Goal: Entertainment & Leisure: Browse casually

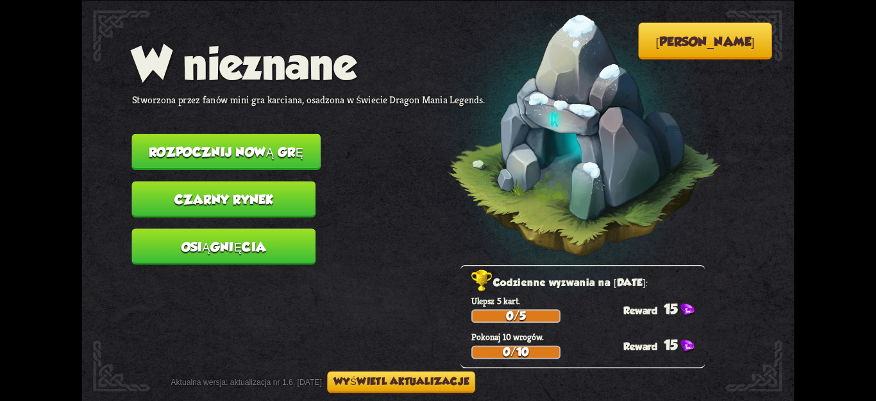
click at [255, 137] on button "Rozpocznij nową grę" at bounding box center [226, 151] width 189 height 36
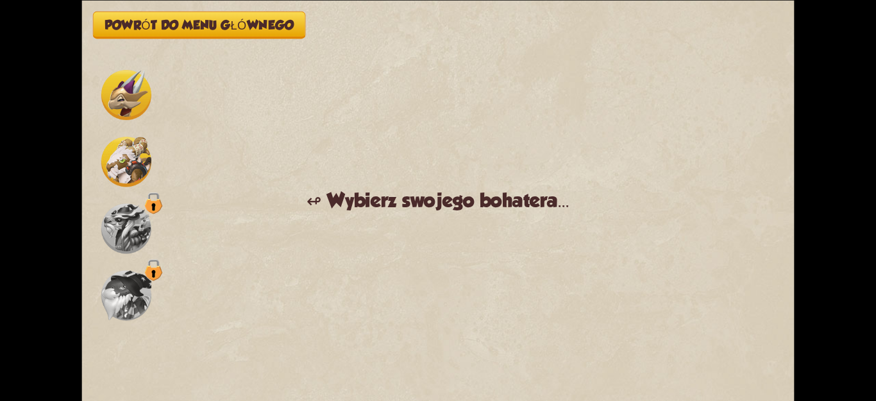
click at [131, 168] on img at bounding box center [126, 162] width 50 height 50
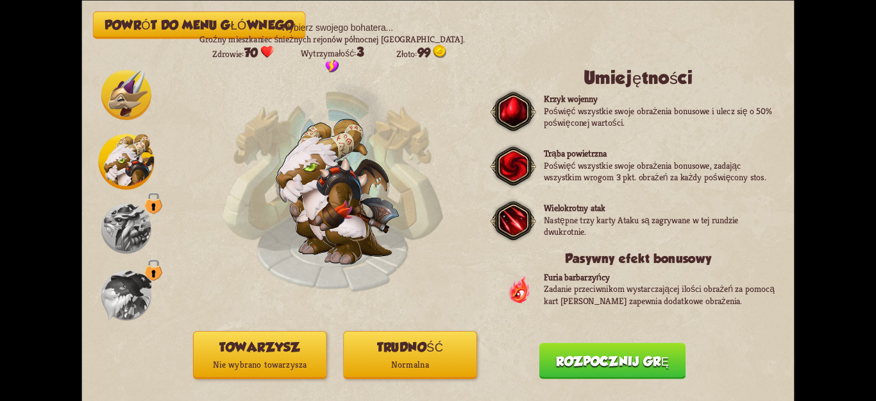
click at [288, 365] on font "Nie wybrano towarzysza" at bounding box center [260, 365] width 94 height 12
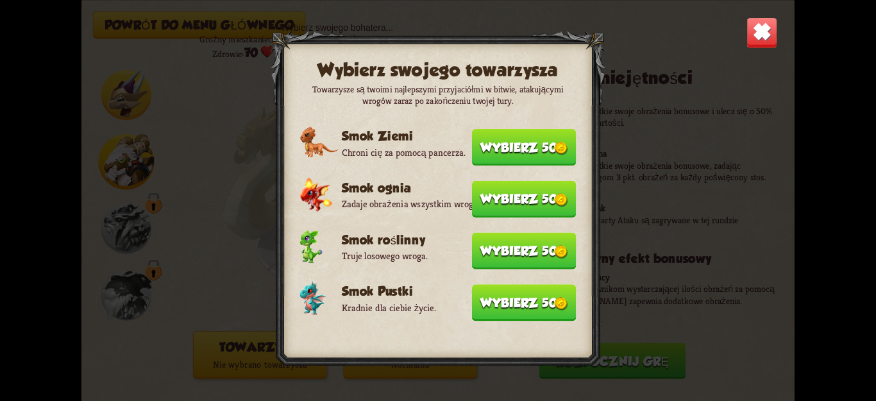
click at [496, 296] on font "Wybierz 50" at bounding box center [518, 302] width 77 height 15
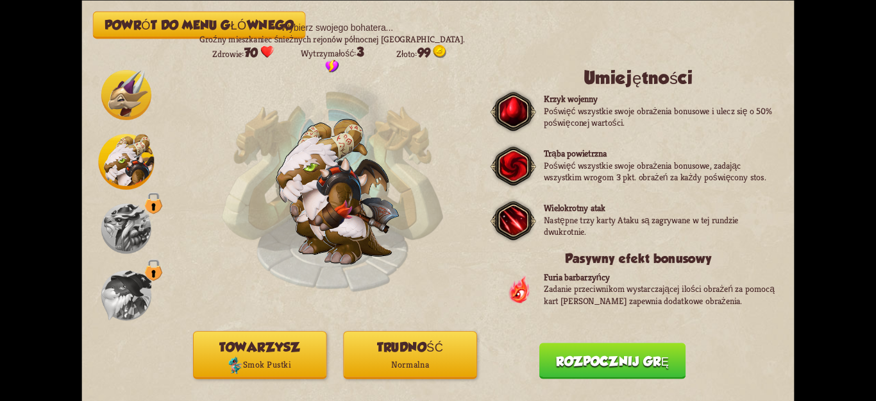
click at [616, 353] on button "Rozpocznij grę" at bounding box center [612, 360] width 146 height 36
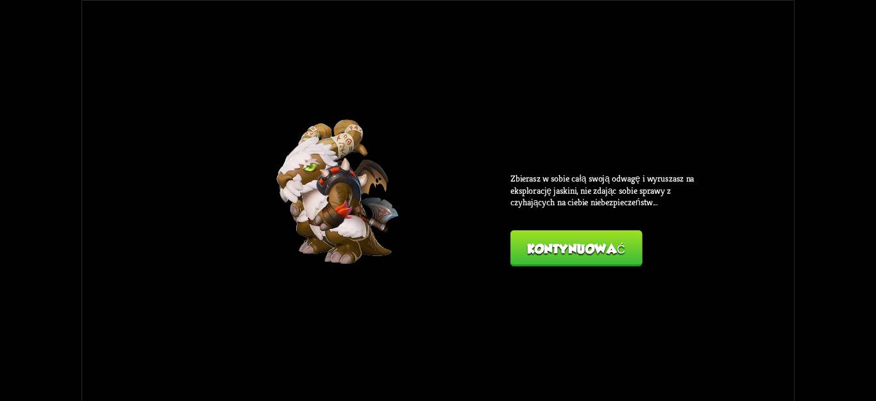
click at [584, 276] on div "Powrót do menu głównego ↫ Wybierz swojego bohatera... Groźny mieszkaniec śnieżn…" at bounding box center [437, 200] width 713 height 401
click at [583, 262] on button "Kontynuować" at bounding box center [576, 248] width 131 height 36
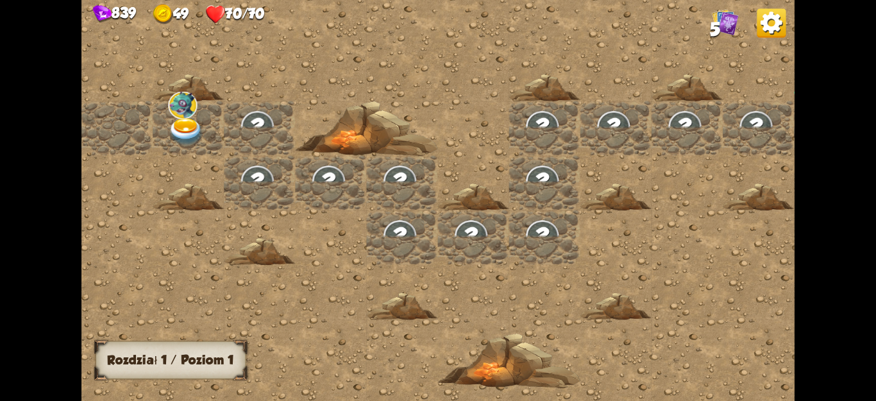
click at [190, 118] on img at bounding box center [187, 132] width 36 height 28
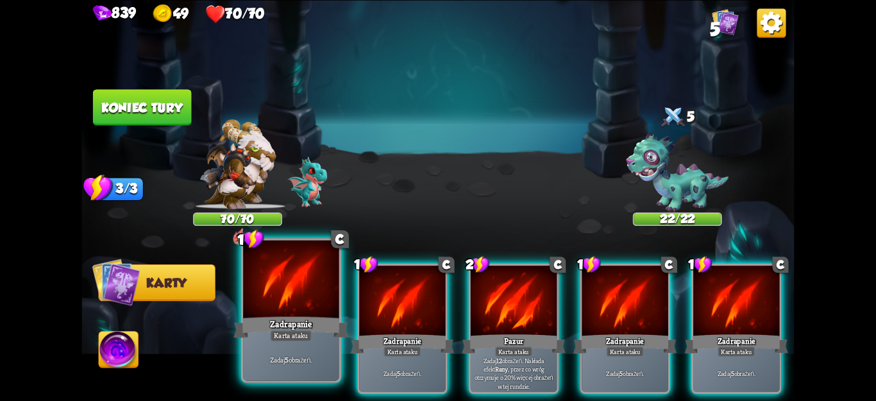
click at [309, 297] on div at bounding box center [291, 280] width 96 height 81
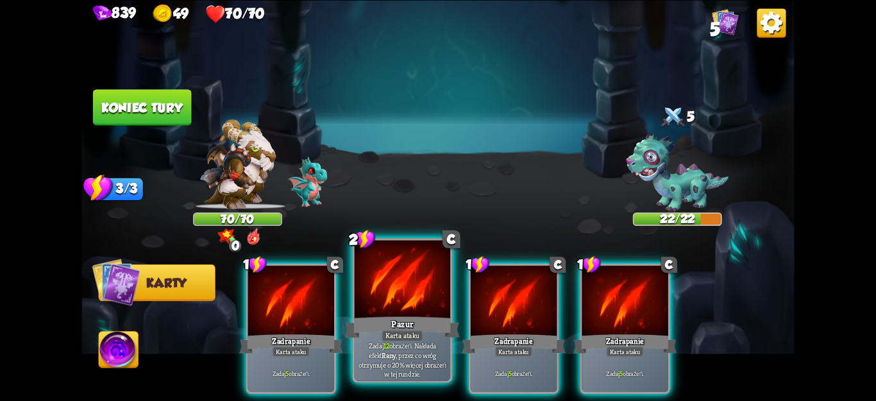
click at [359, 328] on div "Pazur" at bounding box center [402, 327] width 115 height 26
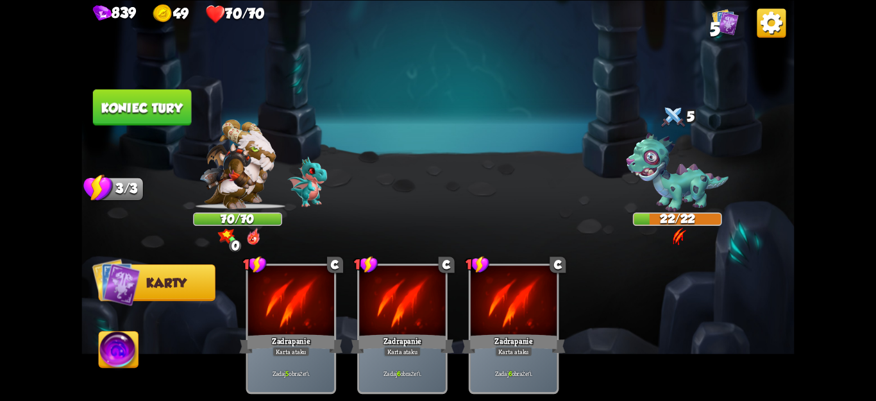
click at [323, 190] on img at bounding box center [307, 181] width 39 height 50
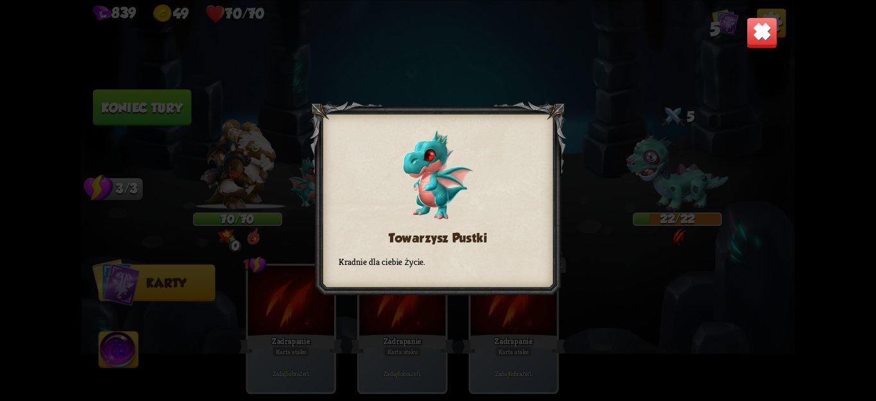
click at [638, 155] on div "Towarzysz Pustki Kradnie dla ciebie życie." at bounding box center [437, 200] width 713 height 401
click at [645, 168] on div "Towarzysz Pustki Kradnie dla ciebie życie." at bounding box center [437, 200] width 713 height 401
click at [449, 77] on div "Towarzysz Pustki Kradnie dla ciebie życie." at bounding box center [437, 200] width 713 height 401
click at [282, 270] on div "Towarzysz Pustki Kradnie dla ciebie życie." at bounding box center [437, 200] width 713 height 401
click at [752, 38] on img at bounding box center [762, 32] width 31 height 31
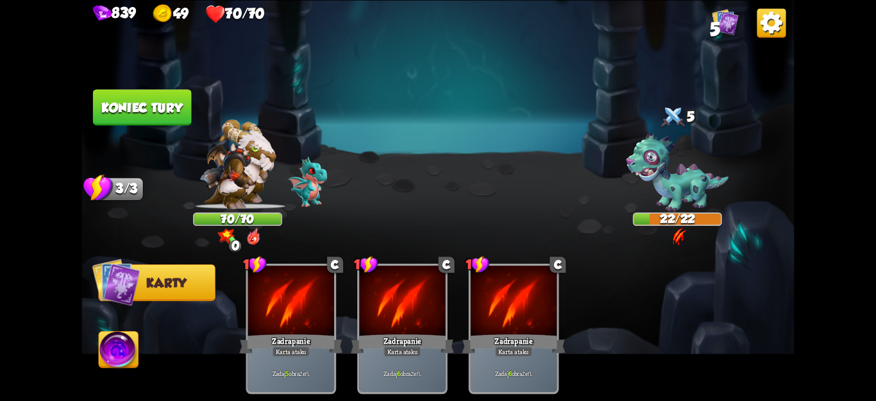
click at [161, 111] on font "Koniec tury" at bounding box center [141, 107] width 81 height 15
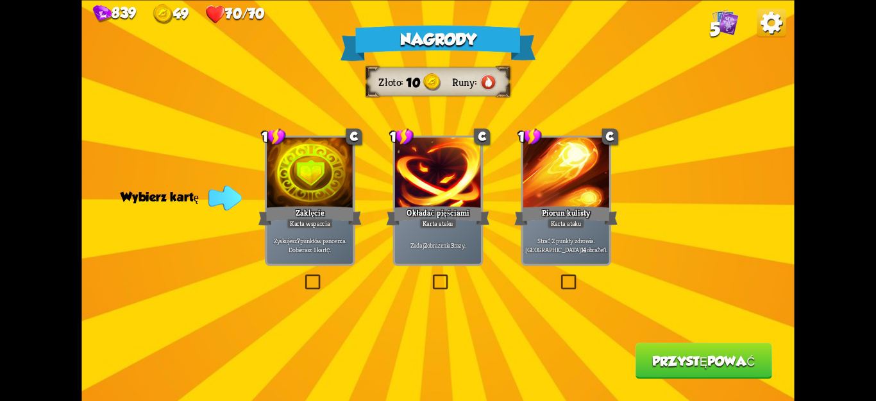
click at [303, 276] on label at bounding box center [303, 276] width 0 height 0
click at [0, 0] on input "checkbox" at bounding box center [0, 0] width 0 height 0
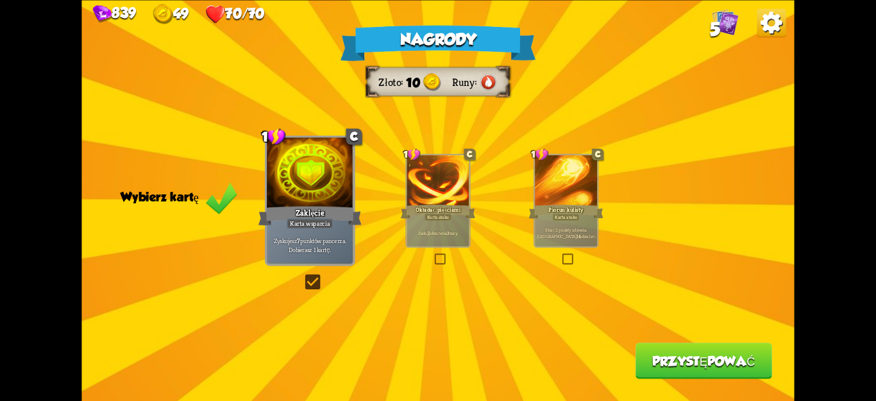
click at [739, 353] on font "Przystępować" at bounding box center [703, 360] width 103 height 15
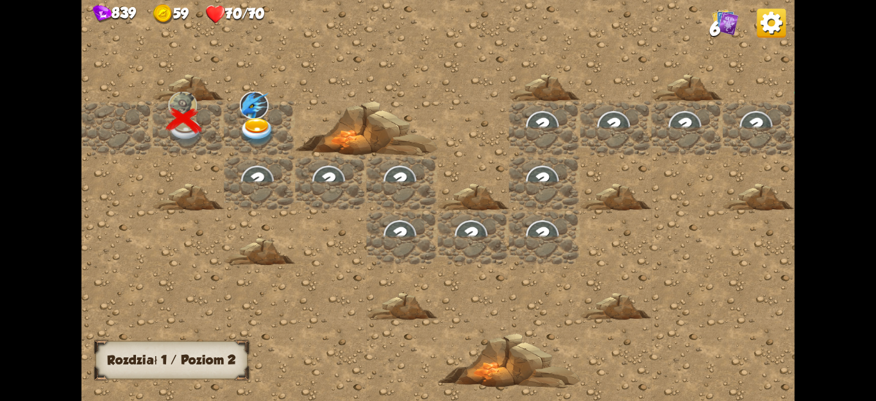
click at [270, 131] on img at bounding box center [258, 132] width 36 height 28
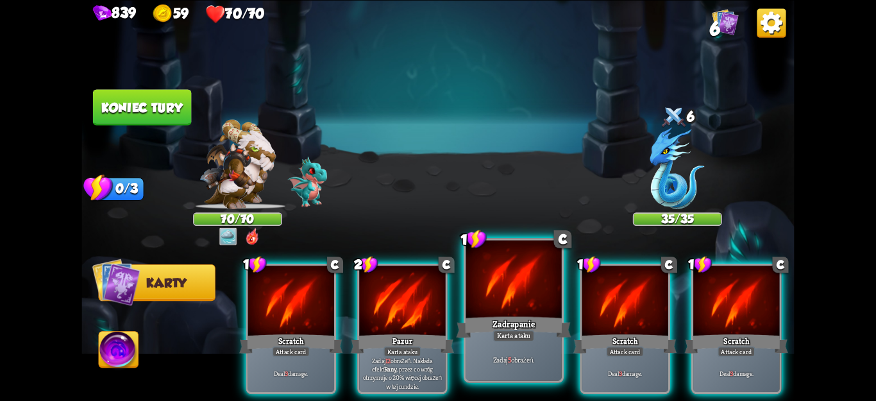
click at [496, 317] on div "Zadrapanie" at bounding box center [513, 327] width 115 height 26
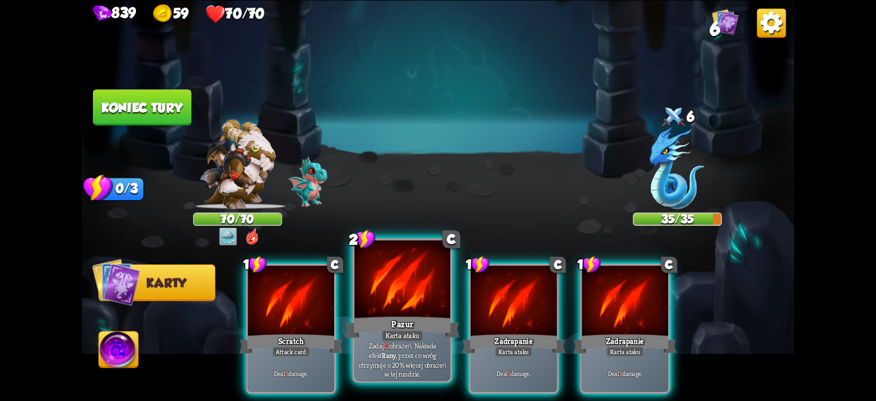
click at [419, 341] on div "Karta ataku" at bounding box center [403, 336] width 42 height 12
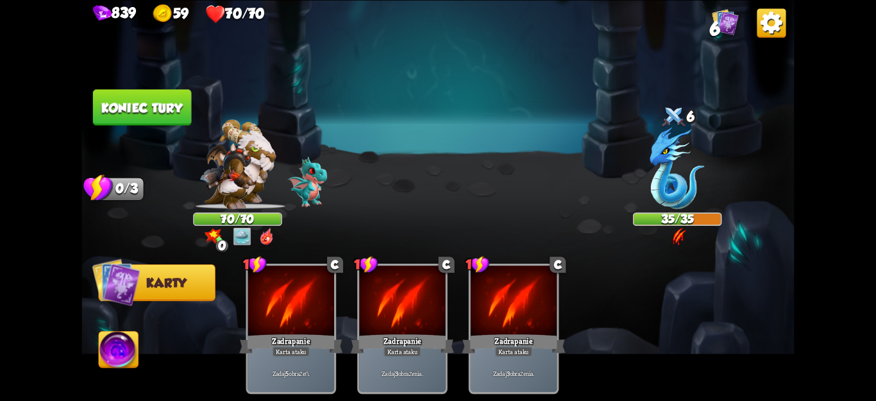
click at [153, 119] on button "Koniec tury" at bounding box center [142, 107] width 98 height 36
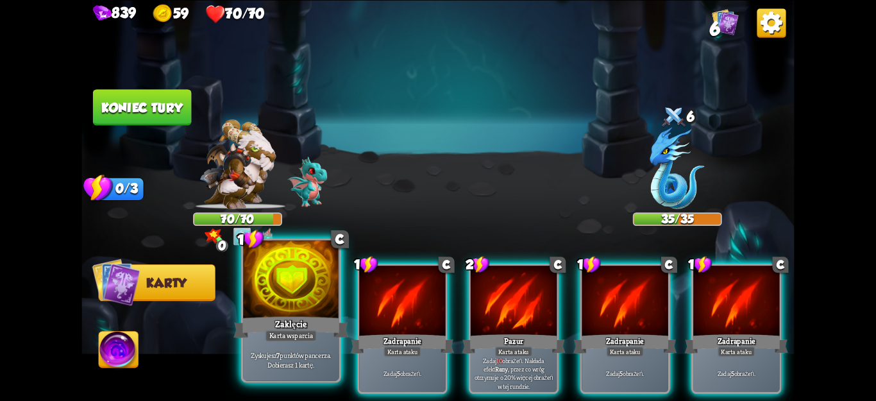
click at [294, 353] on font "punktów pancerza." at bounding box center [305, 355] width 51 height 10
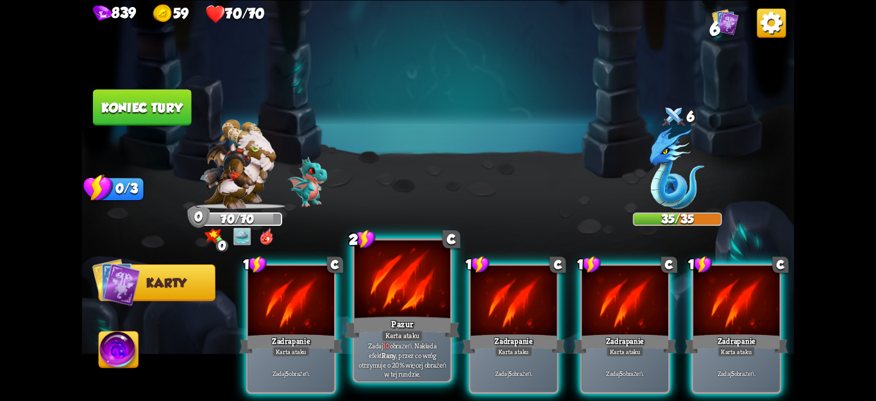
click at [400, 336] on font "Karta ataku" at bounding box center [402, 336] width 34 height 10
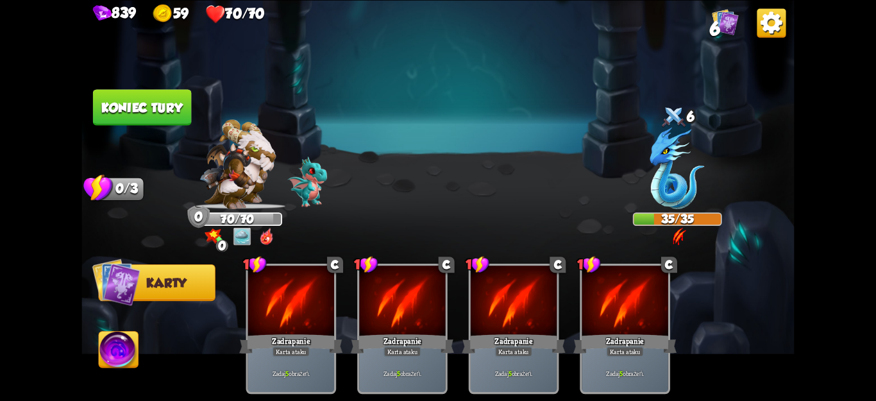
click at [173, 104] on font "Koniec tury" at bounding box center [141, 107] width 81 height 15
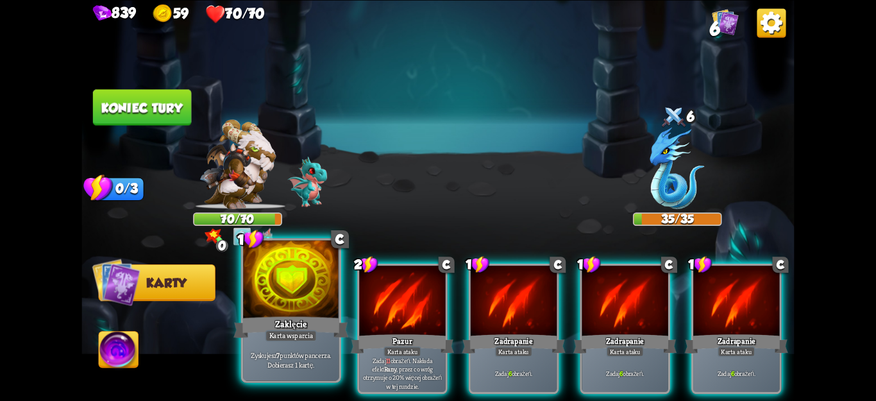
click at [310, 276] on div at bounding box center [291, 280] width 96 height 81
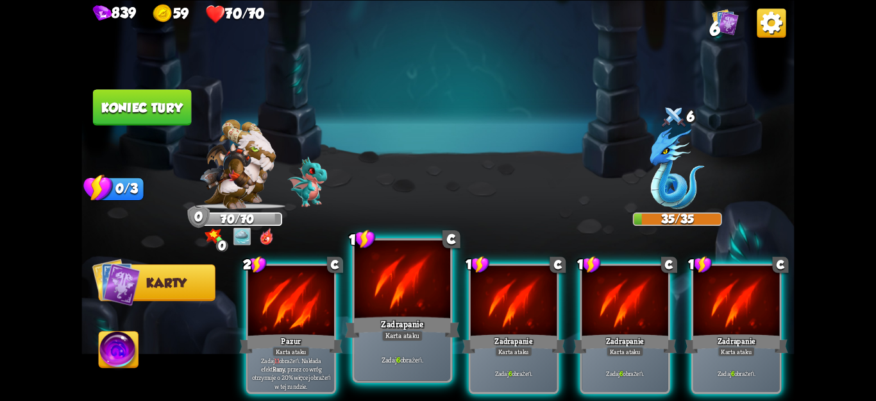
click at [414, 307] on div at bounding box center [403, 280] width 96 height 81
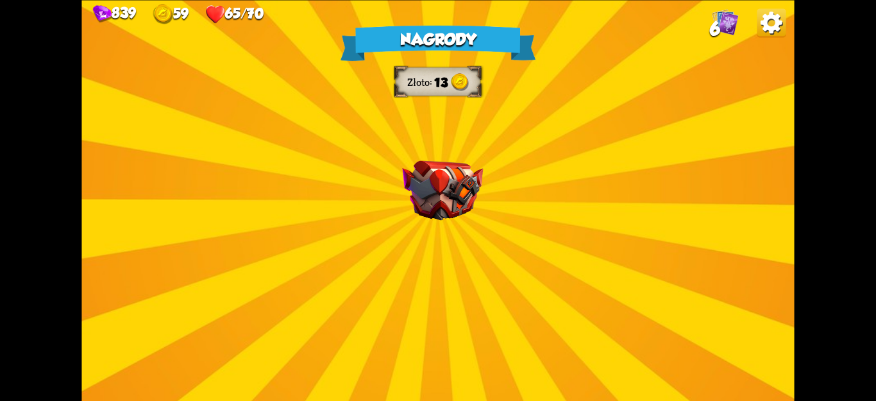
click at [425, 305] on div "Nagrody Złoto 13 Wybierz kartę 1 C Wściekłość Karta wsparcia Za każdym razem, g…" at bounding box center [437, 200] width 713 height 401
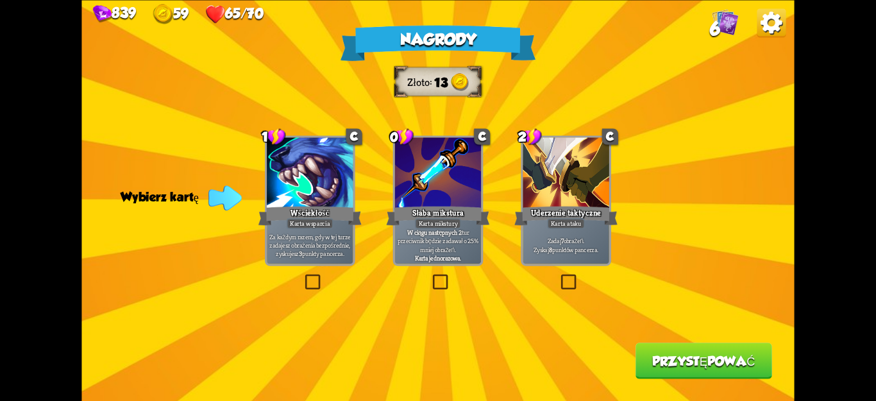
click at [559, 276] on label at bounding box center [559, 276] width 0 height 0
click at [0, 0] on input "checkbox" at bounding box center [0, 0] width 0 height 0
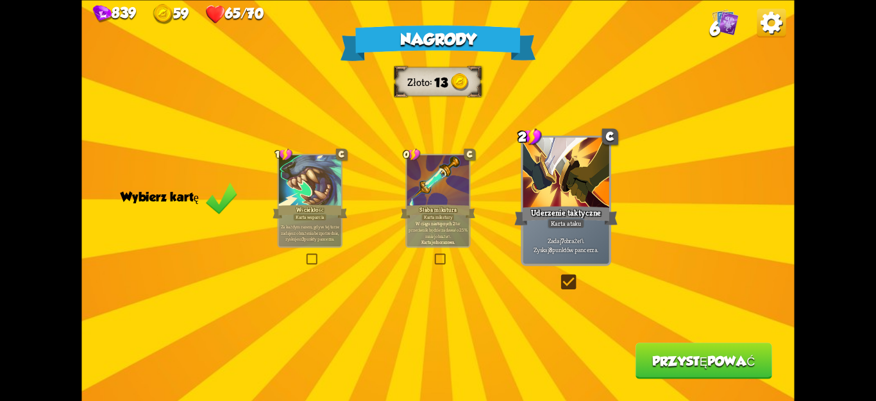
click at [684, 351] on button "Przystępować" at bounding box center [704, 360] width 137 height 36
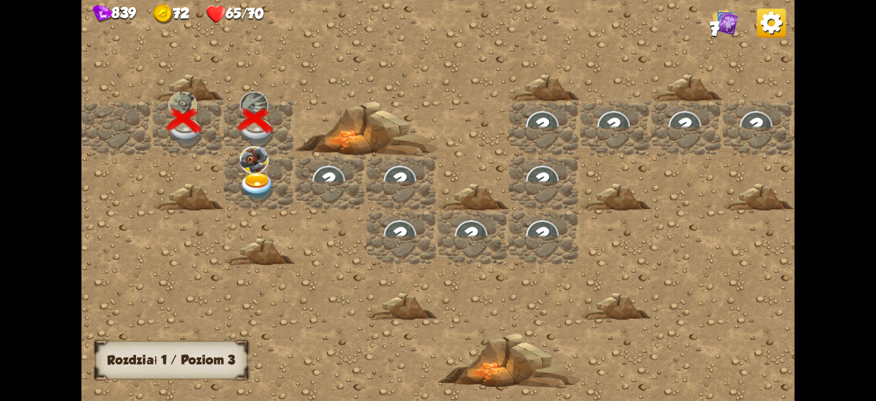
click at [265, 187] on img at bounding box center [258, 187] width 36 height 28
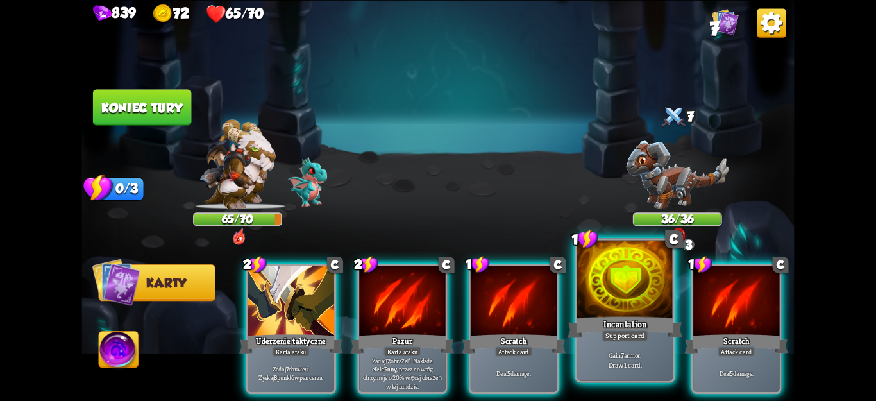
click at [611, 319] on div "Incantation" at bounding box center [625, 327] width 115 height 26
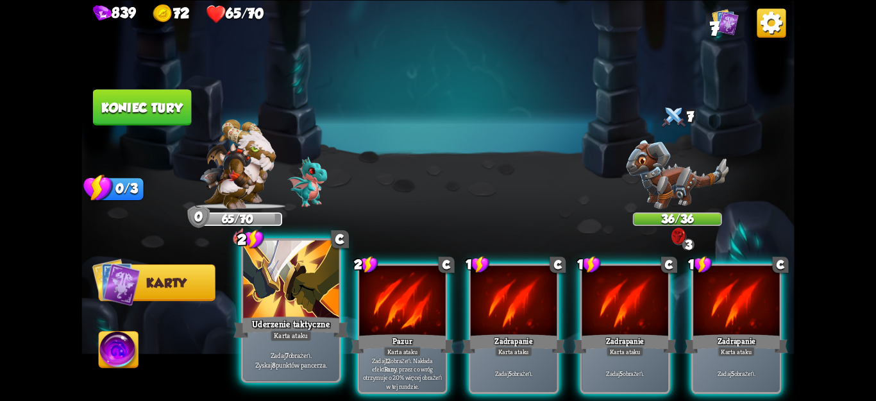
click at [318, 337] on div "Uderzenie taktyczne" at bounding box center [290, 327] width 115 height 26
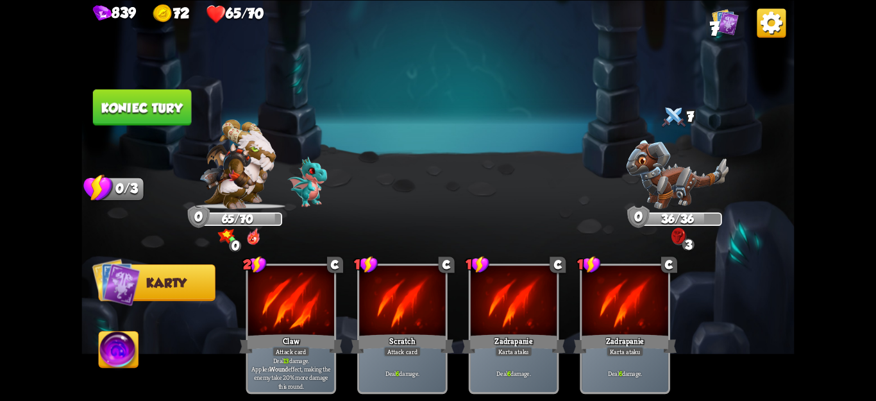
click at [177, 107] on font "Koniec tury" at bounding box center [141, 107] width 81 height 15
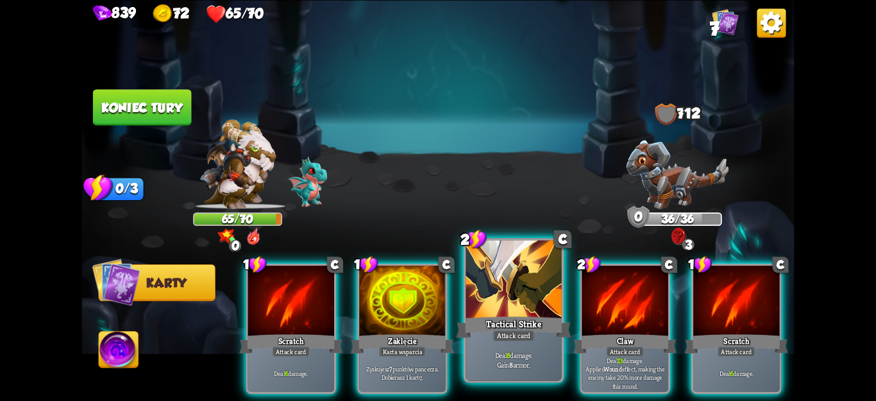
click at [509, 327] on div "Tactical Strike" at bounding box center [513, 327] width 115 height 26
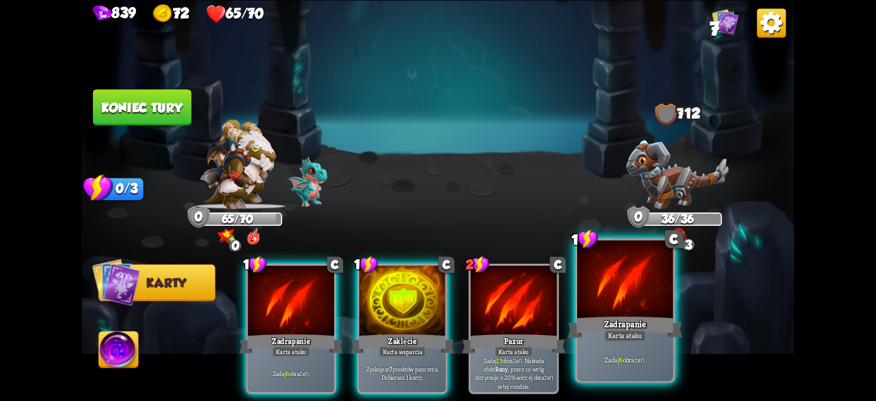
click at [654, 339] on div "Zadrapanie" at bounding box center [625, 327] width 115 height 26
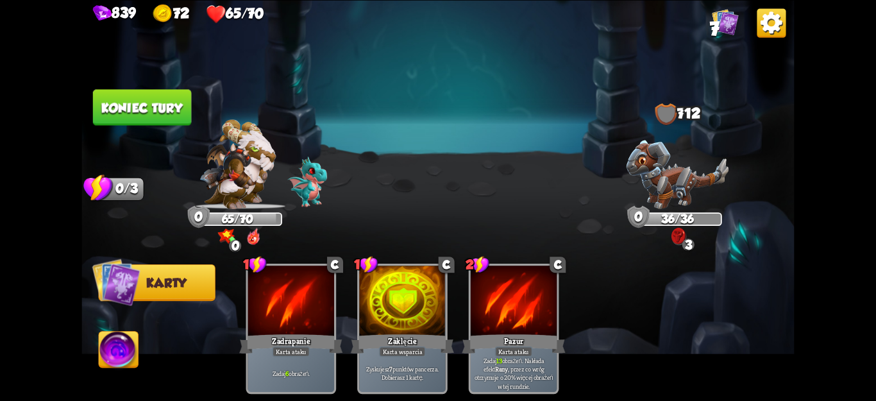
click at [164, 114] on font "Koniec tury" at bounding box center [141, 107] width 81 height 15
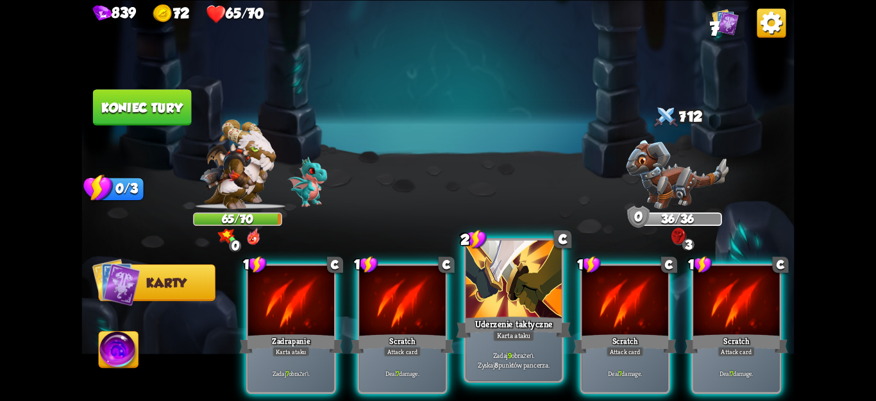
click at [509, 341] on div "Karta ataku" at bounding box center [514, 336] width 42 height 12
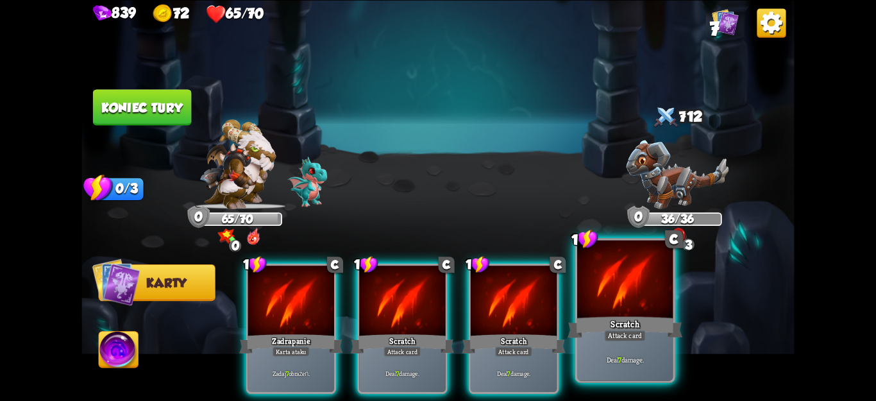
click at [632, 343] on div "Deal 7 damage." at bounding box center [625, 360] width 96 height 42
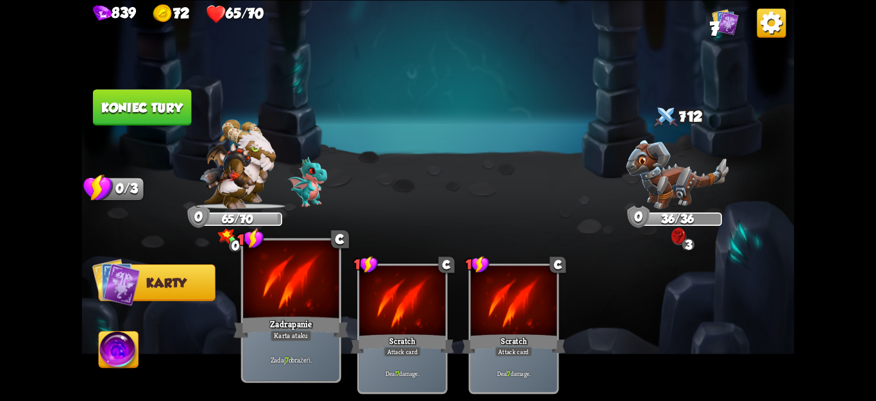
click at [326, 322] on div "Zadrapanie" at bounding box center [290, 327] width 115 height 26
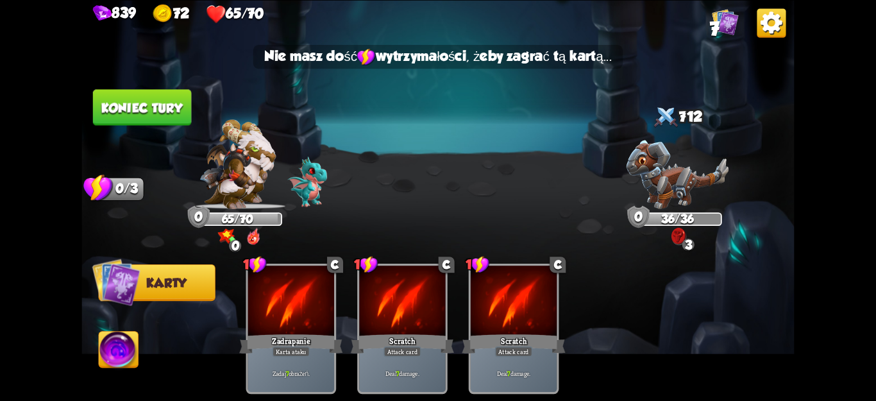
click at [160, 115] on button "Koniec tury" at bounding box center [142, 107] width 98 height 36
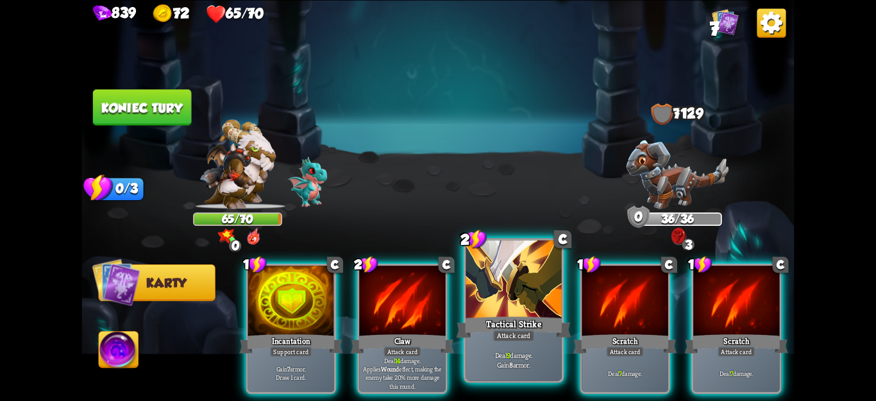
click at [480, 352] on p "Deal 9 damage. Gain 8 armor." at bounding box center [513, 359] width 91 height 19
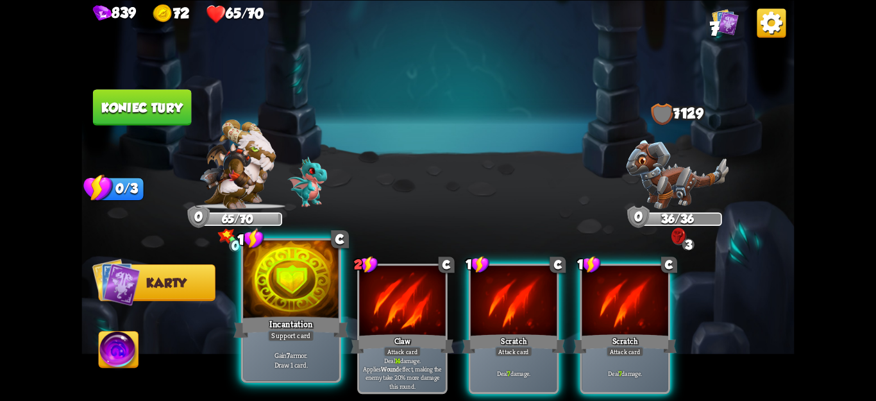
click at [283, 318] on div "Incantation" at bounding box center [290, 327] width 115 height 26
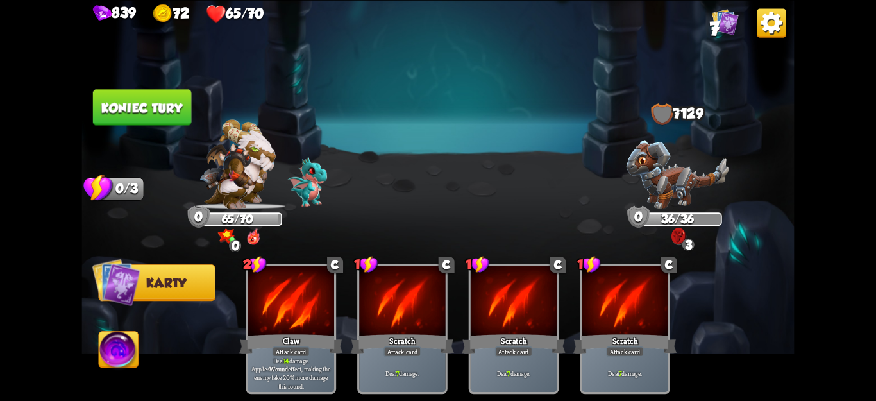
click at [157, 100] on font "Koniec tury" at bounding box center [141, 107] width 81 height 15
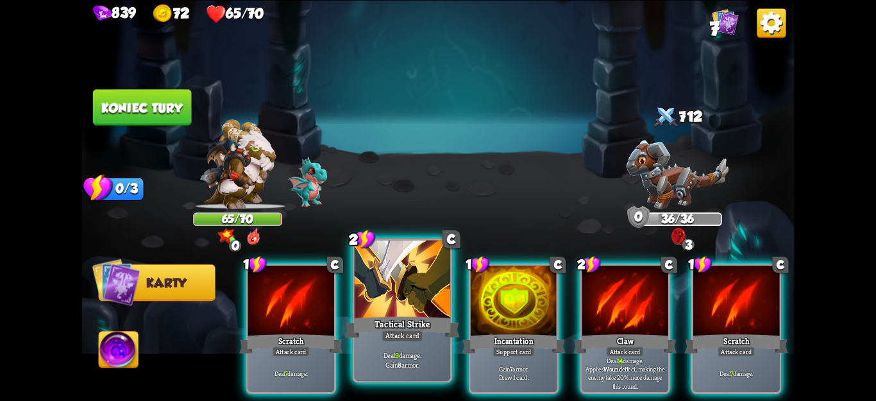
click at [432, 323] on div "Tactical Strike" at bounding box center [402, 327] width 115 height 26
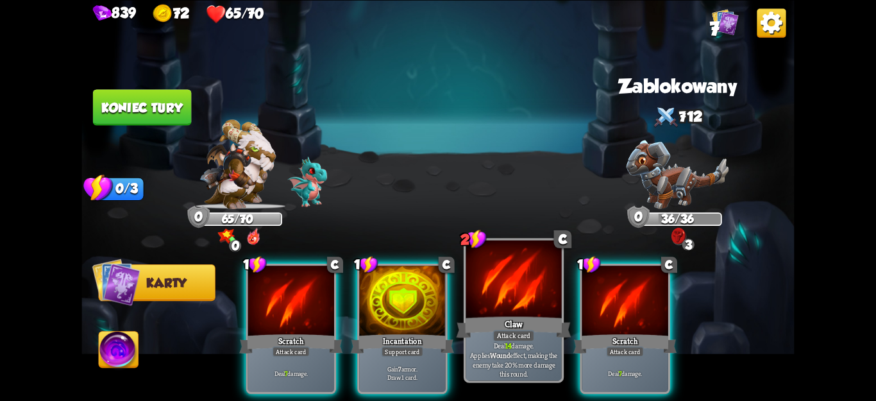
click at [503, 324] on div "Claw" at bounding box center [513, 327] width 115 height 26
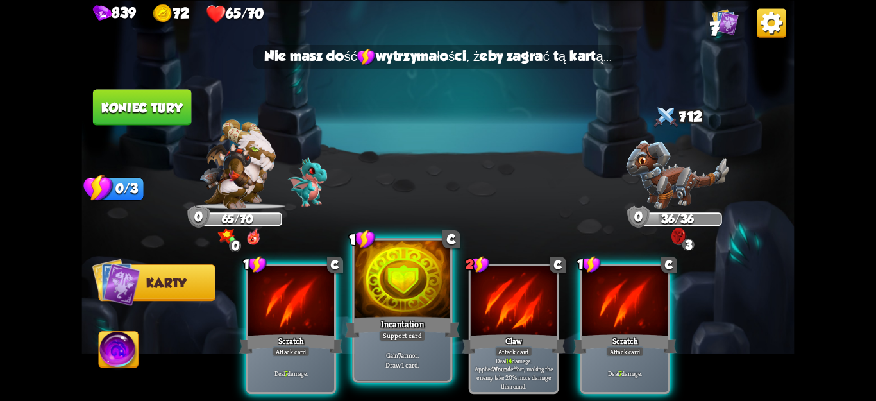
click at [387, 332] on div "Support card" at bounding box center [402, 336] width 47 height 12
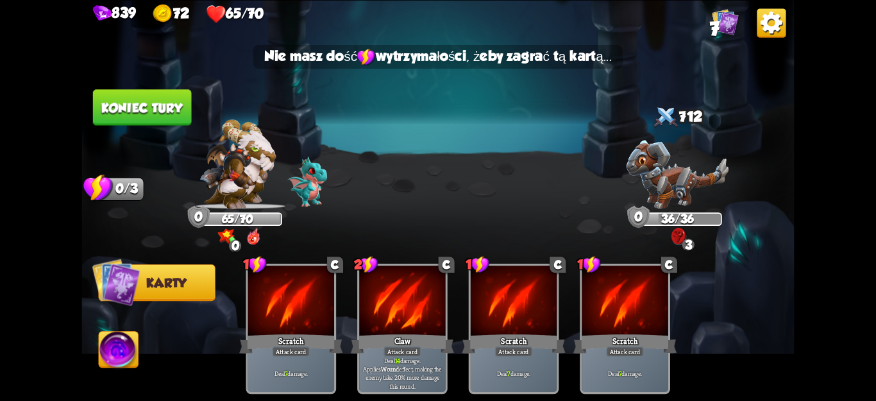
click at [141, 106] on font "Koniec tury" at bounding box center [141, 107] width 81 height 15
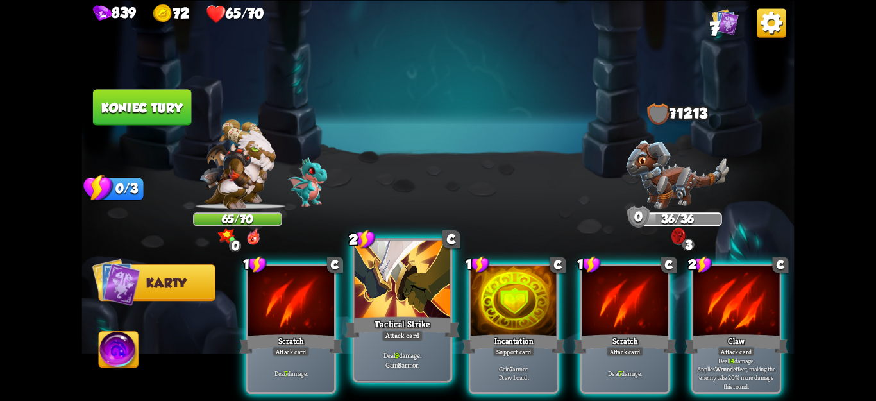
click at [413, 332] on div "Attack card" at bounding box center [403, 336] width 42 height 12
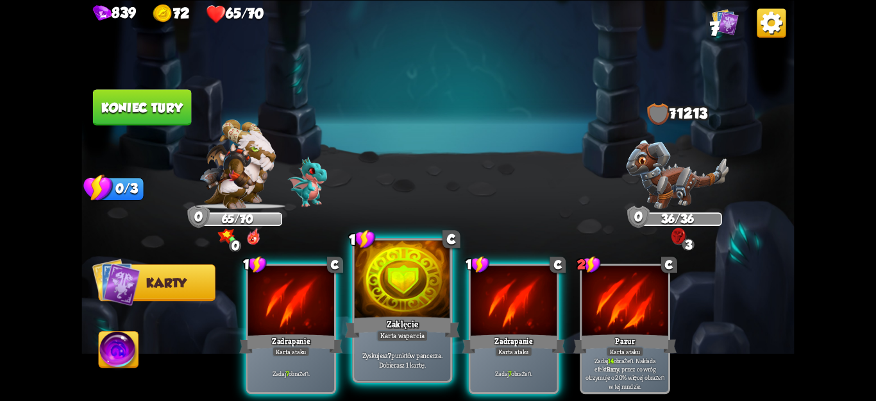
click at [401, 344] on div "Zyskujesz 7 punktów pancerza. Dobierasz 1 kartę." at bounding box center [403, 360] width 96 height 42
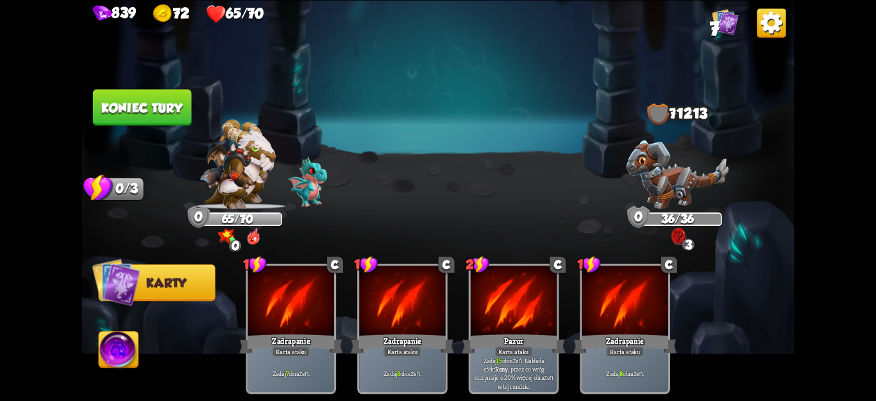
click at [148, 97] on button "Koniec tury" at bounding box center [142, 107] width 98 height 36
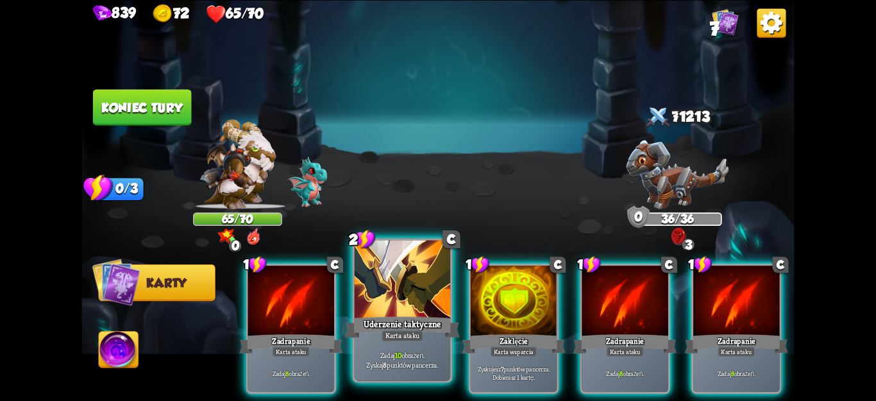
click at [398, 294] on div at bounding box center [403, 280] width 96 height 81
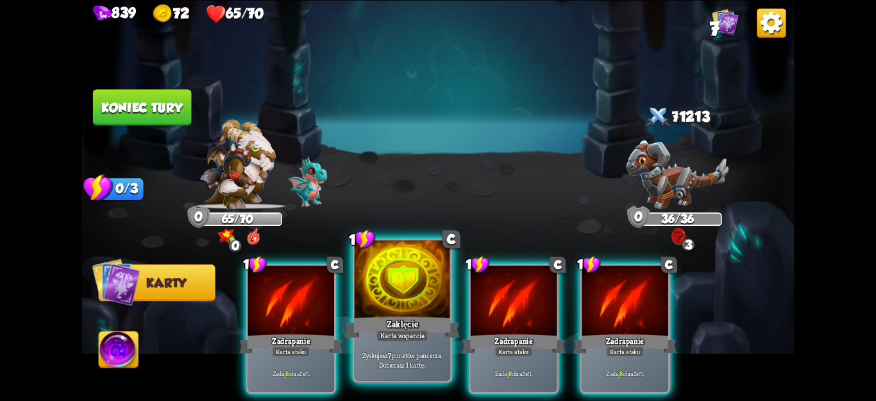
click at [408, 321] on font "Zaklęcie" at bounding box center [403, 324] width 32 height 12
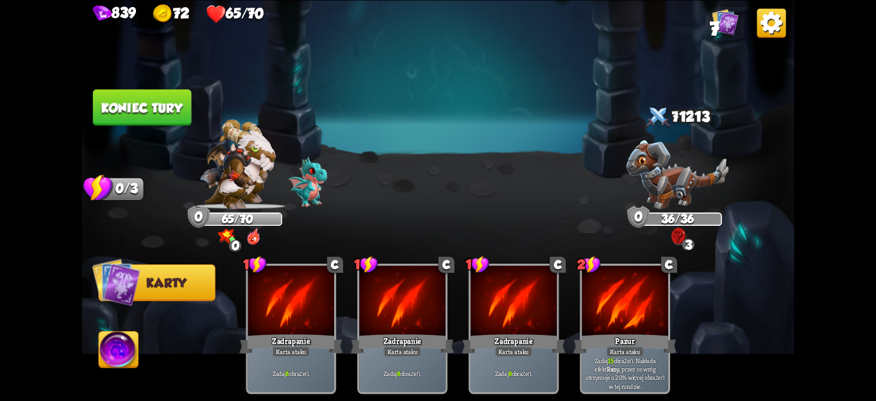
click at [172, 69] on img at bounding box center [437, 200] width 713 height 401
click at [143, 110] on font "Koniec tury" at bounding box center [141, 107] width 81 height 15
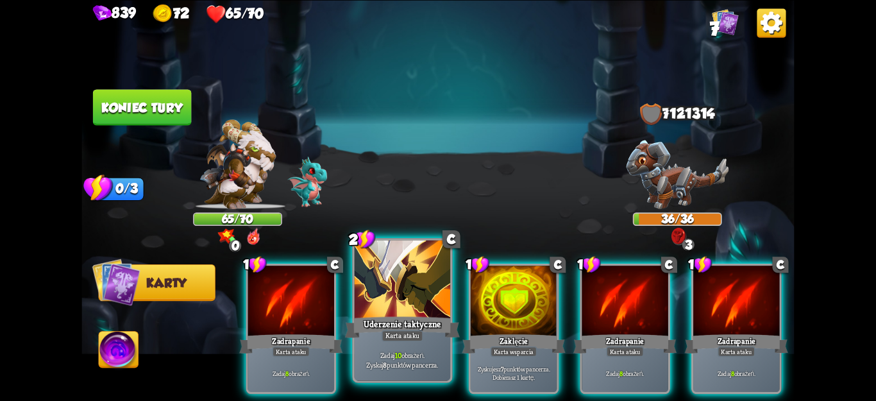
click at [403, 339] on font "Karta ataku" at bounding box center [402, 336] width 34 height 10
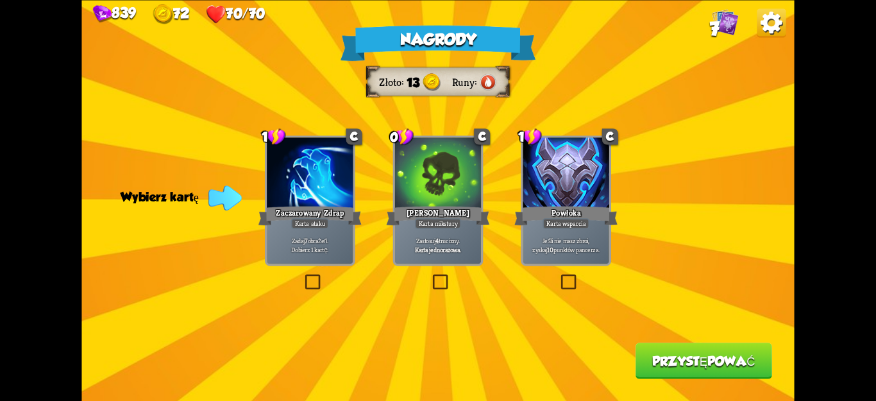
click at [557, 268] on div "Nagrody Złoto 13 Runy Wybierz kartę 1 C Zaczarowany Zdrap Karta ataku Zadaj 7 o…" at bounding box center [437, 200] width 713 height 401
click at [558, 271] on div "Nagrody Złoto 13 Runy Wybierz kartę 1 C Zaczarowany Zdrap Karta ataku Zadaj 7 o…" at bounding box center [437, 200] width 713 height 401
click at [559, 276] on label at bounding box center [559, 276] width 0 height 0
click at [0, 0] on input "checkbox" at bounding box center [0, 0] width 0 height 0
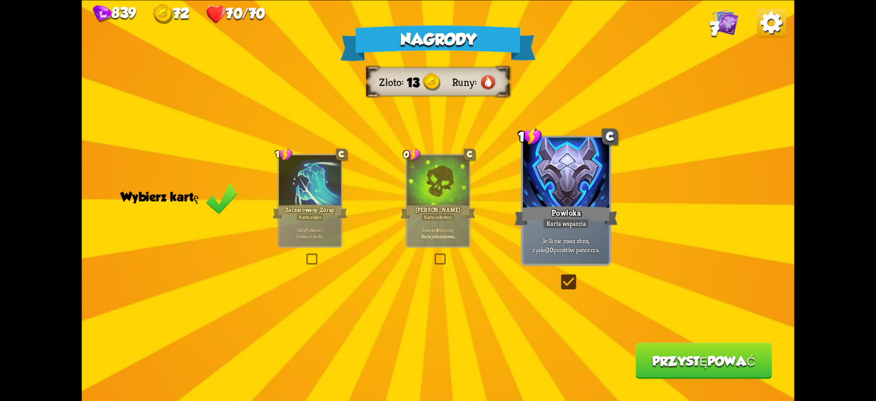
click at [691, 359] on font "Przystępować" at bounding box center [703, 360] width 103 height 15
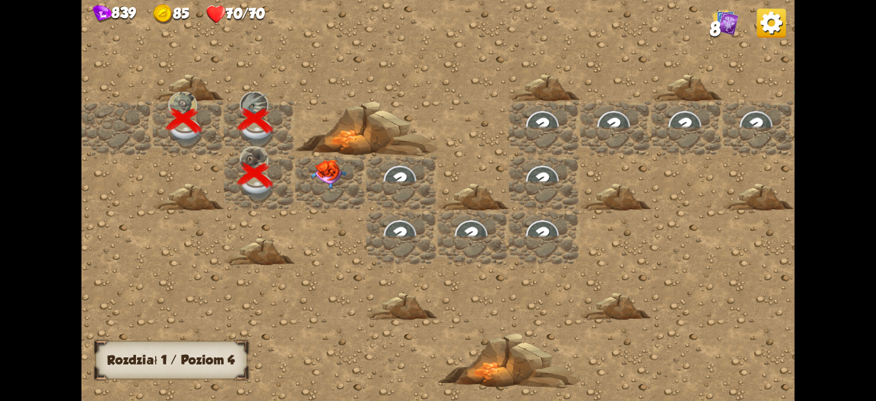
click at [331, 187] on div at bounding box center [331, 182] width 71 height 55
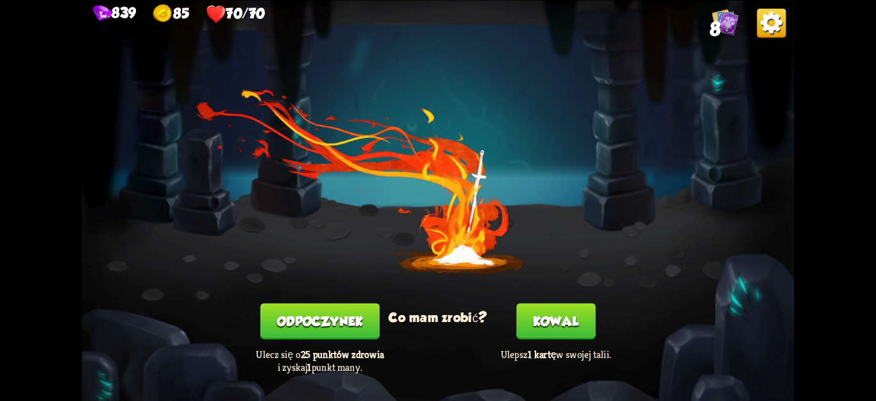
click at [572, 315] on font "Kowal" at bounding box center [556, 321] width 46 height 15
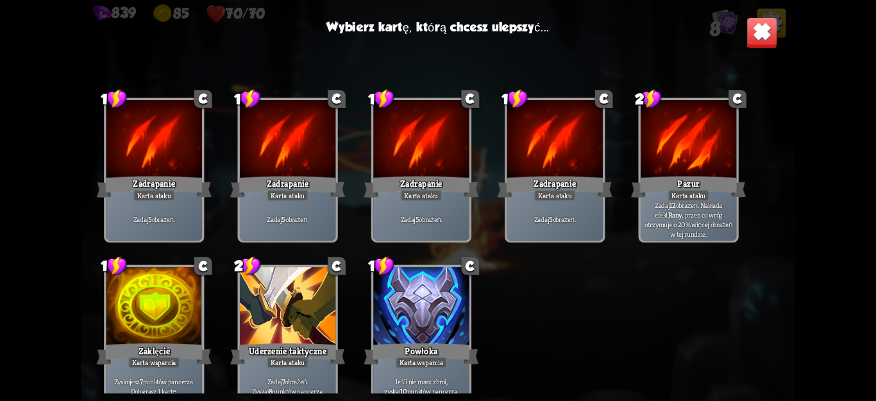
scroll to position [19, 0]
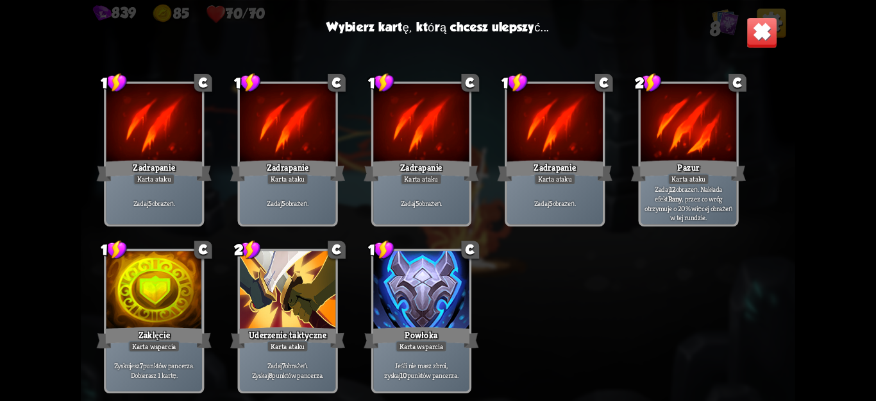
click at [688, 134] on div at bounding box center [689, 123] width 96 height 81
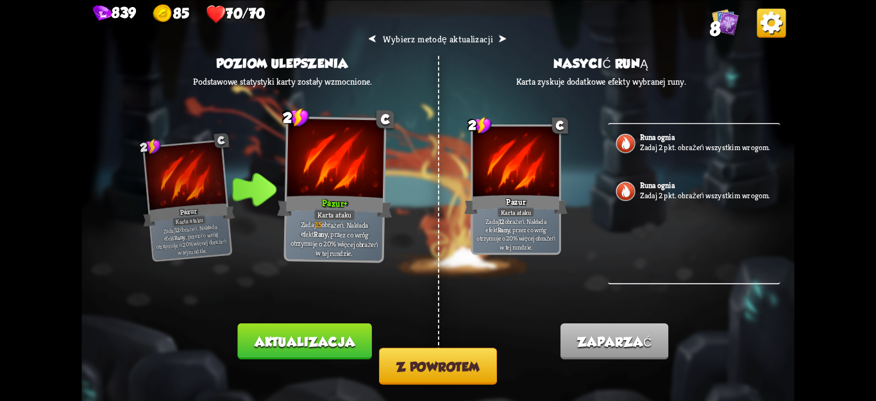
click at [296, 343] on font "Aktualizacja" at bounding box center [305, 341] width 101 height 15
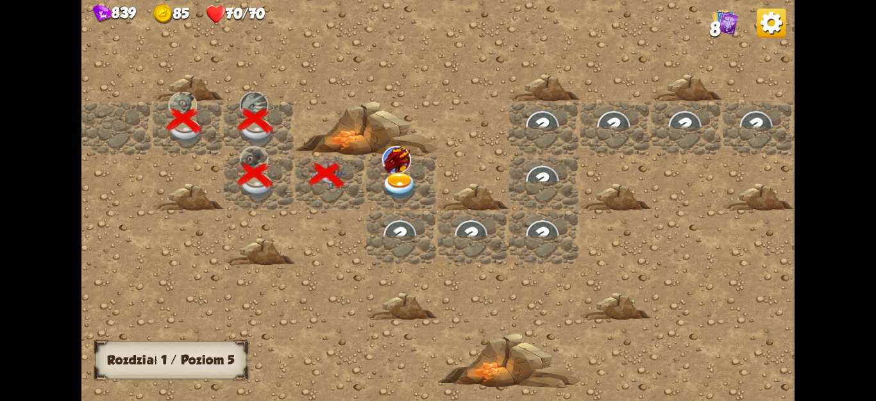
click at [401, 180] on img at bounding box center [400, 187] width 36 height 28
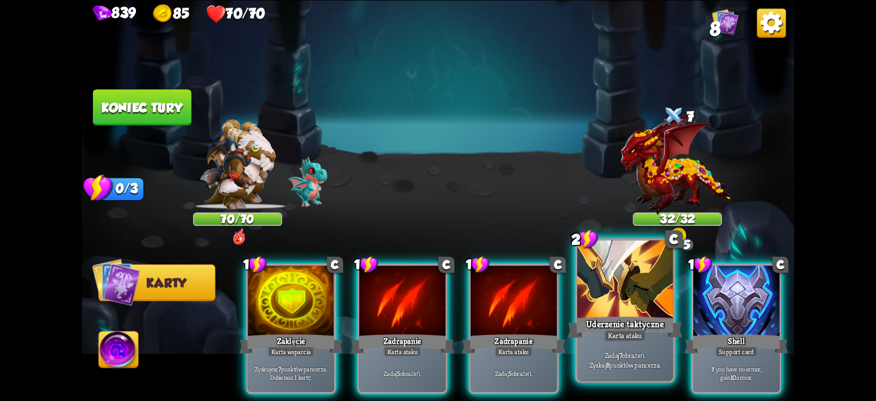
click at [639, 312] on div at bounding box center [625, 280] width 96 height 81
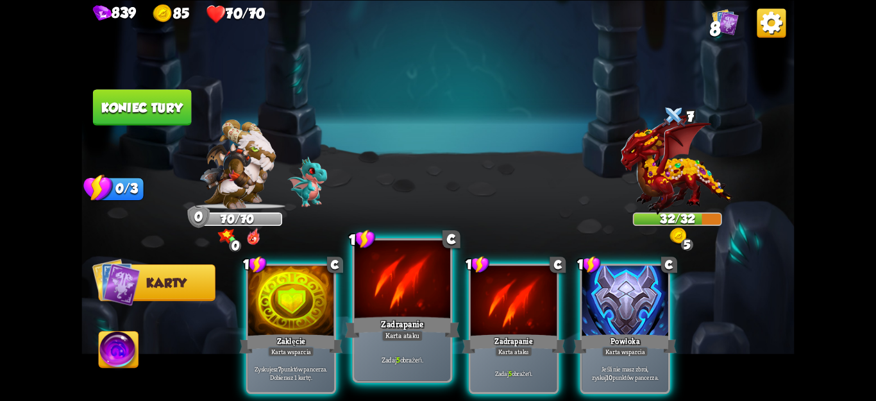
click at [373, 343] on div "Zadaj 5 obrażeń." at bounding box center [403, 360] width 96 height 42
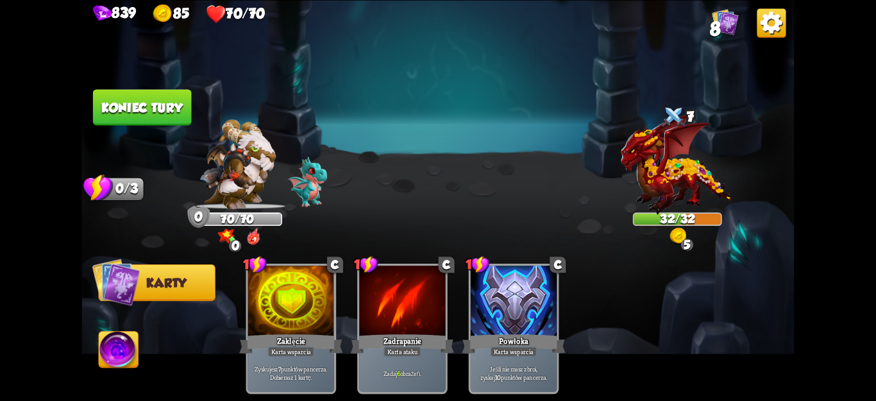
click at [176, 116] on button "Koniec tury" at bounding box center [142, 107] width 98 height 36
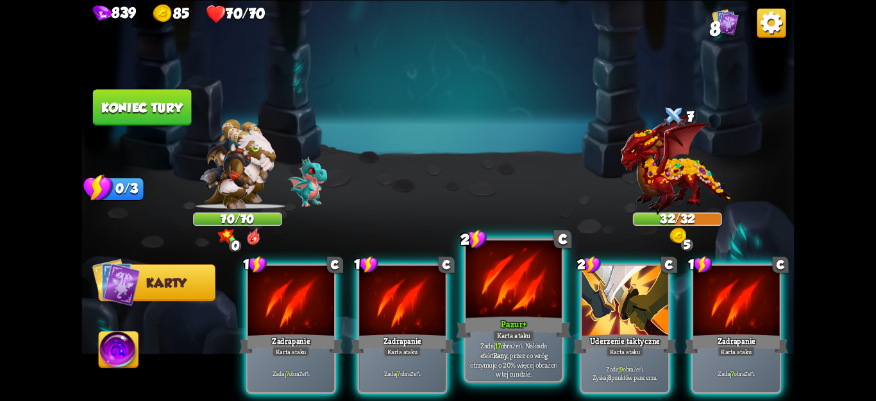
click at [509, 328] on font "Pazur" at bounding box center [512, 324] width 22 height 12
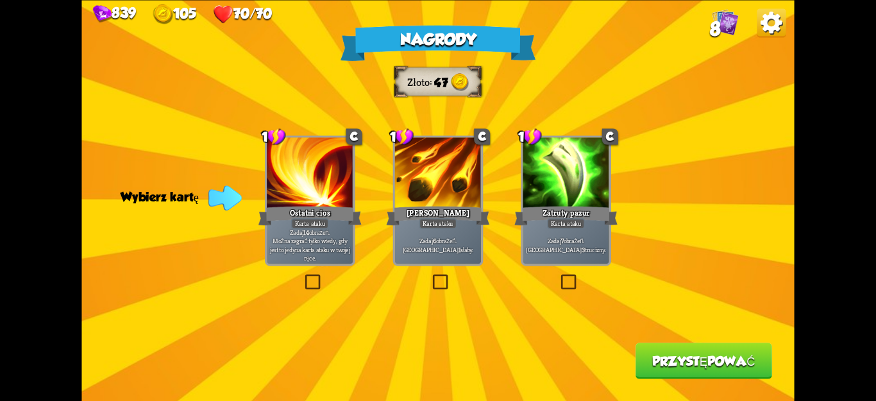
click at [559, 276] on label at bounding box center [559, 276] width 0 height 0
click at [0, 0] on input "checkbox" at bounding box center [0, 0] width 0 height 0
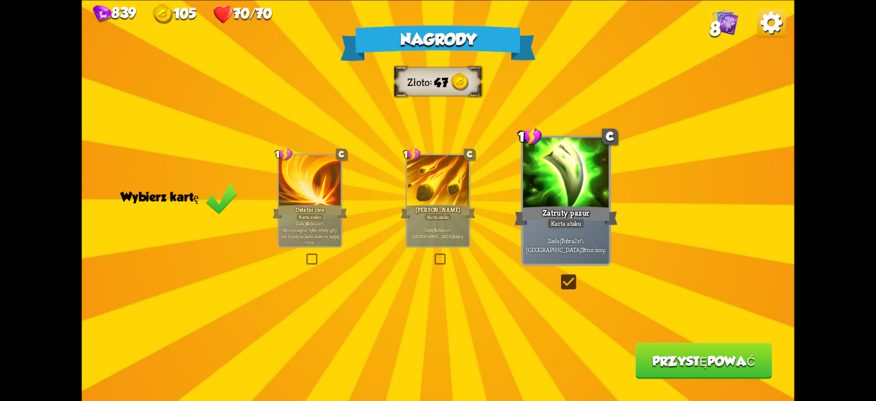
click at [707, 378] on button "Przystępować" at bounding box center [704, 360] width 137 height 36
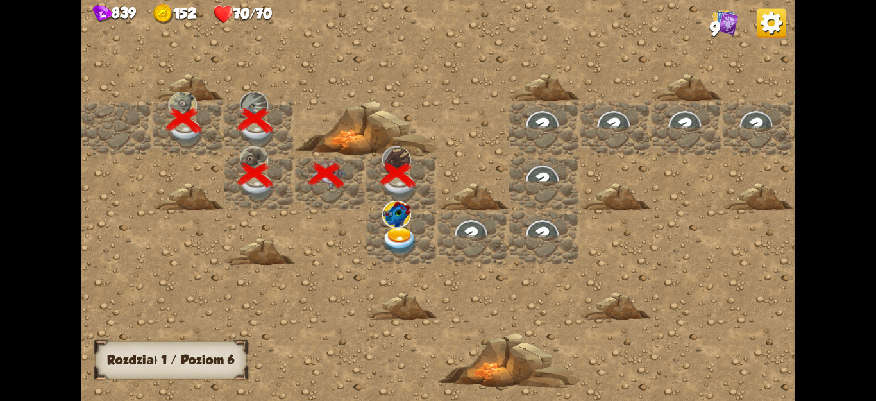
click at [410, 239] on img at bounding box center [400, 241] width 36 height 28
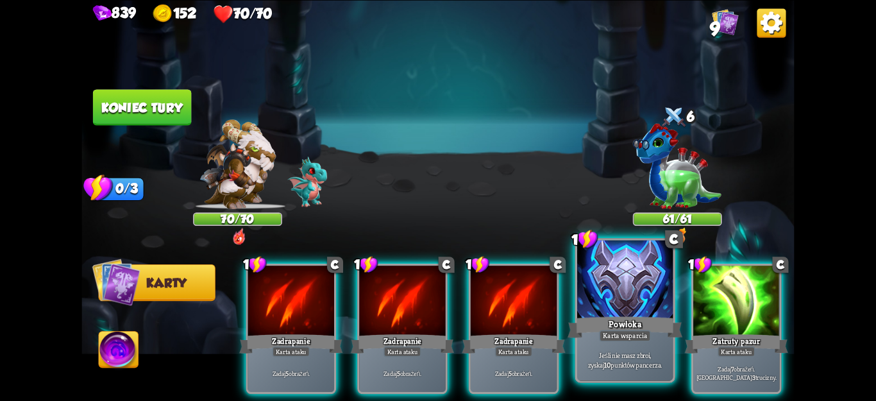
click at [653, 348] on div "Jeśli nie masz zbroi, zyskaj 10 punktów pancerza." at bounding box center [625, 360] width 96 height 42
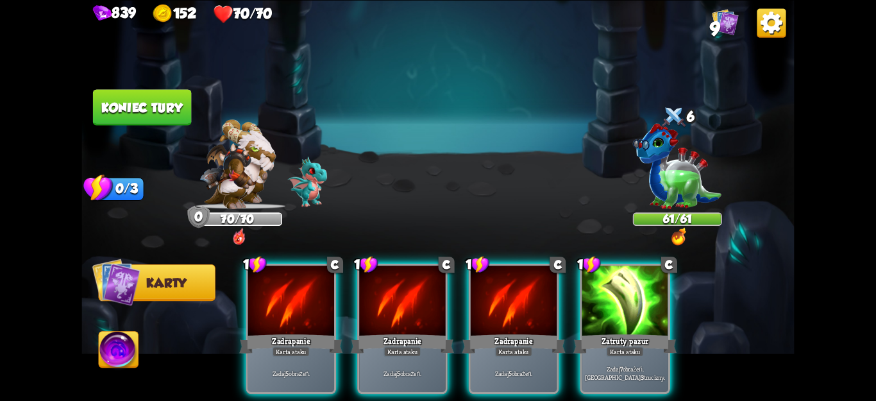
click at [653, 354] on div "Zadaj 7 obrażeń. Zaaplikuj 3 trucizny." at bounding box center [625, 373] width 86 height 38
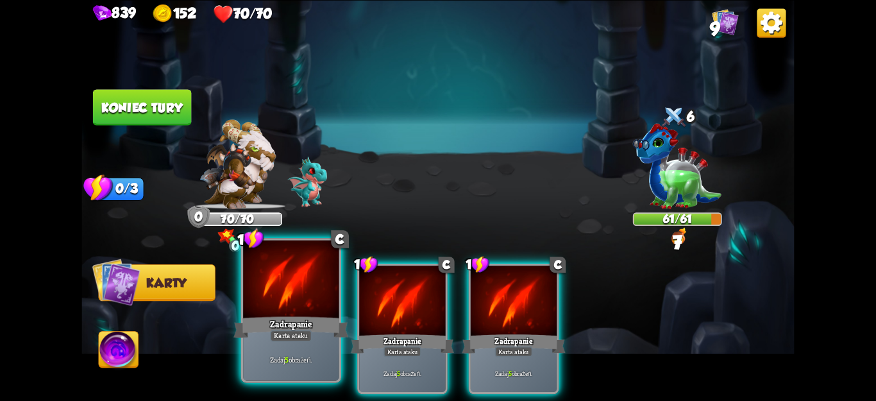
click at [335, 346] on div "Zadaj 5 obrażeń." at bounding box center [291, 360] width 96 height 42
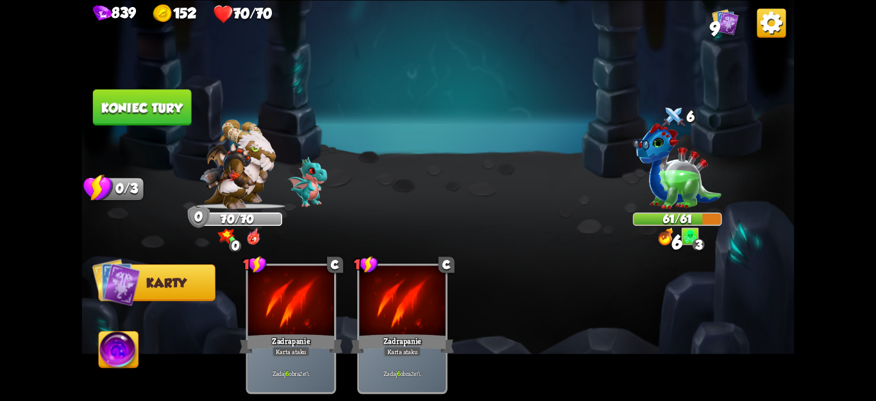
click at [184, 84] on img at bounding box center [437, 200] width 713 height 401
click at [187, 108] on button "Koniec tury" at bounding box center [142, 107] width 98 height 36
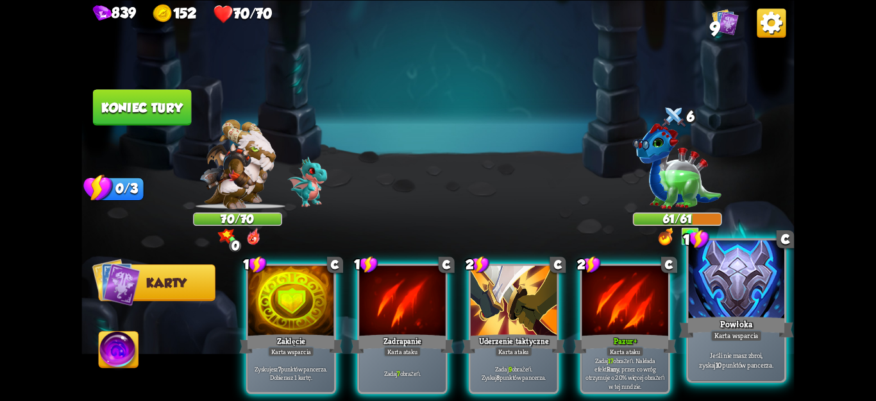
click at [736, 346] on div "Jeśli nie masz zbroi, zyskaj 10 punktów pancerza." at bounding box center [737, 360] width 96 height 42
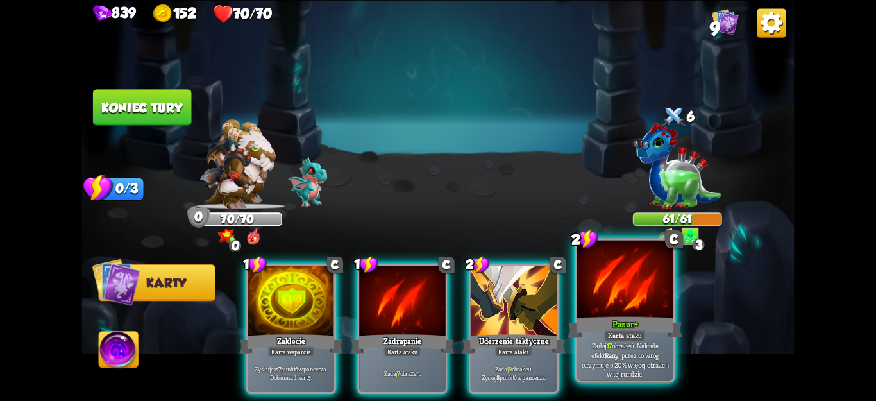
click at [647, 347] on font "obrażeń. Nakłada efekt" at bounding box center [624, 350] width 67 height 19
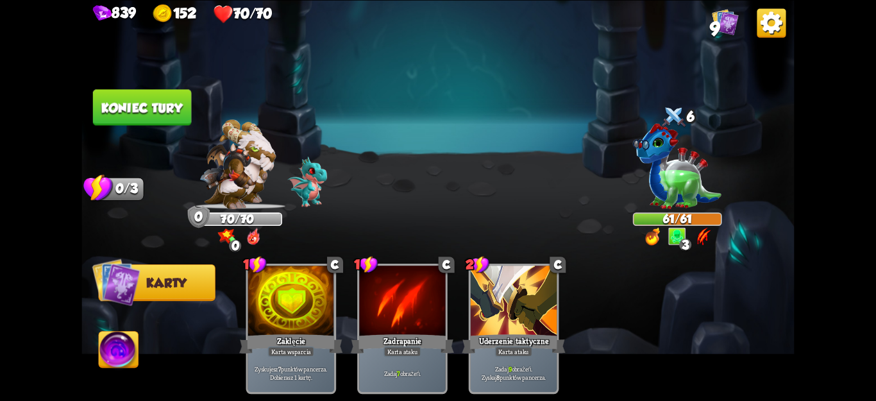
click at [162, 115] on button "Koniec tury" at bounding box center [142, 107] width 98 height 36
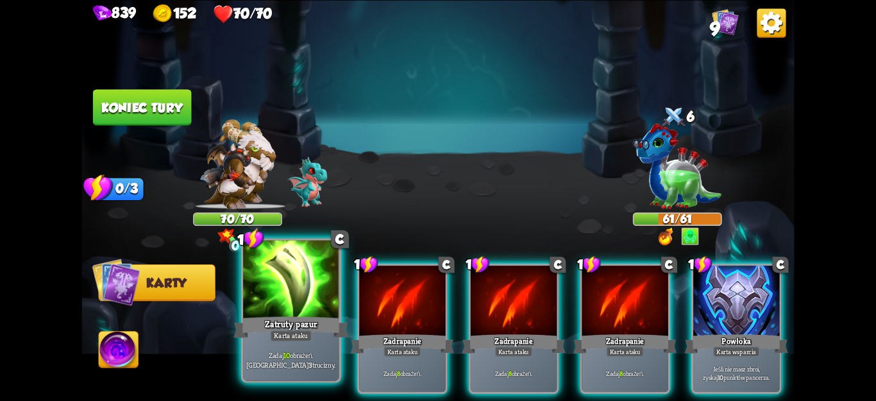
click at [263, 313] on div at bounding box center [291, 280] width 96 height 81
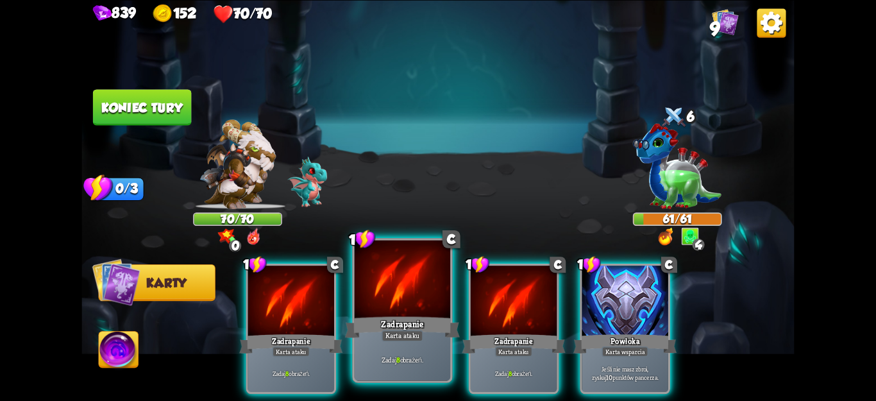
click at [375, 377] on div "Zadaj 8 obrażeń." at bounding box center [403, 360] width 96 height 42
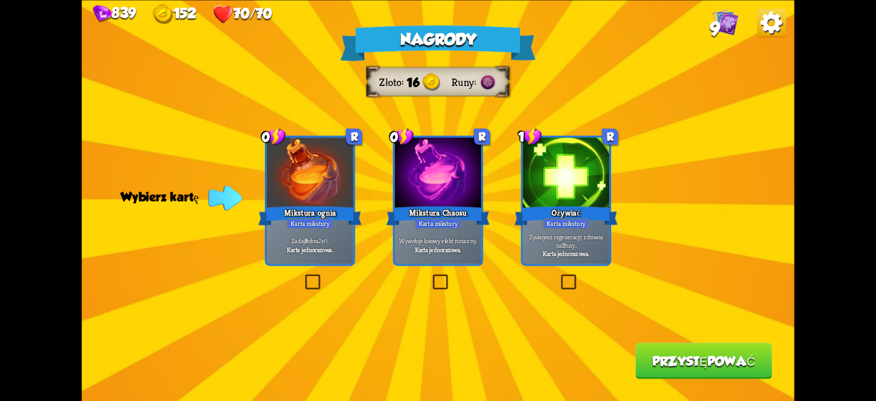
click at [303, 276] on label at bounding box center [303, 276] width 0 height 0
click at [0, 0] on input "checkbox" at bounding box center [0, 0] width 0 height 0
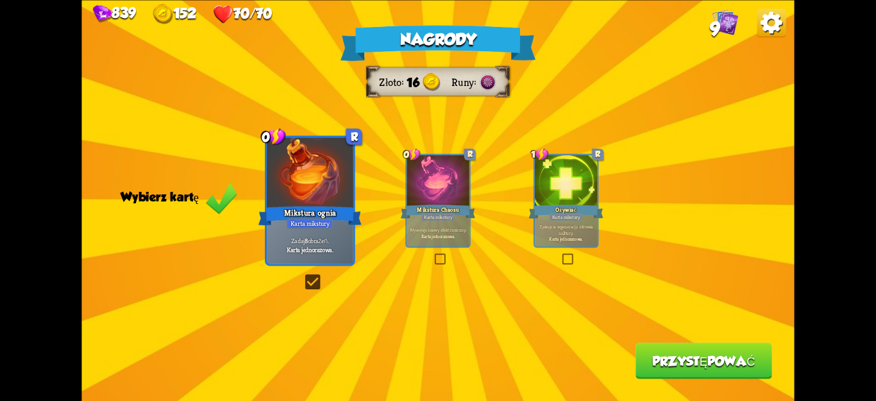
click at [655, 360] on font "Przystępować" at bounding box center [703, 360] width 103 height 15
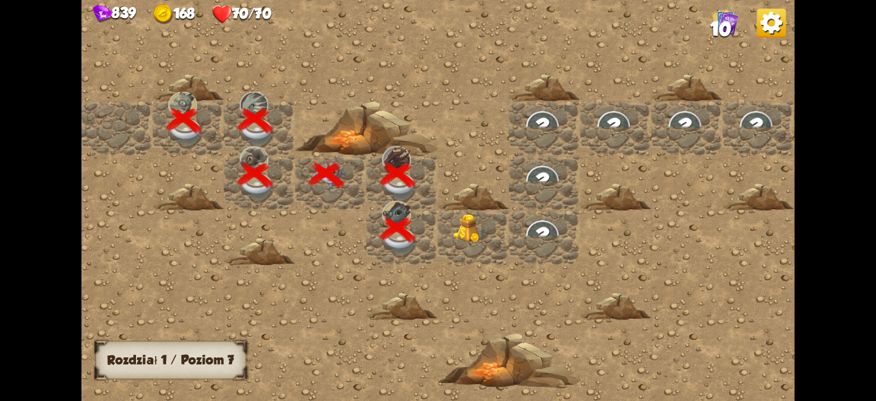
click at [470, 239] on img at bounding box center [471, 228] width 36 height 29
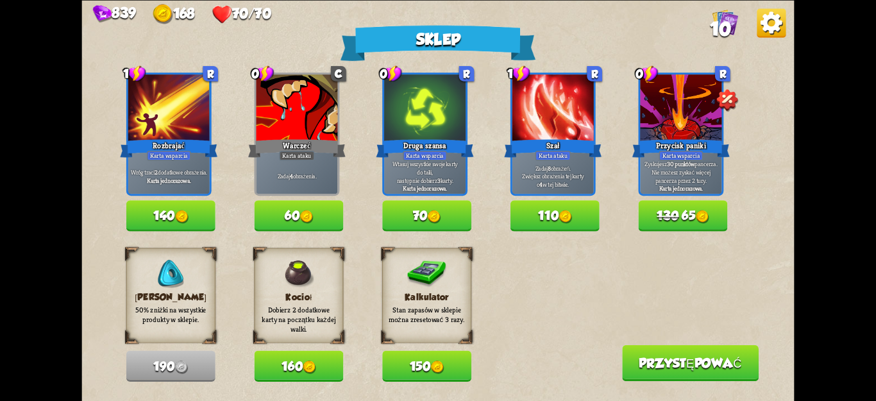
click at [557, 211] on font "110" at bounding box center [548, 215] width 21 height 15
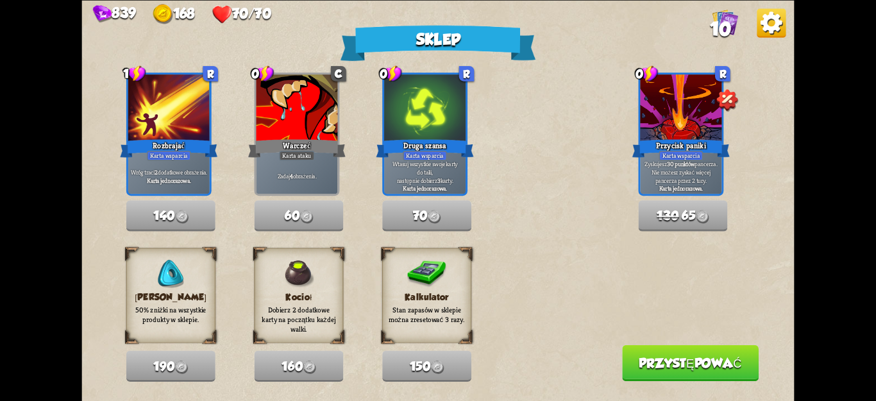
click at [652, 355] on button "Przystępować" at bounding box center [690, 362] width 137 height 36
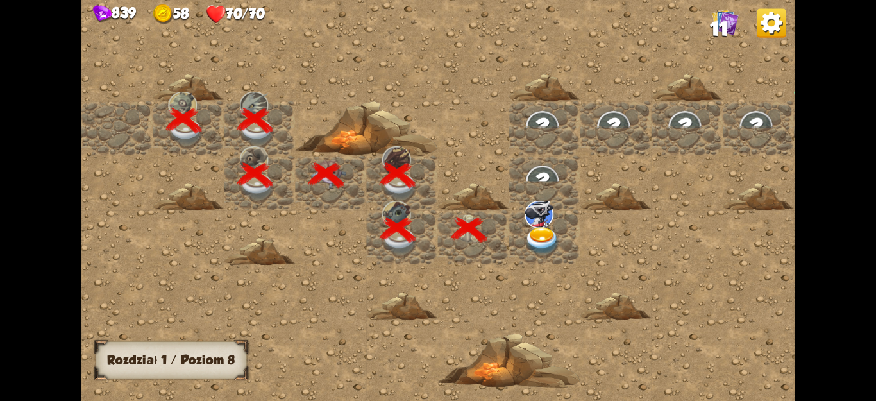
click at [530, 237] on img at bounding box center [543, 241] width 36 height 28
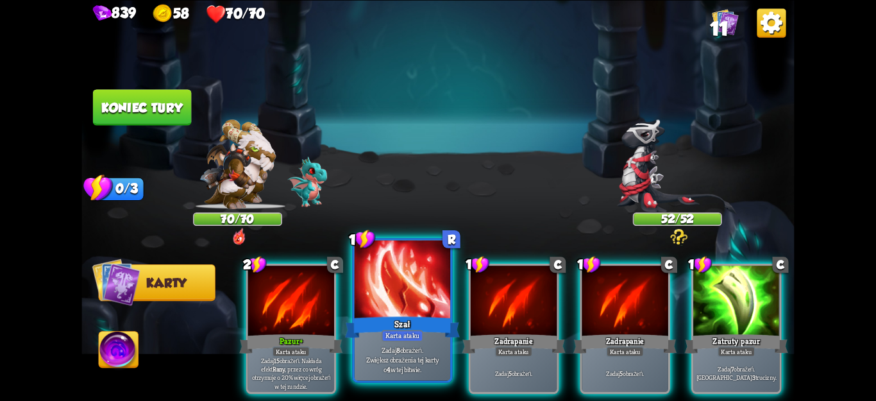
click at [393, 330] on div "Karta ataku" at bounding box center [403, 336] width 42 height 12
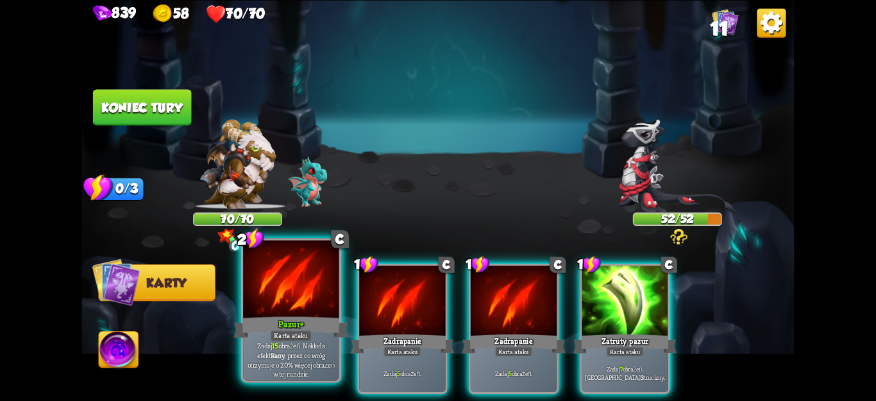
click at [284, 317] on div "Pazur +" at bounding box center [290, 327] width 115 height 26
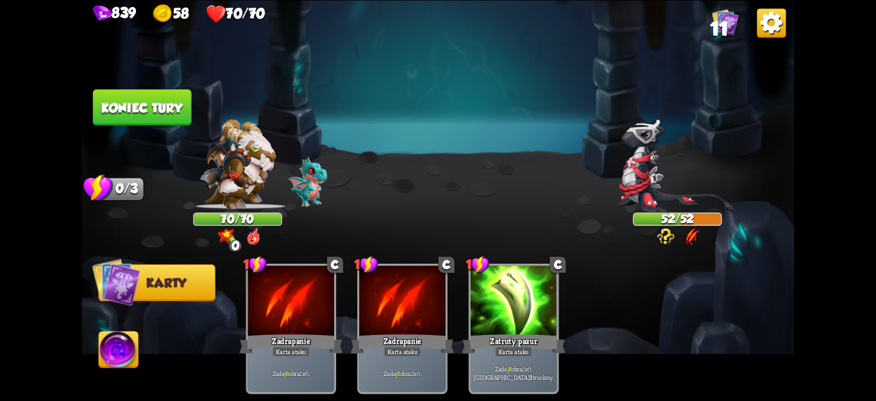
click at [177, 114] on font "Koniec tury" at bounding box center [141, 107] width 81 height 15
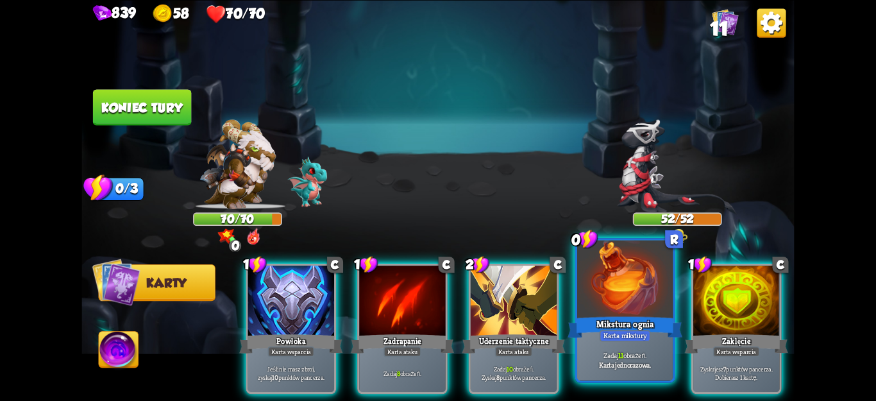
click at [610, 342] on div "Zadaj 11 obrażeń. Karta jednorazowa." at bounding box center [625, 360] width 96 height 42
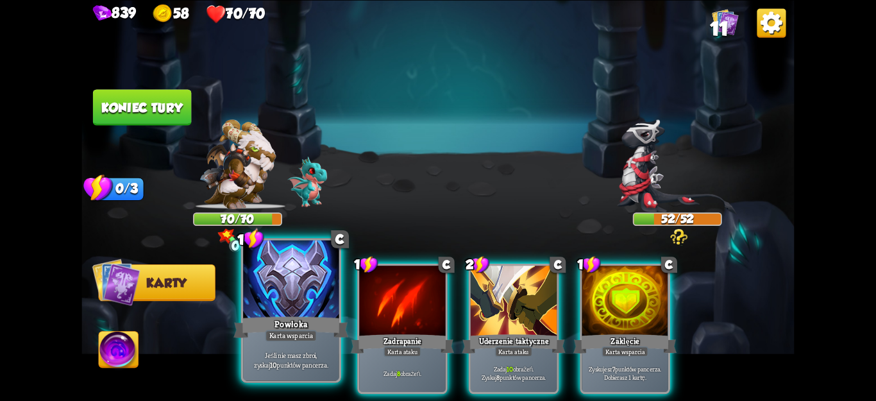
click at [267, 314] on div at bounding box center [291, 280] width 96 height 81
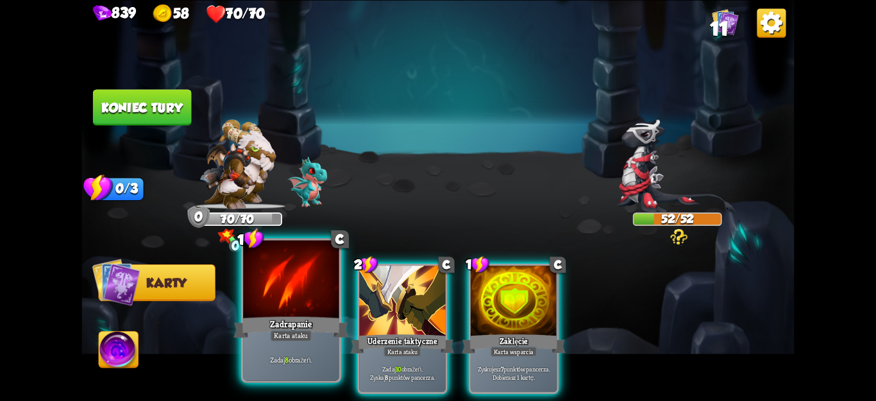
click at [300, 318] on font "Zadrapanie" at bounding box center [291, 324] width 42 height 12
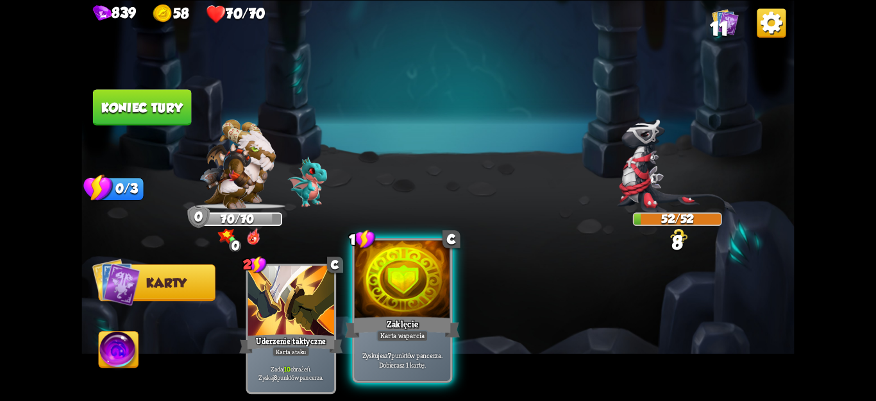
click at [393, 332] on font "Karta wsparcia" at bounding box center [402, 336] width 44 height 10
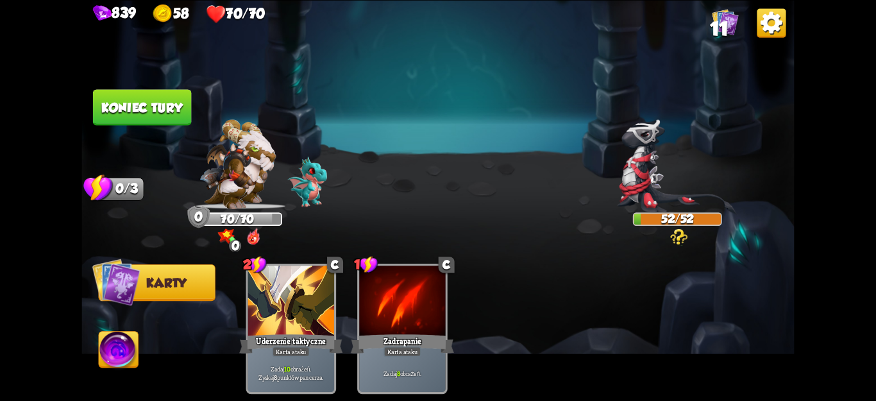
click at [168, 114] on font "Koniec tury" at bounding box center [141, 107] width 81 height 15
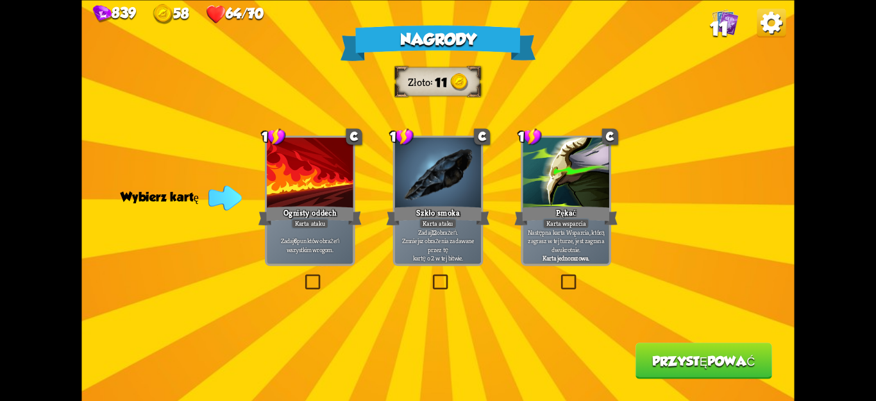
click at [559, 276] on label at bounding box center [559, 276] width 0 height 0
click at [0, 0] on input "checkbox" at bounding box center [0, 0] width 0 height 0
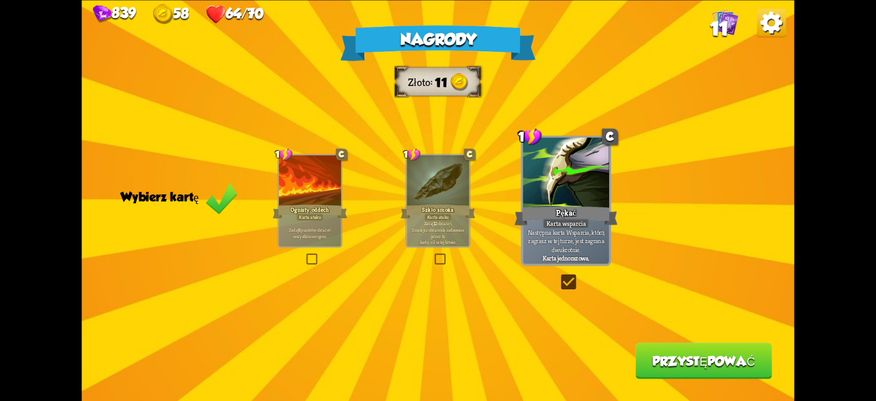
click at [673, 362] on font "Przystępować" at bounding box center [703, 360] width 103 height 15
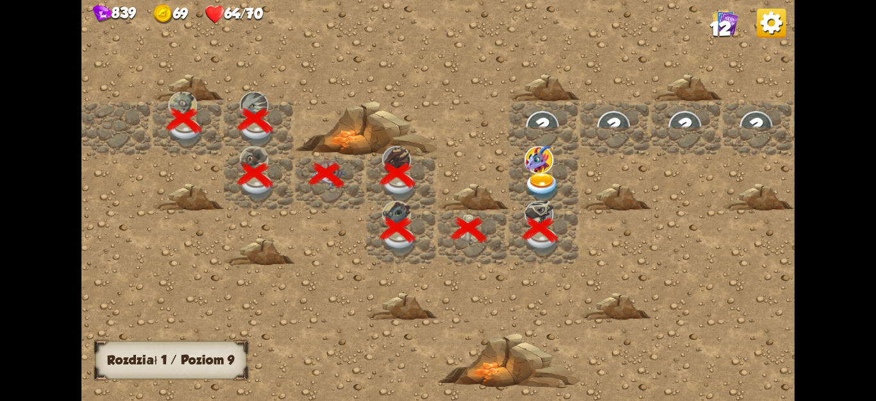
click at [543, 188] on img at bounding box center [543, 187] width 36 height 28
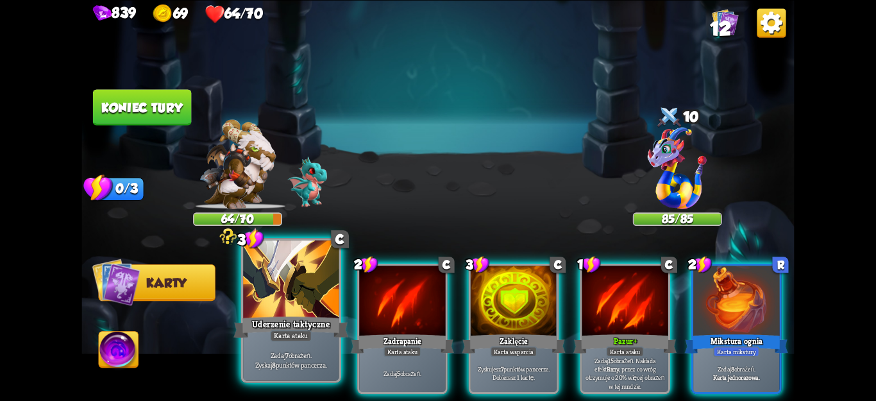
click at [326, 373] on div "Zadaj 7 obrażeń. Zyskaj 8 punktów pancerza." at bounding box center [291, 360] width 96 height 42
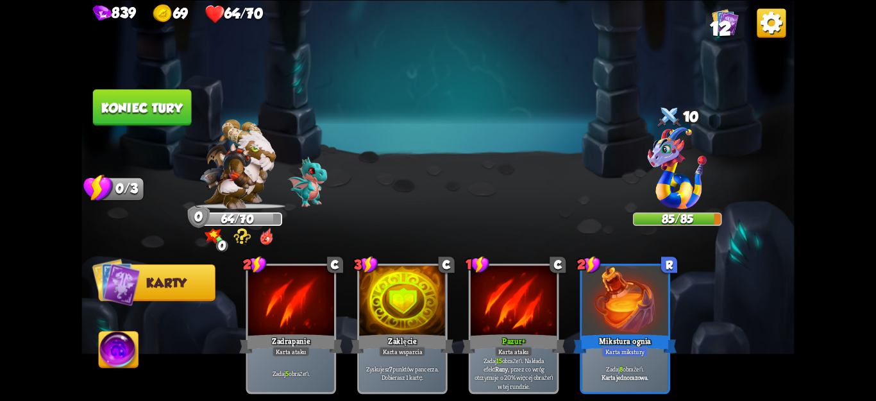
click at [170, 112] on font "Koniec tury" at bounding box center [141, 107] width 81 height 15
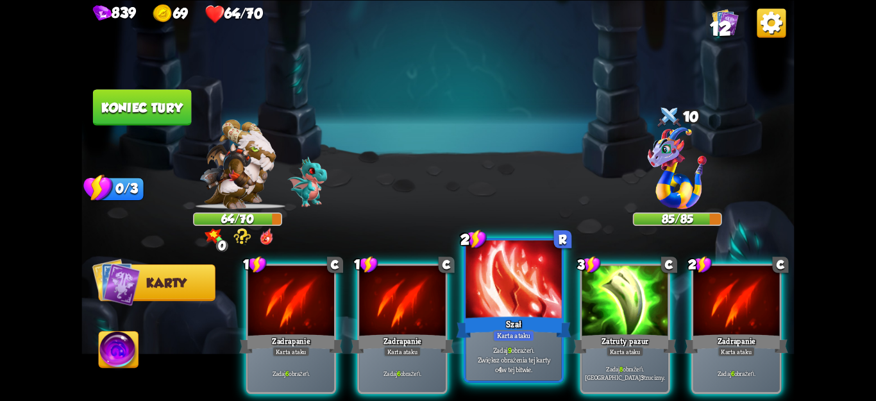
click at [537, 348] on p "Zadaj 9 obrażeń. Zwiększ obrażenia tej karty o 4 w tej bitwie." at bounding box center [513, 359] width 91 height 28
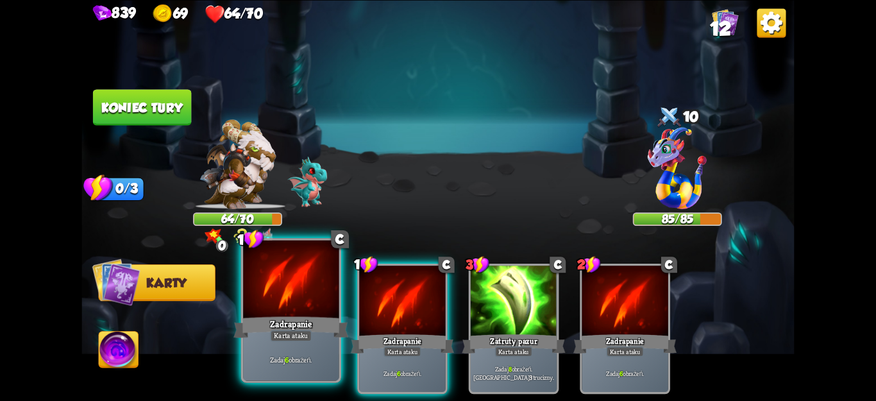
click at [337, 331] on div "Zadrapanie" at bounding box center [290, 327] width 115 height 26
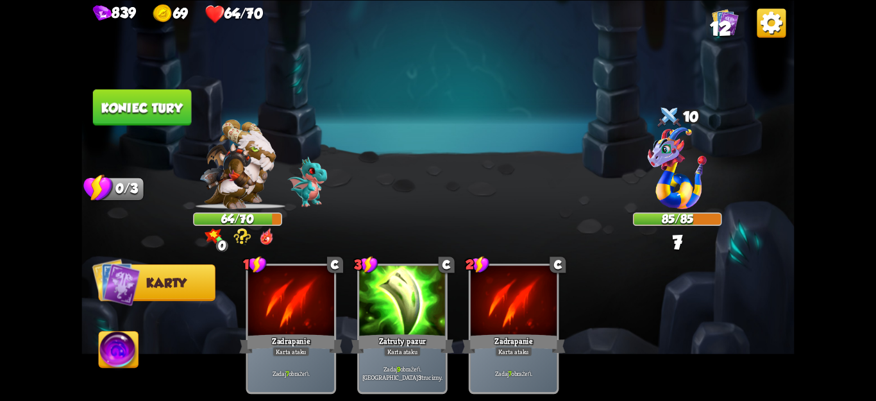
click at [151, 114] on font "Koniec tury" at bounding box center [141, 107] width 81 height 15
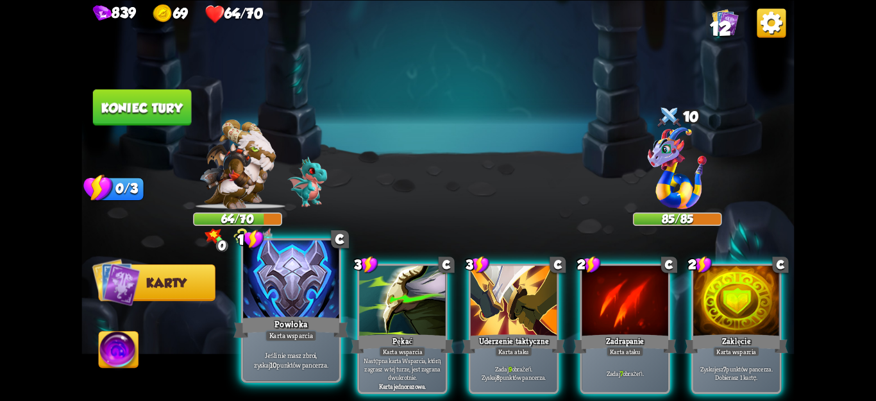
click at [325, 350] on p "Jeśli nie masz zbroi, zyskaj 10 punktów pancerza." at bounding box center [291, 359] width 91 height 19
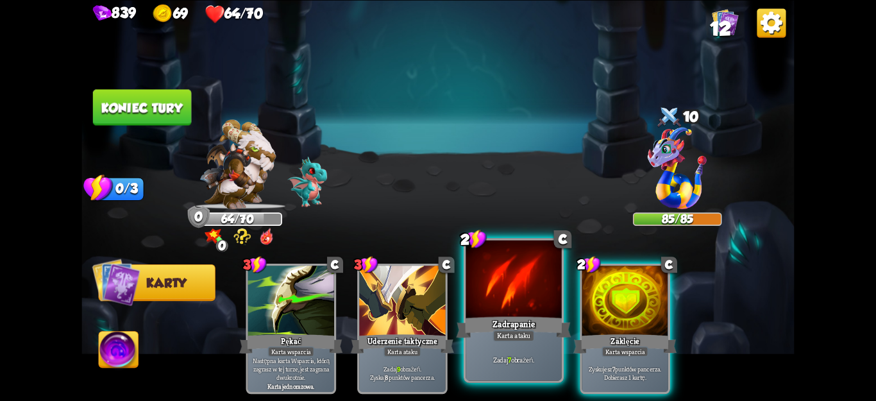
click at [519, 353] on div "Zadaj 7 obrażeń." at bounding box center [514, 360] width 96 height 42
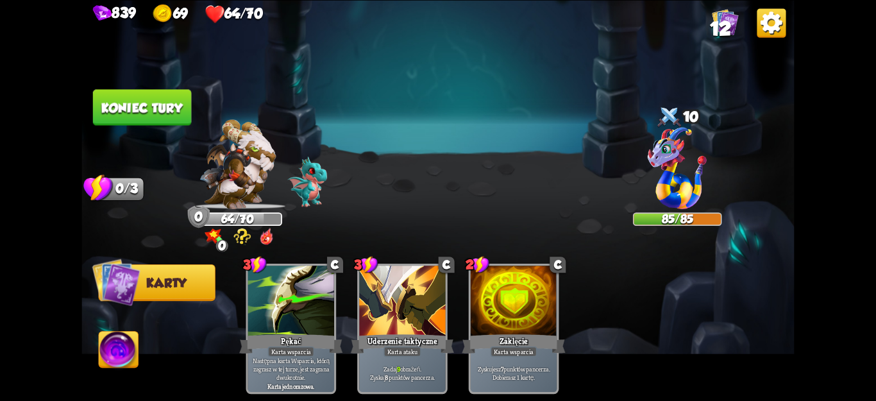
click at [94, 112] on button "Koniec tury" at bounding box center [142, 107] width 98 height 36
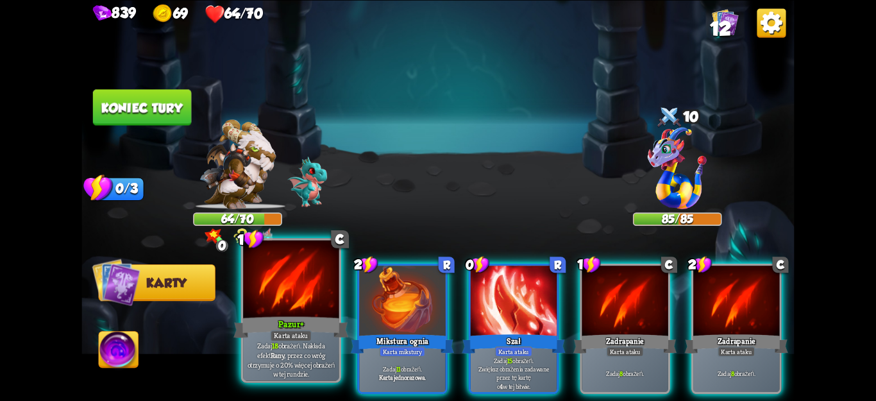
click at [251, 339] on div "Pazur +" at bounding box center [290, 327] width 115 height 26
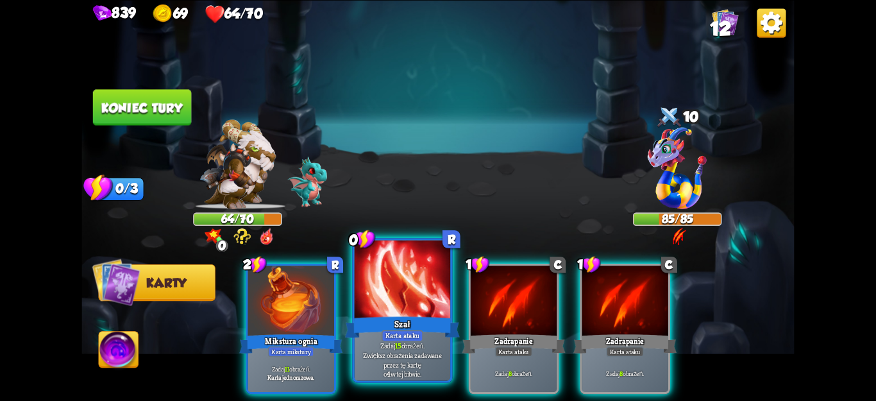
click at [405, 271] on div at bounding box center [403, 280] width 96 height 81
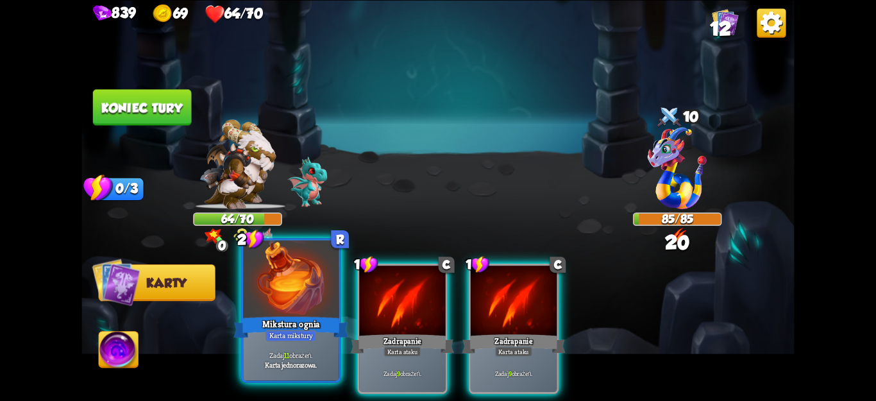
click at [274, 330] on div "Karta mikstury" at bounding box center [291, 336] width 51 height 12
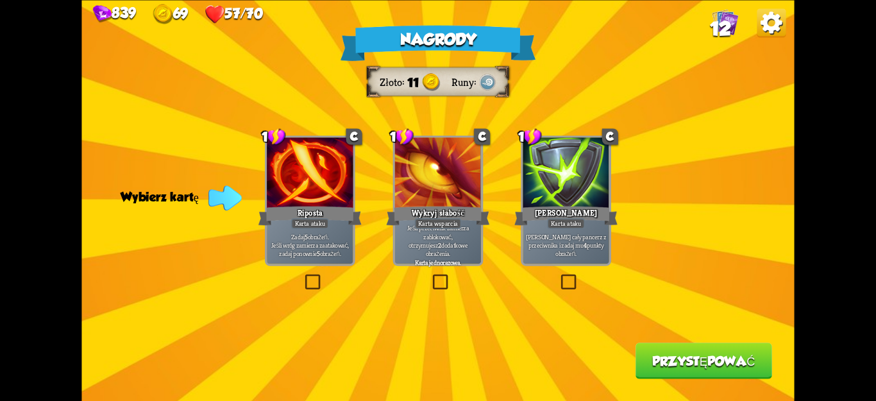
click at [559, 276] on label at bounding box center [559, 276] width 0 height 0
click at [0, 0] on input "checkbox" at bounding box center [0, 0] width 0 height 0
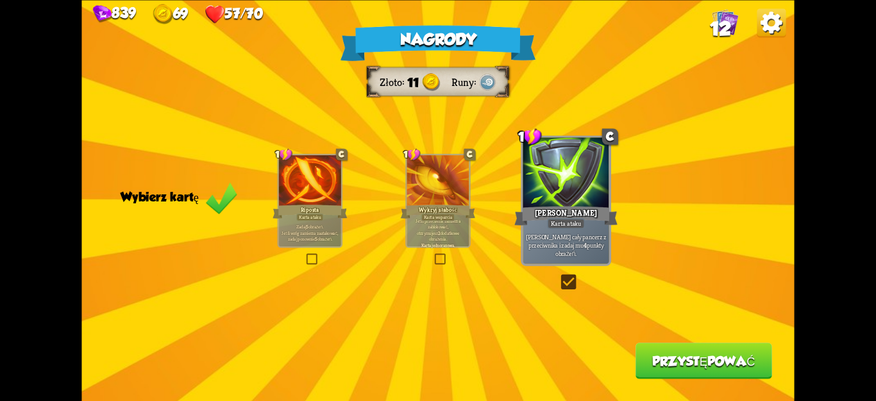
click at [735, 368] on button "Przystępować" at bounding box center [704, 360] width 137 height 36
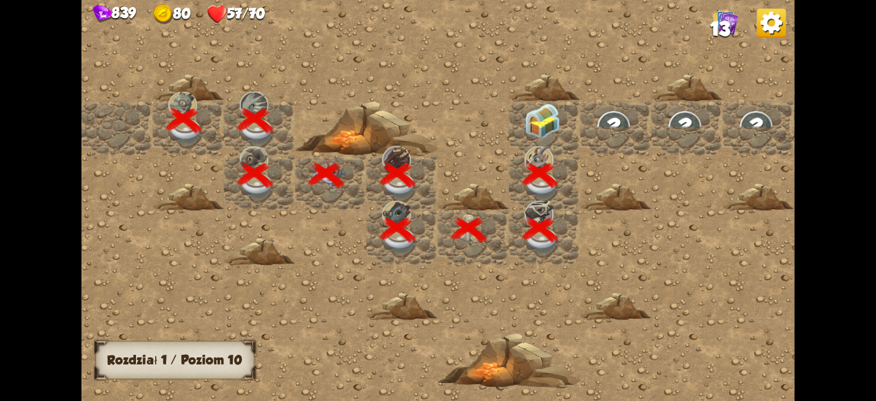
click at [536, 119] on div at bounding box center [544, 128] width 71 height 55
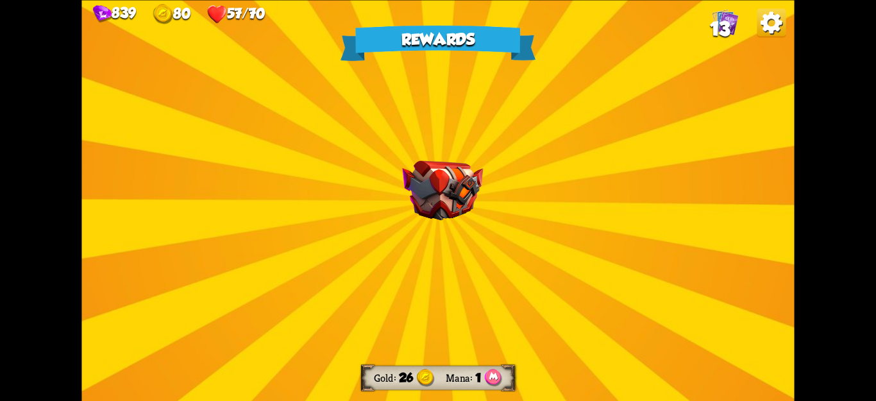
click at [545, 244] on div "Rewards Gold 26 Mana 1 Select a card 0 R Strength Potion Potion card Gain 2 Bon…" at bounding box center [437, 200] width 713 height 401
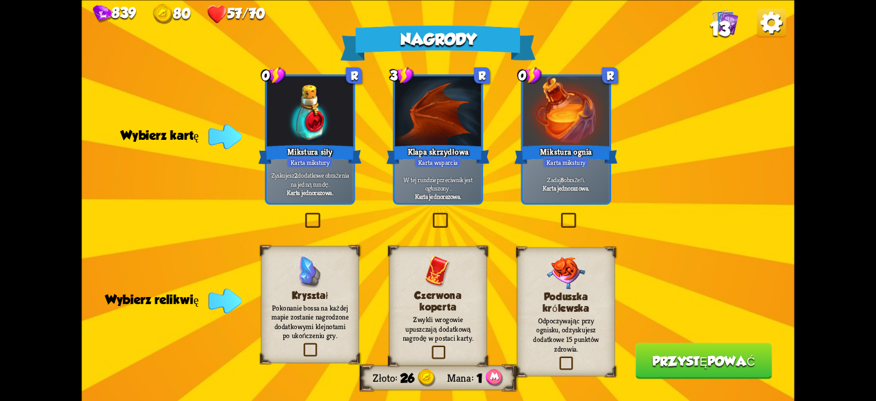
click at [557, 358] on label at bounding box center [557, 358] width 0 height 0
click at [0, 0] on input "checkbox" at bounding box center [0, 0] width 0 height 0
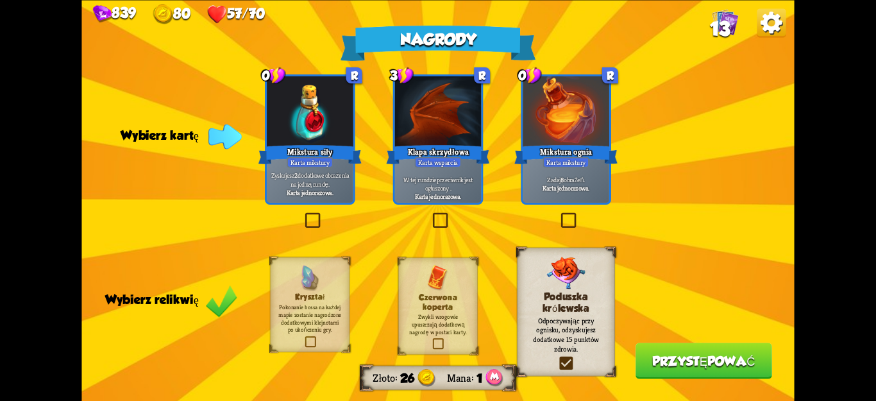
click at [559, 214] on label at bounding box center [559, 214] width 0 height 0
click at [0, 0] on input "checkbox" at bounding box center [0, 0] width 0 height 0
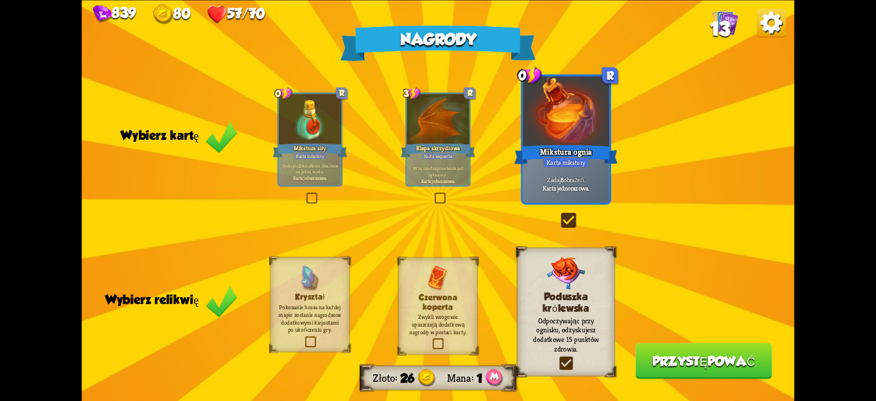
click at [675, 353] on button "Przystępować" at bounding box center [704, 360] width 137 height 36
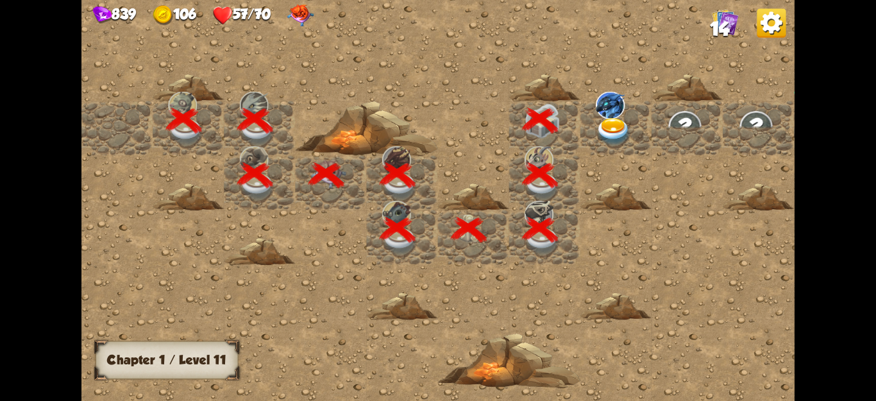
scroll to position [0, 246]
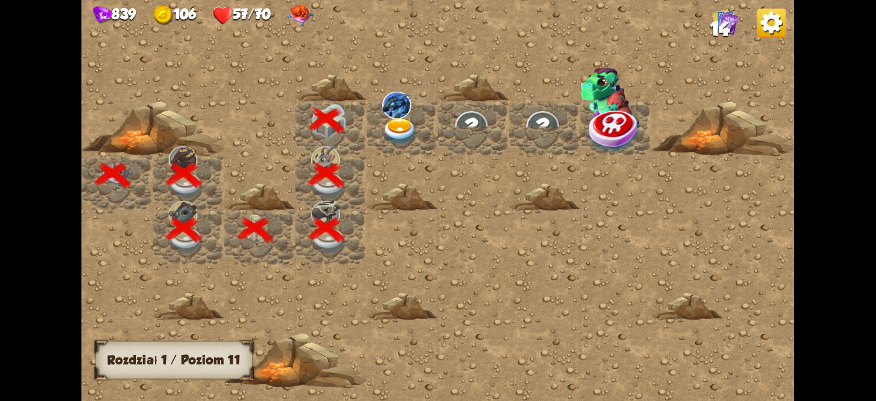
click at [382, 131] on div at bounding box center [402, 128] width 71 height 55
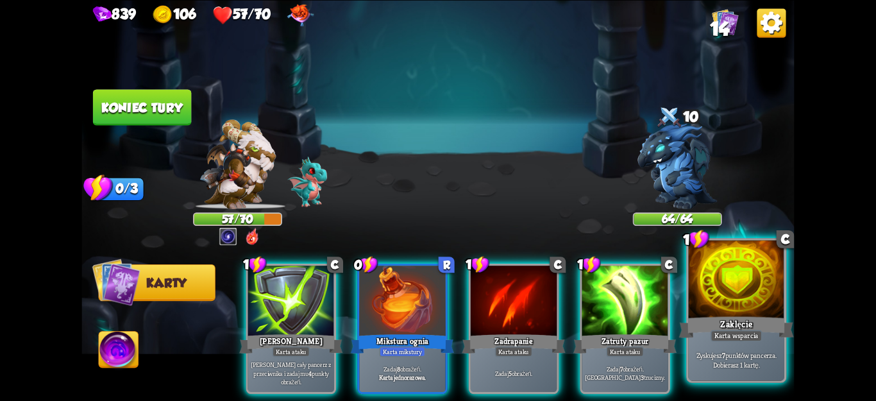
click at [709, 333] on div "Zaklęcie" at bounding box center [736, 327] width 115 height 26
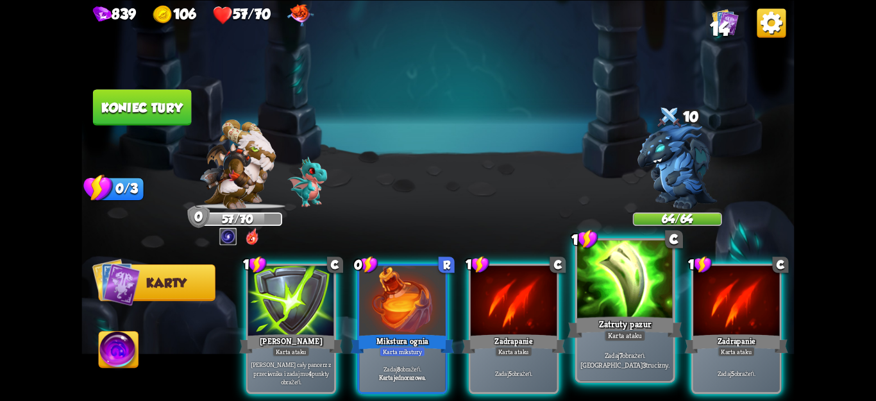
click at [635, 346] on div "Zadaj 7 obrażeń. Zaaplikuj 3 trucizny." at bounding box center [625, 360] width 96 height 42
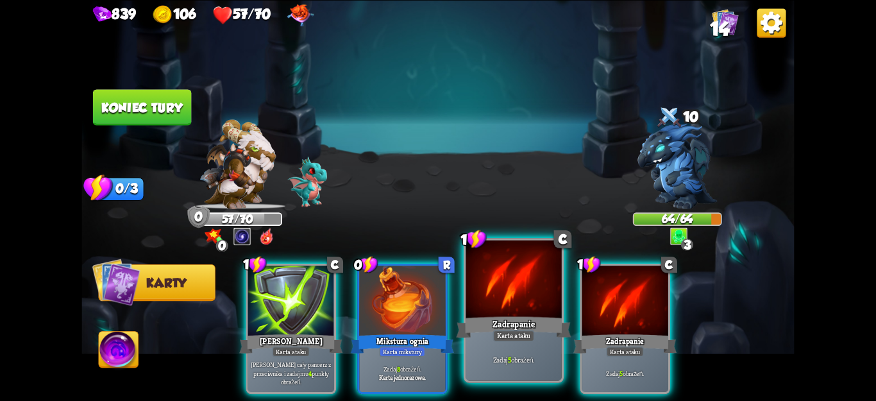
click at [526, 308] on div at bounding box center [514, 280] width 96 height 81
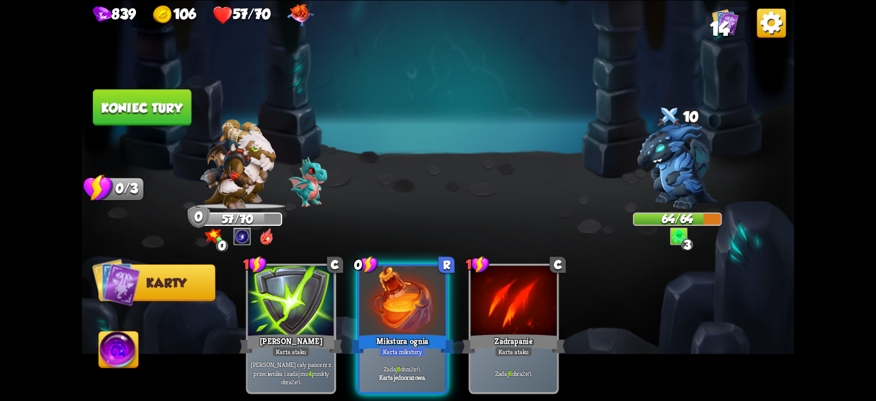
click at [140, 101] on font "Koniec tury" at bounding box center [141, 107] width 81 height 15
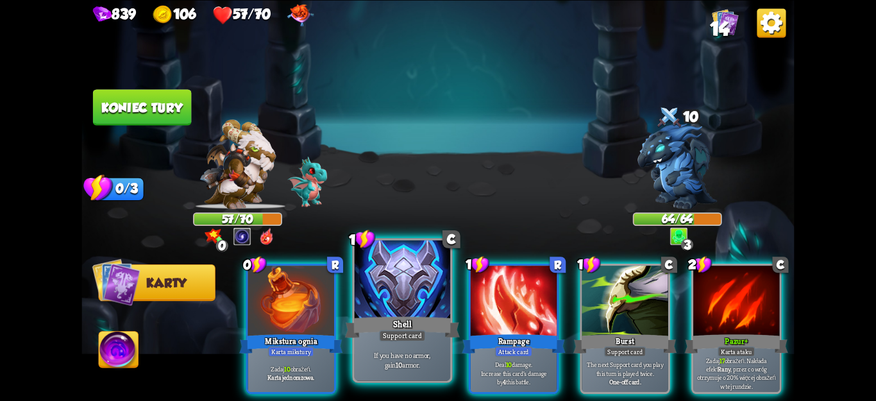
click at [412, 329] on div "Shell" at bounding box center [402, 327] width 115 height 26
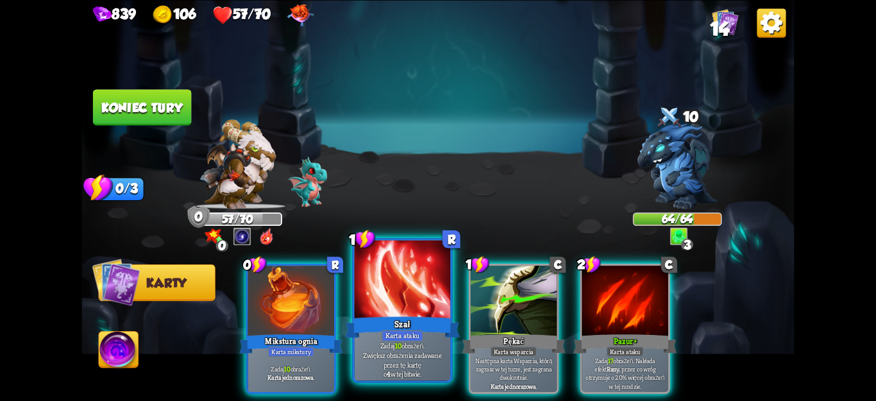
click at [423, 378] on p "Zadaj 10 obrażeń. Zwiększ obrażenia zadawane przez tę kartę o 4 w tej bitwie." at bounding box center [402, 360] width 91 height 38
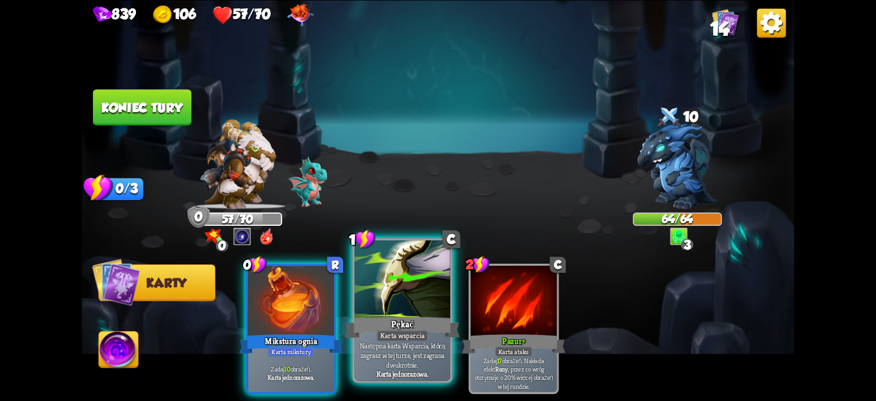
click at [425, 378] on font "Karta jednorazowa." at bounding box center [402, 374] width 52 height 10
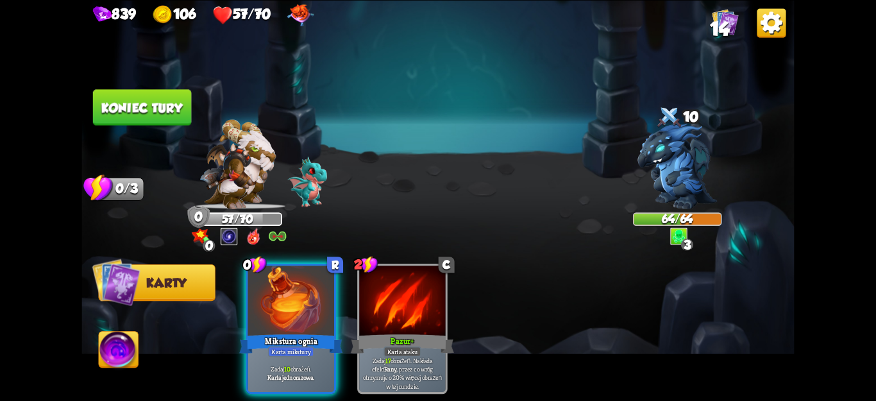
click at [134, 103] on font "Koniec tury" at bounding box center [141, 107] width 81 height 15
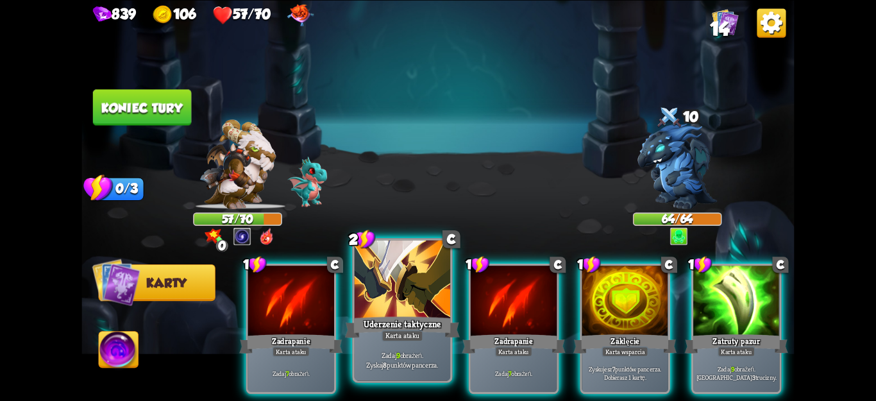
click at [404, 356] on font "obrażeń." at bounding box center [411, 355] width 23 height 10
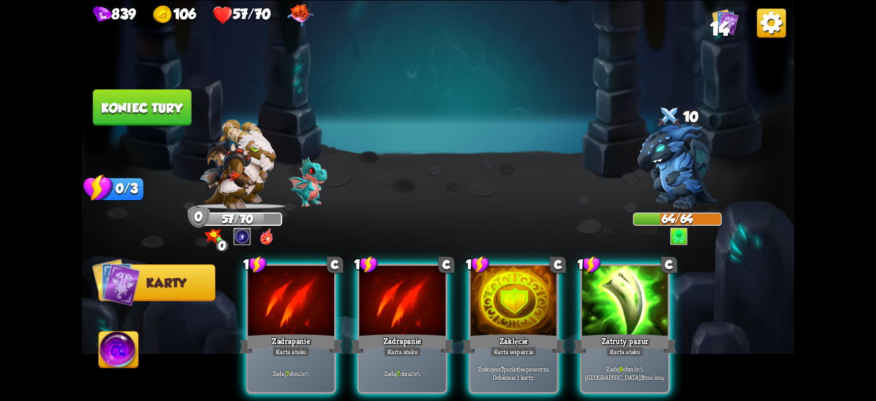
click at [606, 364] on font "Zadaj" at bounding box center [612, 368] width 13 height 8
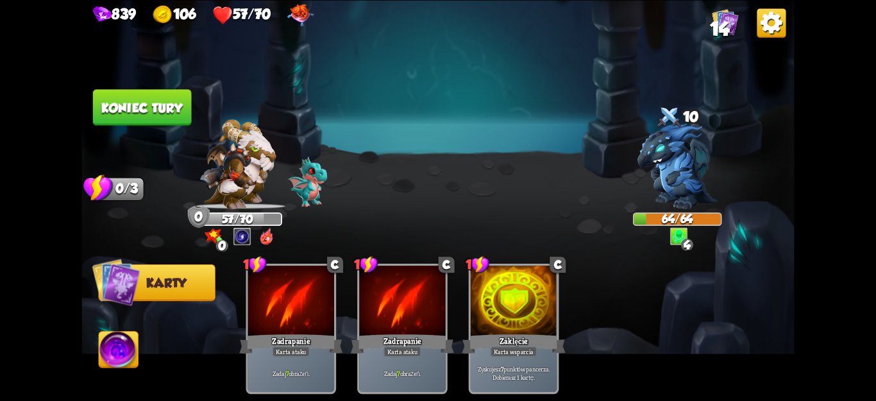
click at [178, 105] on font "Koniec tury" at bounding box center [141, 107] width 81 height 15
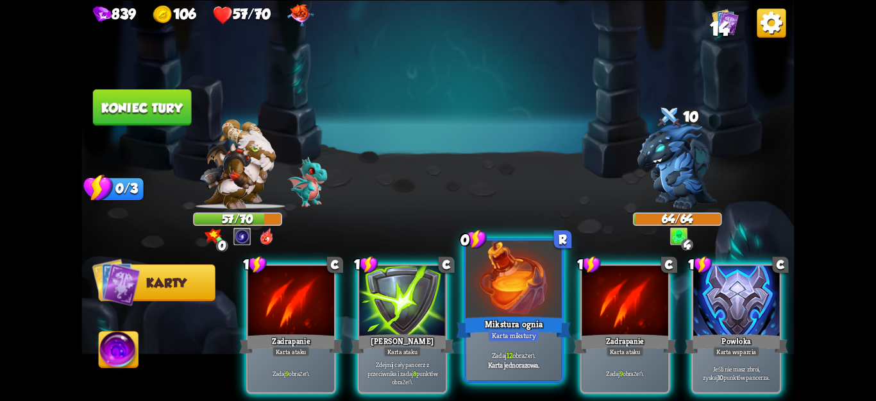
click at [517, 335] on font "Karta mikstury" at bounding box center [514, 336] width 44 height 10
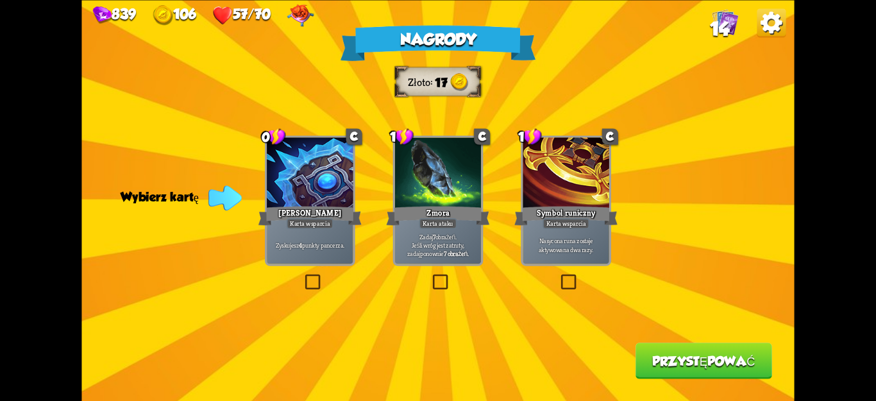
click at [303, 276] on label at bounding box center [303, 276] width 0 height 0
click at [0, 0] on input "checkbox" at bounding box center [0, 0] width 0 height 0
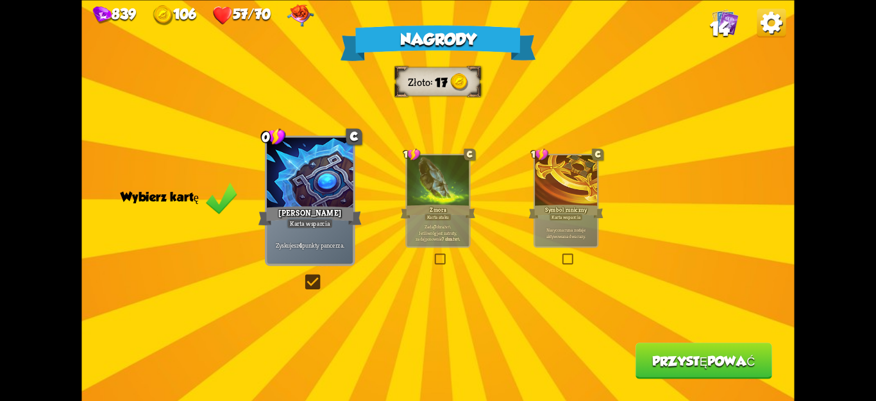
click at [707, 375] on button "Przystępować" at bounding box center [704, 360] width 137 height 36
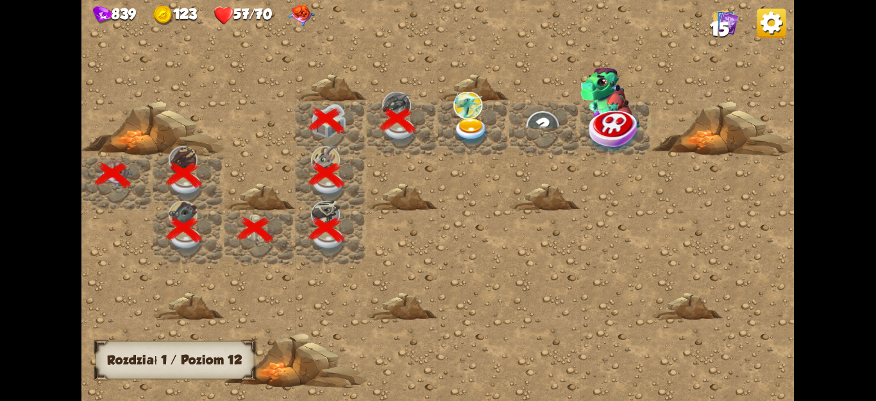
click at [471, 122] on img at bounding box center [471, 132] width 36 height 28
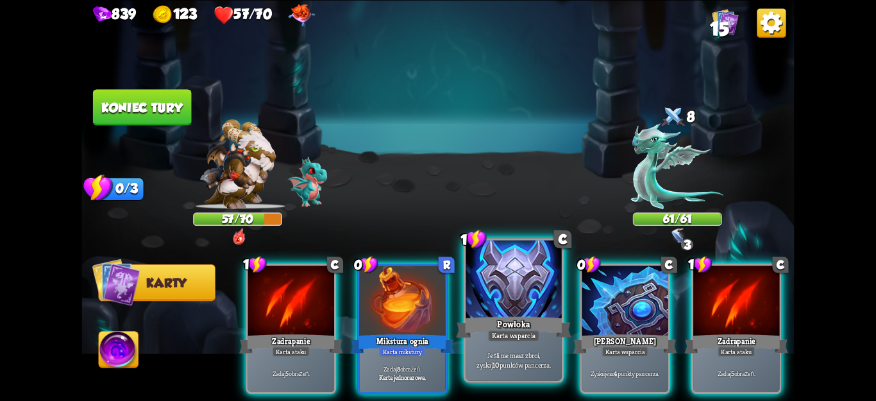
click at [550, 339] on div "Powłoka" at bounding box center [513, 327] width 115 height 26
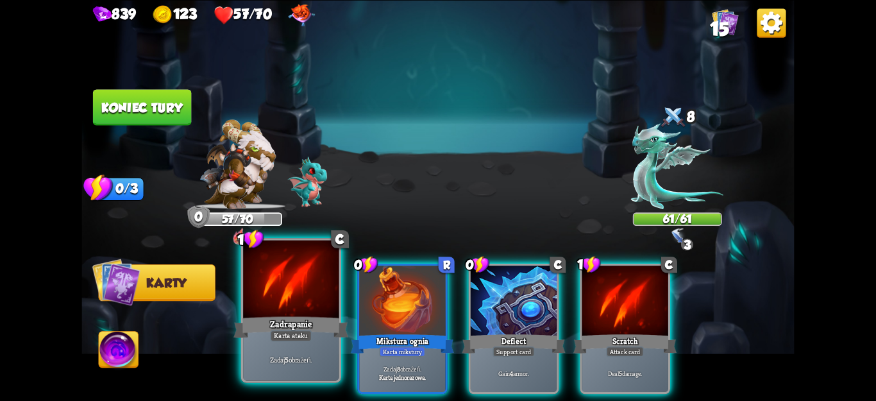
click at [292, 332] on font "Karta ataku" at bounding box center [291, 336] width 34 height 10
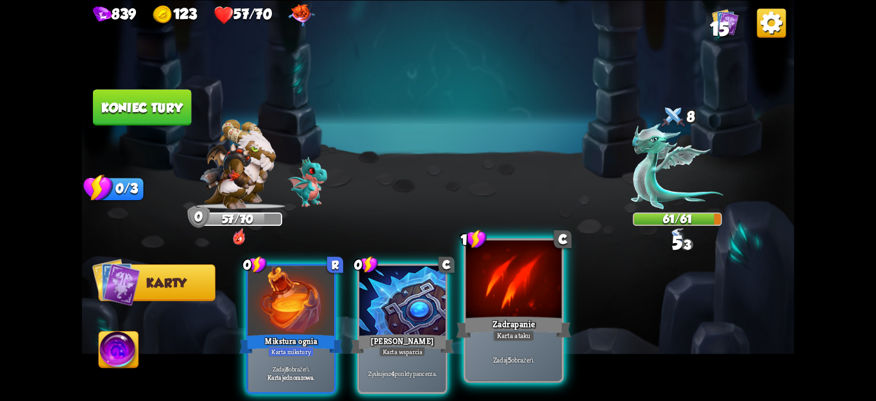
click at [516, 320] on font "Zadrapanie" at bounding box center [514, 324] width 42 height 12
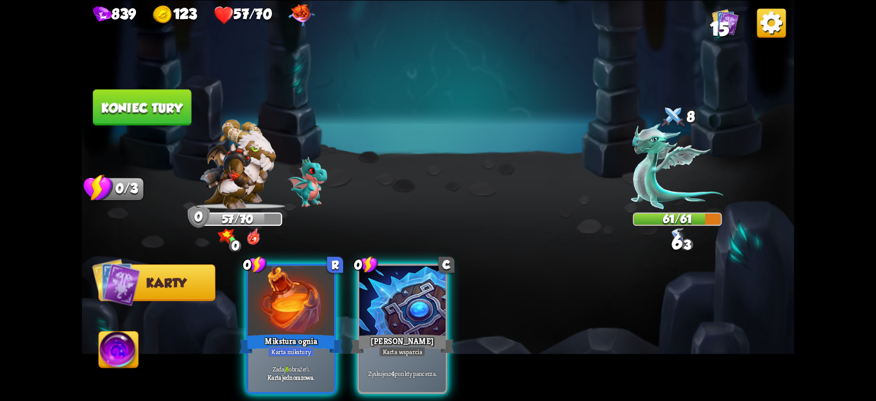
click at [121, 105] on font "Koniec tury" at bounding box center [141, 107] width 81 height 15
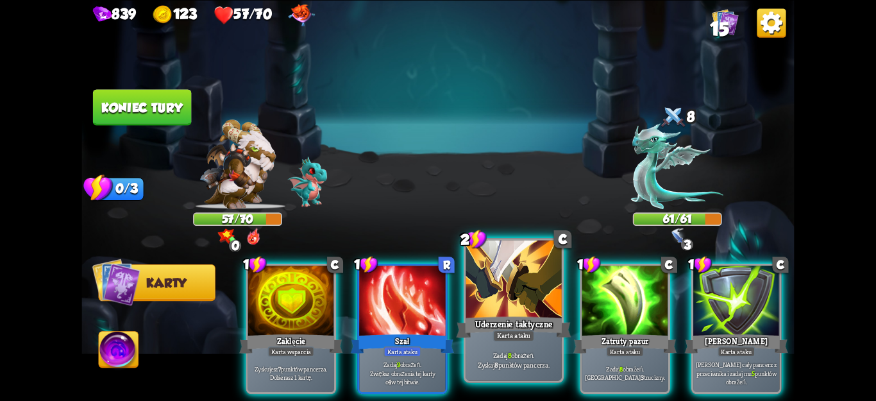
click at [507, 330] on div "Karta ataku" at bounding box center [514, 336] width 42 height 12
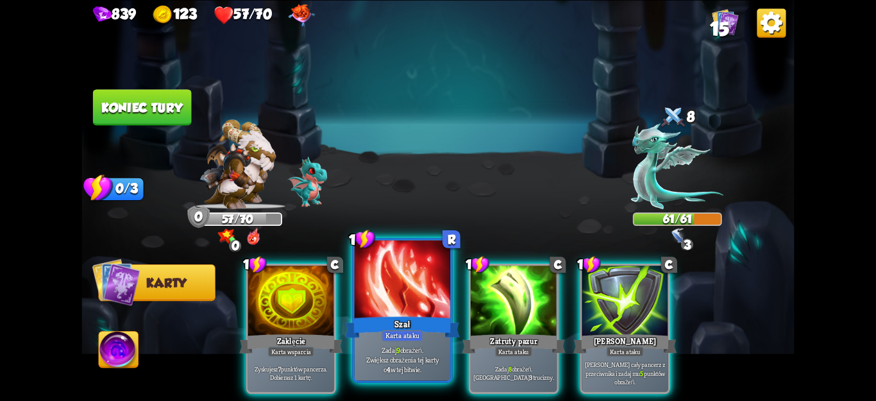
click at [404, 303] on div at bounding box center [403, 280] width 96 height 81
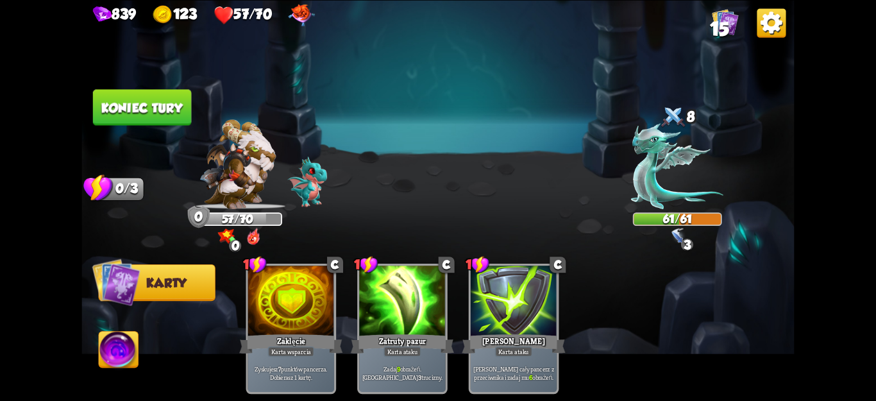
click at [80, 98] on div "839 123 57/70 15 Wybierz wroga, którego chcesz zaatakować... Nie masz dość wytr…" at bounding box center [438, 200] width 876 height 401
click at [111, 110] on font "Koniec tury" at bounding box center [141, 107] width 81 height 15
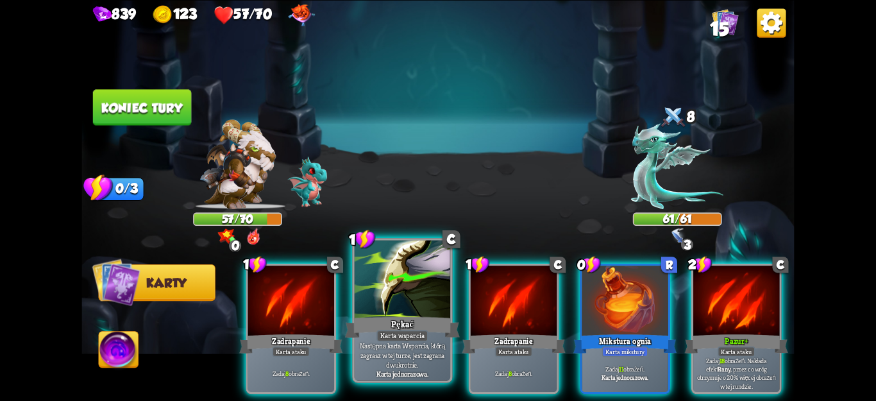
click at [403, 351] on font "Następna karta Wsparcia, którą zagrasz w tej turze, jest zagrana dwukrotnie." at bounding box center [402, 355] width 85 height 28
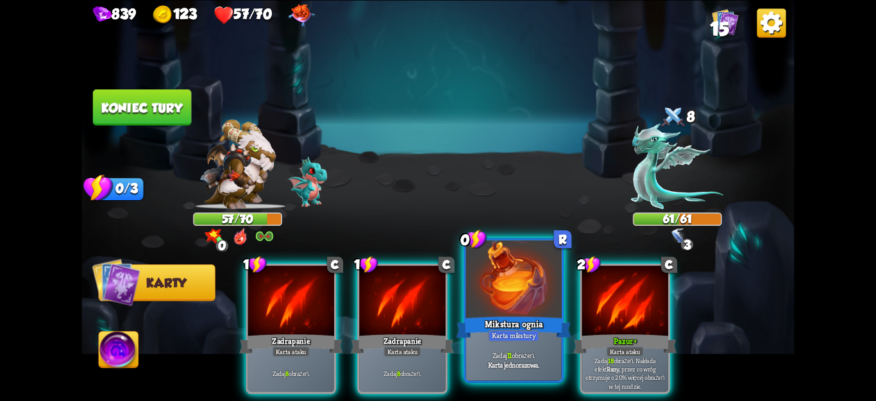
click at [509, 341] on div "Karta mikstury" at bounding box center [513, 336] width 51 height 12
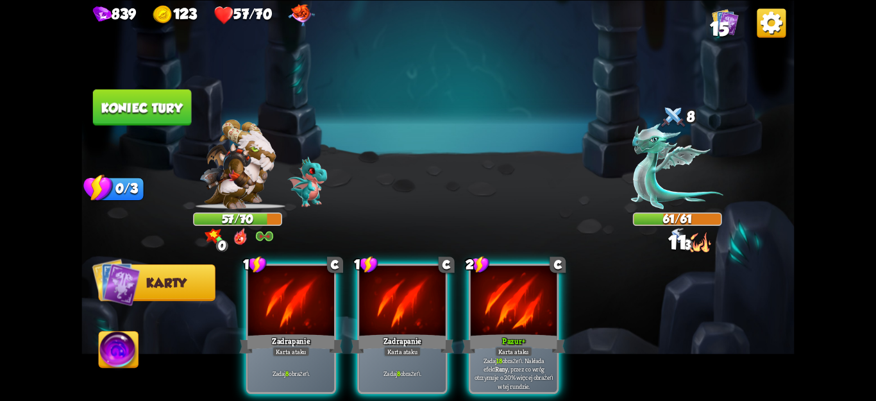
click at [509, 346] on div "Karta ataku" at bounding box center [514, 351] width 38 height 10
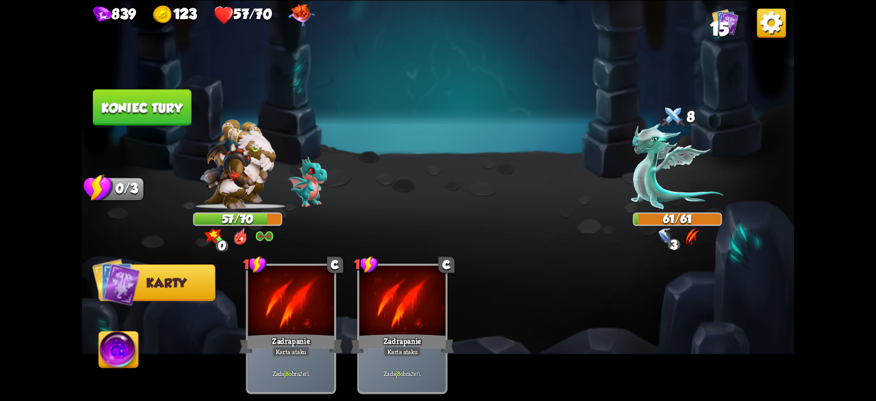
click at [135, 110] on font "Koniec tury" at bounding box center [141, 107] width 81 height 15
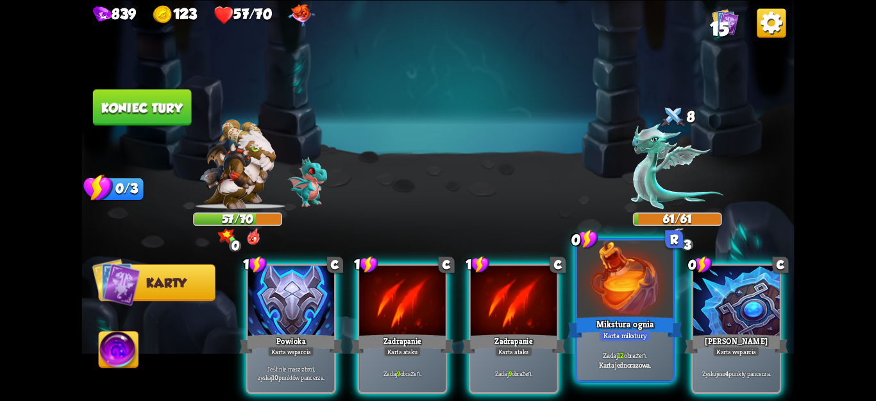
click at [608, 348] on div "Zadaj 12 obrażeń. Karta jednorazowa." at bounding box center [625, 360] width 96 height 42
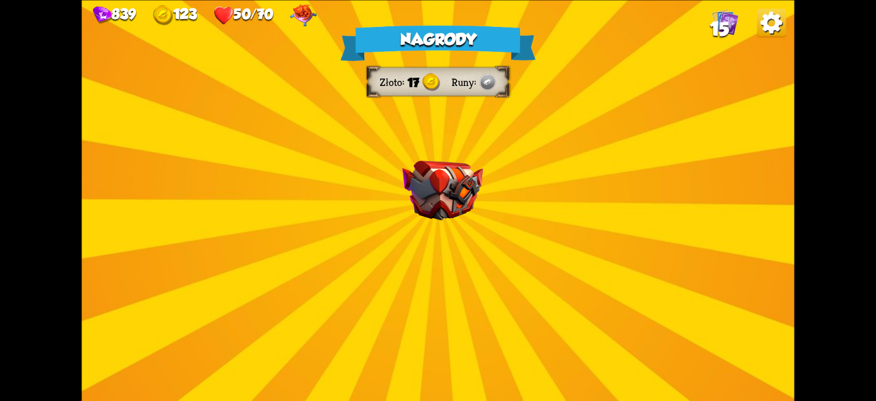
click at [488, 275] on div "Nagrody Złoto 17 Runy Wybierz kartę 0 C Warczeć Karta ataku Zadaj 4 obrażenia. …" at bounding box center [437, 200] width 713 height 401
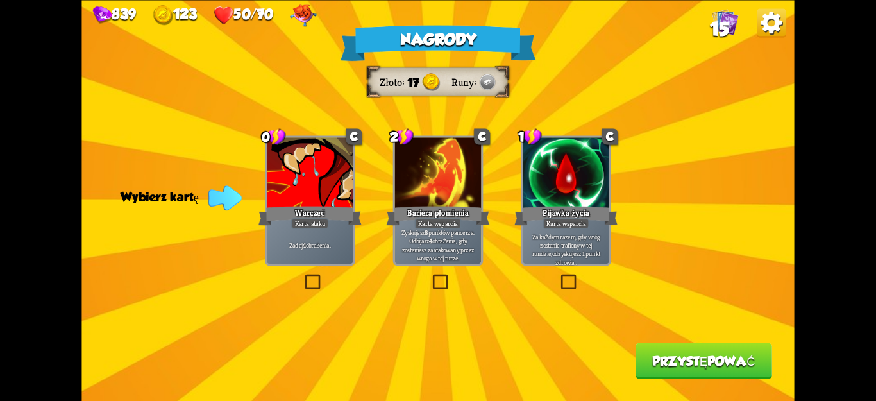
click at [559, 276] on label at bounding box center [559, 276] width 0 height 0
click at [0, 0] on input "checkbox" at bounding box center [0, 0] width 0 height 0
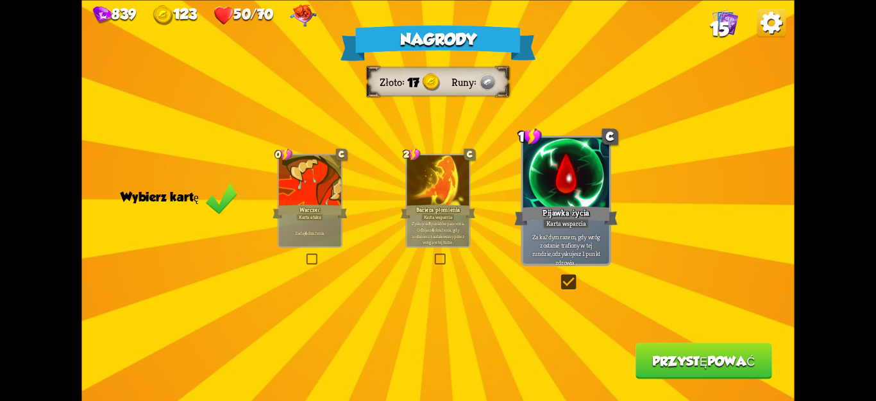
click at [681, 354] on font "Przystępować" at bounding box center [703, 360] width 103 height 15
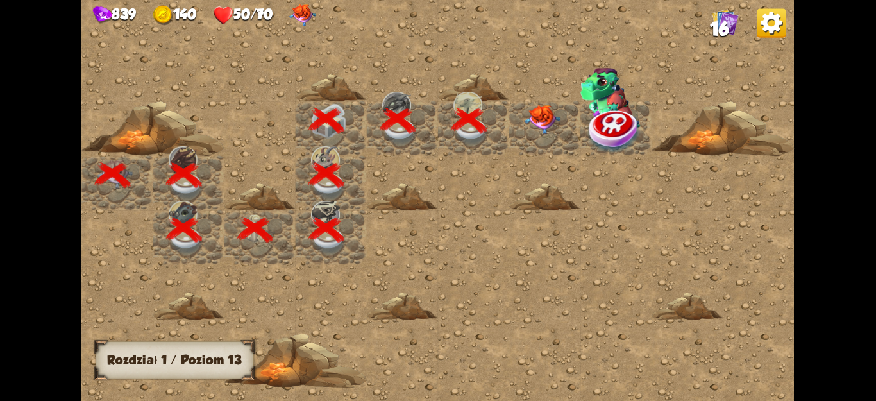
click at [522, 135] on div at bounding box center [544, 128] width 71 height 55
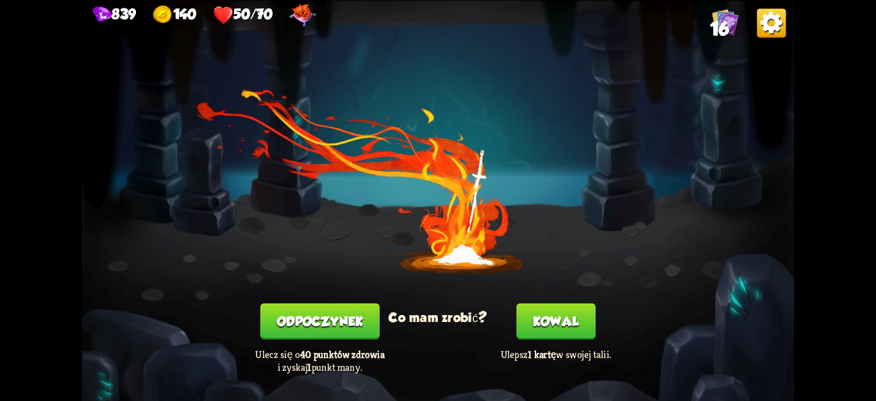
click at [369, 314] on button "Odpoczynek" at bounding box center [319, 321] width 119 height 36
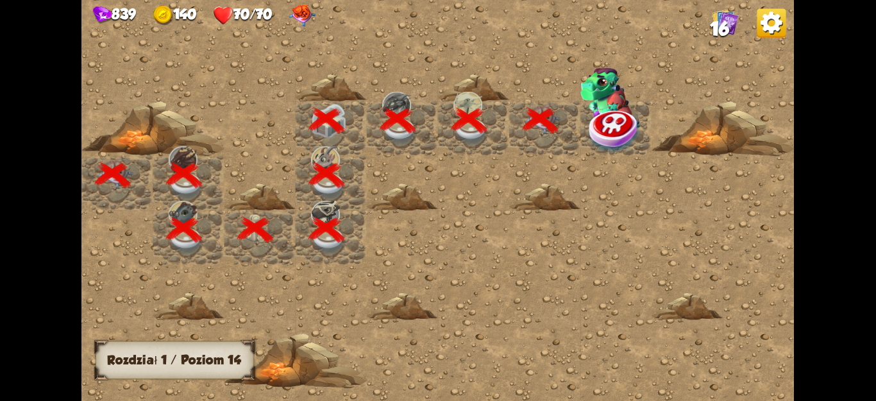
click at [616, 121] on img at bounding box center [614, 131] width 53 height 46
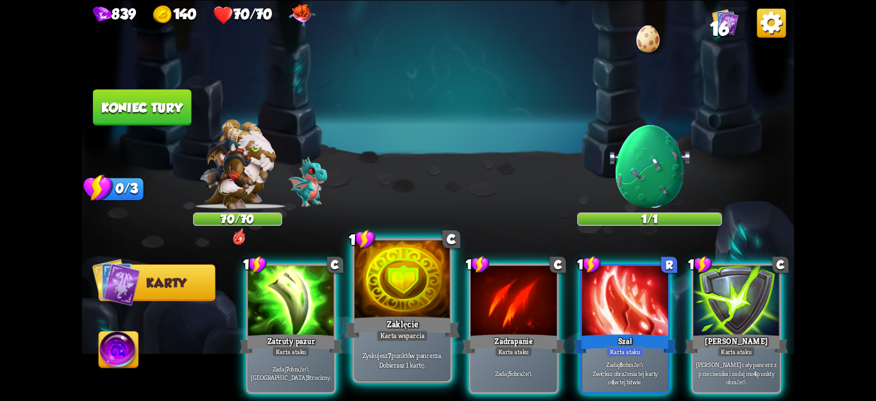
click at [437, 339] on div "Zaklęcie" at bounding box center [402, 327] width 115 height 26
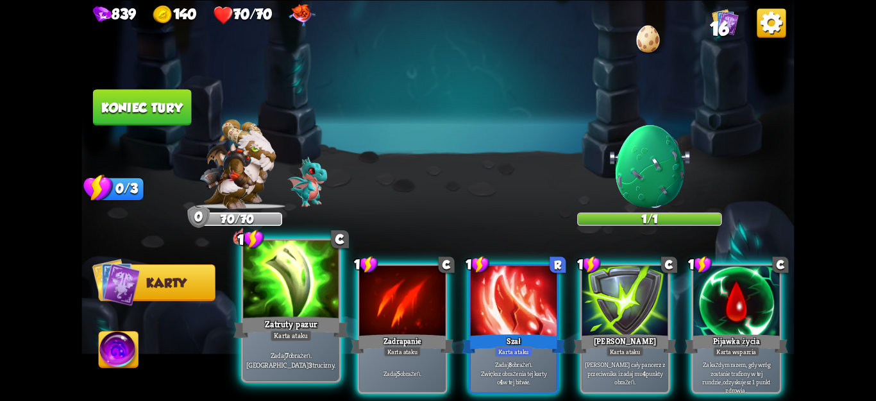
click at [304, 337] on font "Karta ataku" at bounding box center [291, 336] width 34 height 10
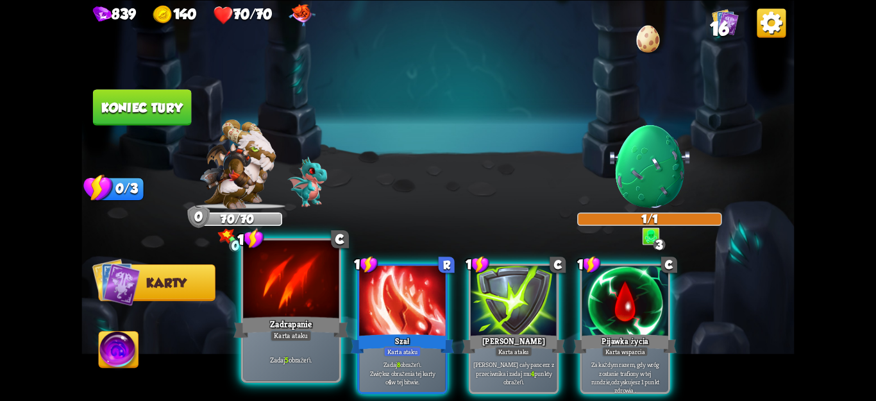
click at [307, 332] on font "Karta ataku" at bounding box center [291, 336] width 34 height 10
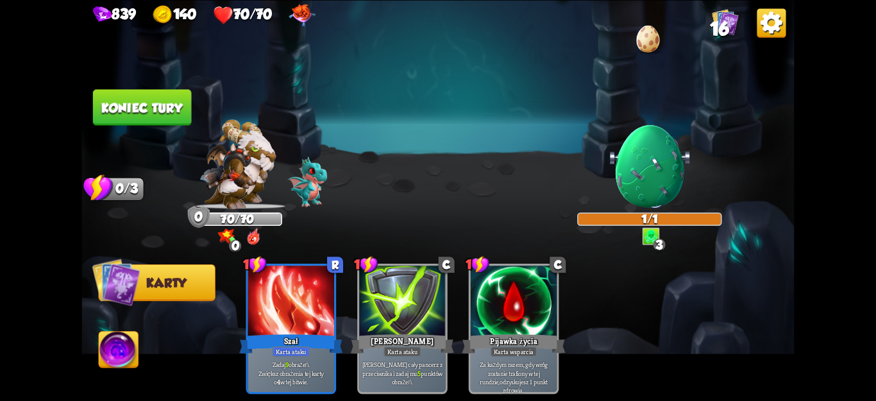
click at [168, 110] on font "Koniec tury" at bounding box center [141, 107] width 81 height 15
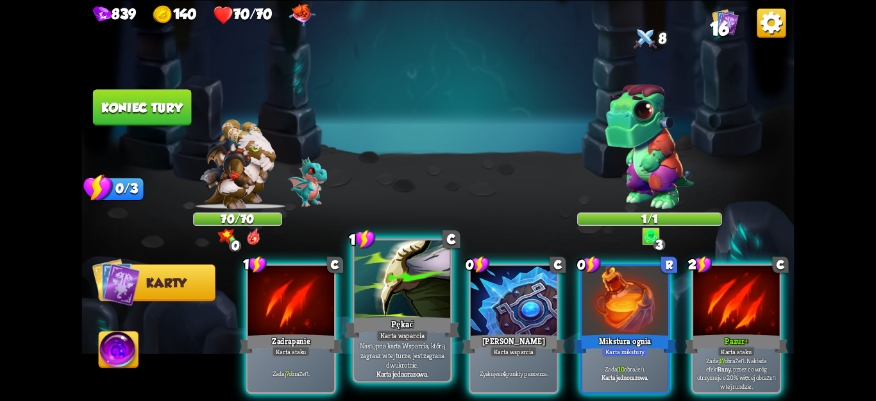
click at [396, 346] on font "Następna karta Wsparcia, którą zagrasz w tej turze, jest zagrana dwukrotnie." at bounding box center [402, 355] width 85 height 28
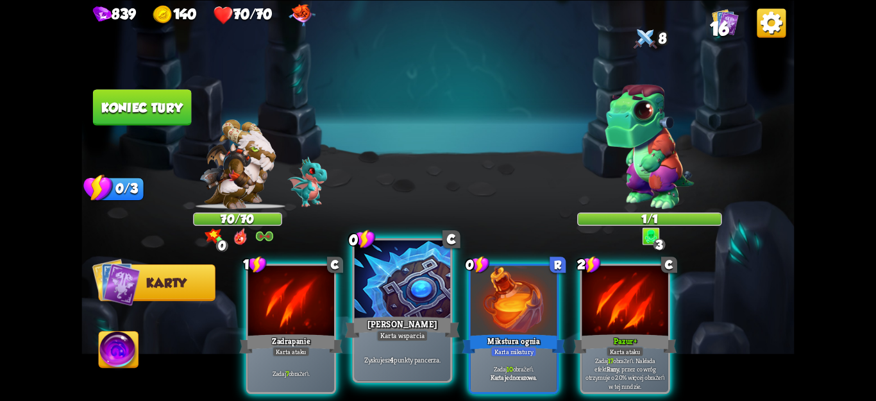
click at [419, 356] on font "punkty pancerza." at bounding box center [417, 360] width 47 height 10
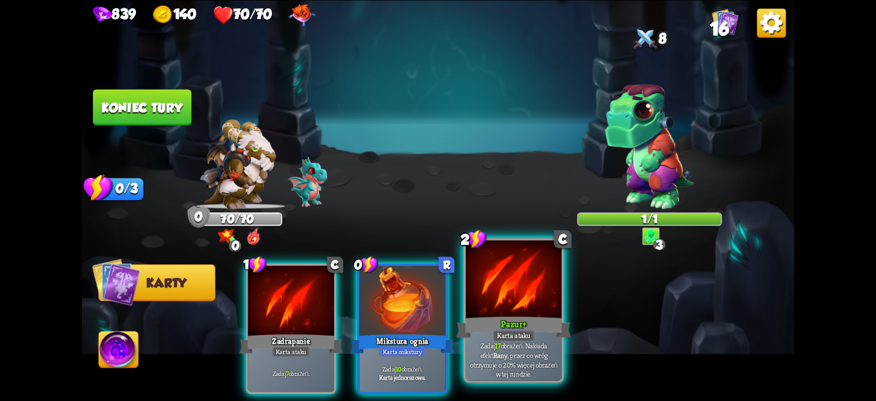
click at [539, 378] on p "Zadaj 17 obrażeń. Nakłada efekt Rany , przez co wróg otrzymuje o 20% więcej obr…" at bounding box center [513, 360] width 91 height 38
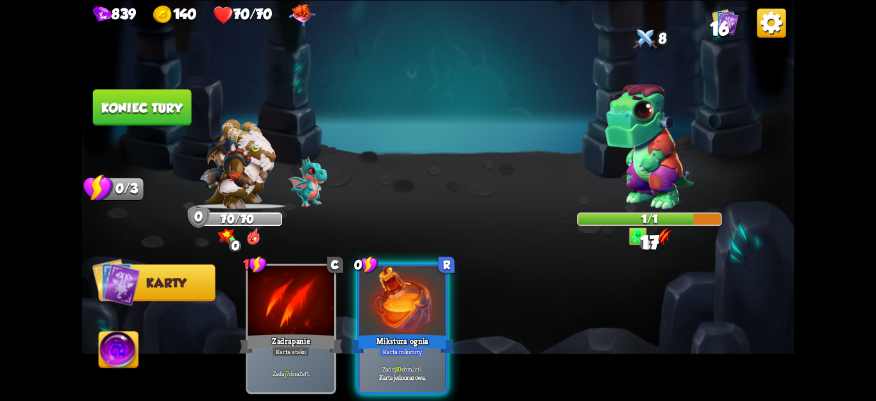
click at [176, 101] on font "Koniec tury" at bounding box center [141, 107] width 81 height 15
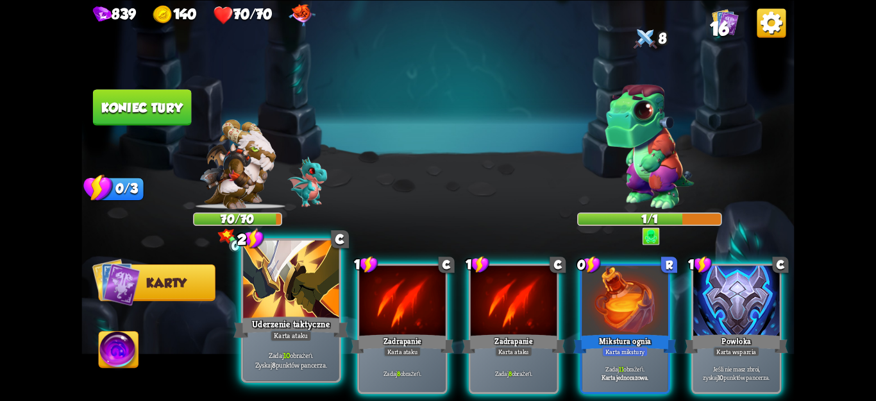
click at [319, 330] on font "Uderzenie taktyczne" at bounding box center [291, 324] width 78 height 12
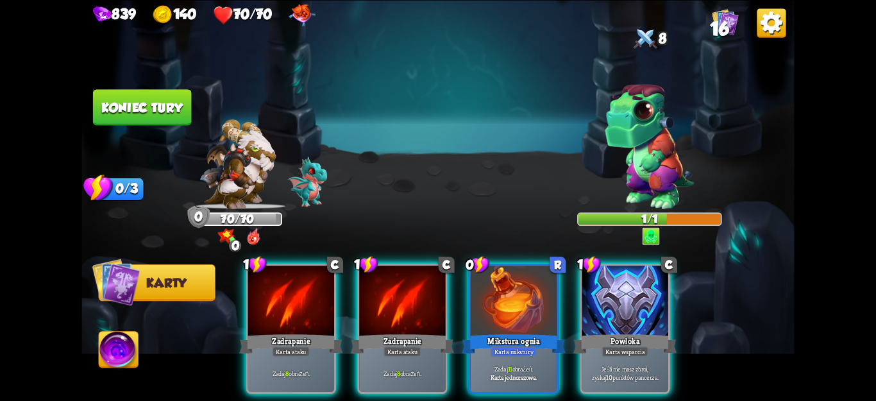
click at [600, 373] on font "zyskaj" at bounding box center [599, 377] width 15 height 8
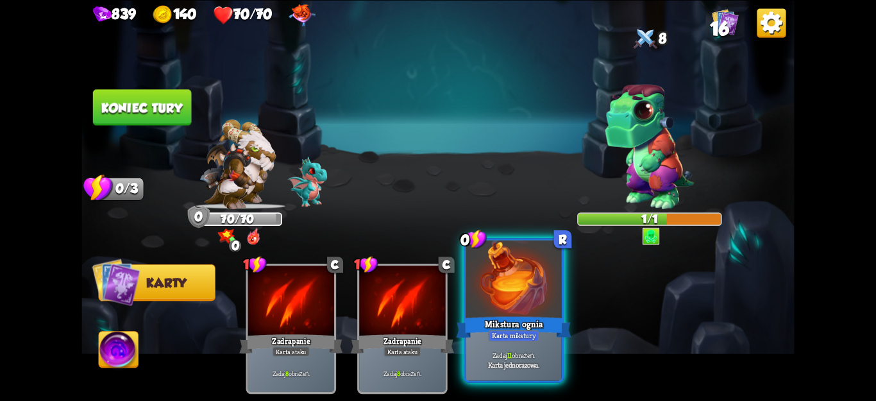
click at [515, 343] on div "Zadaj 11 obrażeń. Karta jednorazowa." at bounding box center [514, 360] width 96 height 42
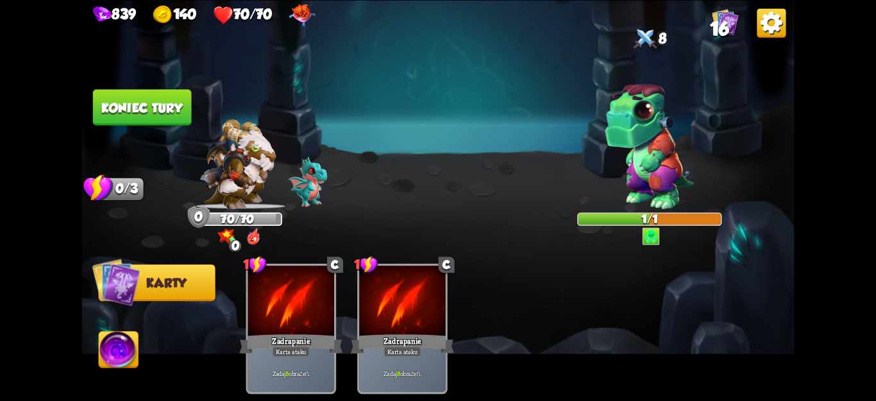
click at [170, 110] on font "Koniec tury" at bounding box center [141, 107] width 81 height 15
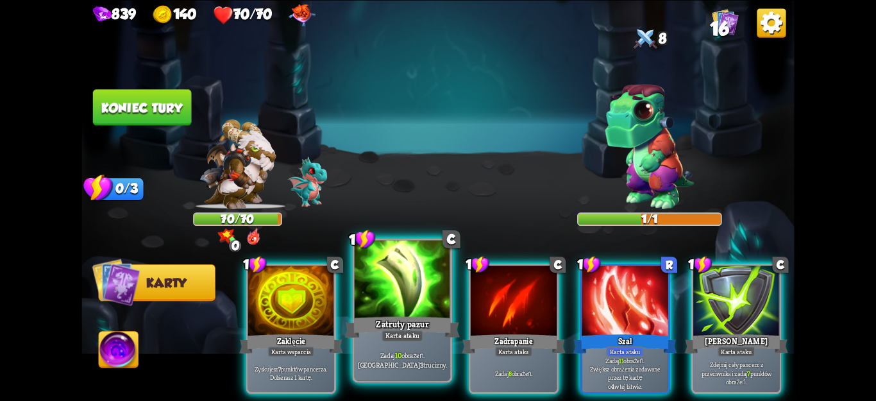
click at [380, 362] on p "Zadaj 10 obrażeń. Zastosuj 3 trucizny." at bounding box center [402, 359] width 91 height 19
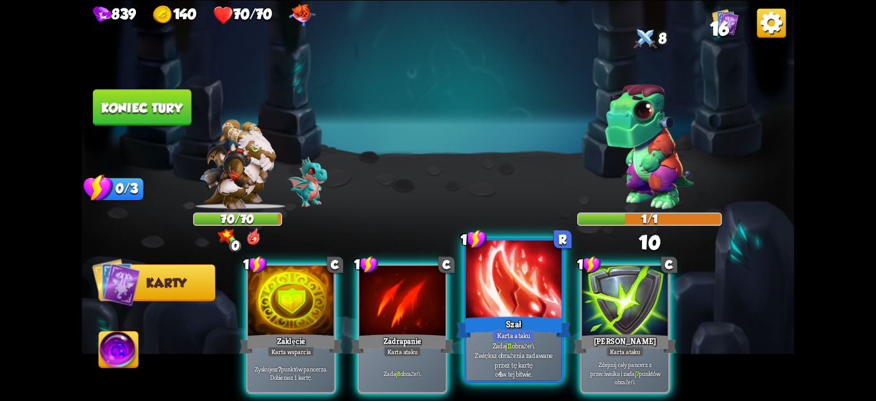
click at [510, 358] on font "Zwiększ obrażenia zadawane przez tę kartę" at bounding box center [514, 359] width 78 height 19
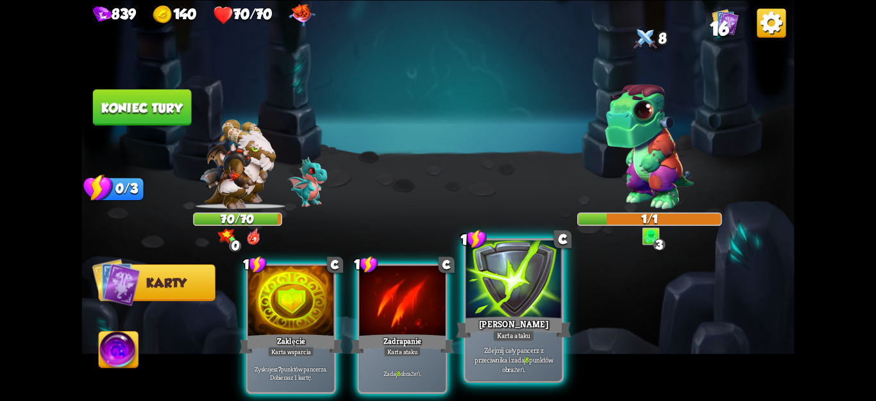
click at [525, 359] on font "8" at bounding box center [527, 360] width 4 height 10
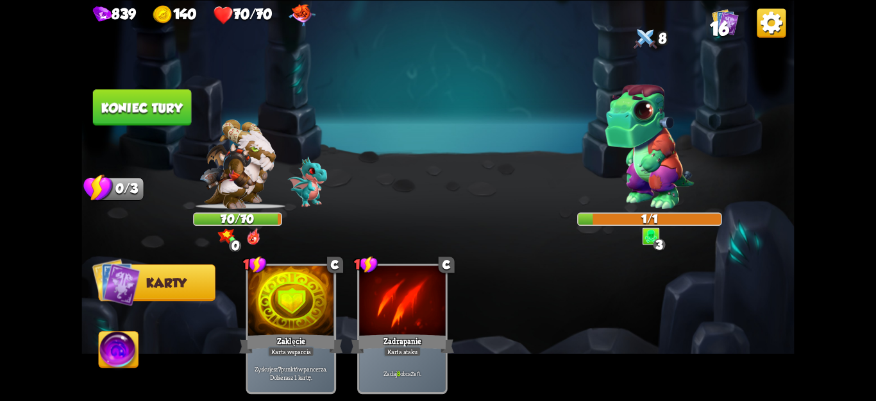
click at [169, 97] on button "Koniec tury" at bounding box center [142, 107] width 98 height 36
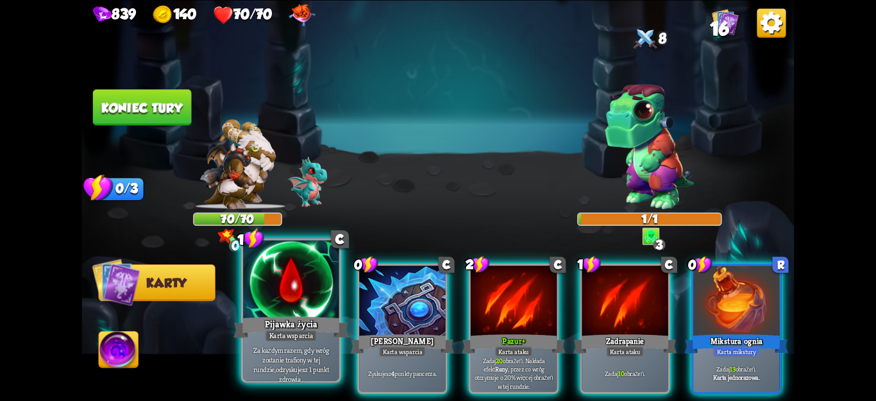
click at [310, 359] on font "Za każdym razem, gdy wróg zostanie trafiony w tej rundzie," at bounding box center [290, 359] width 75 height 28
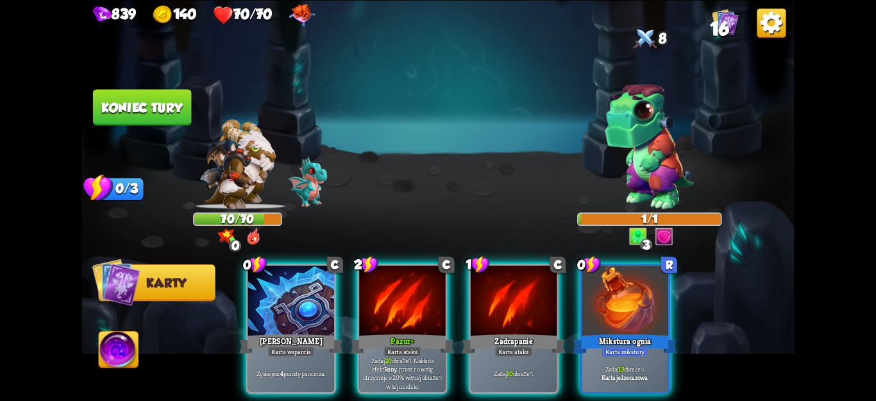
click at [584, 364] on p "Zadaj 13 obrażeń." at bounding box center [625, 368] width 82 height 8
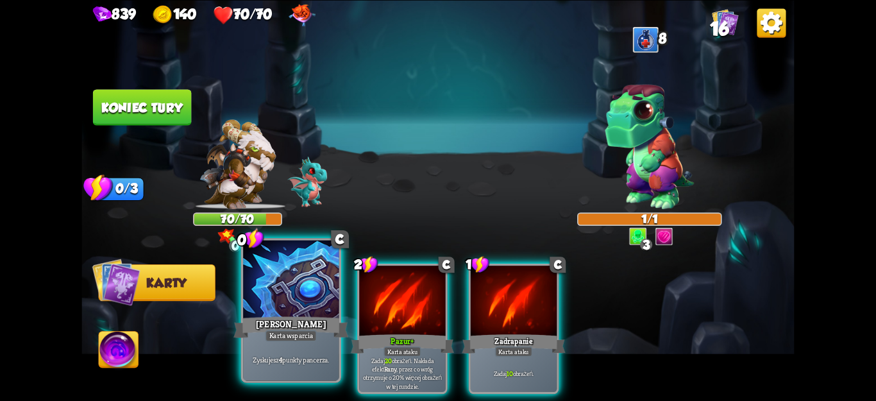
click at [317, 348] on div "Zyskujesz 4 punkty pancerza." at bounding box center [291, 360] width 96 height 42
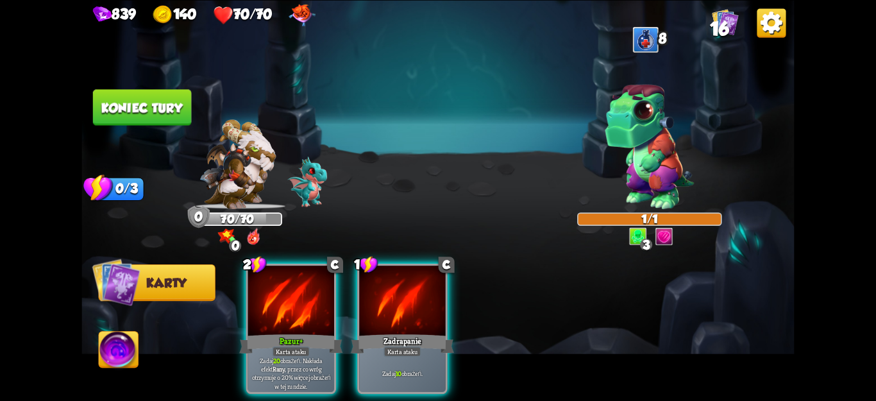
click at [130, 97] on button "Koniec tury" at bounding box center [142, 107] width 98 height 36
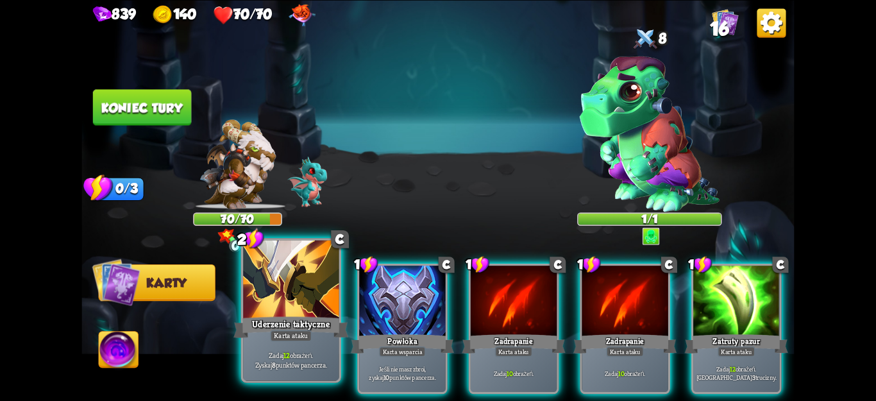
click at [332, 344] on div "Zadaj 12 obrażeń. Zyskaj 8 punktów pancerza." at bounding box center [291, 360] width 96 height 42
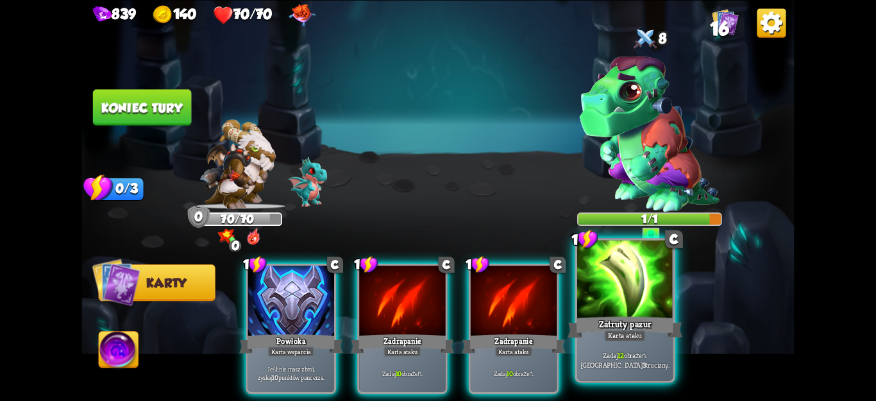
click at [603, 355] on font "Zadaj" at bounding box center [610, 355] width 15 height 10
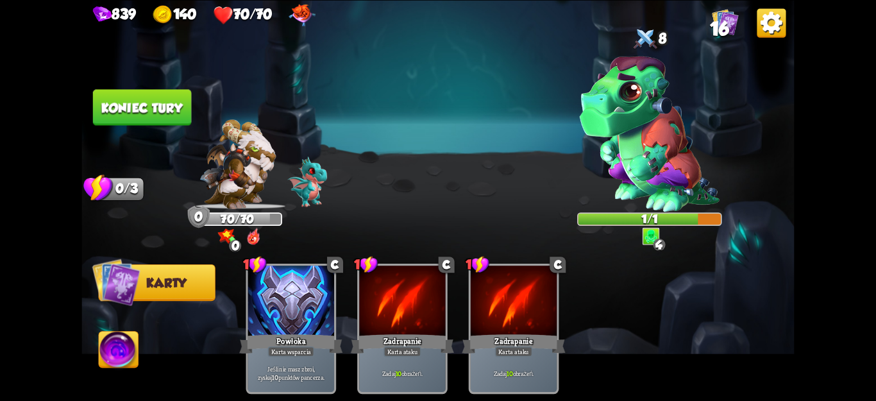
click at [172, 101] on font "Koniec tury" at bounding box center [141, 107] width 81 height 15
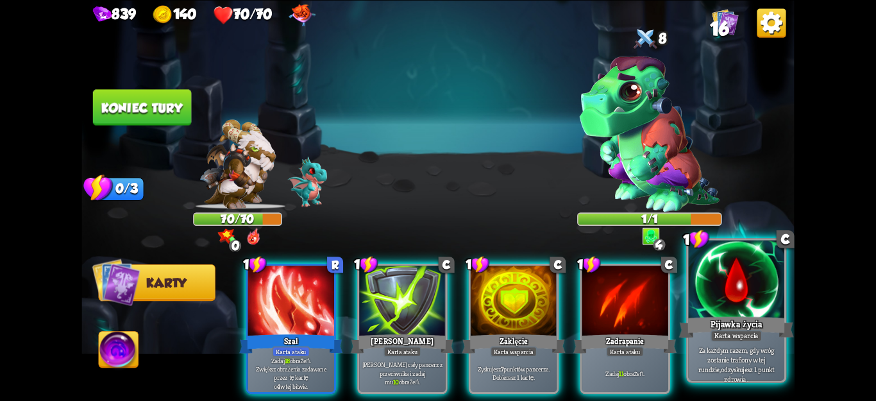
click at [721, 370] on font "odzyskujesz 1 punkt zdrowia ." at bounding box center [747, 373] width 53 height 19
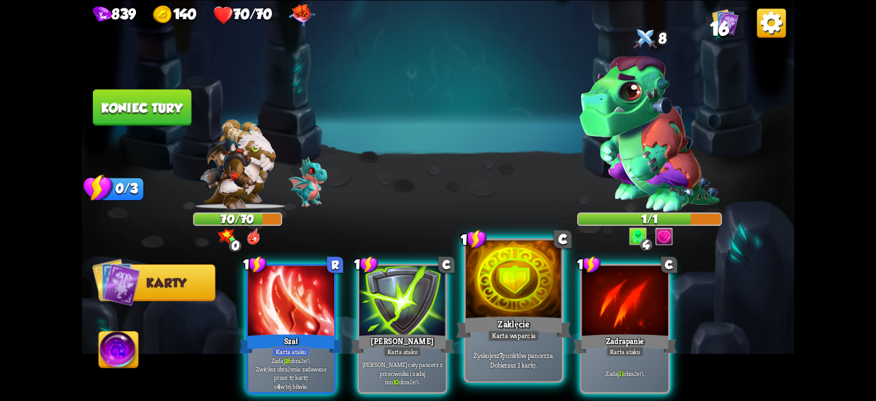
click at [516, 366] on font "Dobierasz 1 kartę." at bounding box center [513, 364] width 47 height 10
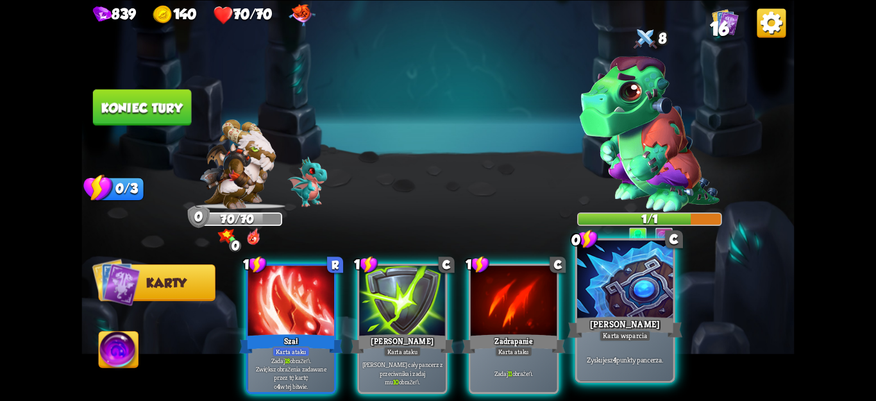
click at [590, 360] on font "Zyskujesz" at bounding box center [600, 360] width 26 height 10
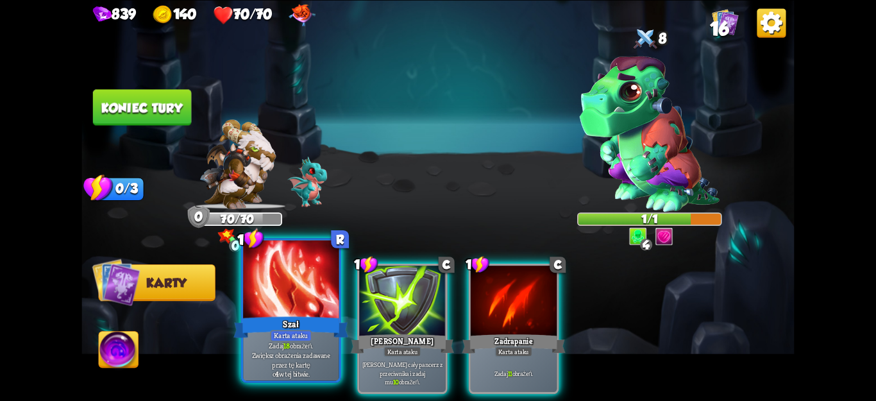
click at [301, 378] on font "w tej bitwie." at bounding box center [294, 374] width 31 height 10
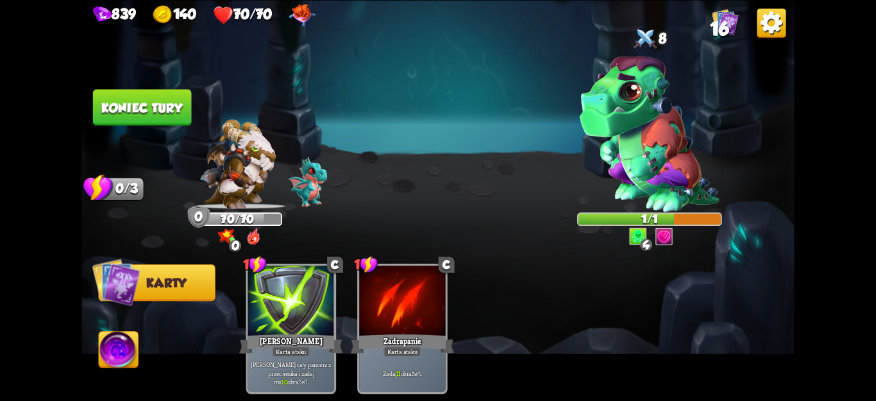
click at [192, 108] on div "Wybierz wroga, którego chcesz zaatakować... Nie masz dość wytrzymałości, żeby z…" at bounding box center [437, 200] width 713 height 401
click at [171, 113] on font "Koniec tury" at bounding box center [141, 107] width 81 height 15
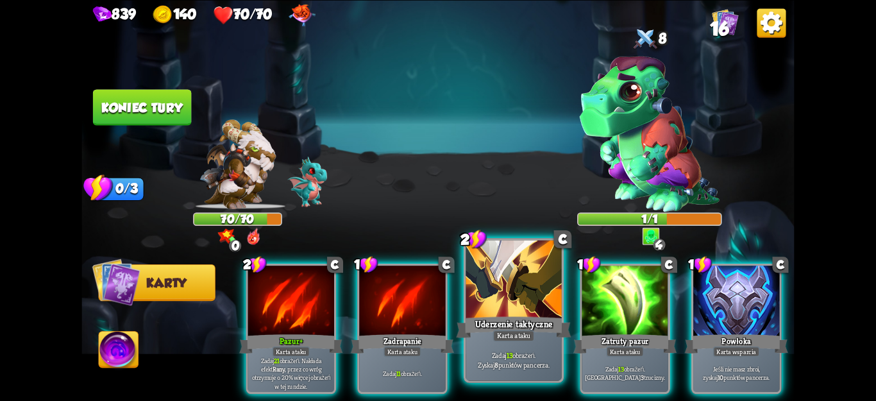
click at [538, 360] on font "punktów pancerza." at bounding box center [523, 364] width 51 height 10
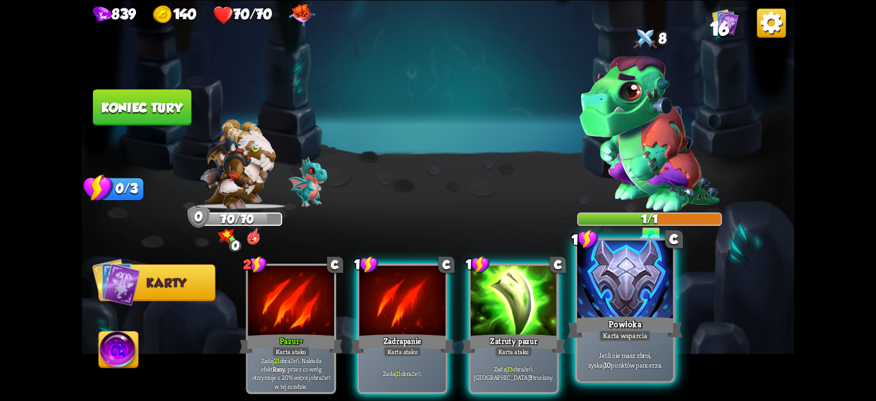
click at [635, 335] on font "Karta wsparcia" at bounding box center [625, 336] width 44 height 10
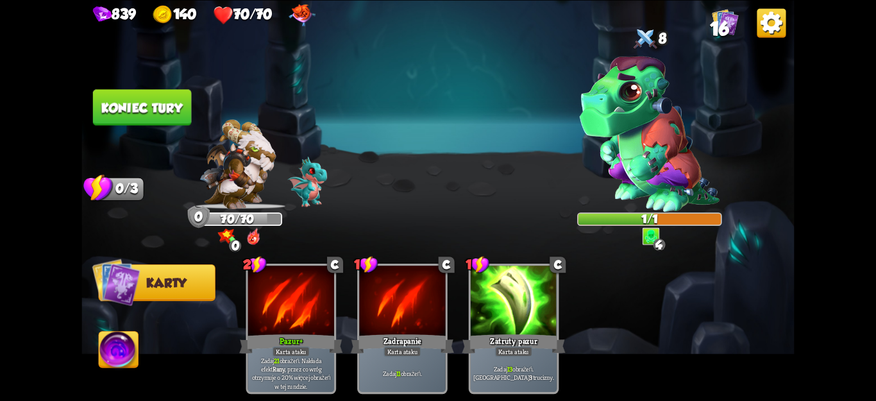
click at [139, 114] on font "Koniec tury" at bounding box center [141, 107] width 81 height 15
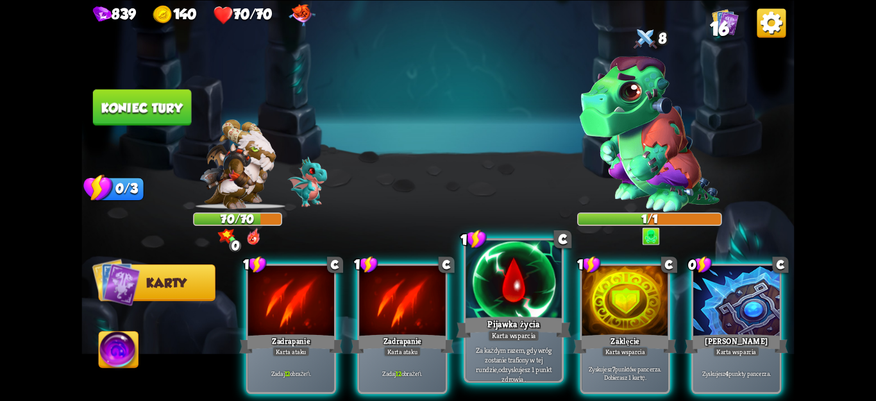
click at [520, 362] on font "Za każdym razem, gdy wróg zostanie trafiony w tej rundzie," at bounding box center [513, 359] width 75 height 28
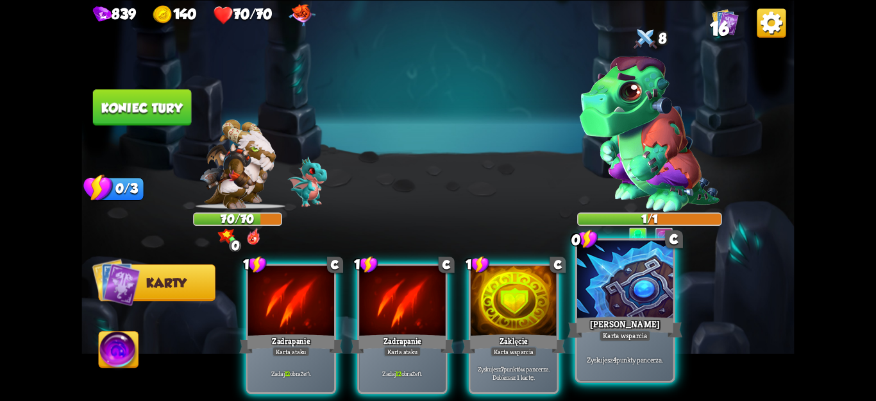
click at [621, 364] on font "punkty pancerza." at bounding box center [639, 360] width 47 height 10
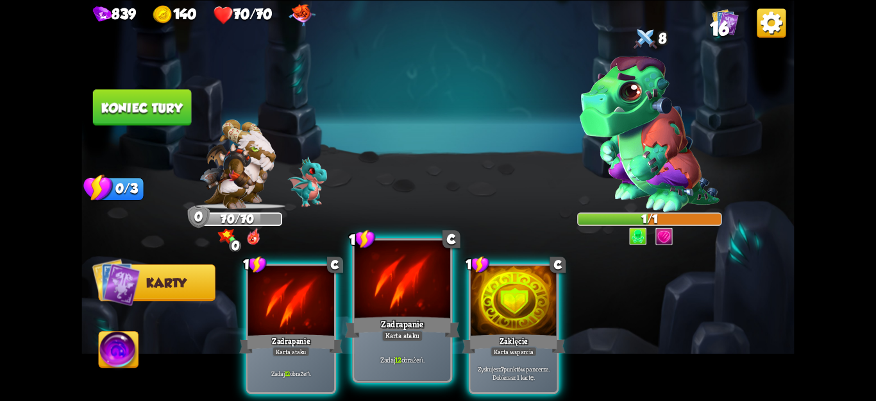
click at [430, 370] on div "Zadaj 12 obrażeń." at bounding box center [403, 360] width 96 height 42
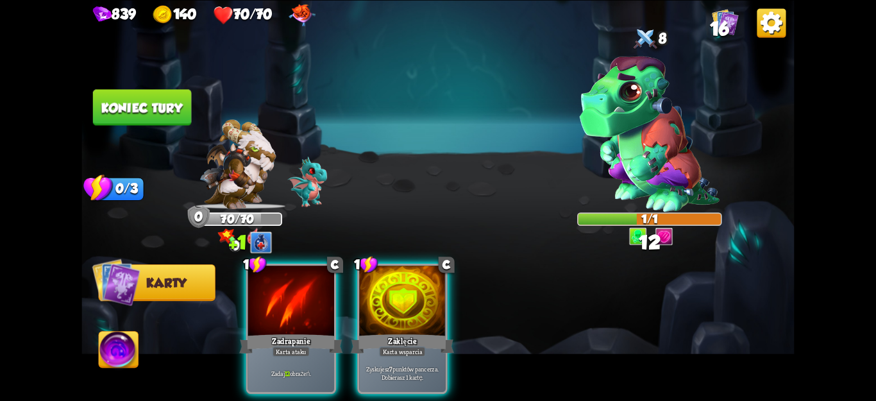
click at [430, 370] on div "Zyskujesz 7 punktów pancerza. Dobierasz 1 kartę." at bounding box center [402, 373] width 86 height 38
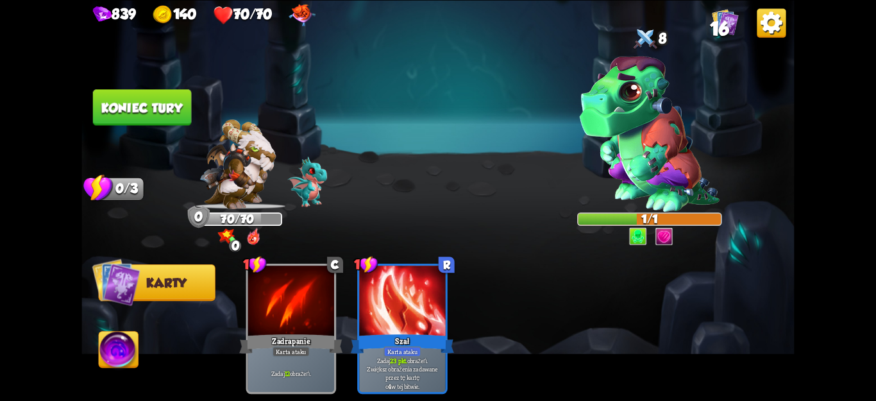
click at [104, 119] on button "Koniec tury" at bounding box center [142, 107] width 98 height 36
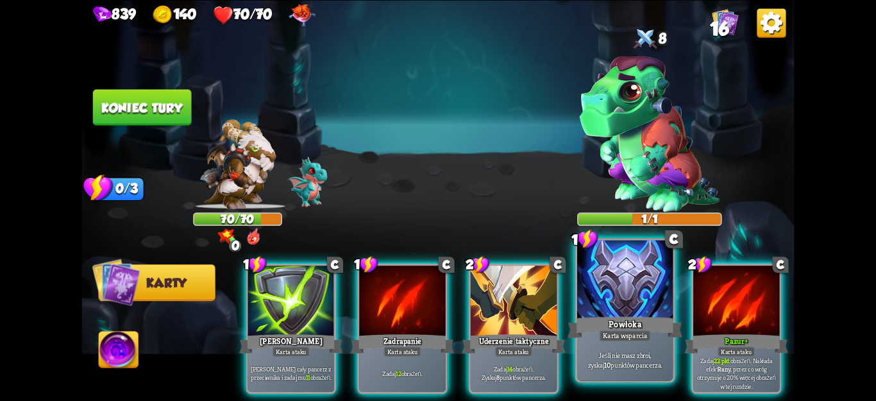
click at [644, 352] on font "Jeśli nie masz zbroi," at bounding box center [625, 355] width 53 height 10
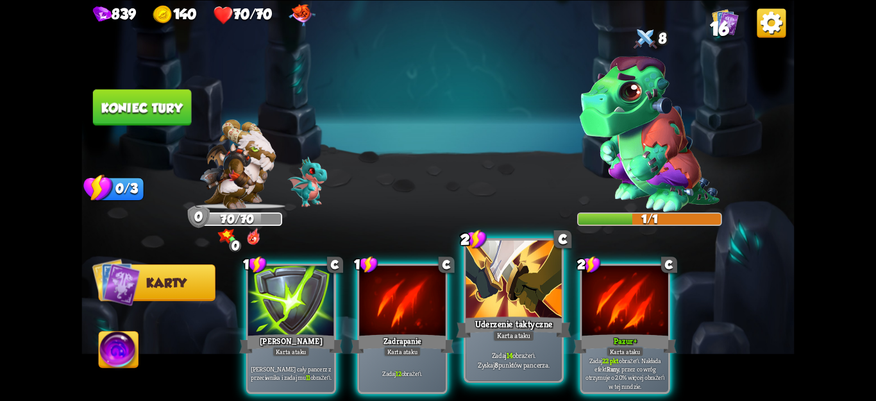
click at [502, 382] on div "2 C Uderzenie taktyczne Karta ataku Zadaj 14 obrażeń. Zyskaj 8 punktów pancerza." at bounding box center [514, 310] width 100 height 145
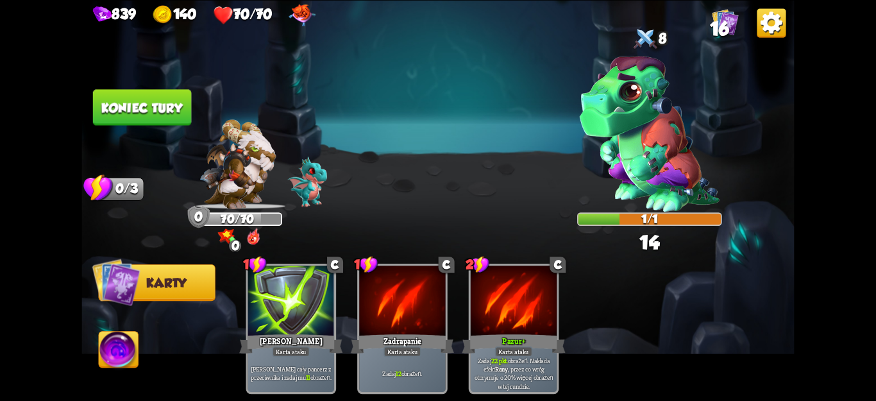
click at [143, 107] on font "Koniec tury" at bounding box center [141, 107] width 81 height 15
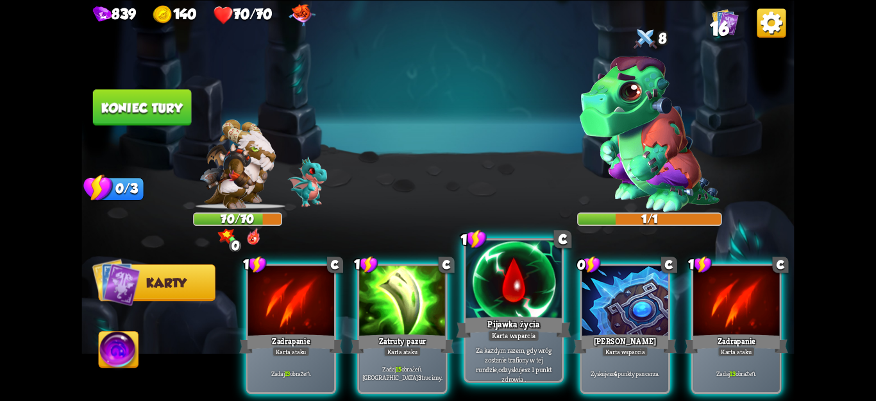
click at [502, 311] on div at bounding box center [514, 280] width 96 height 81
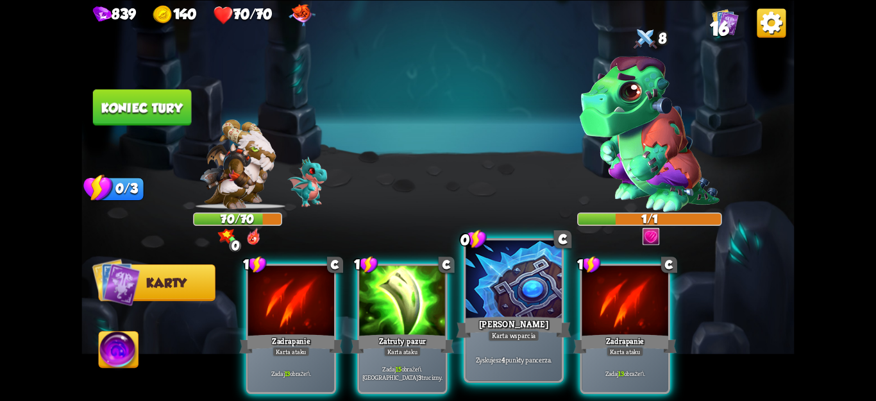
click at [552, 322] on div "[PERSON_NAME]" at bounding box center [513, 327] width 115 height 26
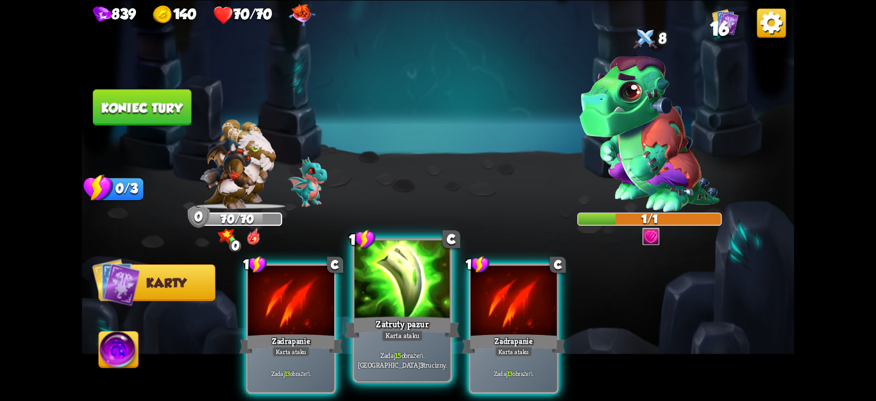
click at [423, 363] on font "trucizny." at bounding box center [435, 364] width 24 height 10
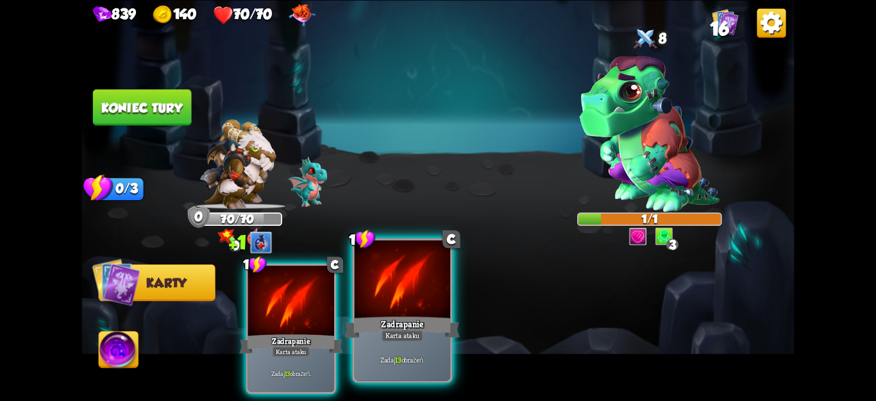
click at [399, 353] on div "Zadaj 13 obrażeń." at bounding box center [403, 360] width 96 height 42
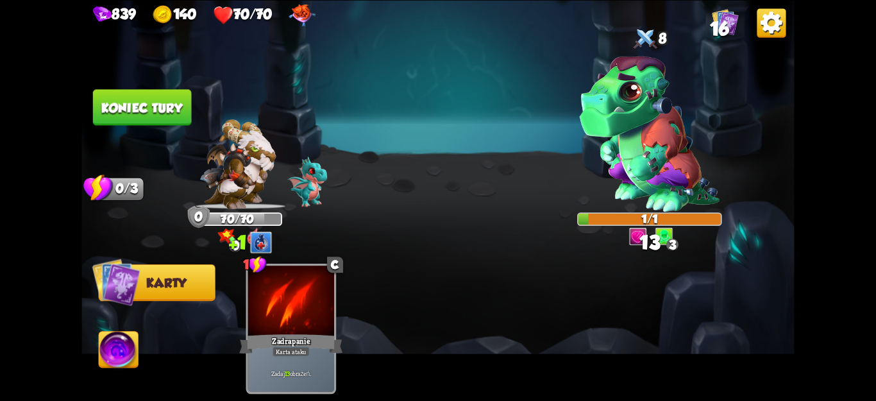
click at [163, 114] on font "Koniec tury" at bounding box center [141, 107] width 81 height 15
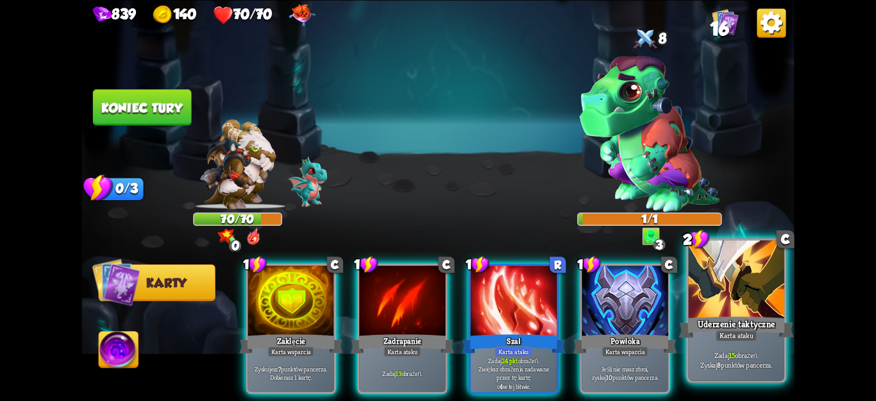
click at [710, 350] on p "Zadaj 15 obrażeń. Zyskaj 8 punktów pancerza." at bounding box center [736, 359] width 91 height 19
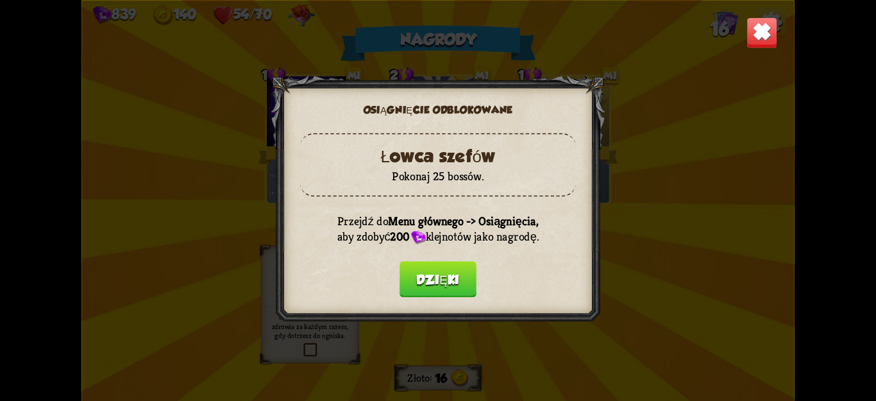
click at [459, 284] on font "Dzięki" at bounding box center [438, 279] width 44 height 15
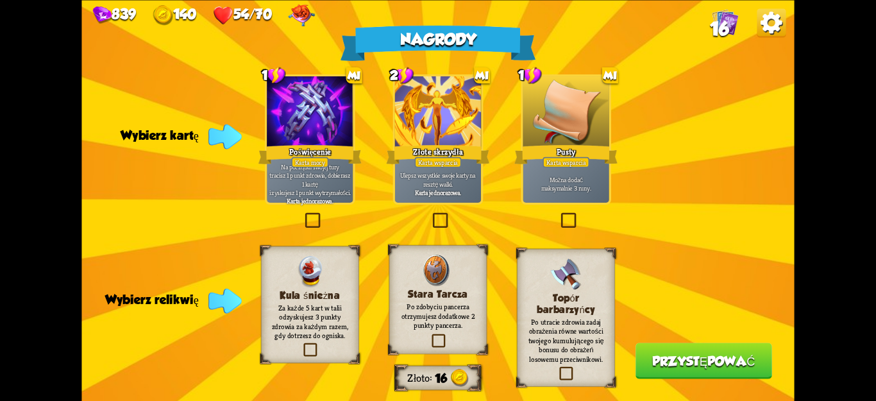
click at [301, 344] on label at bounding box center [301, 344] width 0 height 0
click at [0, 0] on input "checkbox" at bounding box center [0, 0] width 0 height 0
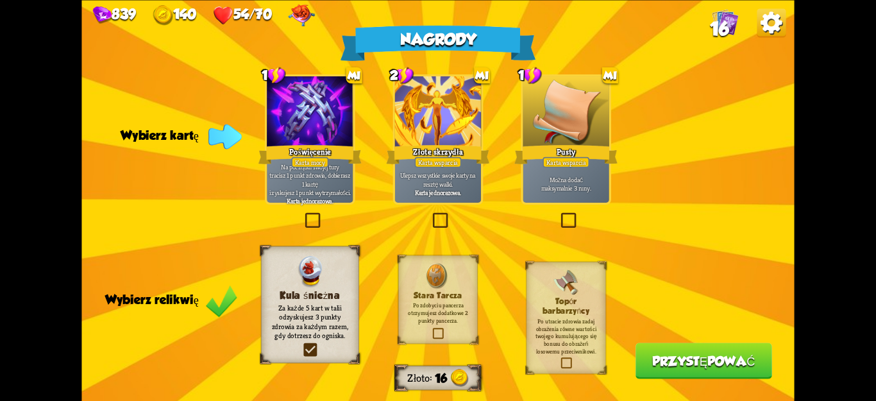
click at [430, 214] on label at bounding box center [430, 214] width 0 height 0
click at [0, 0] on input "checkbox" at bounding box center [0, 0] width 0 height 0
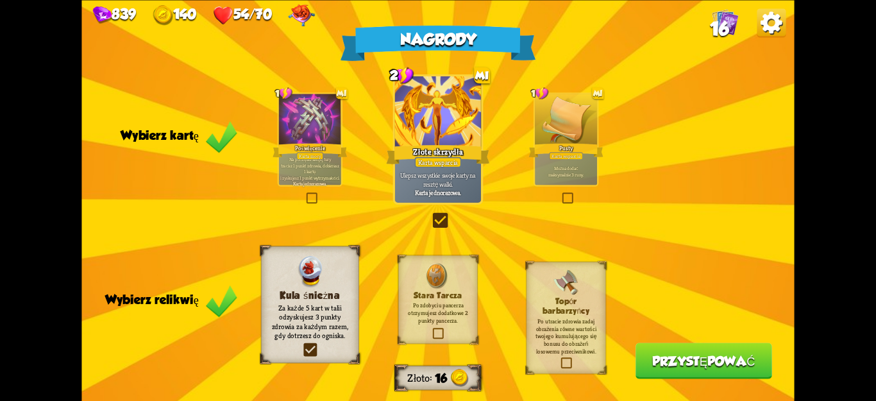
click at [670, 366] on font "Przystępować" at bounding box center [703, 360] width 103 height 15
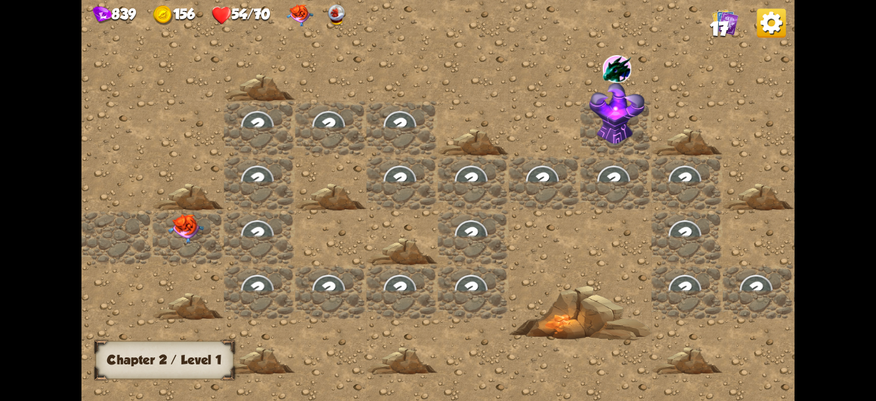
click at [177, 233] on img at bounding box center [187, 229] width 36 height 30
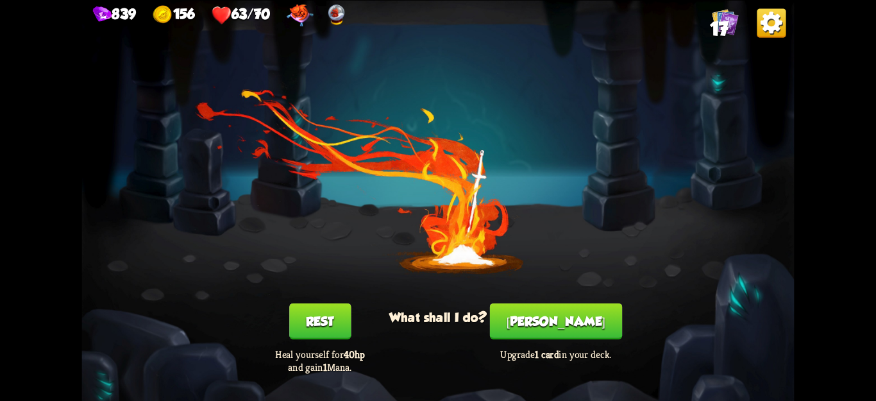
click at [316, 325] on button "Rest" at bounding box center [320, 321] width 62 height 36
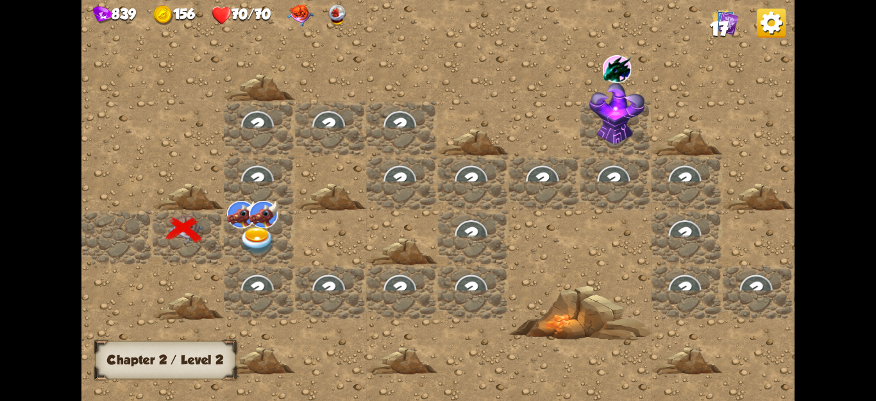
click at [262, 235] on img at bounding box center [258, 241] width 36 height 28
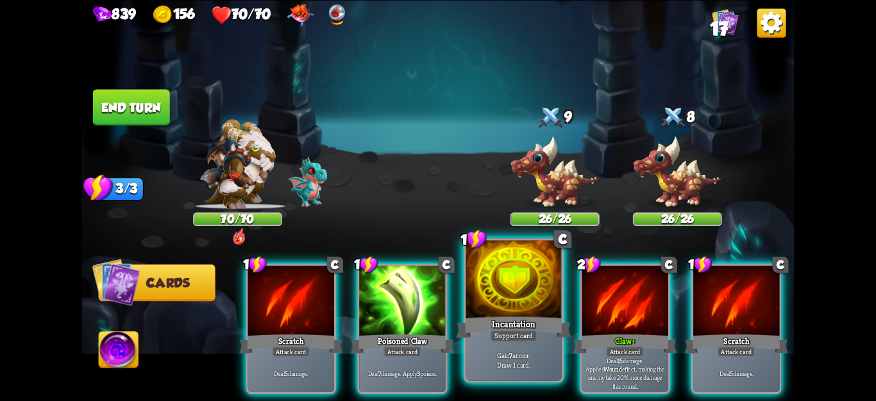
click at [541, 330] on div "Incantation" at bounding box center [513, 327] width 115 height 26
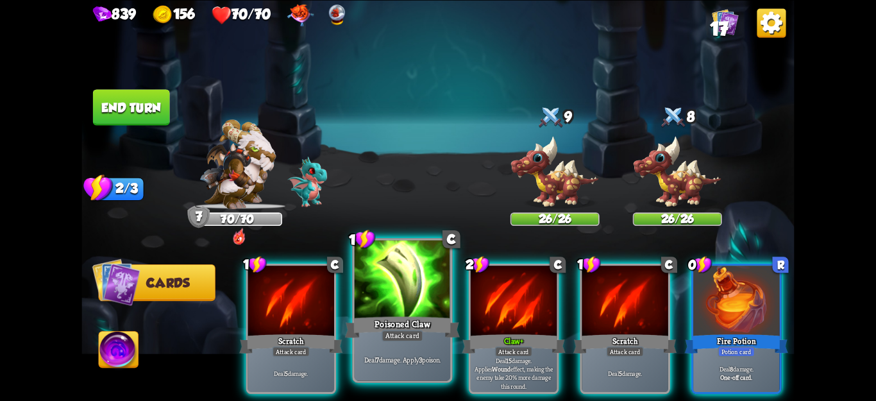
click at [378, 369] on div "Deal 7 damage. Apply 3 poison." at bounding box center [403, 360] width 96 height 42
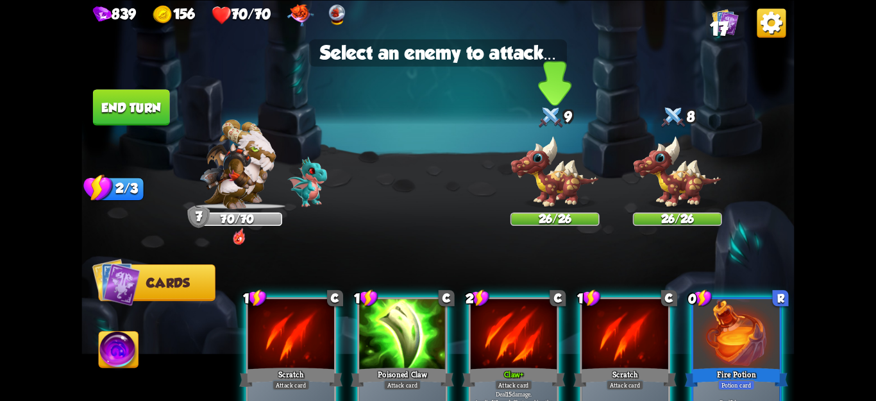
click at [532, 190] on div at bounding box center [555, 170] width 89 height 78
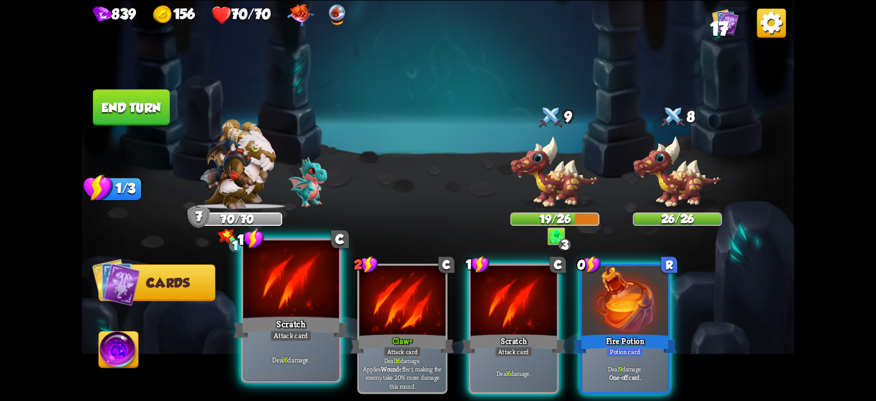
click at [311, 353] on div "Deal 6 damage." at bounding box center [291, 360] width 96 height 42
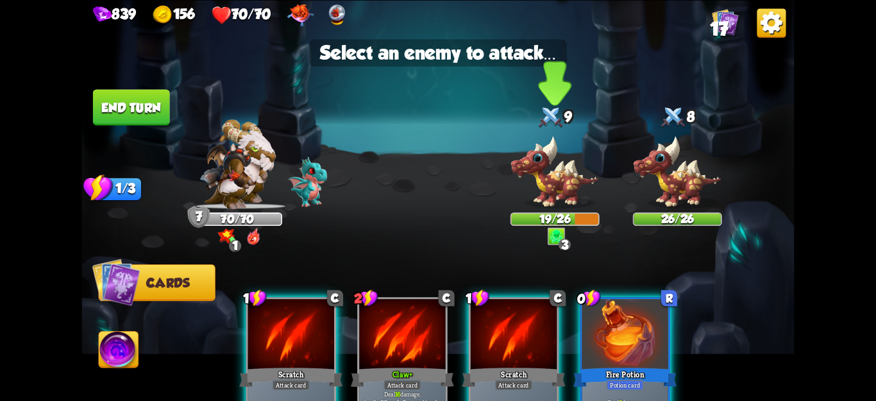
click at [559, 184] on div at bounding box center [555, 170] width 89 height 78
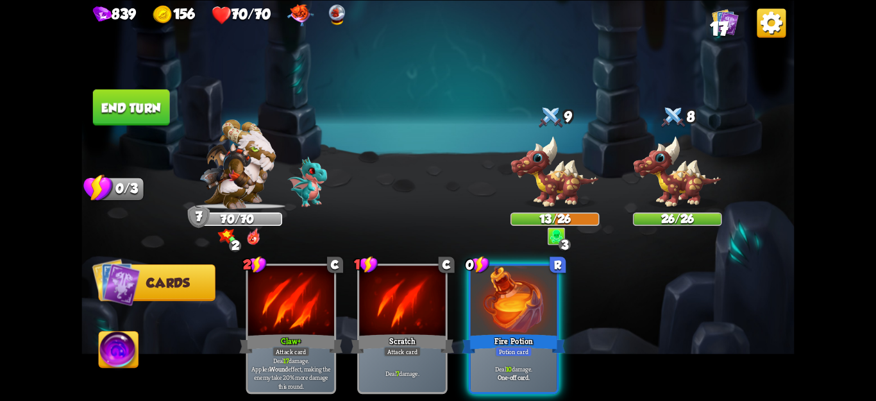
click at [116, 101] on button "End turn" at bounding box center [131, 107] width 77 height 36
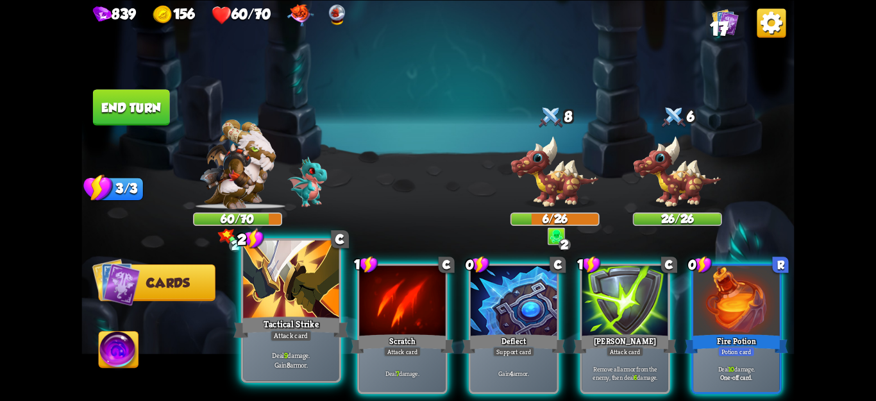
click at [313, 348] on div "Deal 9 damage. Gain 8 armor." at bounding box center [291, 360] width 96 height 42
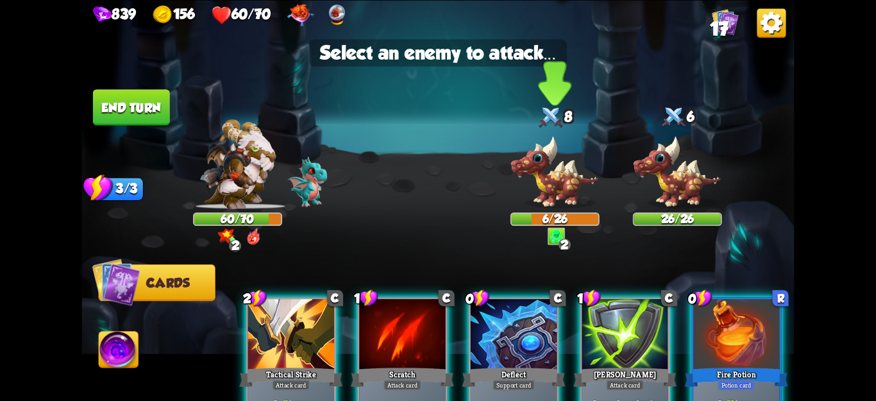
click at [555, 172] on div at bounding box center [555, 170] width 89 height 78
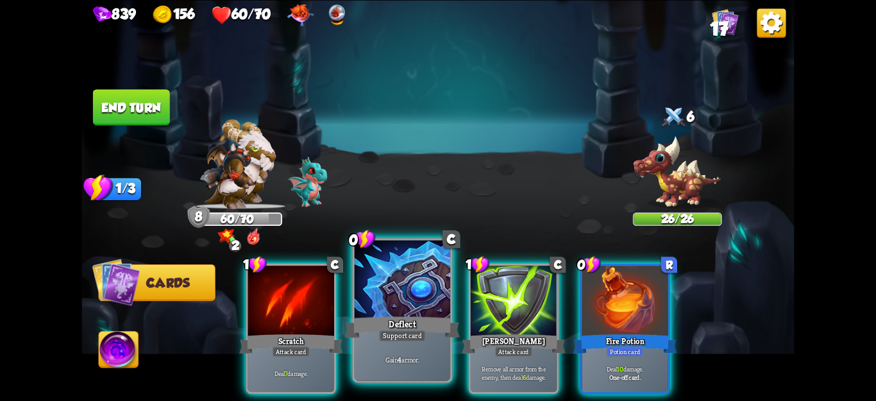
click at [421, 320] on div "Deflect" at bounding box center [402, 327] width 115 height 26
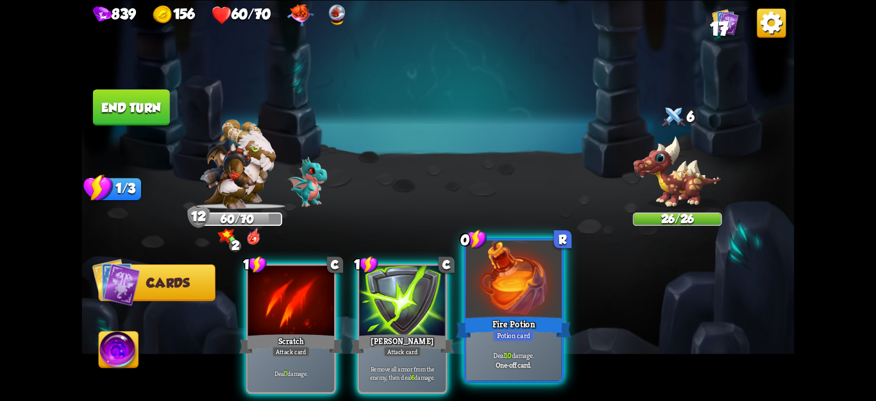
click at [543, 296] on div at bounding box center [514, 280] width 96 height 81
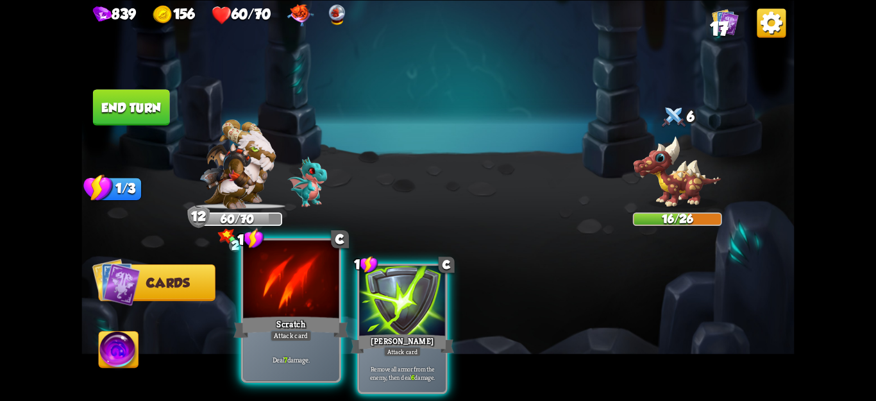
click at [292, 328] on div "Scratch" at bounding box center [290, 327] width 115 height 26
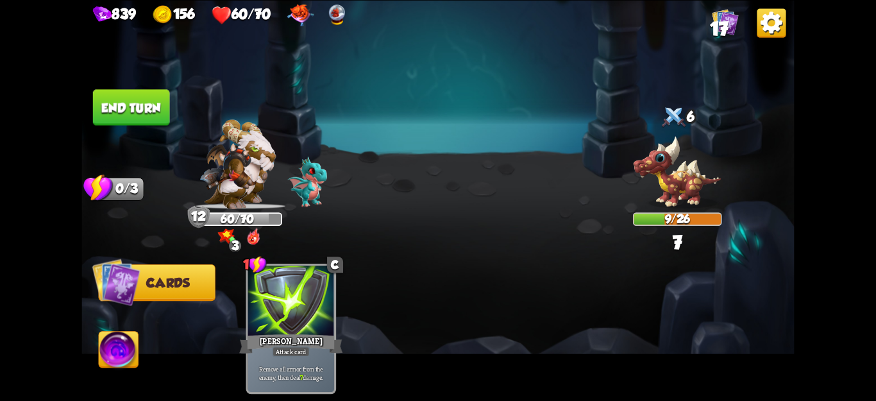
click at [110, 106] on button "End turn" at bounding box center [131, 107] width 77 height 36
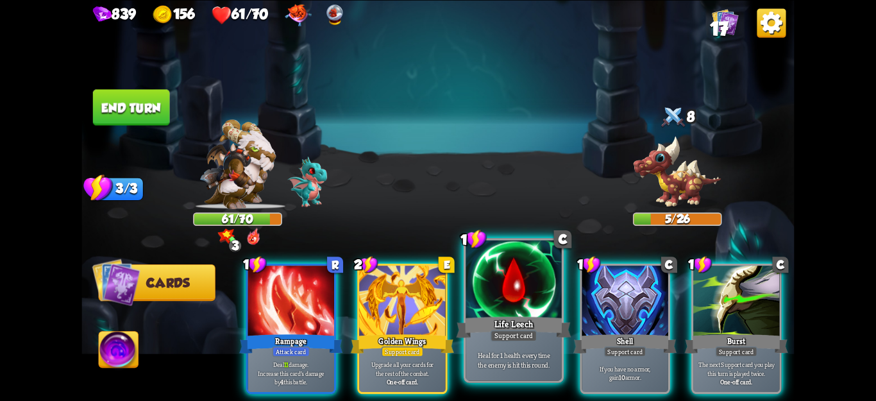
click at [495, 325] on div "Life Leech" at bounding box center [513, 327] width 115 height 26
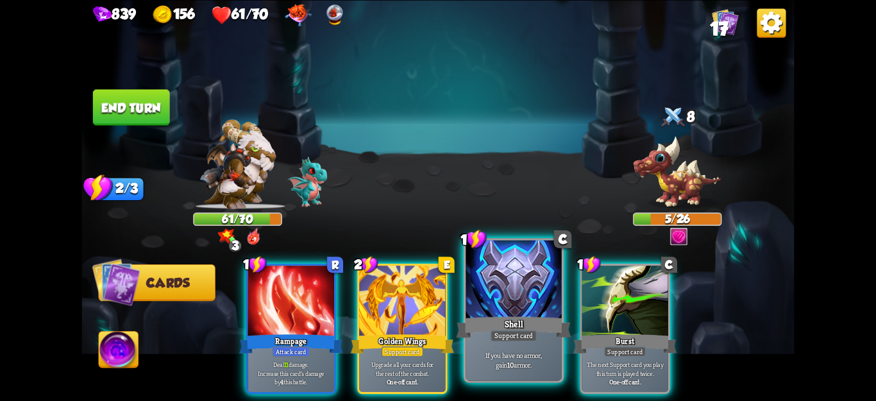
click at [506, 370] on div "If you have no armor, gain 10 armor." at bounding box center [514, 360] width 96 height 42
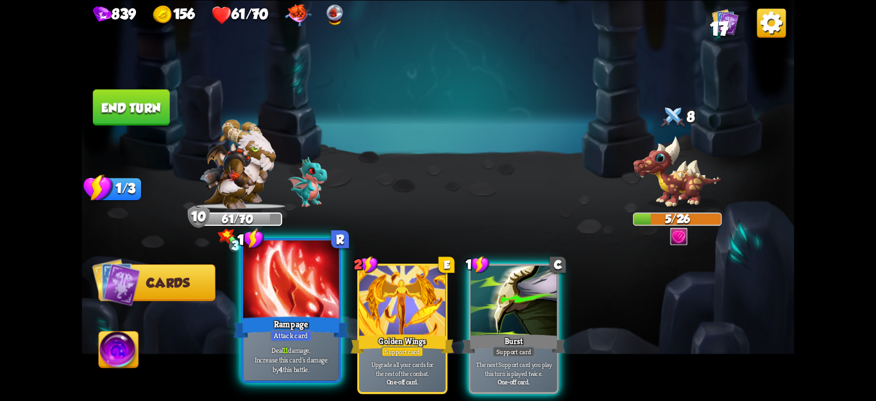
click at [313, 315] on div "Rampage" at bounding box center [290, 327] width 115 height 26
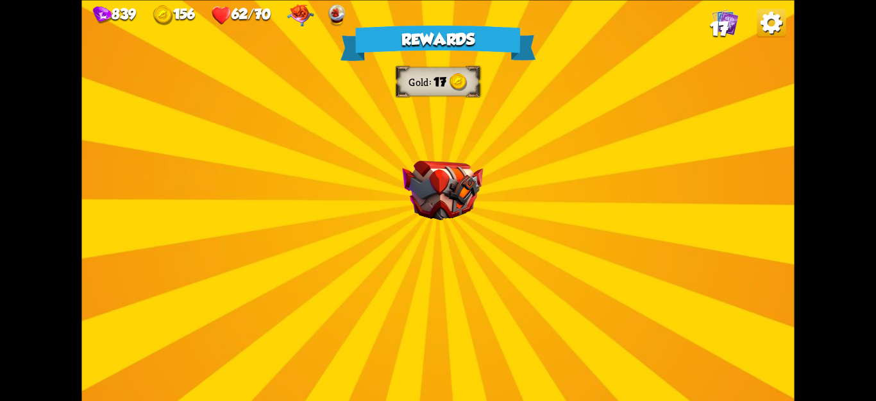
click at [404, 289] on div "Rewards Gold 17 Select a card 1 C Riposte Attack card Deal 5 damage. If the ene…" at bounding box center [437, 200] width 713 height 401
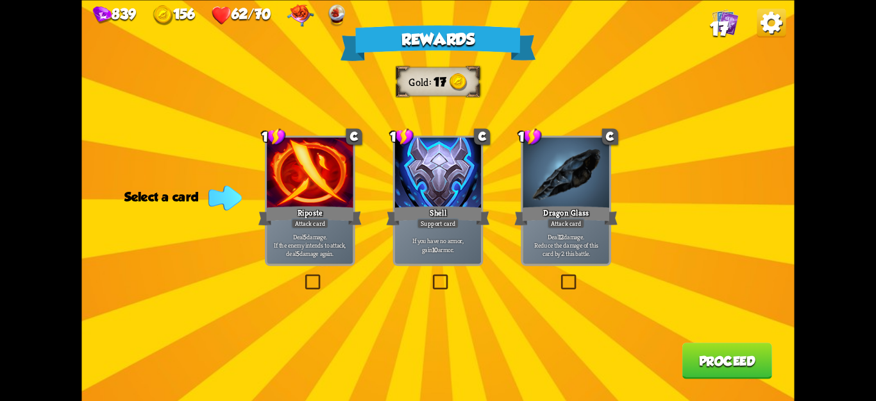
click at [695, 169] on div "Rewards Gold 17 Select a card 1 C Riposte Attack card Deal 5 damage. If the ene…" at bounding box center [437, 200] width 713 height 401
click at [303, 276] on label at bounding box center [303, 276] width 0 height 0
click at [0, 0] on input "checkbox" at bounding box center [0, 0] width 0 height 0
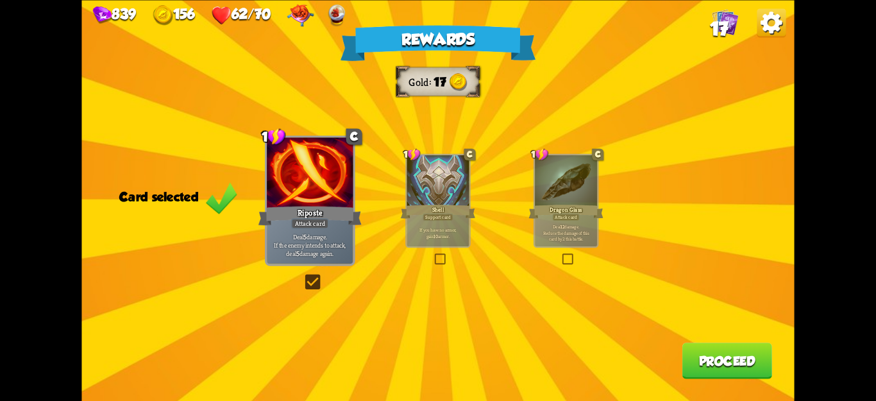
click at [725, 369] on button "Proceed" at bounding box center [727, 360] width 90 height 36
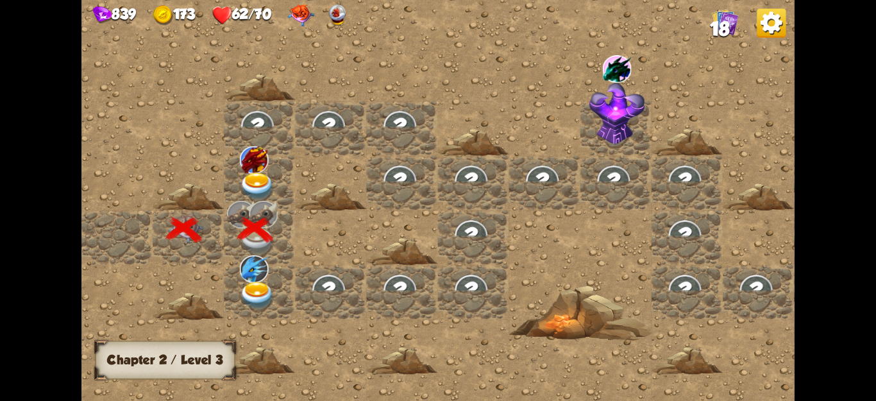
click at [258, 176] on img at bounding box center [258, 187] width 36 height 28
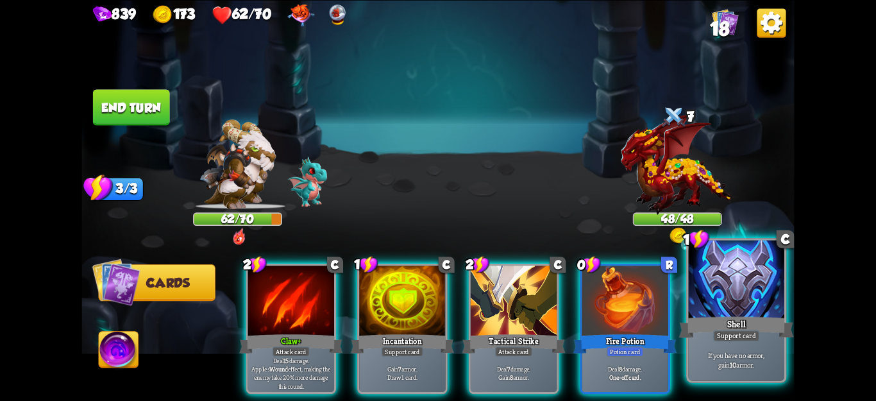
click at [720, 328] on div "Shell" at bounding box center [736, 327] width 115 height 26
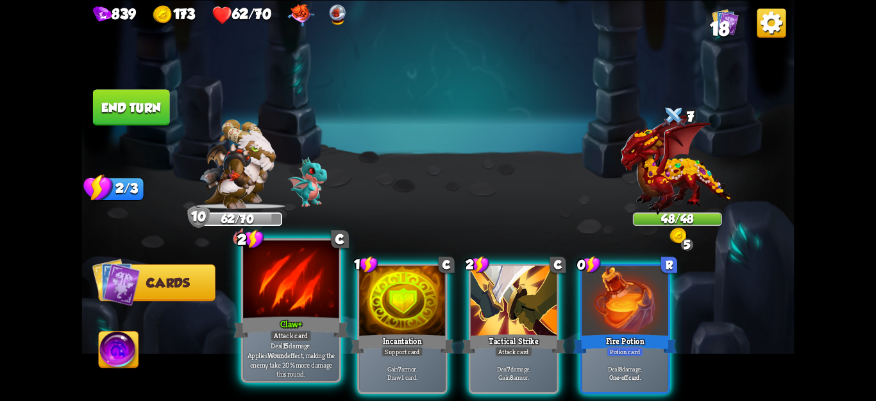
click at [299, 351] on p "Deal 15 damage. Applies Wound effect, making the enemy take 20% more damage thi…" at bounding box center [291, 360] width 91 height 38
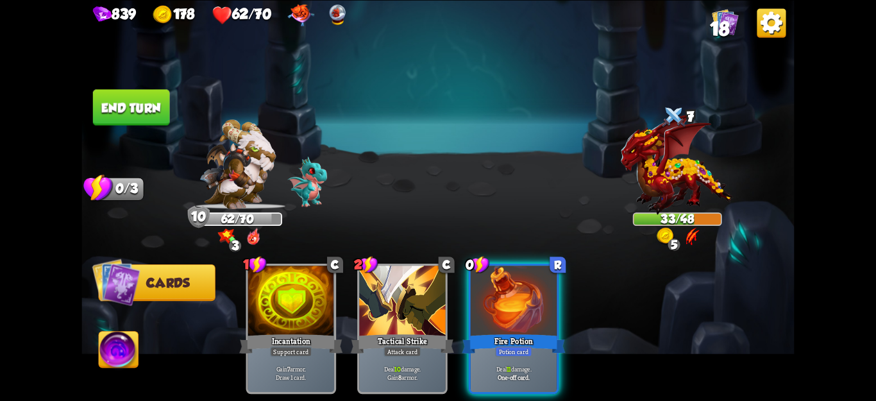
click at [142, 110] on button "End turn" at bounding box center [131, 107] width 77 height 36
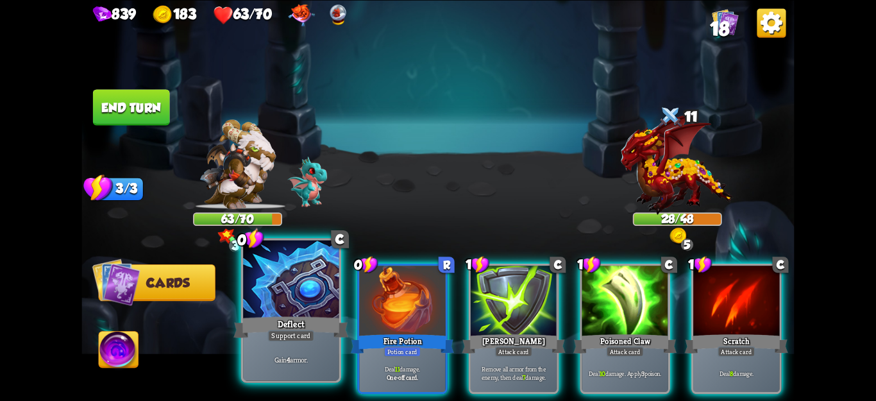
click at [293, 365] on div "Gain 4 armor." at bounding box center [291, 360] width 96 height 42
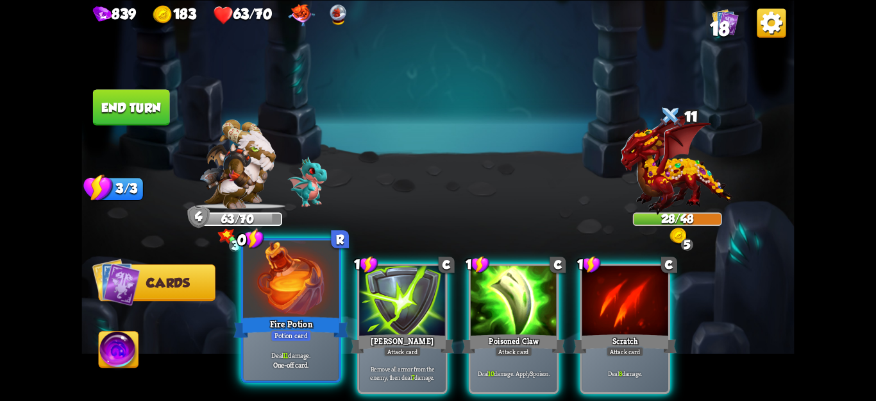
click at [294, 355] on p "Deal 11 damage." at bounding box center [291, 355] width 91 height 10
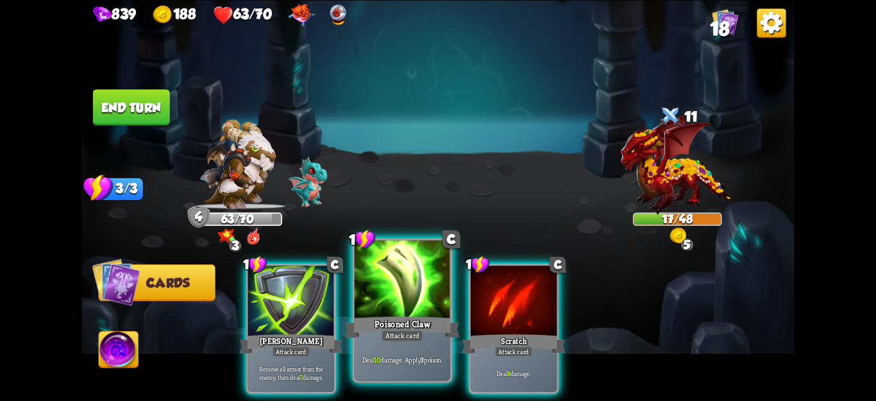
click at [435, 338] on div "Poisoned Claw" at bounding box center [402, 327] width 115 height 26
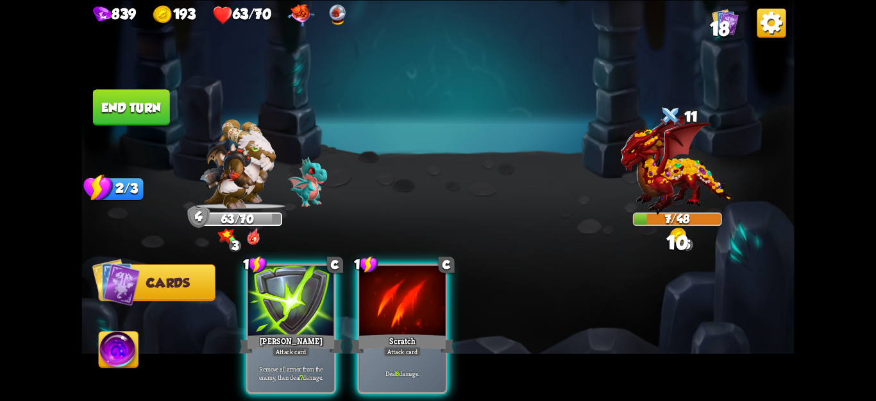
click at [435, 338] on div "Scratch" at bounding box center [402, 343] width 103 height 23
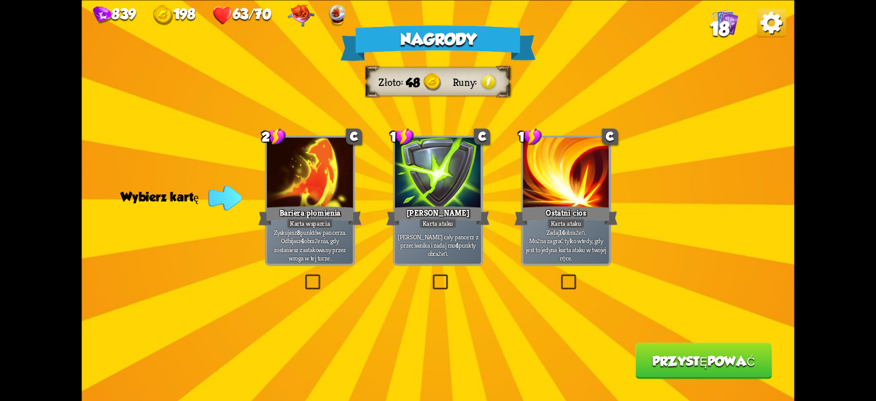
click at [738, 109] on div "Nagrody Złoto 48 Runy Wybierz kartę 2 C Bariera płomienia Karta wsparcia Zyskuj…" at bounding box center [437, 200] width 713 height 401
click at [427, 287] on div "Nagrody Złoto 48 Runy Wybierz kartę 2 C Bariera płomienia Karta wsparcia Zyskuj…" at bounding box center [437, 200] width 713 height 401
click at [430, 276] on label at bounding box center [430, 276] width 0 height 0
click at [0, 0] on input "checkbox" at bounding box center [0, 0] width 0 height 0
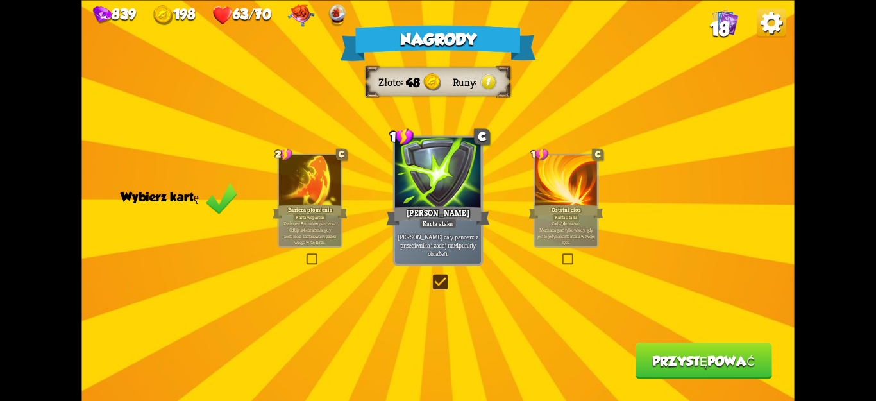
click at [689, 356] on font "Przystępować" at bounding box center [703, 360] width 103 height 15
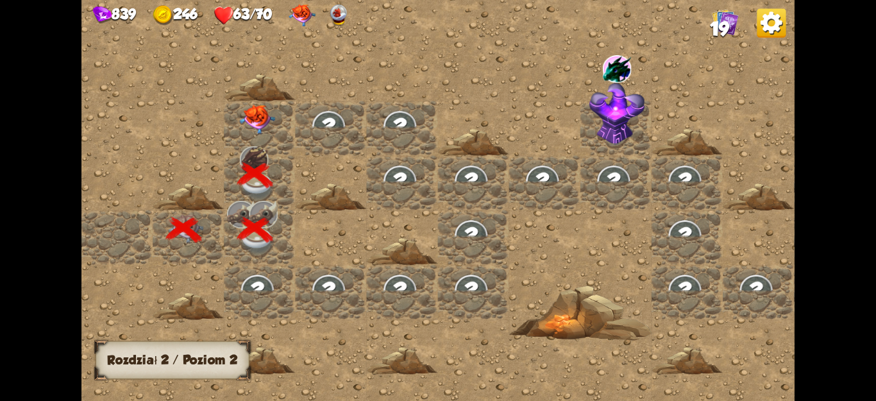
click at [274, 121] on img at bounding box center [258, 120] width 36 height 30
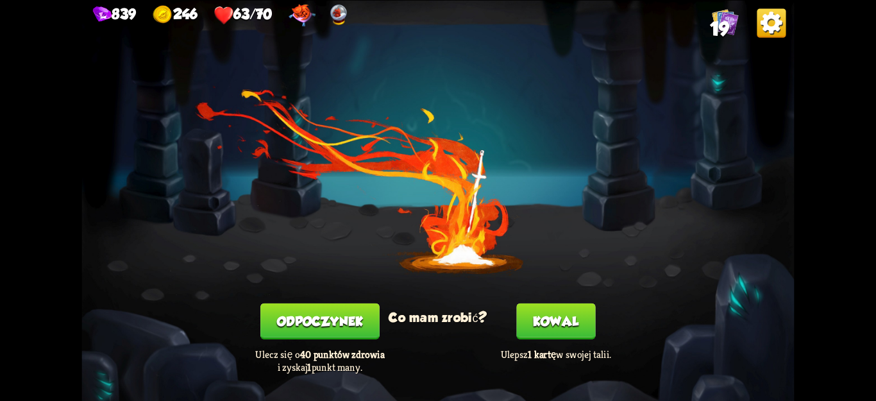
click at [329, 305] on button "Odpoczynek" at bounding box center [319, 321] width 119 height 36
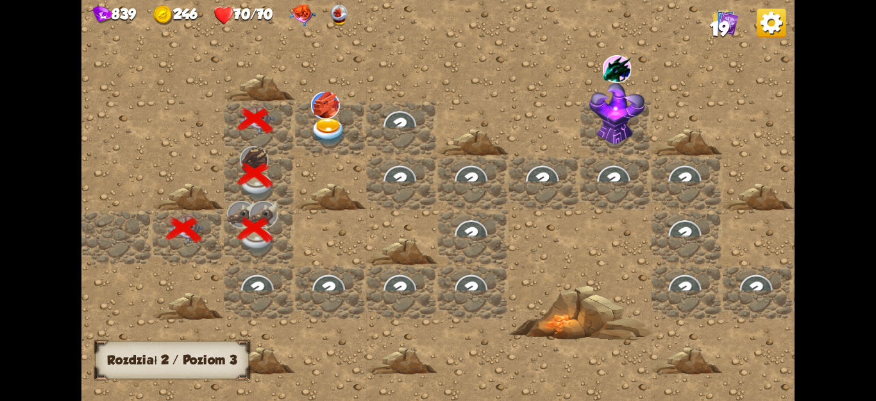
click at [323, 124] on img at bounding box center [329, 132] width 36 height 28
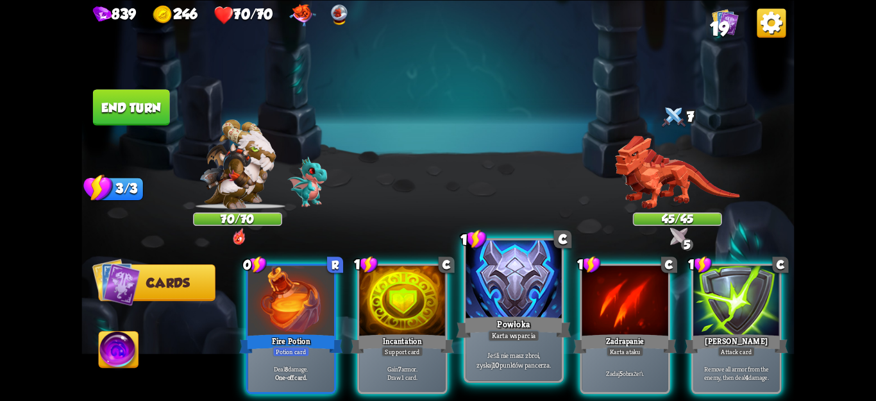
click at [532, 307] on div at bounding box center [514, 280] width 96 height 81
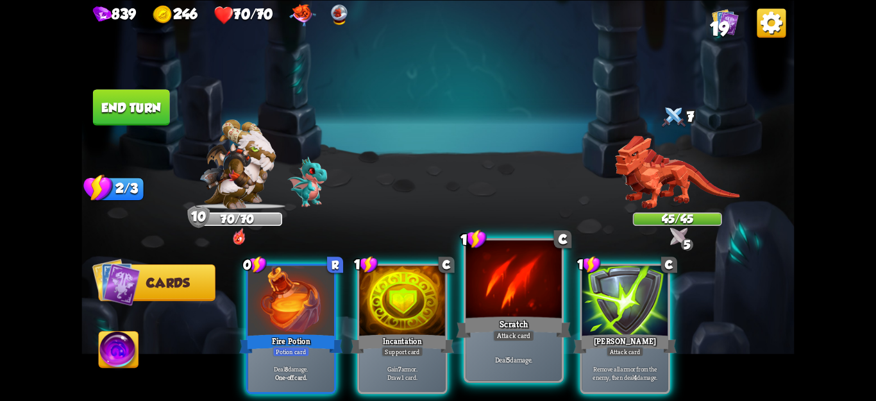
click at [523, 342] on div "Deal 5 damage." at bounding box center [514, 360] width 96 height 42
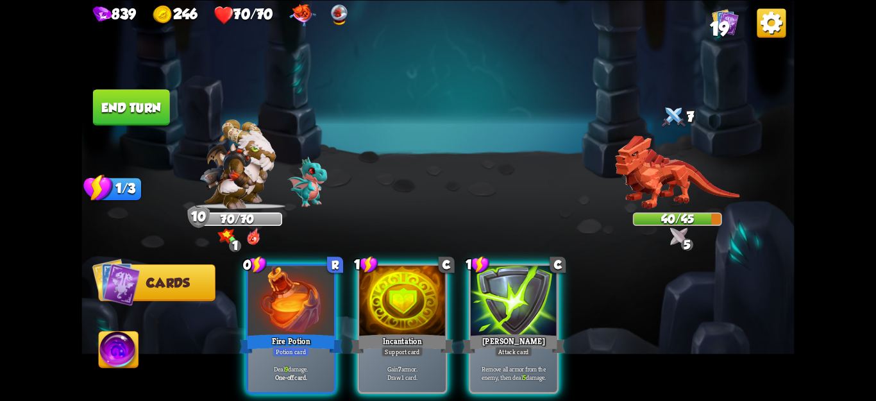
click at [111, 107] on button "End turn" at bounding box center [131, 107] width 77 height 36
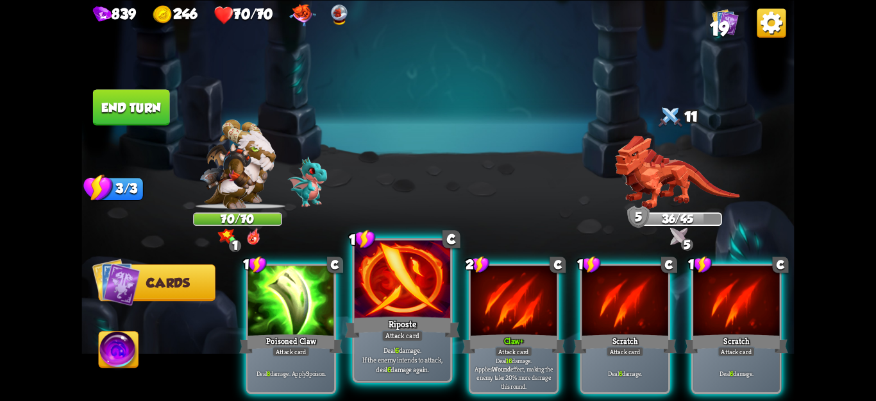
click at [389, 305] on div at bounding box center [403, 280] width 96 height 81
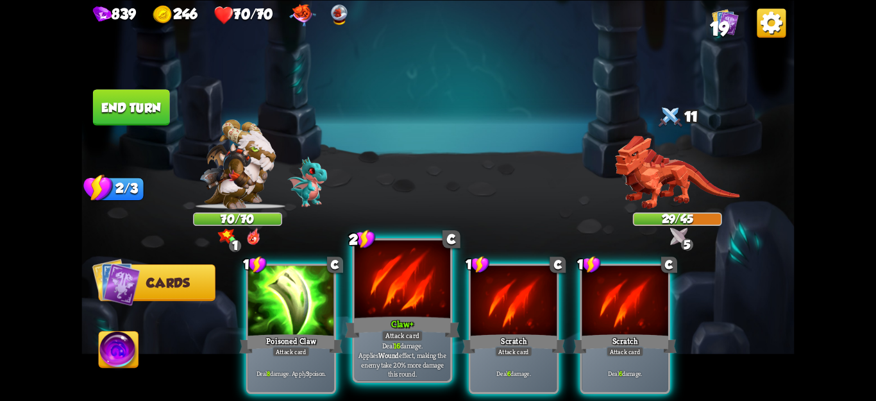
click at [389, 351] on p "Deal 16 damage. Applies Wound effect, making the enemy take 20% more damage thi…" at bounding box center [402, 360] width 91 height 38
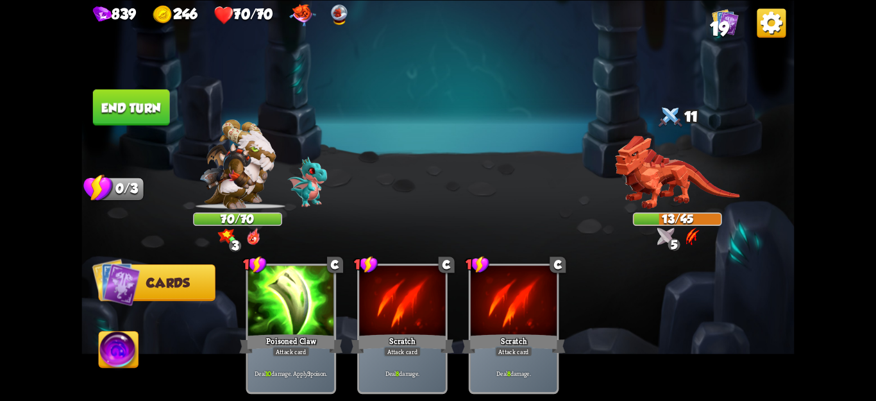
click at [150, 111] on button "End turn" at bounding box center [131, 107] width 77 height 36
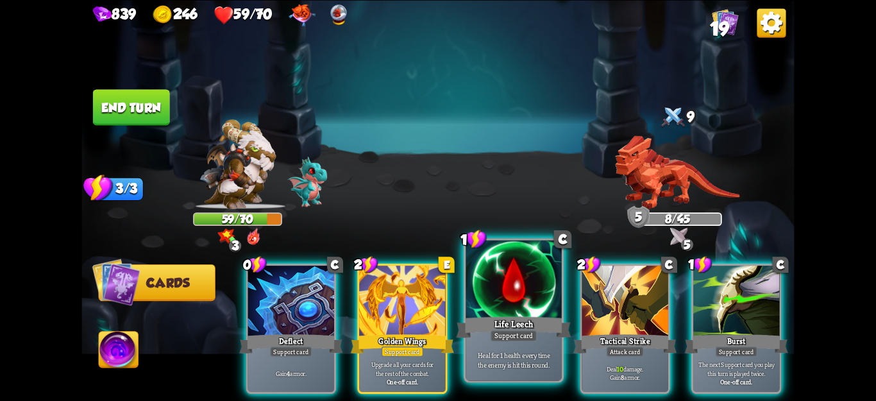
click at [534, 340] on div "Support card" at bounding box center [514, 336] width 47 height 12
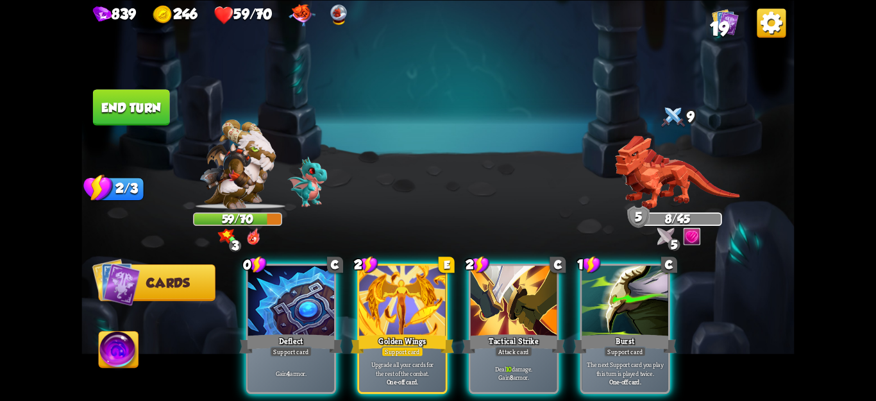
click at [533, 346] on div "Attack card" at bounding box center [514, 351] width 38 height 10
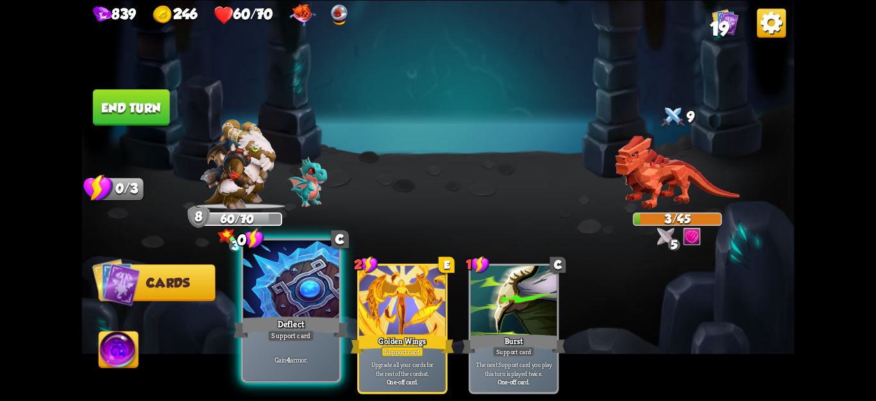
click at [334, 341] on div "Gain 4 armor." at bounding box center [291, 360] width 96 height 42
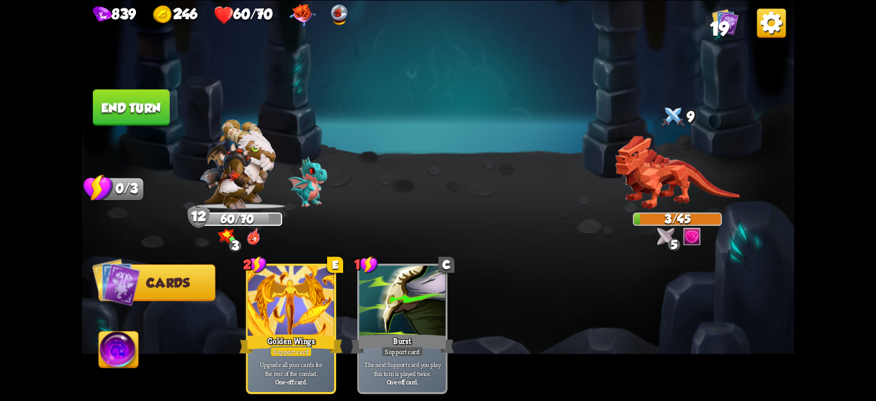
click at [150, 133] on img at bounding box center [437, 200] width 713 height 401
click at [143, 97] on button "End turn" at bounding box center [131, 107] width 77 height 36
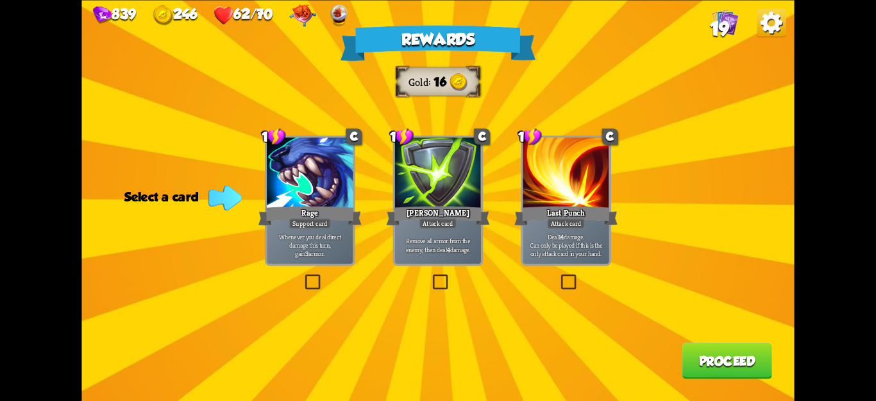
click at [301, 275] on div "Rewards Gold 16 Select a card 1 C Rage Support card Whenever you deal direct da…" at bounding box center [437, 200] width 713 height 401
click at [303, 276] on label at bounding box center [303, 276] width 0 height 0
click at [0, 0] on input "checkbox" at bounding box center [0, 0] width 0 height 0
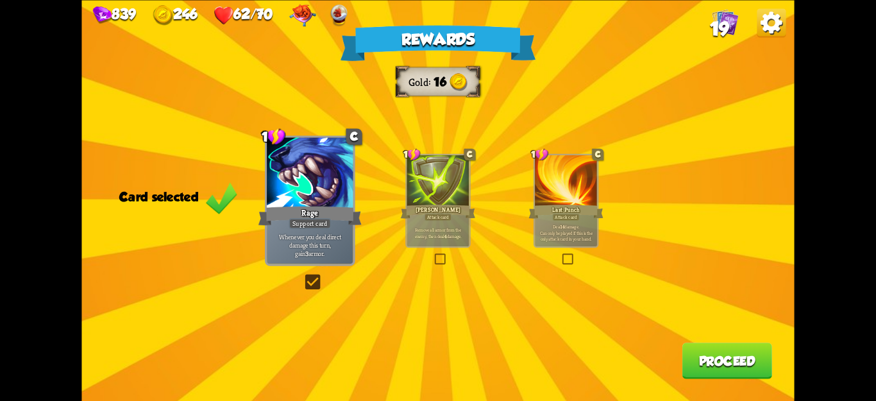
click at [713, 362] on button "Proceed" at bounding box center [727, 360] width 90 height 36
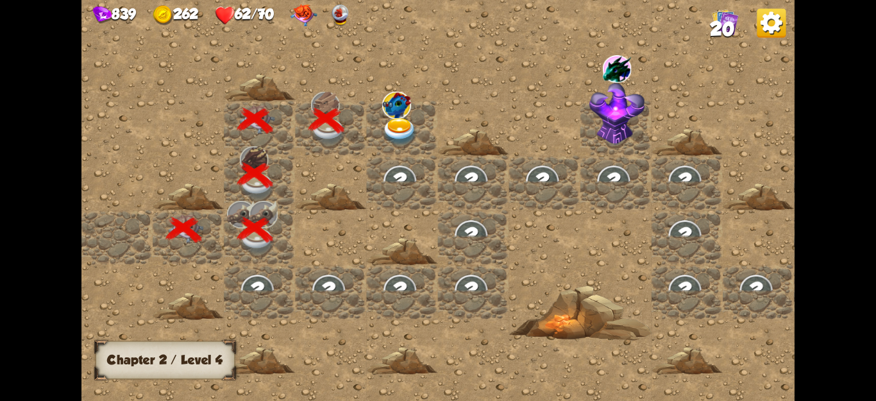
click at [395, 128] on img at bounding box center [400, 132] width 36 height 28
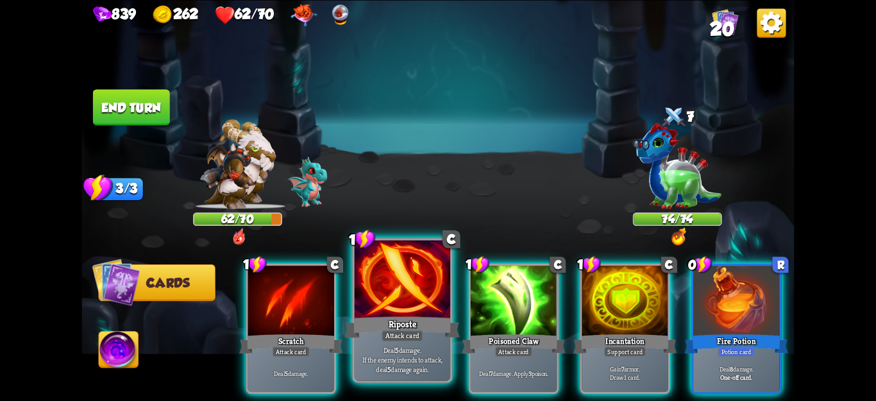
click at [409, 301] on div at bounding box center [403, 280] width 96 height 81
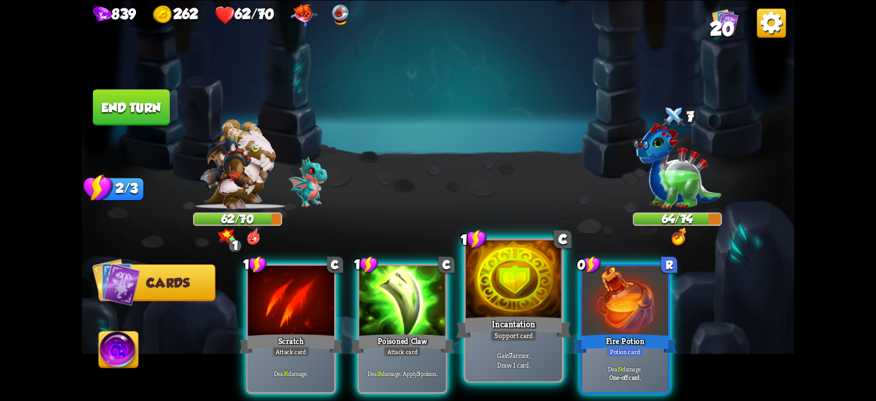
click at [507, 344] on div "Gain 7 armor. Draw 1 card." at bounding box center [514, 360] width 96 height 42
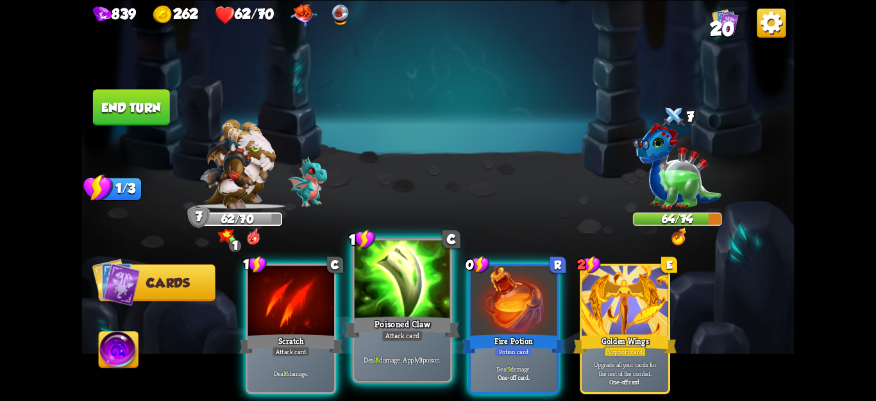
click at [389, 344] on div "Deal 8 damage. Apply 3 poison." at bounding box center [403, 360] width 96 height 42
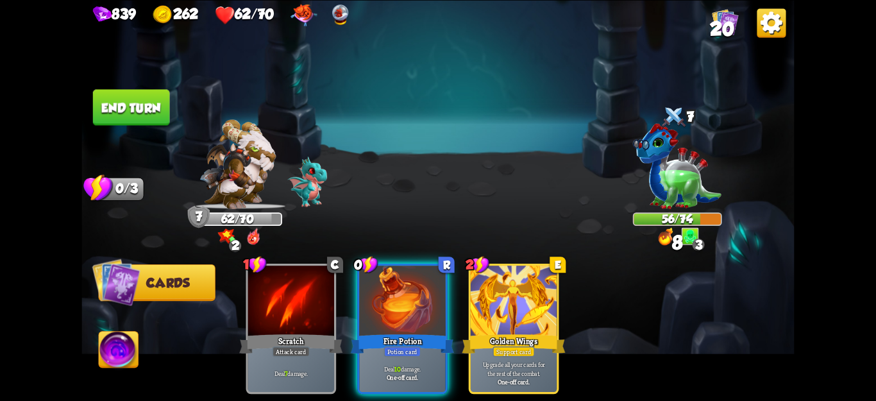
click at [135, 107] on button "End turn" at bounding box center [131, 107] width 77 height 36
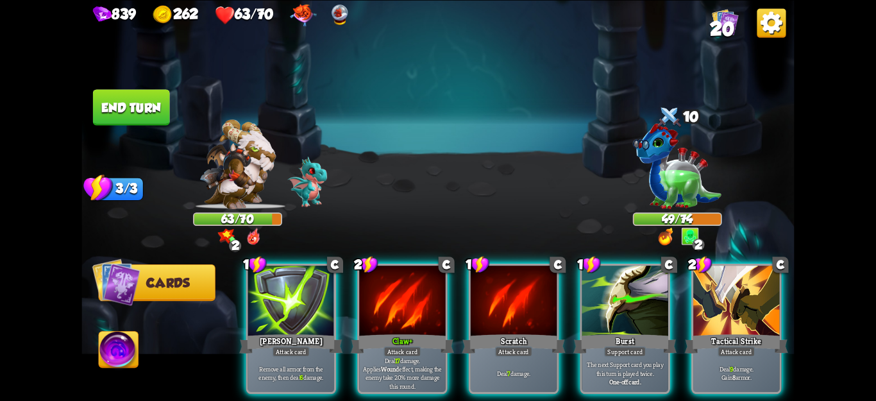
click at [761, 364] on p "Deal 9 damage. Gain 8 armor." at bounding box center [736, 372] width 82 height 17
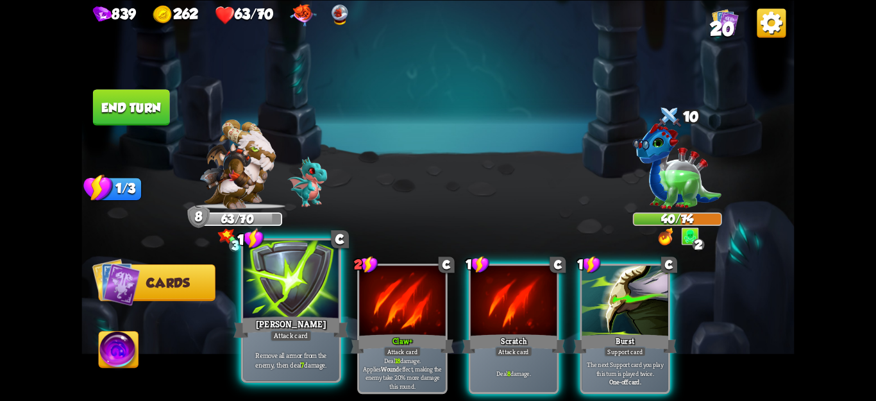
click at [291, 364] on p "Remove all armor from the enemy, then deal 7 damage." at bounding box center [291, 359] width 91 height 19
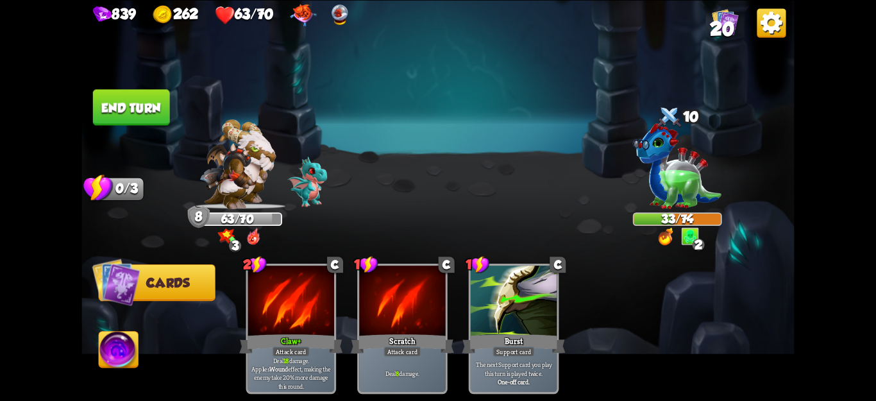
click at [149, 110] on button "End turn" at bounding box center [131, 107] width 77 height 36
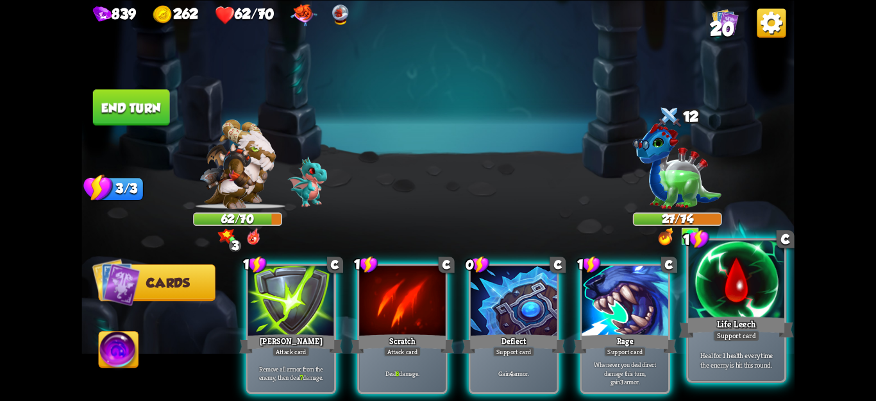
click at [741, 353] on p "Heal for 1 health every time the enemy is hit this round." at bounding box center [736, 359] width 91 height 19
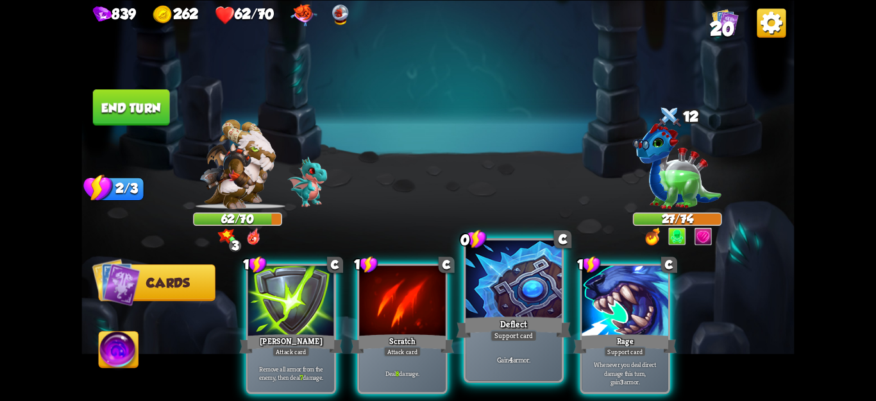
click at [519, 366] on div "Gain 4 armor." at bounding box center [514, 360] width 96 height 42
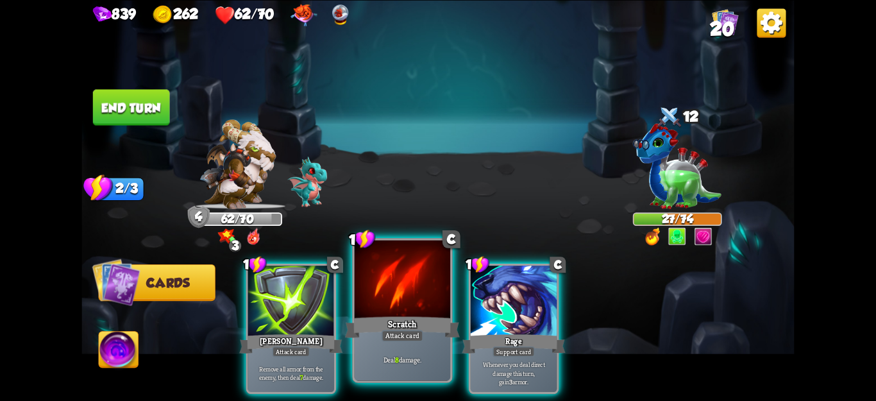
click at [393, 373] on div "Deal 8 damage." at bounding box center [403, 360] width 96 height 42
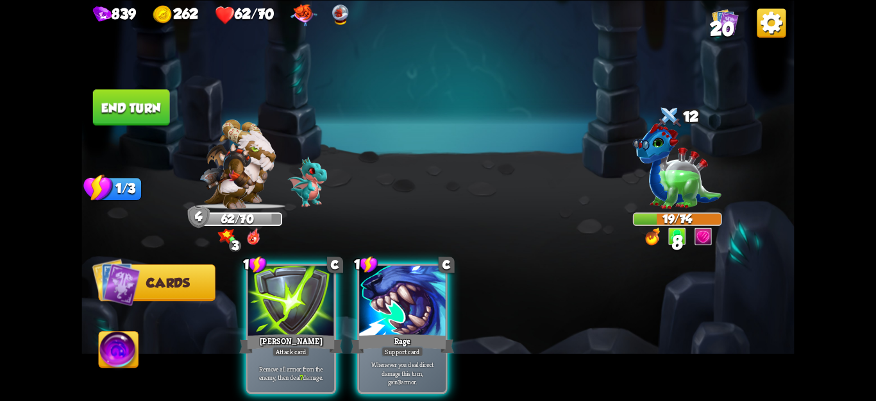
click at [393, 373] on p "Whenever you deal direct damage this turn, gain 3 armor." at bounding box center [403, 373] width 82 height 26
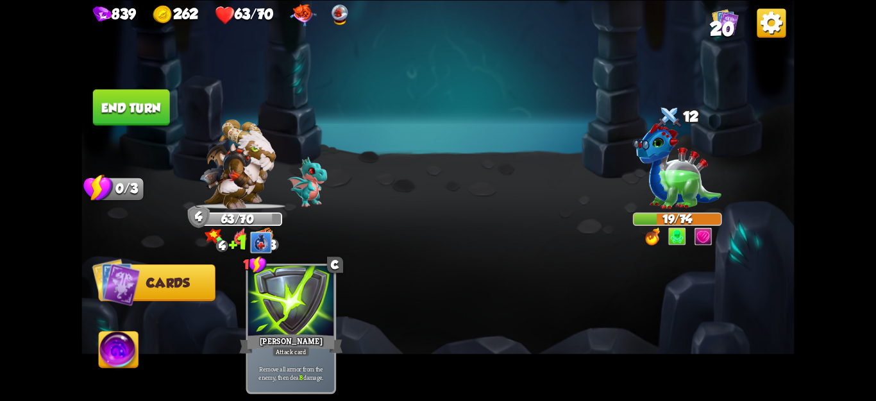
click at [138, 121] on button "End turn" at bounding box center [131, 107] width 77 height 36
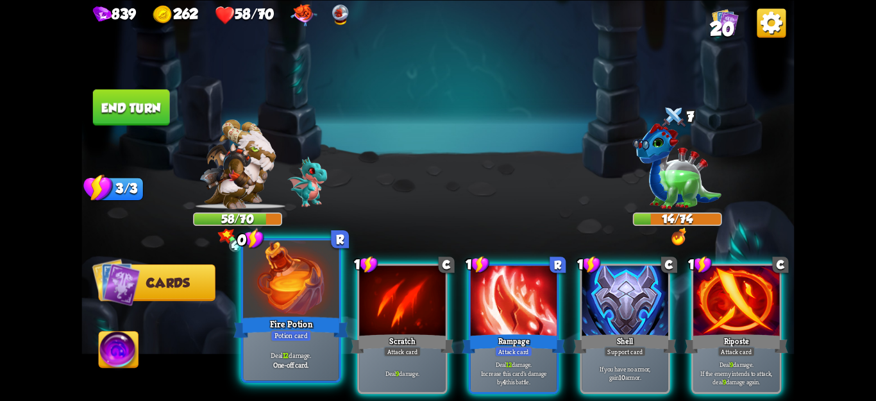
drag, startPoint x: 326, startPoint y: 335, endPoint x: 330, endPoint y: 327, distance: 8.3
click at [330, 327] on div "Fire Potion" at bounding box center [290, 327] width 115 height 26
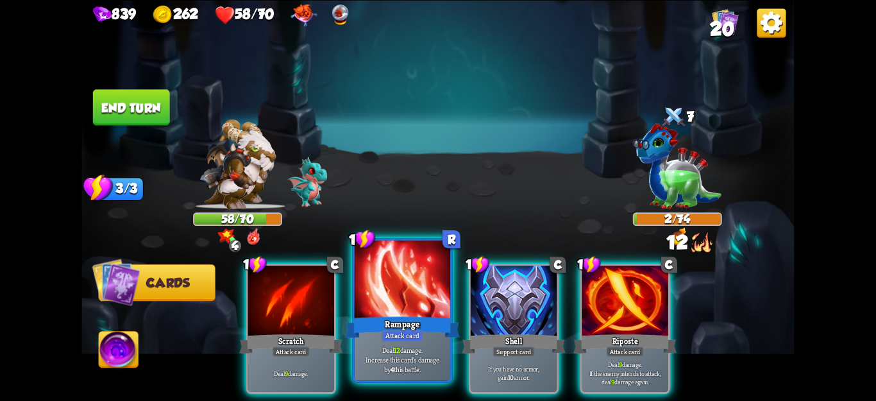
click at [411, 312] on div at bounding box center [403, 280] width 96 height 81
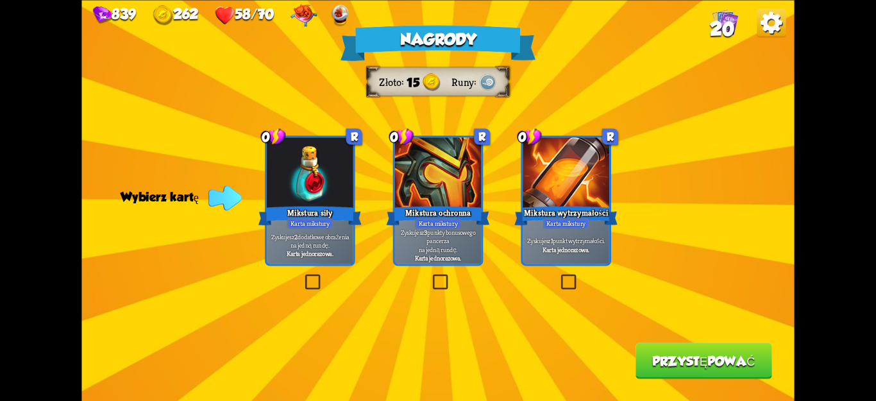
click at [732, 126] on div "Nagrody Złoto 15 Runy Wybierz kartę 0 R Mikstura siły [PERSON_NAME] mikstury Zy…" at bounding box center [437, 200] width 713 height 401
click at [453, 269] on div "Nagrody Złoto 15 Runy Wybierz kartę 0 R Mikstura siły [PERSON_NAME] mikstury Zy…" at bounding box center [437, 200] width 713 height 401
click at [430, 276] on label at bounding box center [430, 276] width 0 height 0
click at [0, 0] on input "checkbox" at bounding box center [0, 0] width 0 height 0
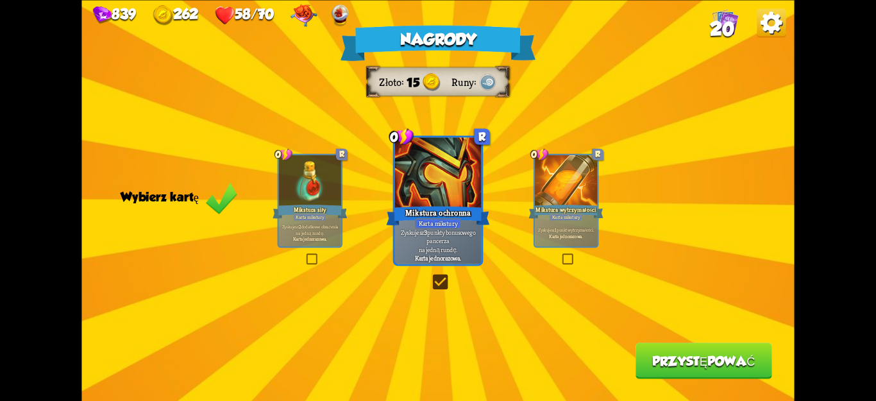
click at [666, 374] on button "Przystępować" at bounding box center [704, 360] width 137 height 36
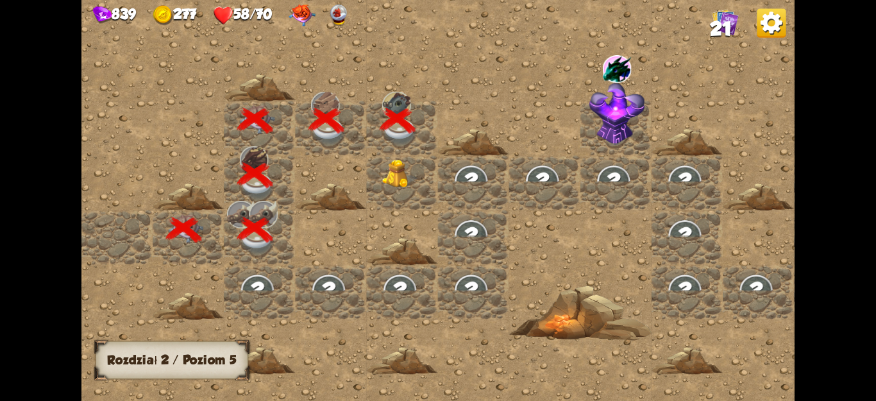
click at [420, 169] on div at bounding box center [402, 182] width 71 height 55
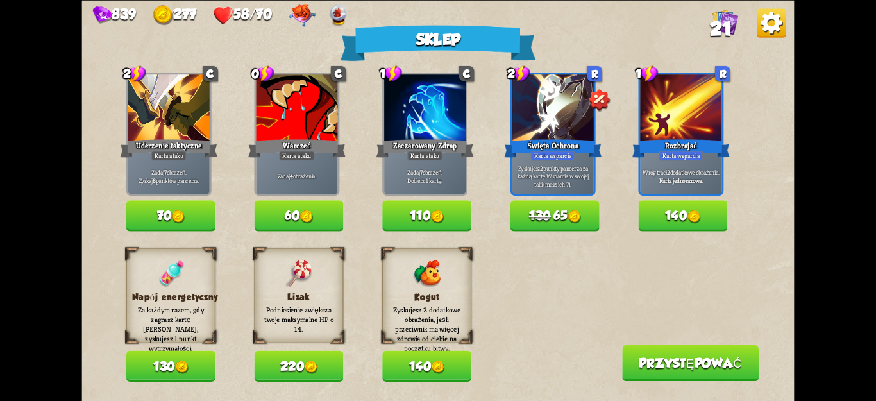
click at [289, 349] on div "Lizak Podniesienie zwiększa twoje maksymalne HP o 14. 220" at bounding box center [299, 314] width 89 height 133
click at [296, 360] on font "220" at bounding box center [292, 366] width 24 height 15
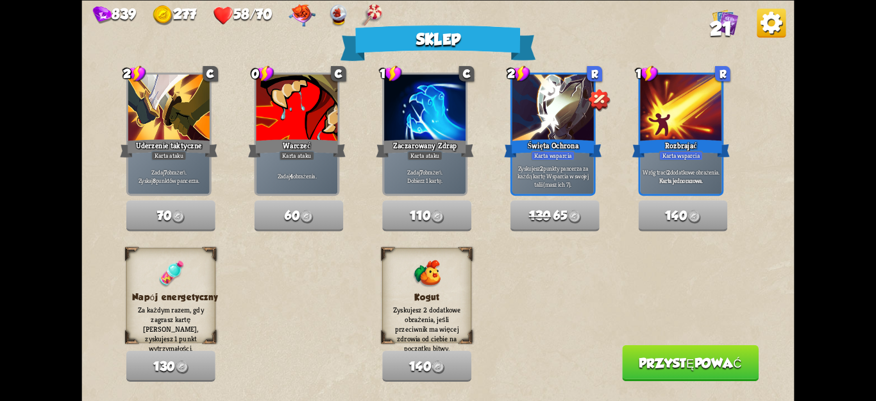
click at [714, 368] on font "Przystępować" at bounding box center [690, 363] width 103 height 15
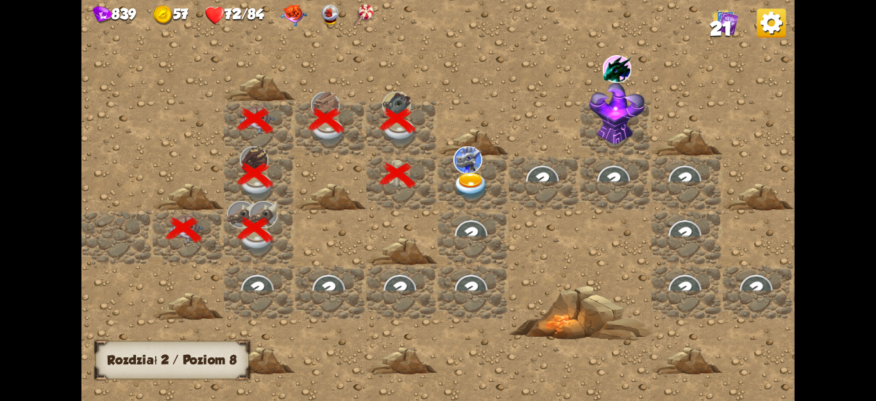
click at [486, 184] on img at bounding box center [471, 187] width 36 height 28
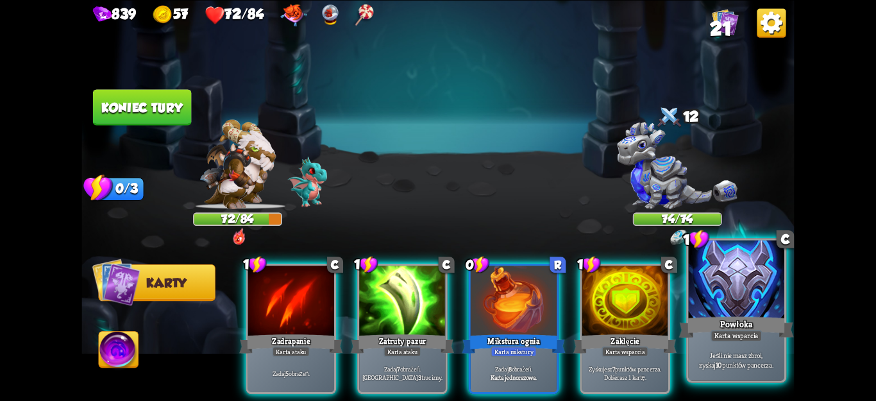
click at [765, 348] on div "Jeśli nie masz zbroi, zyskaj 10 punktów pancerza." at bounding box center [737, 360] width 96 height 42
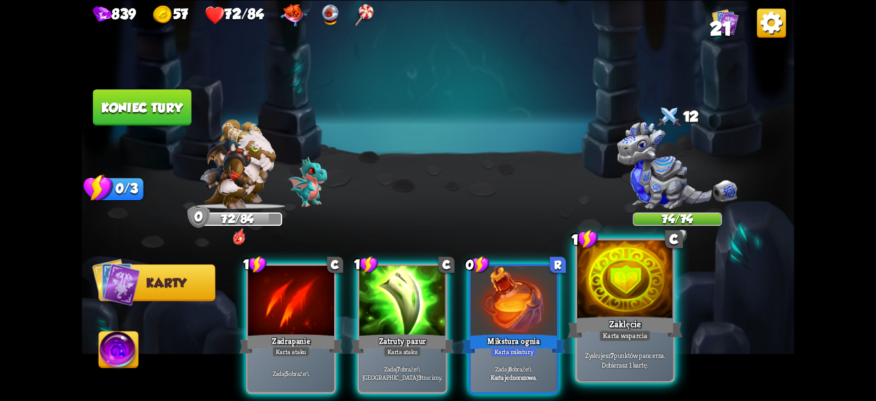
click at [638, 307] on div at bounding box center [625, 280] width 96 height 81
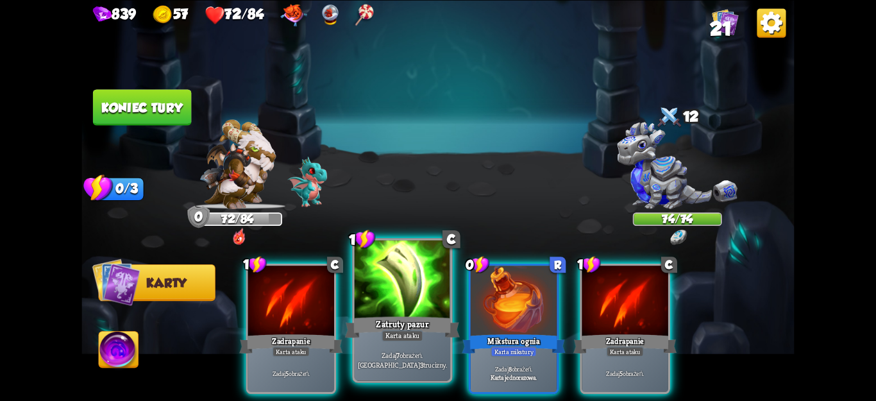
click at [400, 344] on div "Zadaj 7 obrażeń. Zaaplikuj 3 trucizny." at bounding box center [403, 360] width 96 height 42
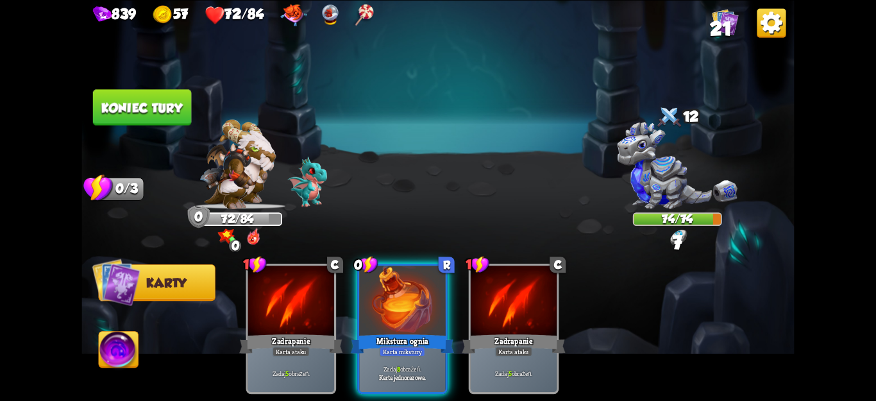
click at [135, 113] on font "Koniec tury" at bounding box center [141, 107] width 81 height 15
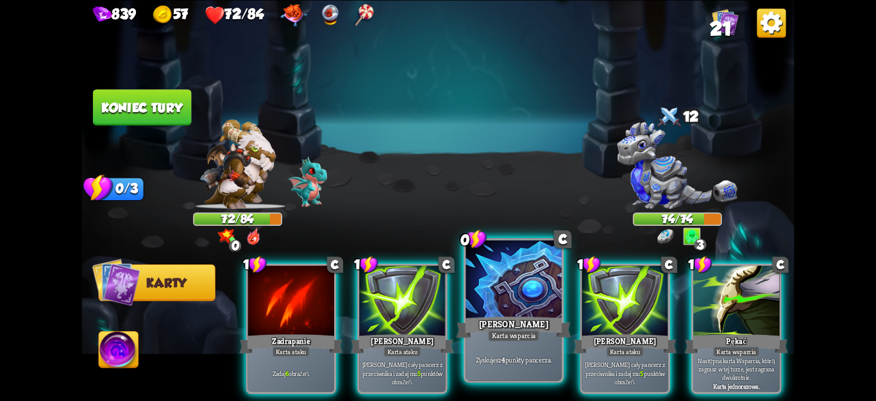
click at [551, 337] on div "[PERSON_NAME]" at bounding box center [513, 327] width 115 height 26
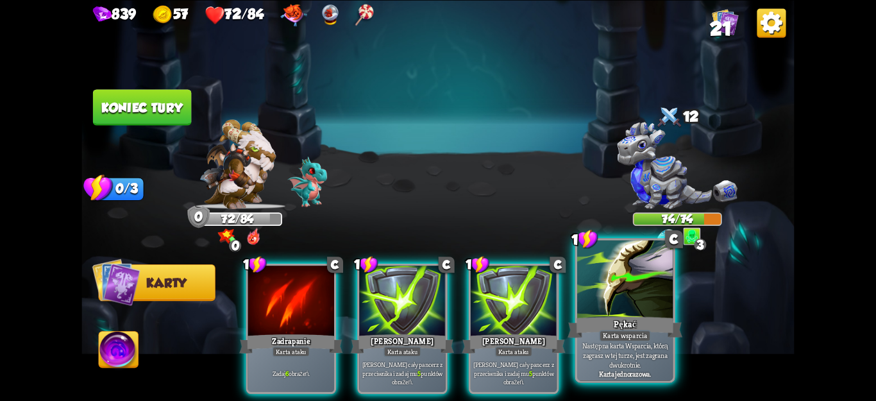
click at [620, 370] on font "Karta jednorazowa." at bounding box center [625, 374] width 52 height 10
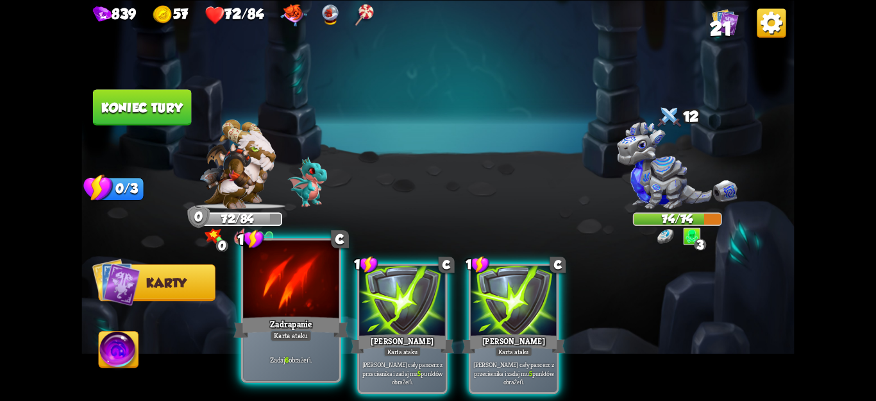
click at [264, 360] on p "Zadaj 6 obrażeń." at bounding box center [291, 360] width 91 height 10
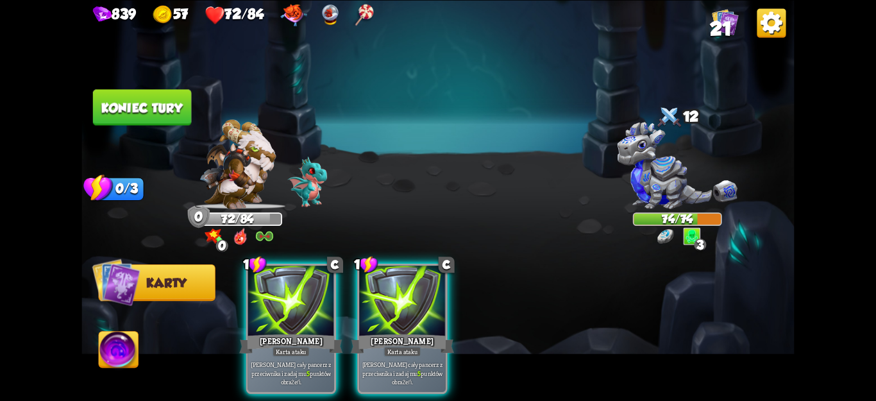
click at [176, 100] on font "Koniec tury" at bounding box center [141, 107] width 81 height 15
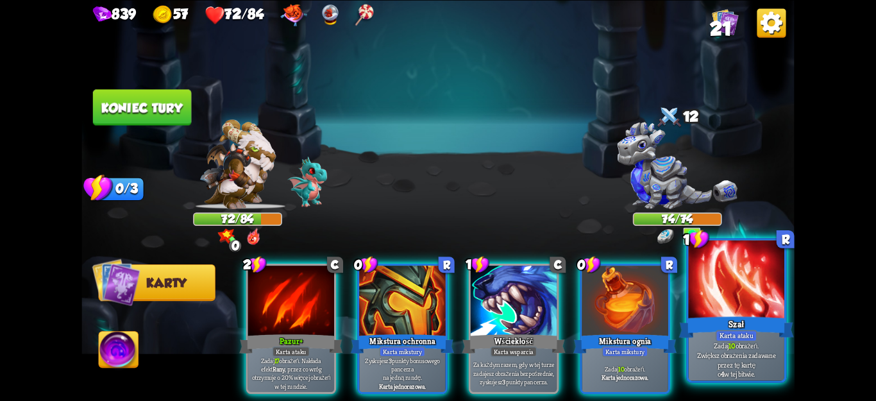
click at [775, 337] on div "Szał" at bounding box center [736, 327] width 115 height 26
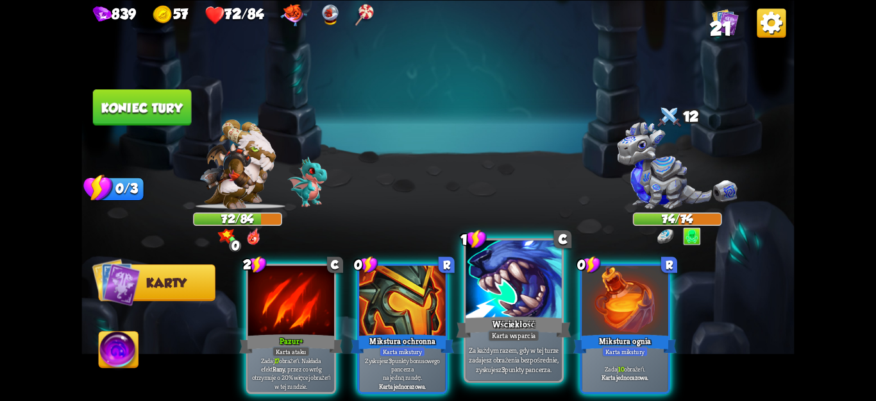
click at [529, 373] on div "Za każdym razem, gdy w tej turze zadajesz obrażenia bezpośrednie, zyskujesz 3 p…" at bounding box center [514, 360] width 96 height 42
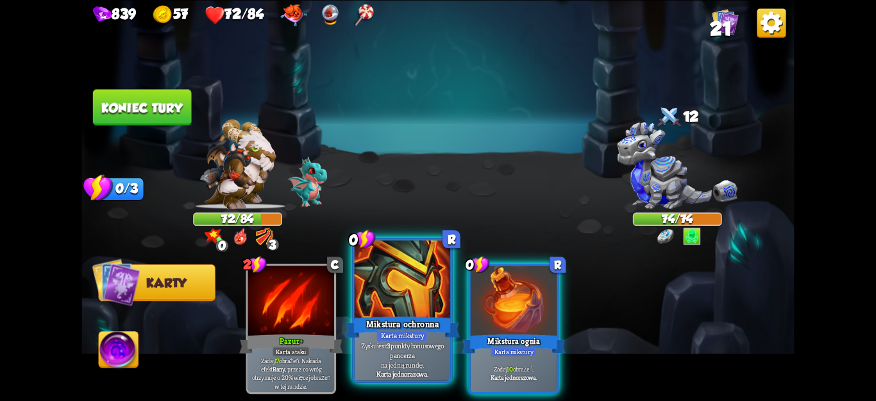
click at [441, 362] on p "Zyskujesz 3 punkty bonusowego pancerza na jedną rundę." at bounding box center [402, 355] width 91 height 28
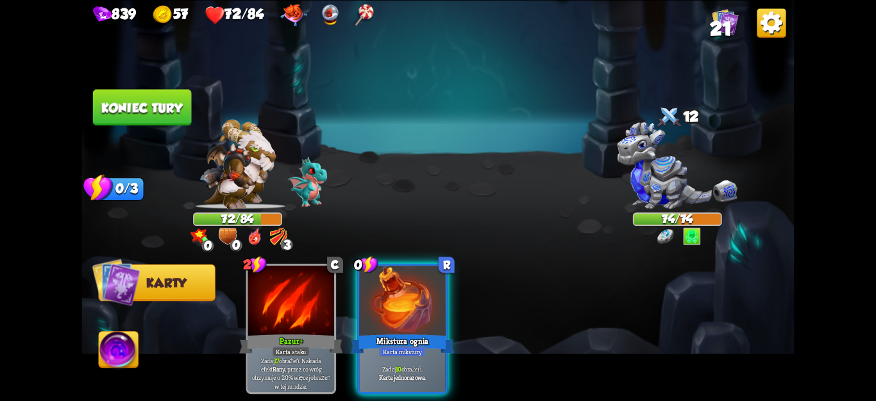
click at [441, 373] on div "Karta jednorazowa." at bounding box center [403, 377] width 82 height 8
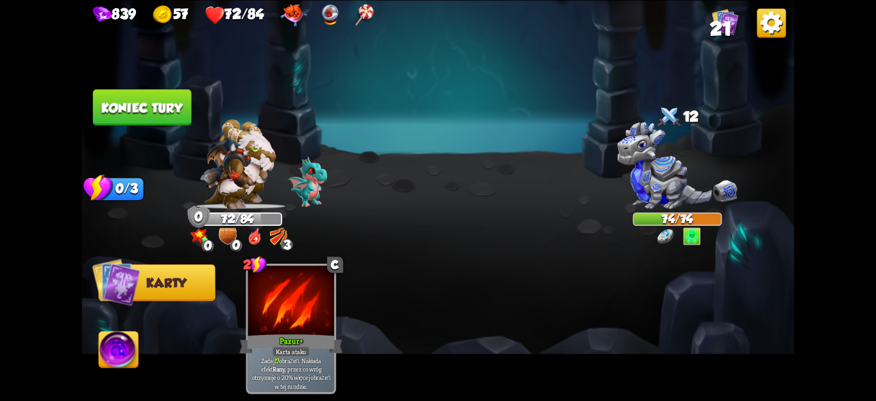
drag, startPoint x: 156, startPoint y: 101, endPoint x: 156, endPoint y: 125, distance: 24.4
click at [155, 101] on font "Koniec tury" at bounding box center [141, 107] width 81 height 15
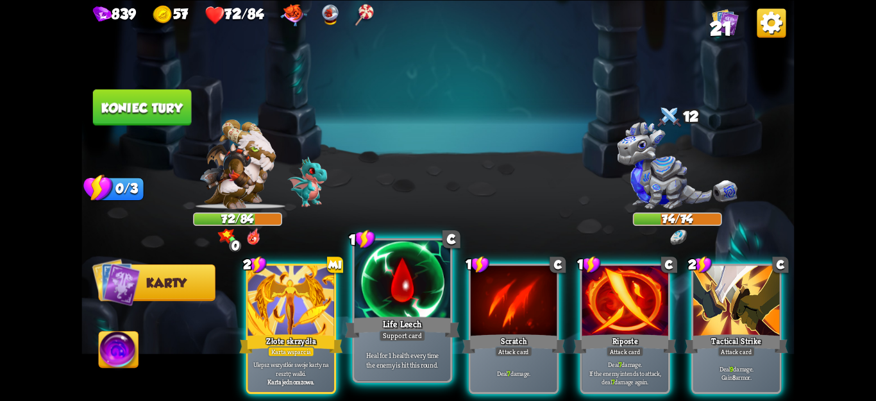
click at [396, 337] on div "Support card" at bounding box center [402, 336] width 47 height 12
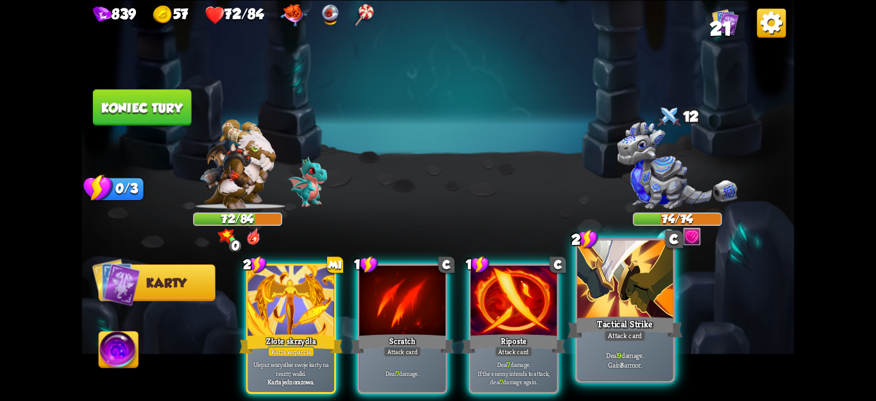
click at [605, 354] on p "Deal 9 damage. Gain 8 armor." at bounding box center [625, 359] width 91 height 19
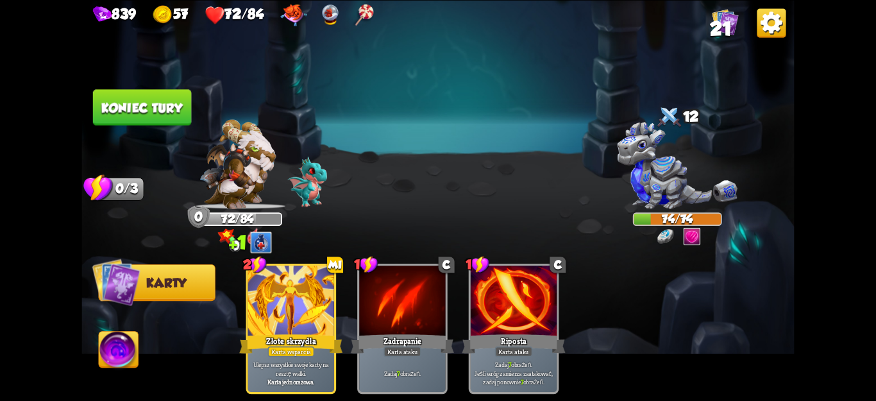
click at [124, 112] on font "Koniec tury" at bounding box center [141, 107] width 81 height 15
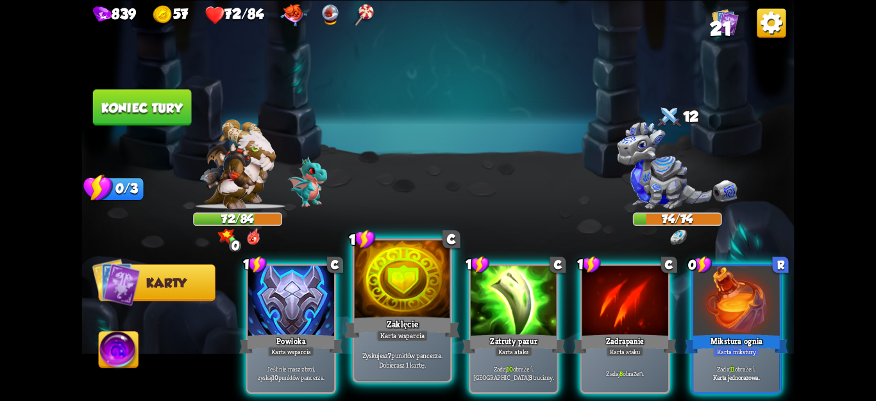
click at [439, 380] on div "Zyskujesz 7 punktów pancerza. Dobierasz 1 kartę." at bounding box center [403, 360] width 96 height 42
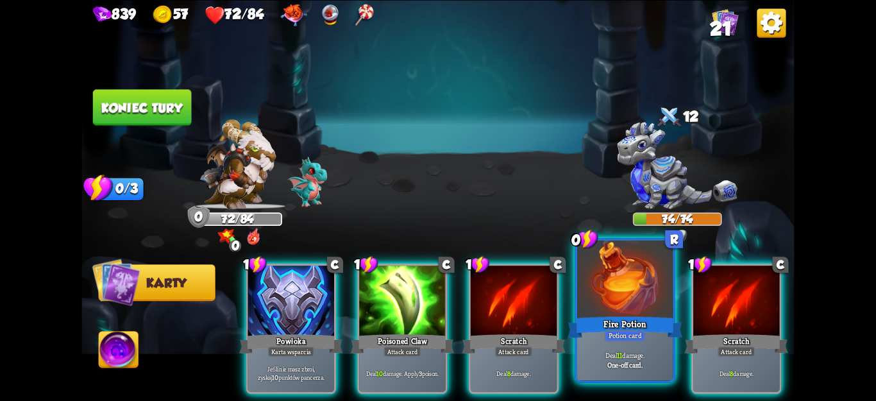
click at [634, 360] on b "One-off card." at bounding box center [624, 364] width 35 height 10
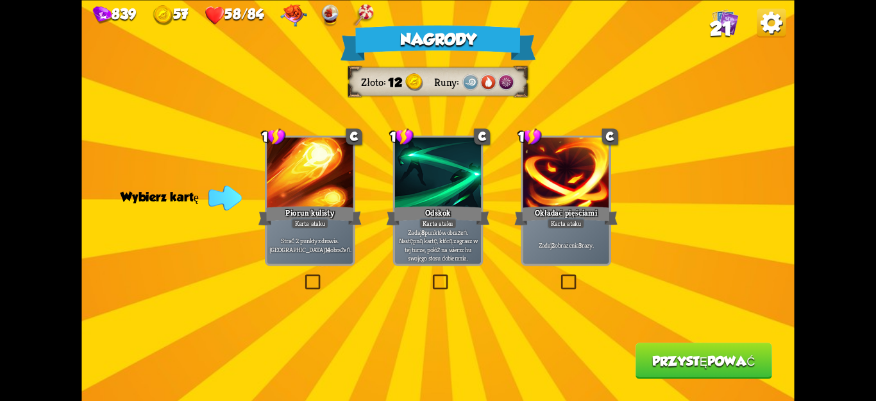
click at [559, 276] on label at bounding box center [559, 276] width 0 height 0
click at [0, 0] on input "checkbox" at bounding box center [0, 0] width 0 height 0
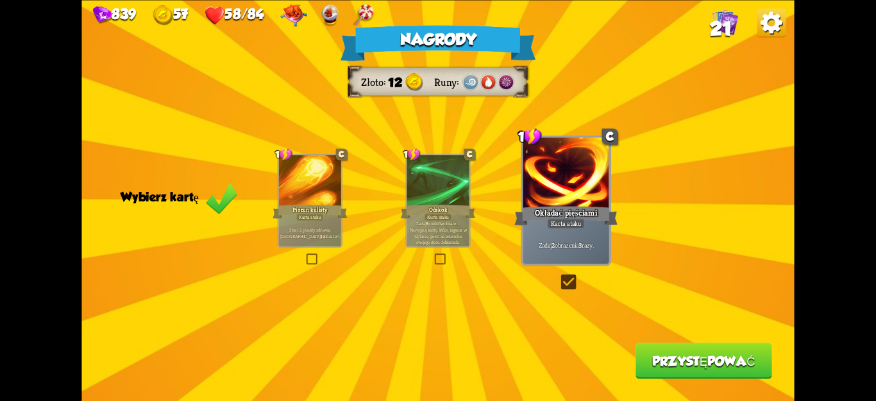
drag, startPoint x: 662, startPoint y: 359, endPoint x: 661, endPoint y: 352, distance: 7.1
click at [661, 352] on button "Przystępować" at bounding box center [704, 360] width 137 height 36
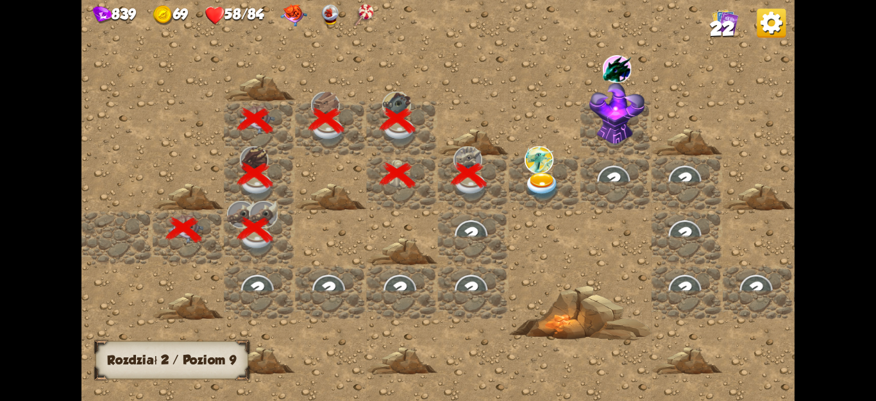
click at [548, 182] on img at bounding box center [543, 187] width 36 height 28
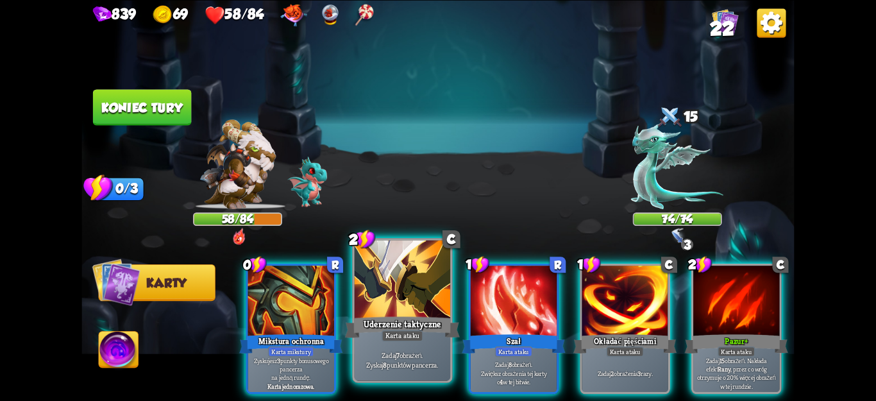
click at [419, 325] on font "Uderzenie taktyczne" at bounding box center [403, 324] width 78 height 12
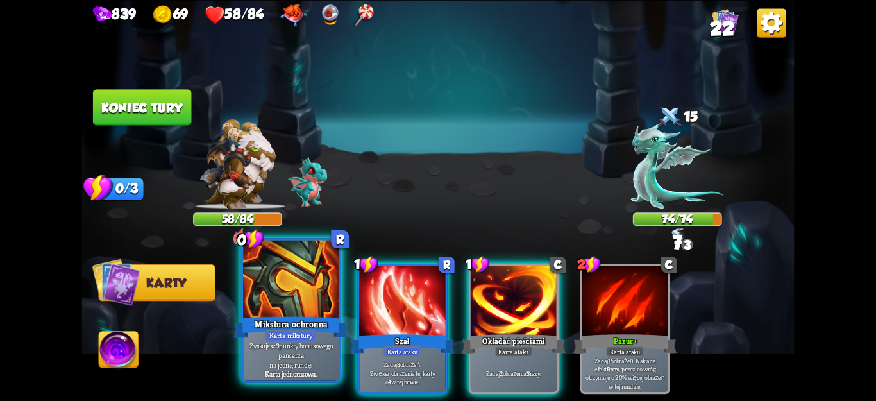
click at [294, 348] on font "punkty bonusowego pancerza" at bounding box center [305, 350] width 54 height 19
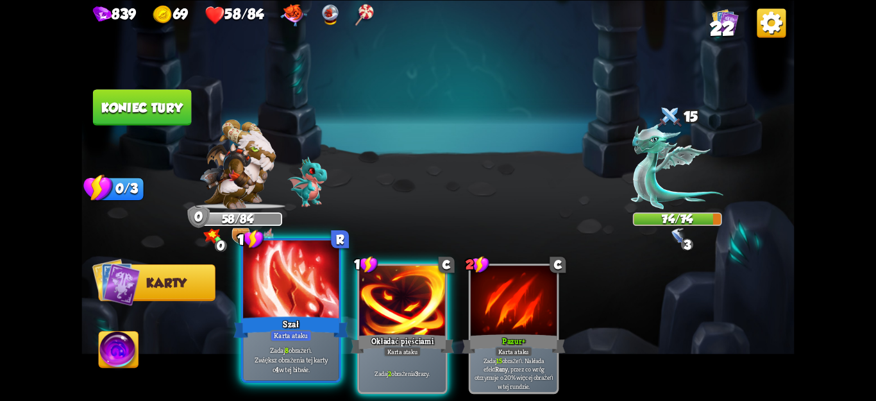
click at [312, 350] on font "obrażeń." at bounding box center [300, 350] width 23 height 10
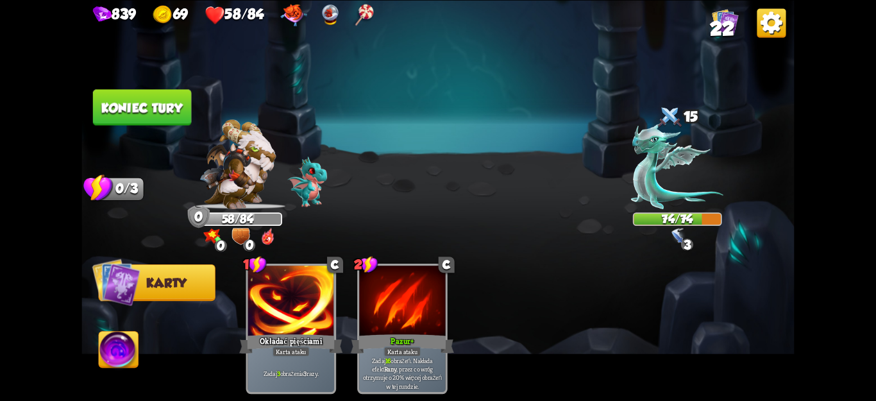
click at [169, 103] on font "Koniec tury" at bounding box center [141, 107] width 81 height 15
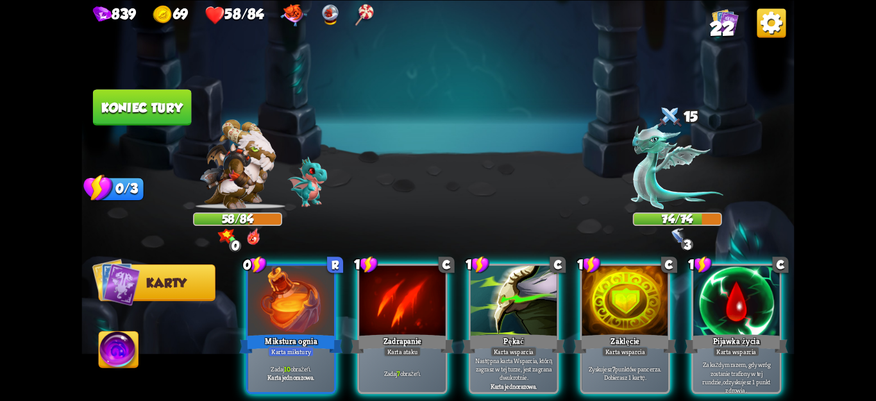
drag, startPoint x: 753, startPoint y: 351, endPoint x: 747, endPoint y: 355, distance: 6.9
click at [750, 360] on font "Za każdym razem, gdy wróg zostanie trafiony w tej rundzie," at bounding box center [736, 373] width 68 height 26
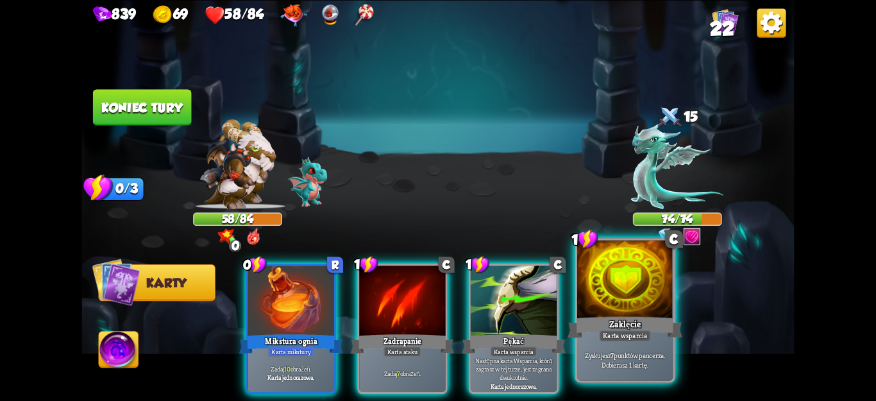
click at [643, 357] on font "punktów pancerza." at bounding box center [639, 355] width 51 height 10
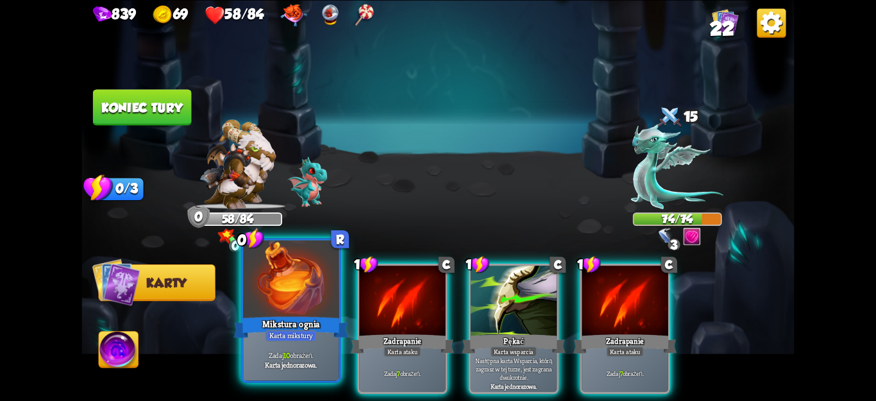
click at [322, 325] on div "Mikstura ognia" at bounding box center [290, 327] width 115 height 26
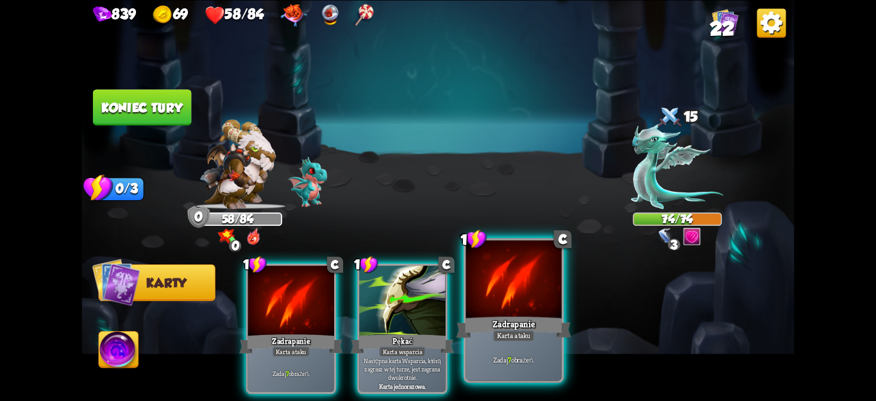
click at [477, 364] on p "Zadaj 7 obrażeń." at bounding box center [513, 360] width 91 height 10
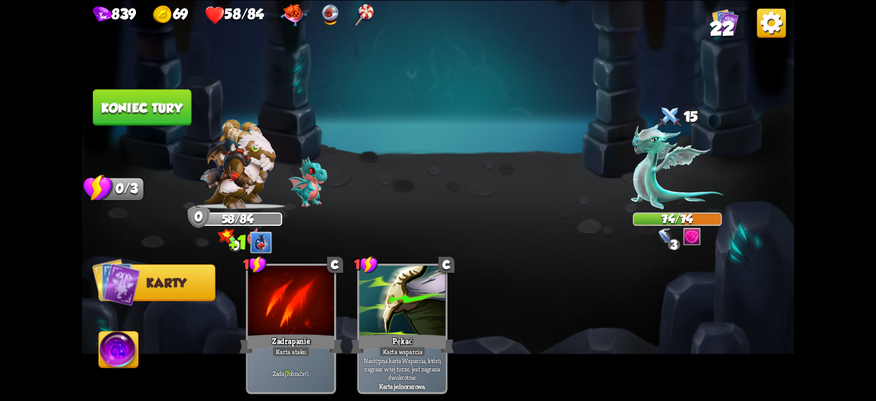
click at [132, 108] on font "Koniec tury" at bounding box center [141, 107] width 81 height 15
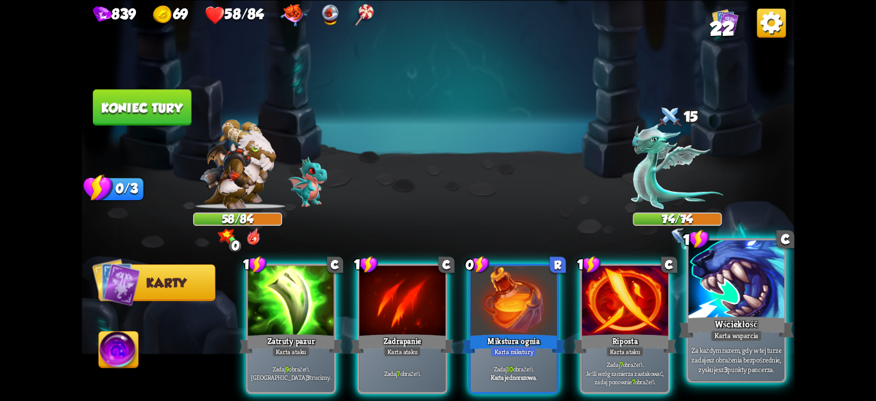
click at [744, 341] on div "Karta wsparcia" at bounding box center [737, 336] width 52 height 12
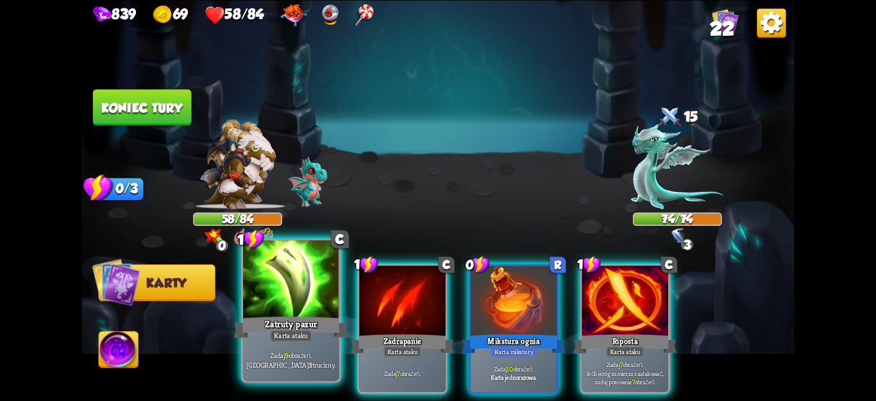
click at [268, 330] on font "Zatruty pazur" at bounding box center [291, 324] width 53 height 12
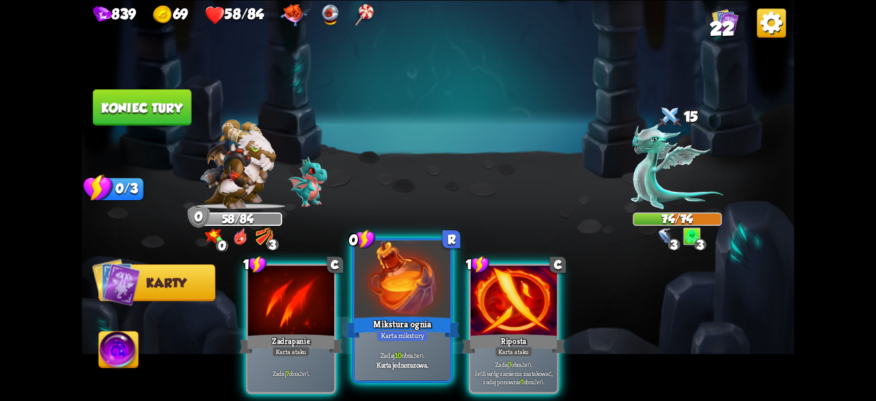
click at [422, 357] on font "obrażeń." at bounding box center [412, 355] width 23 height 10
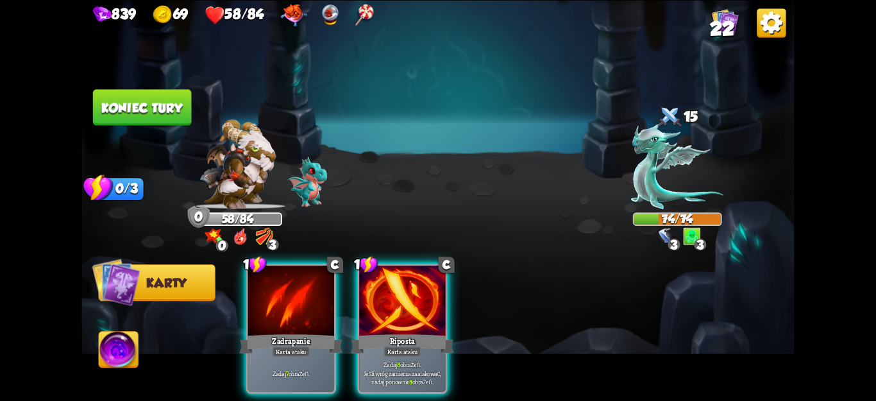
click at [422, 369] on font "Jeśli wróg zamierza zaatakować, zadaj ponownie" at bounding box center [403, 377] width 78 height 17
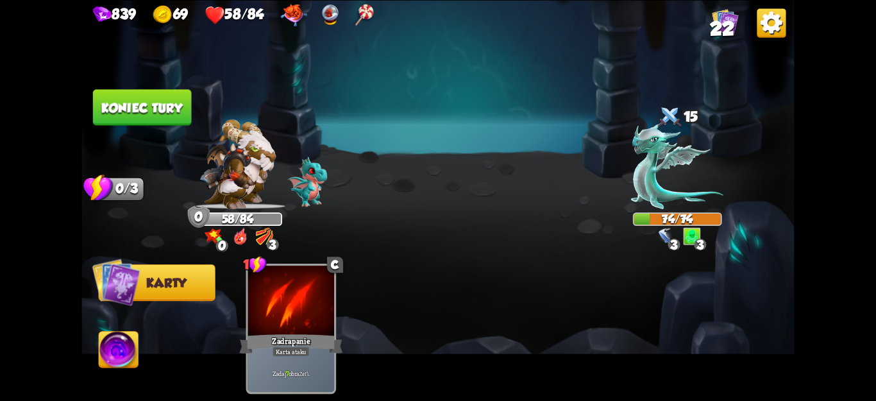
click at [124, 124] on button "Koniec tury" at bounding box center [142, 107] width 98 height 36
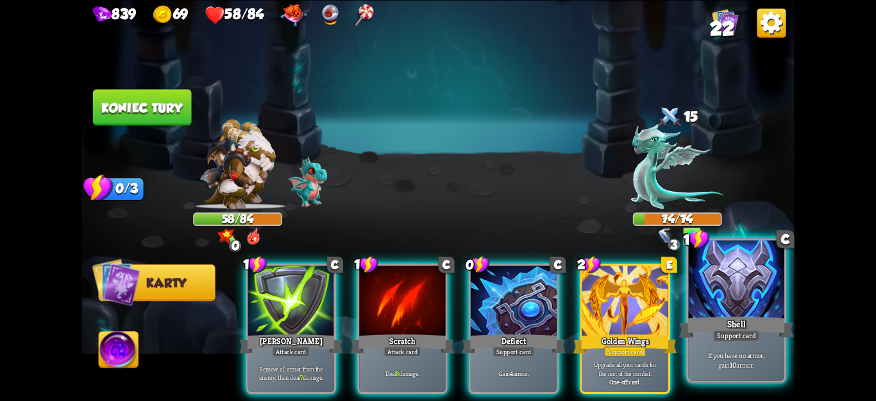
click at [707, 366] on p "If you have no armor, gain 10 armor." at bounding box center [736, 359] width 91 height 19
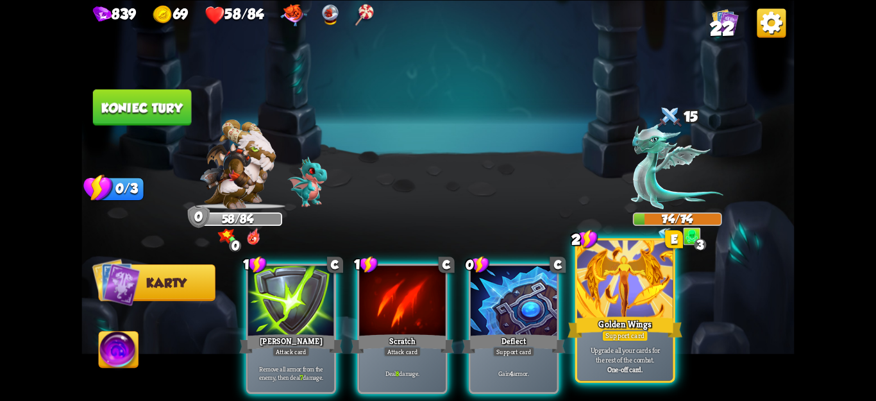
click at [600, 362] on p "Upgrade all your cards for the rest of the combat." at bounding box center [625, 354] width 91 height 19
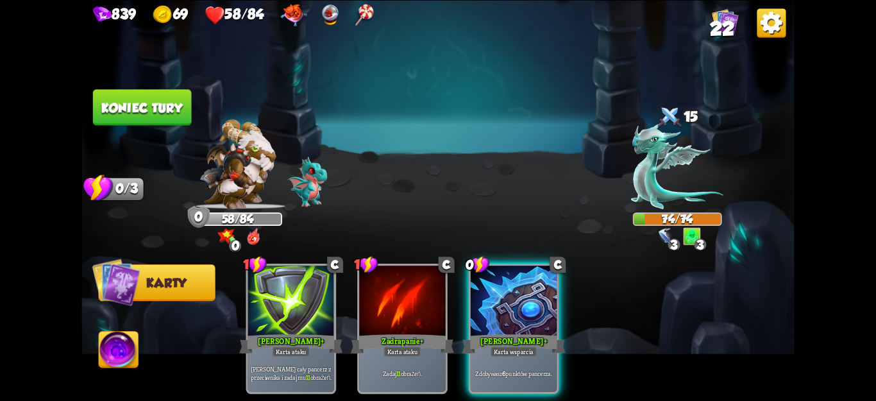
click at [508, 354] on div "Zdobywasz 6 punktów pancerza." at bounding box center [514, 373] width 86 height 38
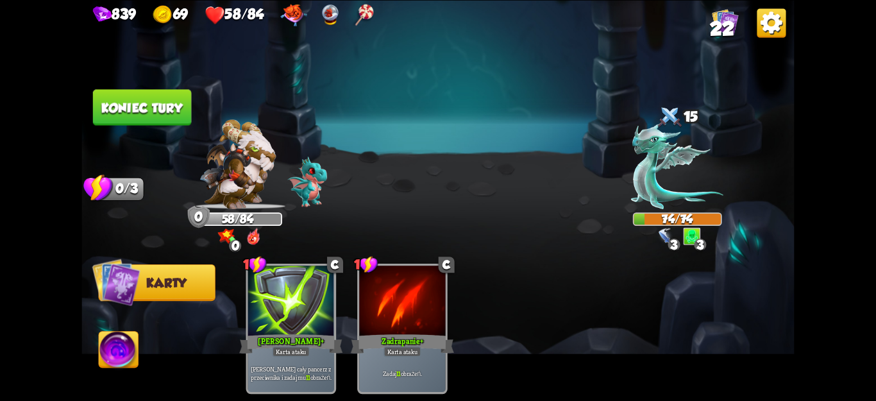
click at [152, 125] on button "Koniec tury" at bounding box center [142, 107] width 98 height 36
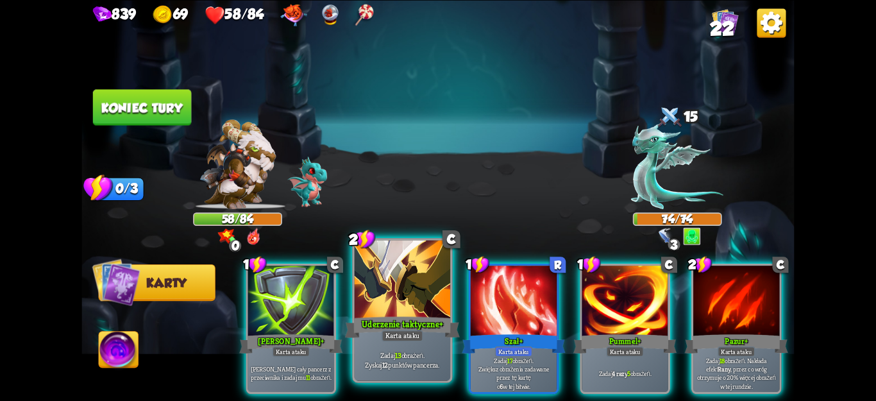
click at [389, 343] on div "Zadaj 13 obrażeń. Zyskaj 12 punktów pancerza." at bounding box center [403, 360] width 96 height 42
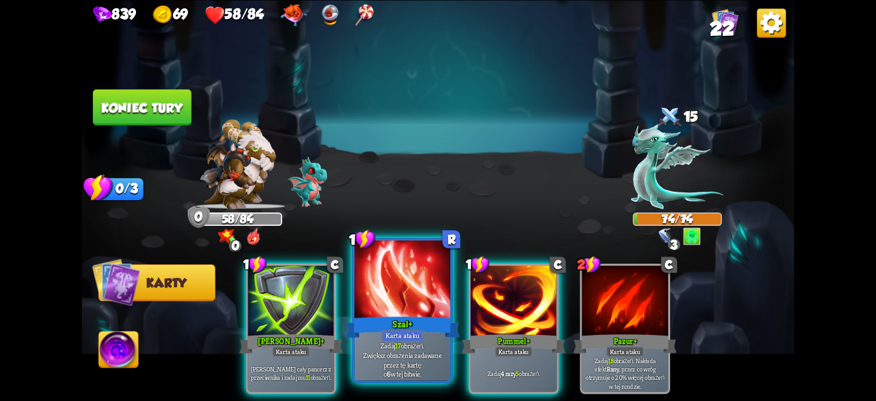
click at [387, 264] on div at bounding box center [403, 280] width 96 height 81
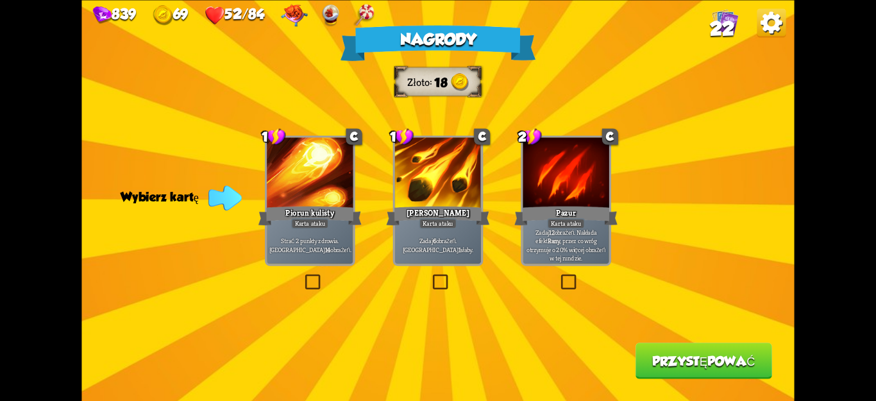
click at [559, 276] on label at bounding box center [559, 276] width 0 height 0
click at [0, 0] on input "checkbox" at bounding box center [0, 0] width 0 height 0
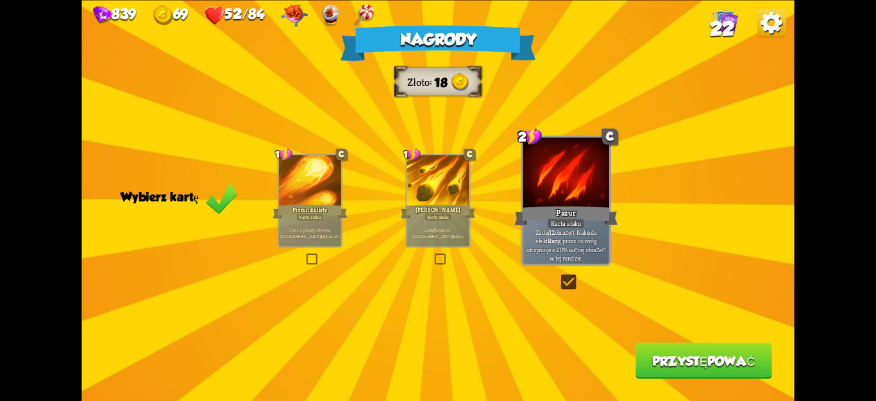
click at [687, 353] on button "Przystępować" at bounding box center [704, 360] width 137 height 36
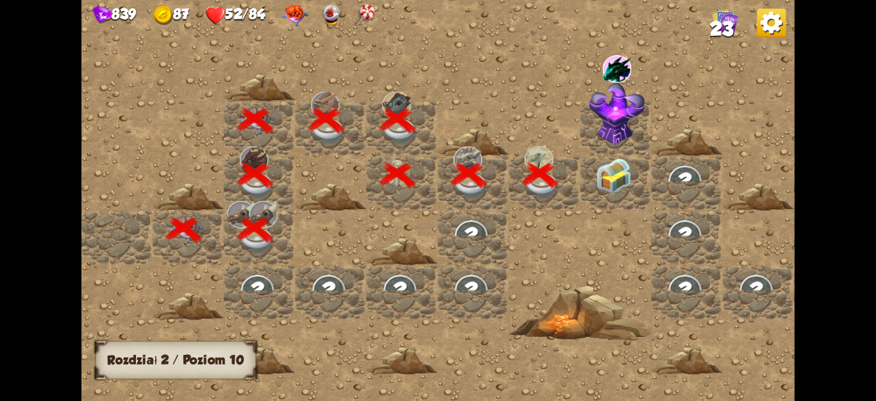
click at [620, 203] on div at bounding box center [615, 182] width 71 height 55
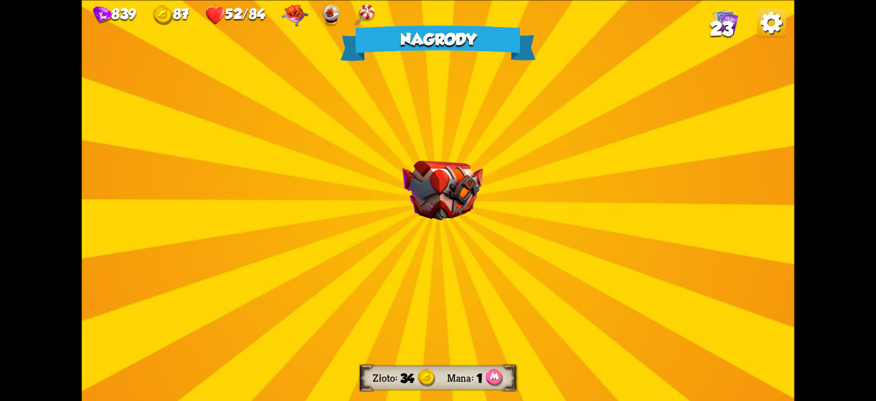
click at [535, 234] on div "Nagrody Złoto 34 Mana 1 Wybierz kartę 0 R Mikstura Chaosu Karta mikstury Wywołu…" at bounding box center [437, 200] width 713 height 401
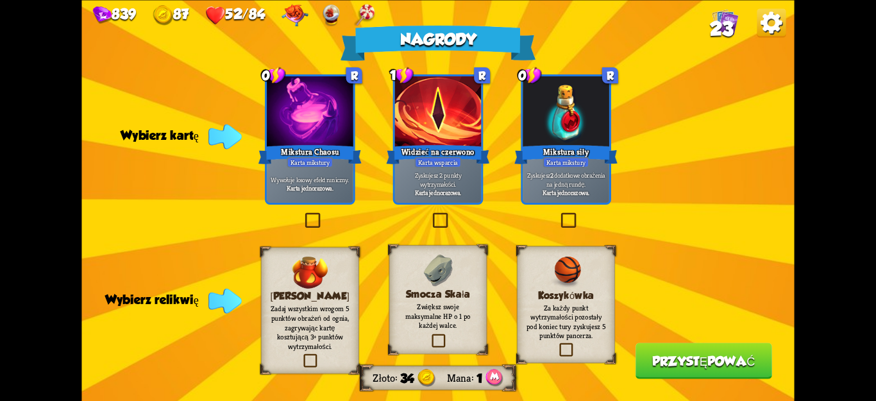
click at [430, 335] on label at bounding box center [430, 335] width 0 height 0
click at [0, 0] on input "checkbox" at bounding box center [0, 0] width 0 height 0
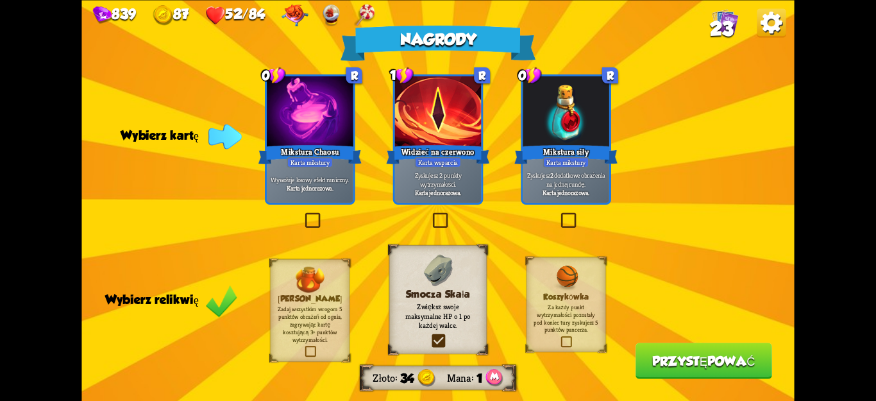
click at [303, 214] on label at bounding box center [303, 214] width 0 height 0
click at [0, 0] on input "checkbox" at bounding box center [0, 0] width 0 height 0
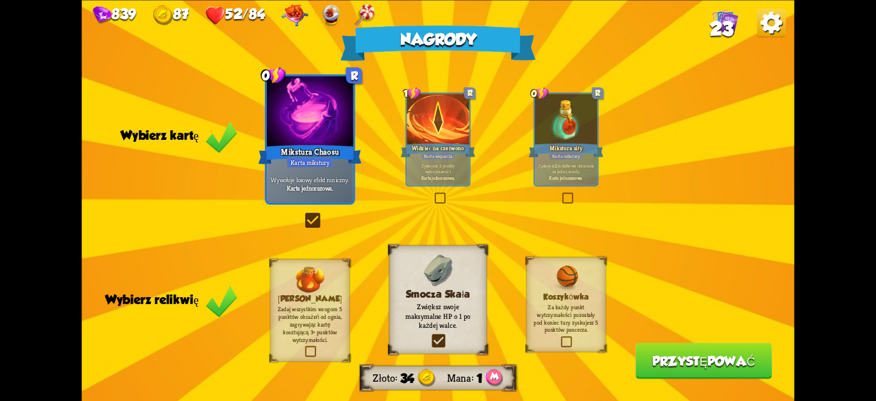
click at [659, 357] on font "Przystępować" at bounding box center [703, 360] width 103 height 15
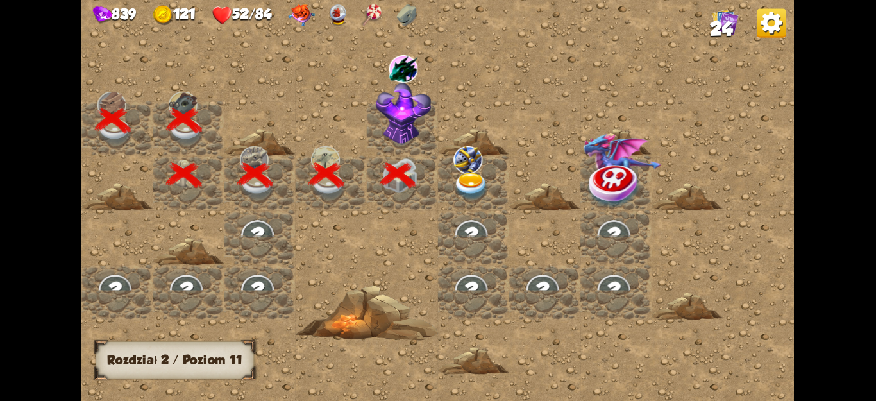
click at [410, 132] on img at bounding box center [404, 114] width 56 height 62
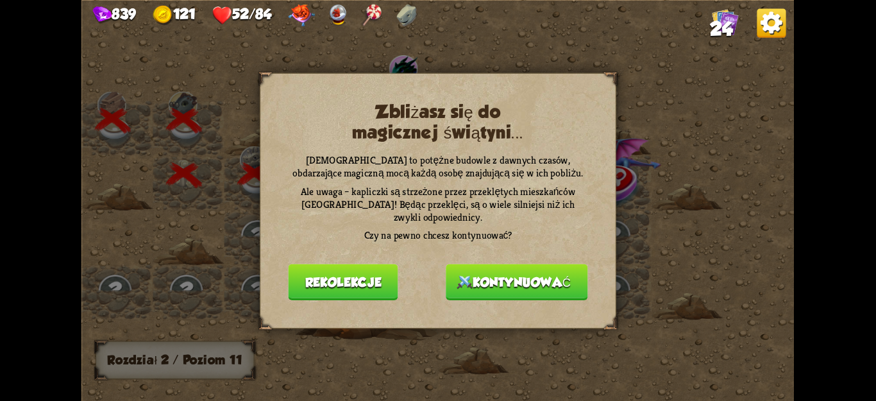
click at [510, 287] on font "Kontynuować" at bounding box center [522, 282] width 98 height 15
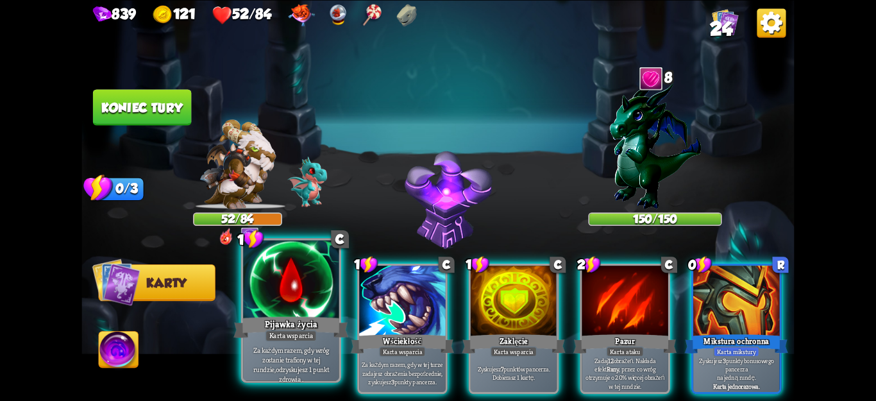
click at [307, 355] on font "Za każdym razem, gdy wróg zostanie trafiony w tej rundzie," at bounding box center [290, 359] width 75 height 28
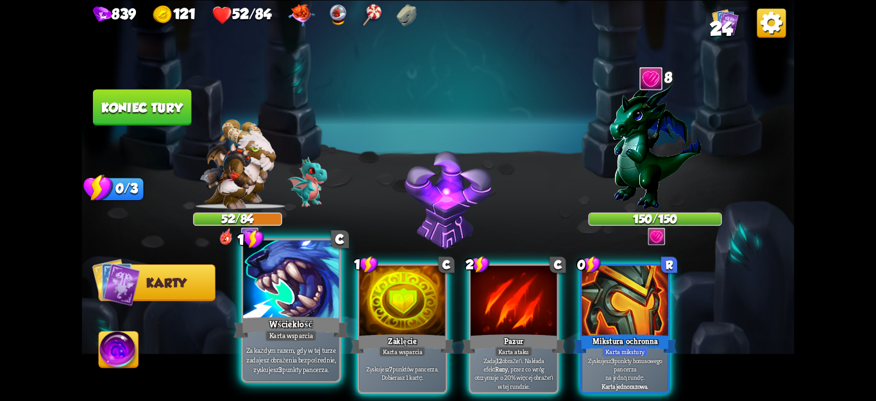
click at [322, 355] on font "Za każdym razem, gdy w tej turze zadajesz obrażenia bezpośrednie," at bounding box center [291, 354] width 90 height 19
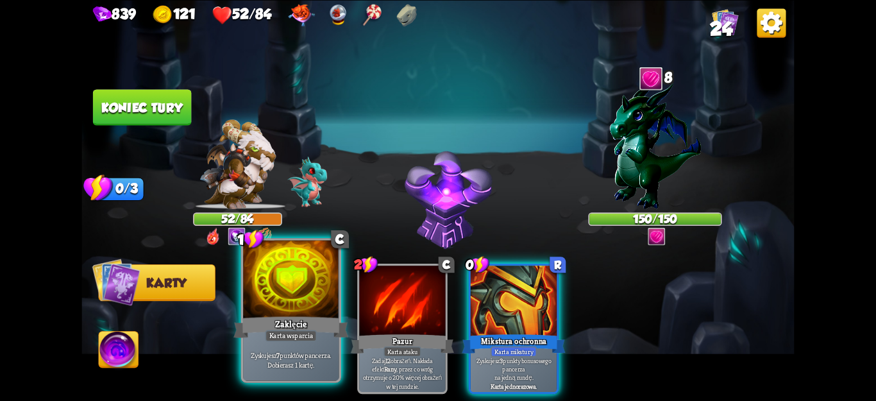
click at [292, 358] on font "punktów pancerza." at bounding box center [305, 355] width 51 height 10
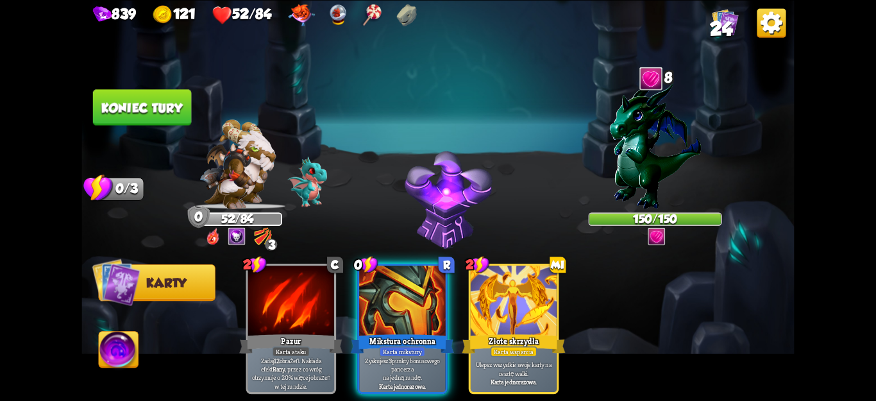
click at [133, 117] on button "Koniec tury" at bounding box center [142, 107] width 98 height 36
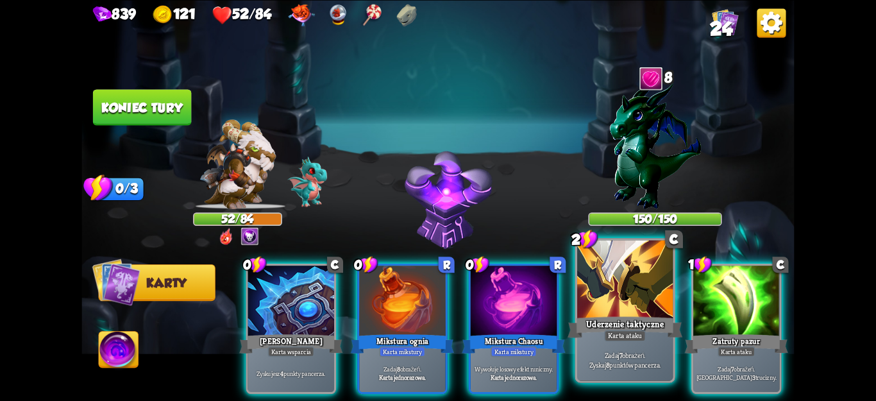
click at [620, 335] on font "Karta ataku" at bounding box center [625, 336] width 34 height 10
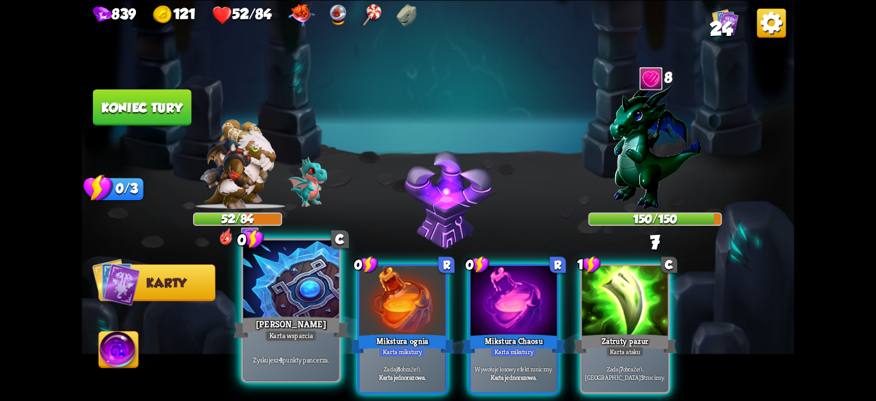
click at [325, 360] on font "punkty pancerza." at bounding box center [305, 360] width 47 height 10
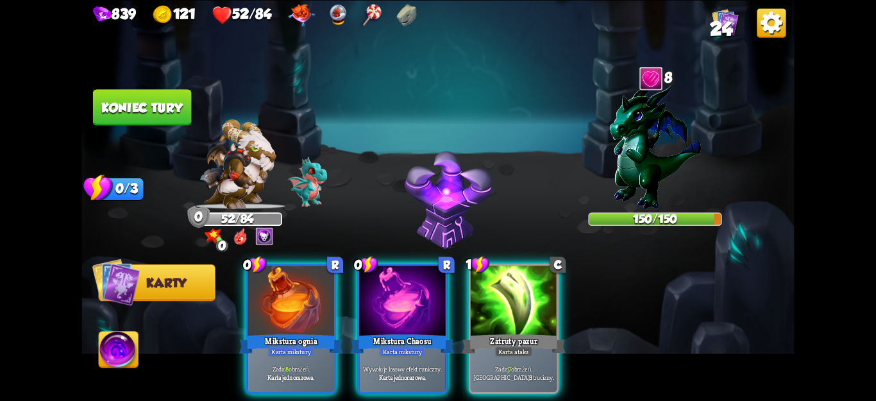
click at [325, 373] on div "Karta jednorazowa." at bounding box center [291, 377] width 82 height 8
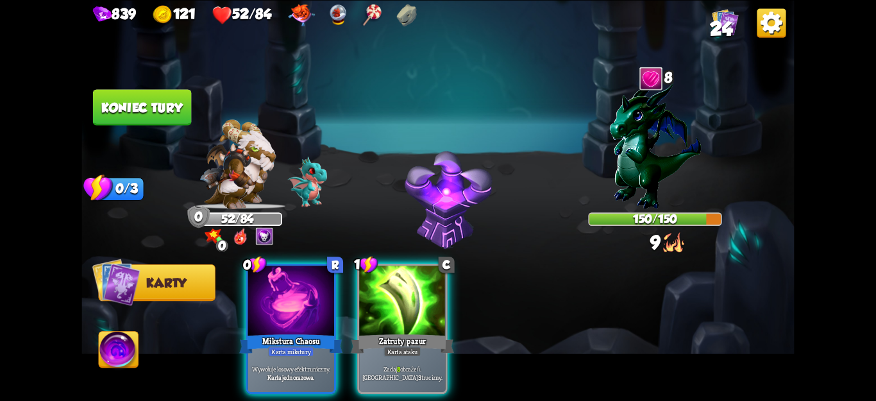
click at [325, 373] on div "Karta jednorazowa." at bounding box center [291, 377] width 82 height 8
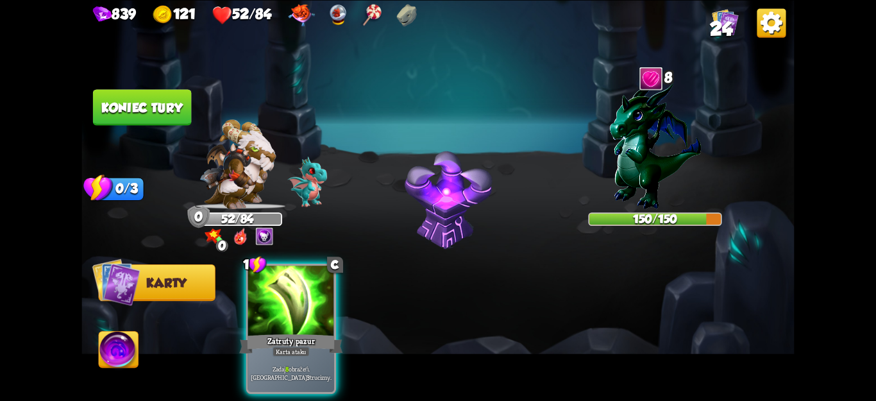
click at [325, 364] on p "Zadaj 8 obrażeń. Zaaplikuj 3 trucizny." at bounding box center [291, 372] width 82 height 17
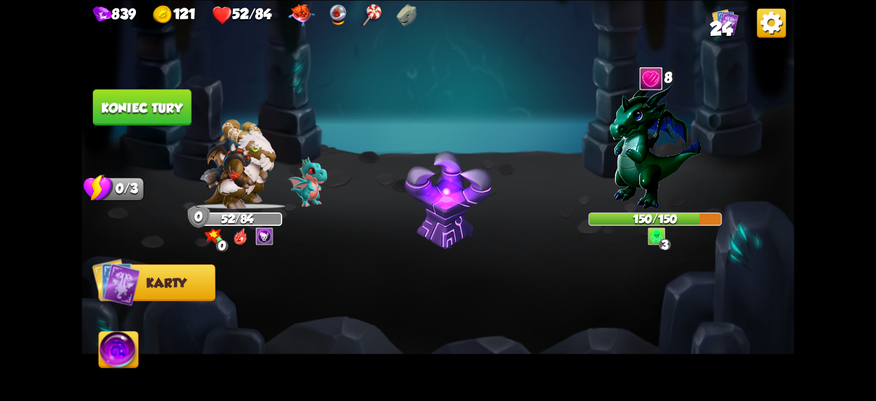
click at [145, 85] on img at bounding box center [437, 200] width 713 height 401
click at [159, 115] on button "Koniec tury" at bounding box center [142, 107] width 98 height 36
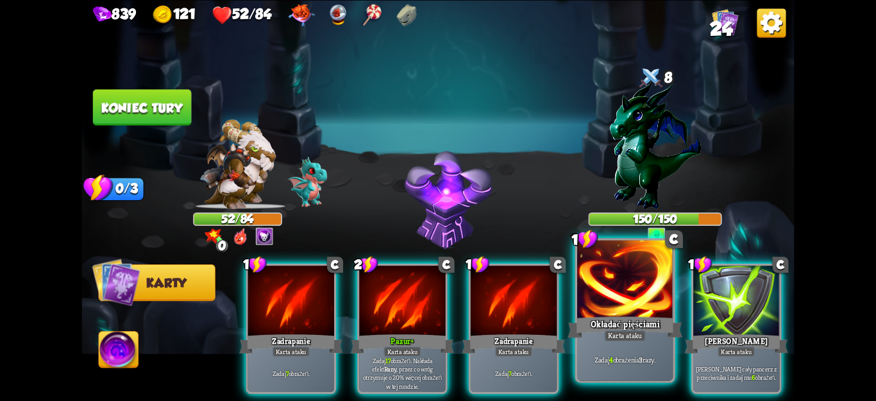
click at [599, 344] on div "Zadaj 4 obrażenia 3 razy." at bounding box center [625, 360] width 96 height 42
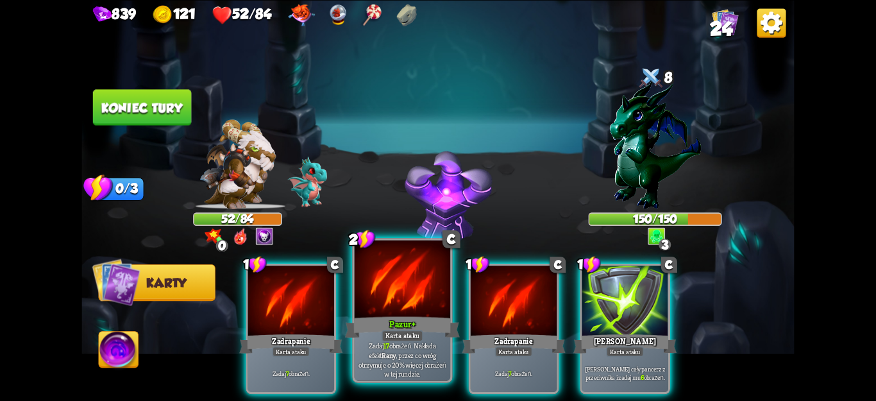
click at [406, 348] on font "obrażeń. Nakłada efekt" at bounding box center [402, 350] width 67 height 19
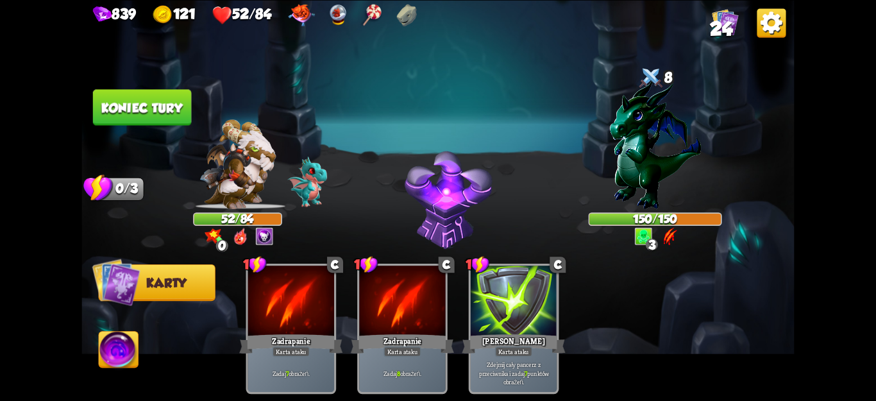
click at [158, 113] on font "Koniec tury" at bounding box center [141, 107] width 81 height 15
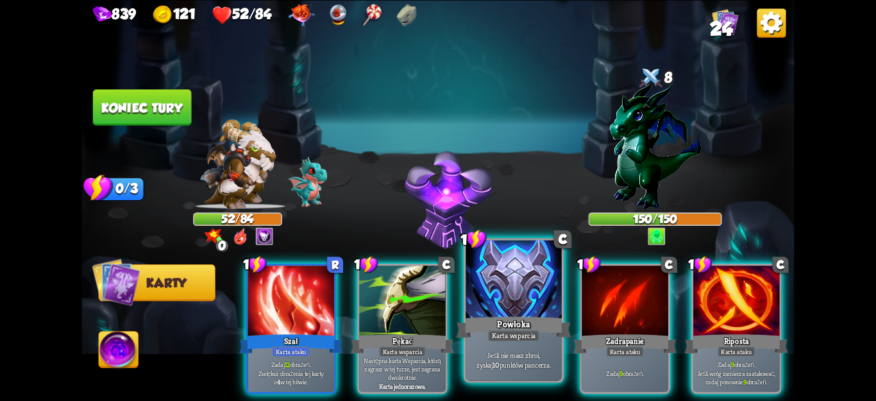
click at [504, 379] on div "Jeśli nie masz zbroi, zyskaj 10 punktów pancerza." at bounding box center [514, 360] width 96 height 42
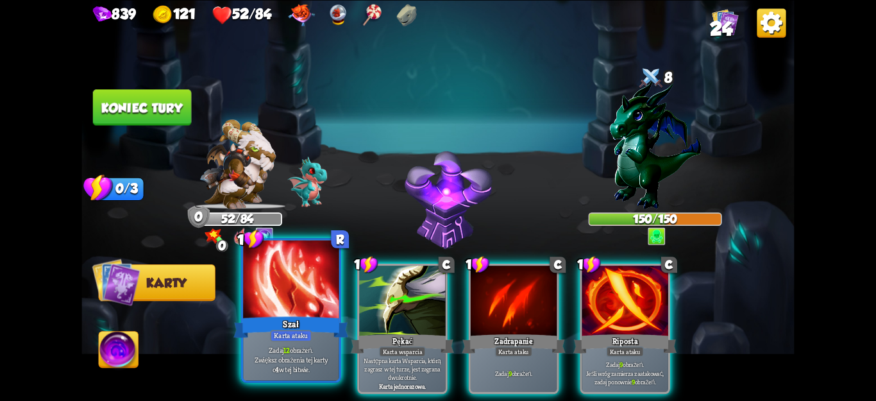
click at [270, 363] on font "Zwiększ obrażenia tej karty" at bounding box center [291, 360] width 72 height 10
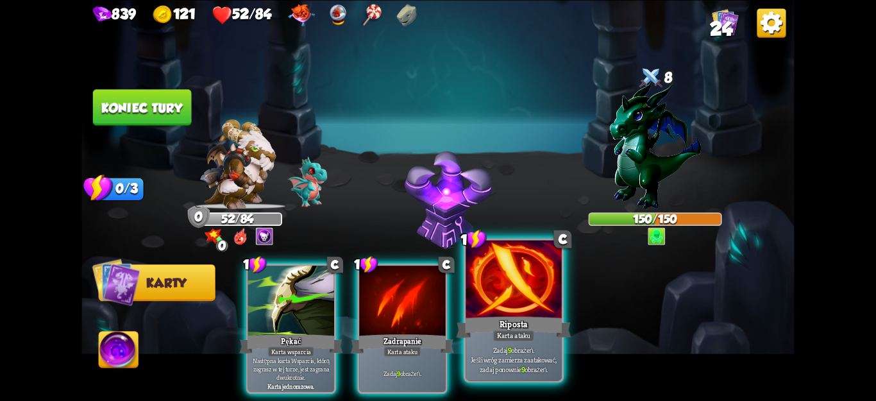
click at [532, 317] on div "Riposta" at bounding box center [513, 327] width 115 height 26
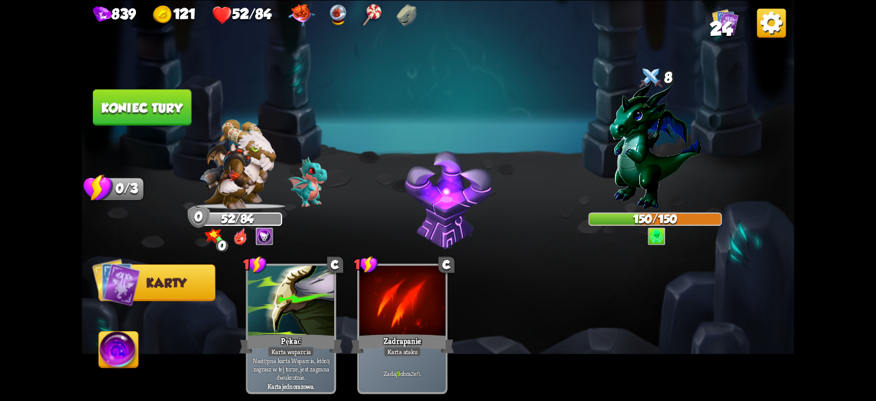
click at [164, 111] on font "Koniec tury" at bounding box center [141, 107] width 81 height 15
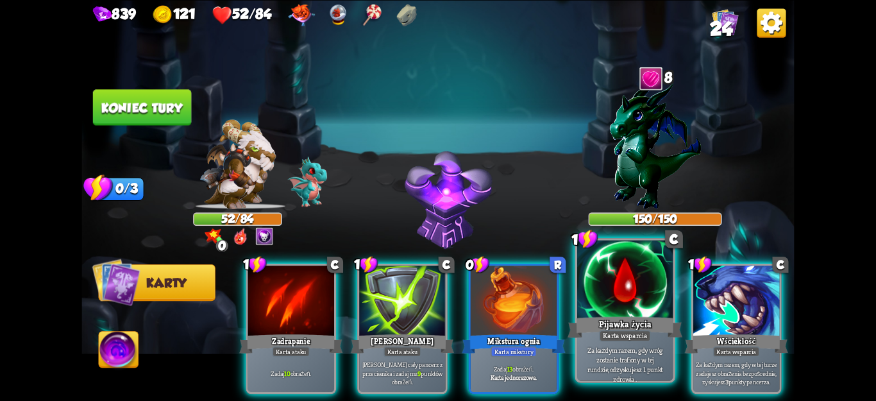
click at [615, 353] on font "Za każdym razem, gdy wróg zostanie trafiony w tej rundzie," at bounding box center [624, 359] width 75 height 28
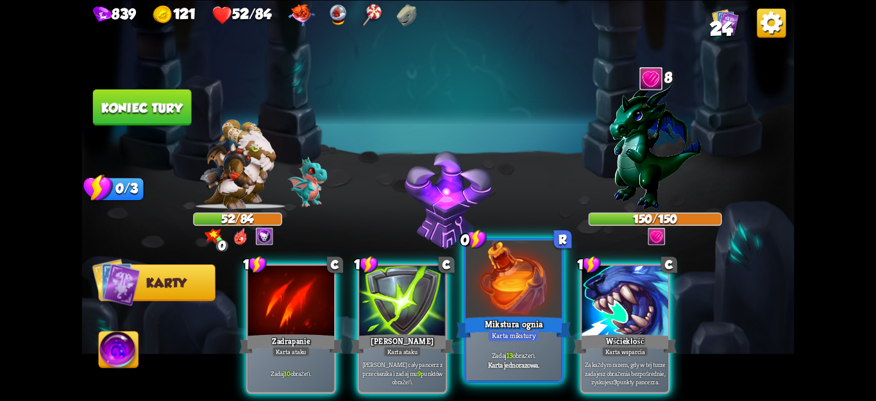
click at [502, 360] on font "Karta jednorazowa." at bounding box center [514, 364] width 52 height 10
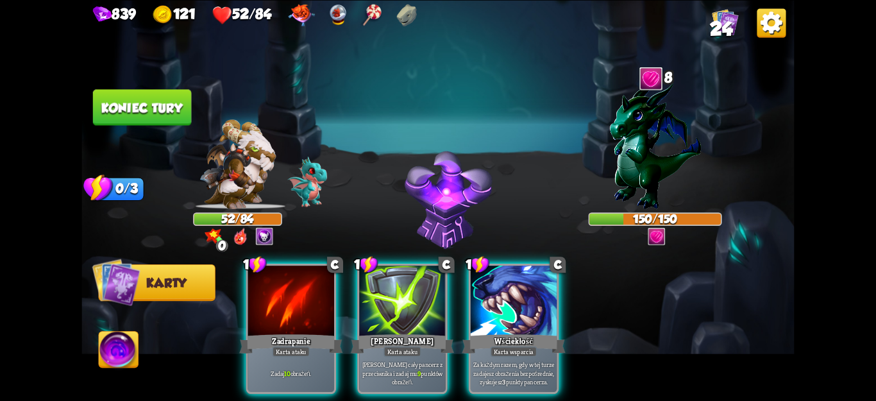
click at [498, 377] on font "zyskujesz" at bounding box center [491, 381] width 23 height 8
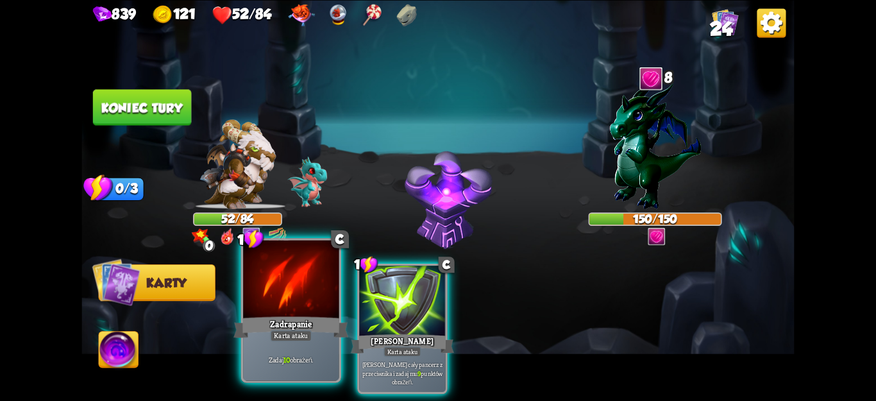
click at [273, 300] on div at bounding box center [291, 280] width 96 height 81
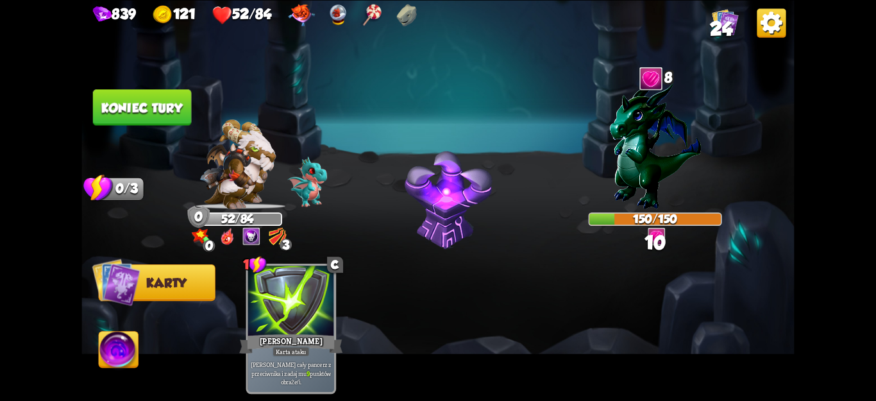
click at [128, 108] on font "Koniec tury" at bounding box center [141, 107] width 81 height 15
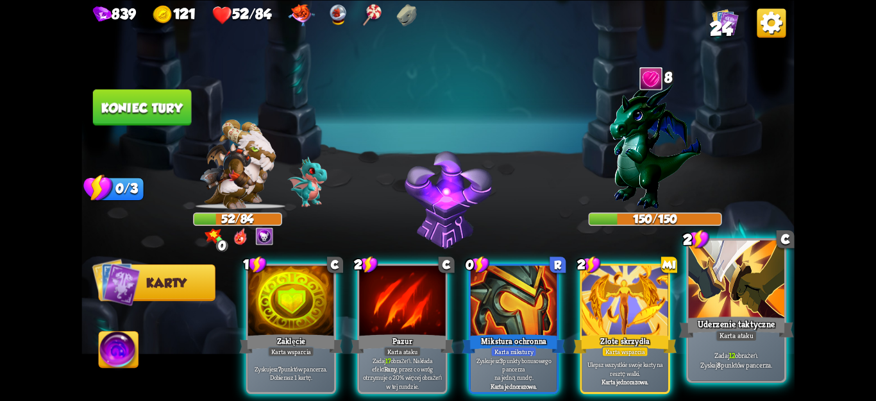
click at [734, 337] on font "Karta ataku" at bounding box center [737, 336] width 34 height 10
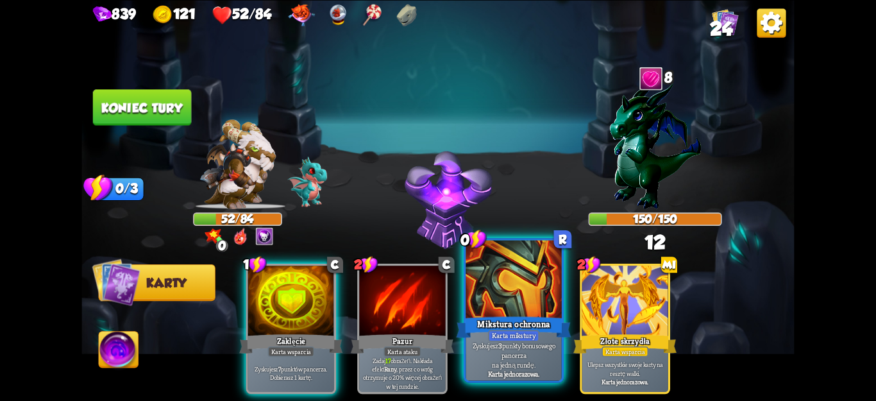
click at [528, 360] on font "na jedną rundę." at bounding box center [514, 364] width 44 height 10
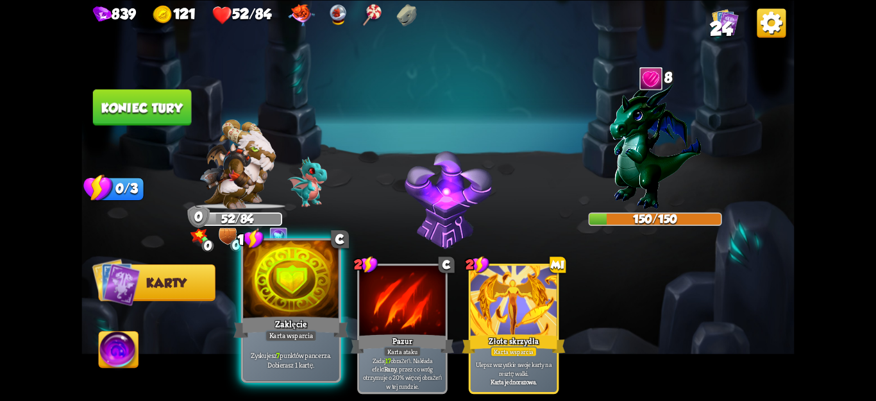
click at [266, 305] on div at bounding box center [291, 280] width 96 height 81
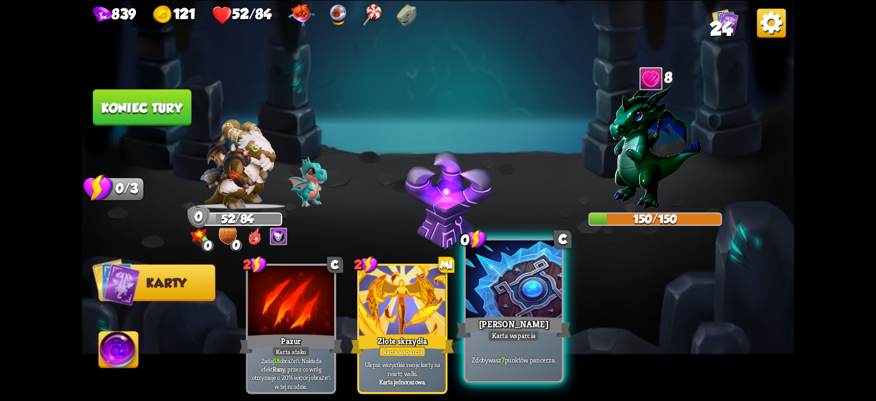
click at [531, 334] on font "Karta wsparcia" at bounding box center [514, 336] width 44 height 10
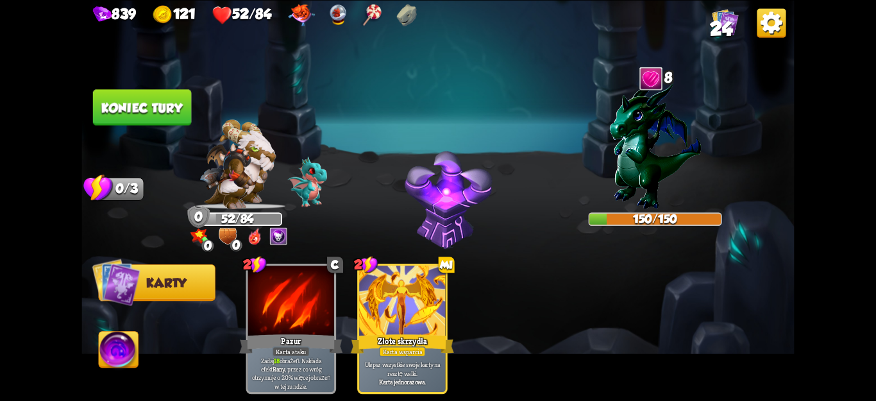
click at [167, 91] on button "Koniec tury" at bounding box center [142, 107] width 98 height 36
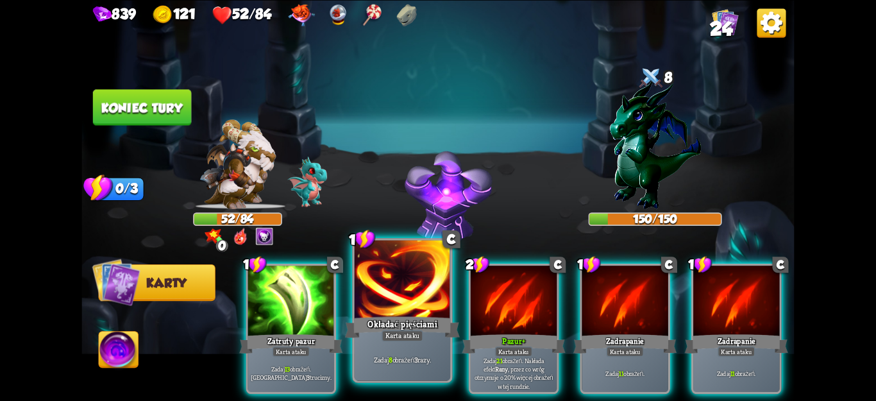
click at [395, 357] on font "obrażeń" at bounding box center [404, 360] width 22 height 10
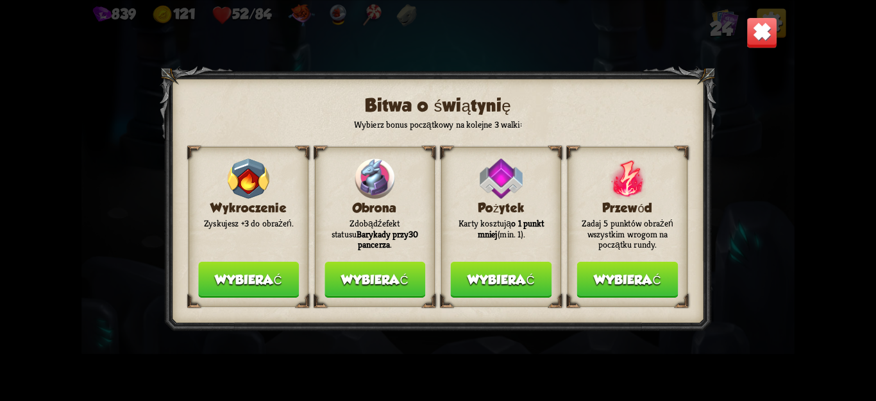
click at [375, 266] on button "Wybierać" at bounding box center [375, 279] width 101 height 36
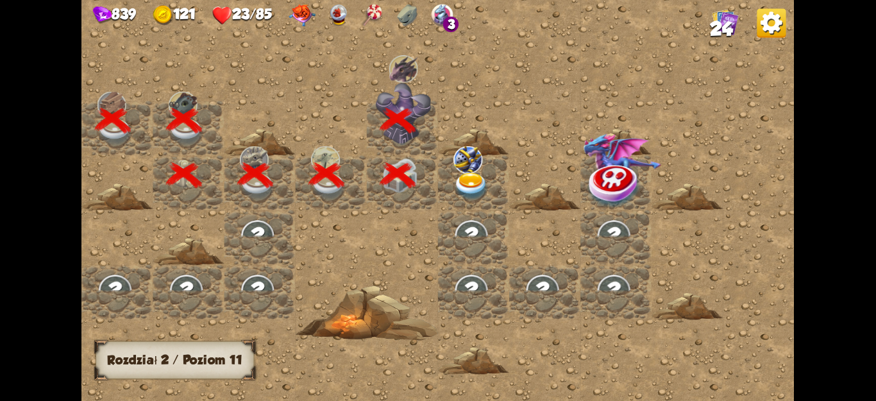
click at [477, 171] on img at bounding box center [467, 160] width 29 height 28
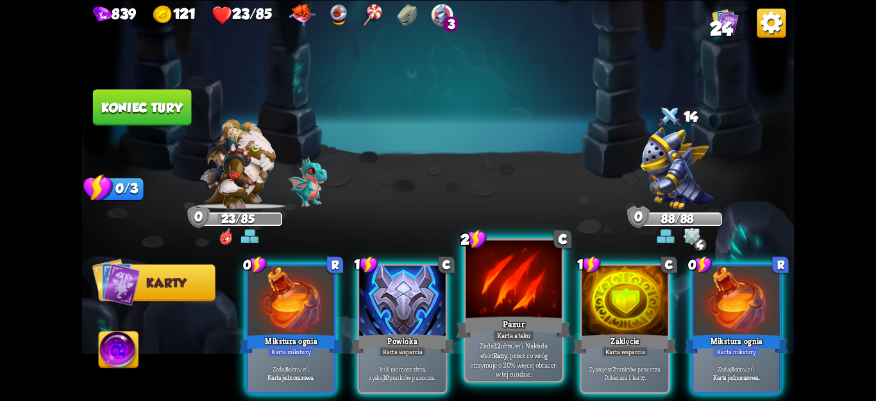
click at [541, 381] on div "2 C Pazur Karta ataku Zadaj 12 obrażeń. Nakłada efekt Rany , przez co wróg otrz…" at bounding box center [514, 310] width 100 height 145
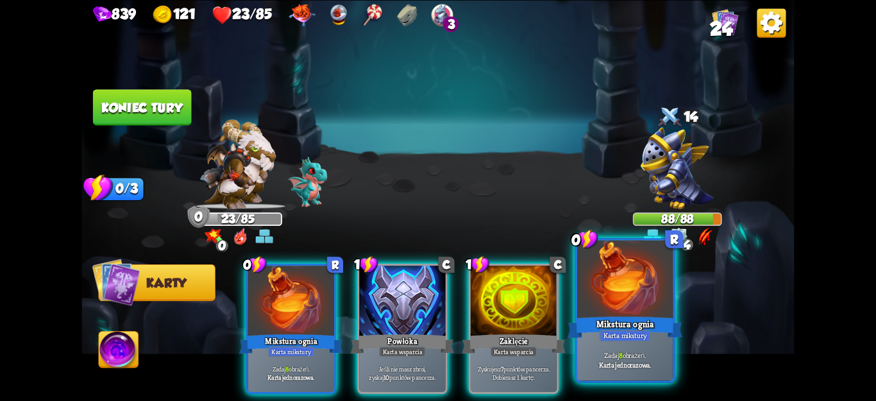
click at [611, 372] on div "Zadaj 8 obrażeń. Karta jednorazowa." at bounding box center [625, 360] width 96 height 42
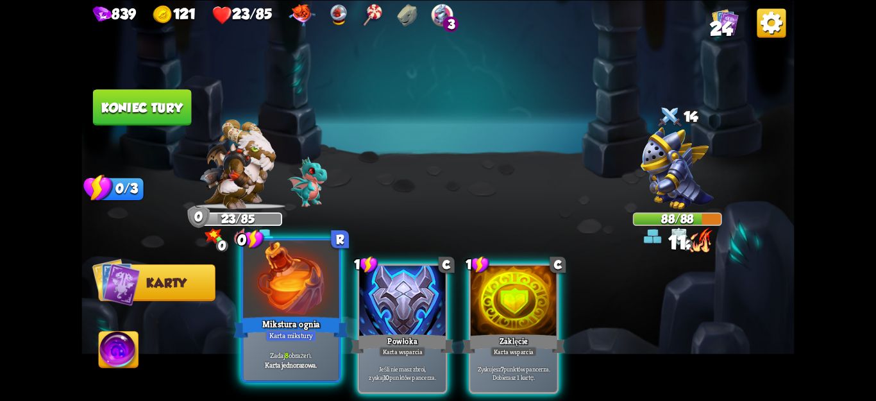
click at [283, 339] on font "Karta mikstury" at bounding box center [291, 336] width 44 height 10
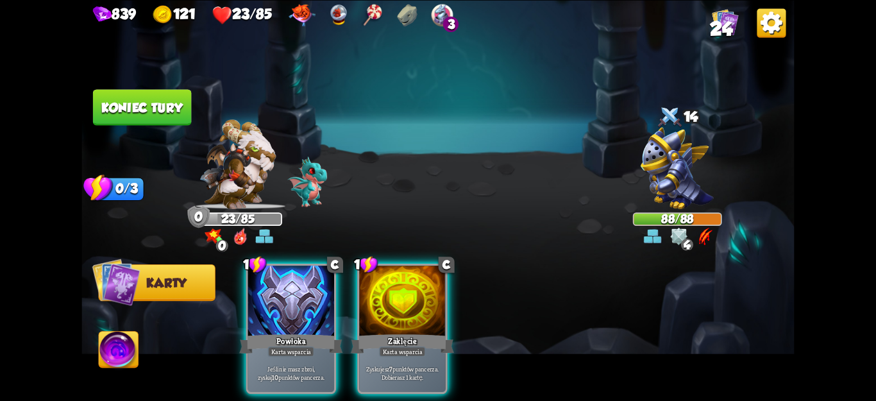
click at [174, 105] on font "Koniec tury" at bounding box center [141, 107] width 81 height 15
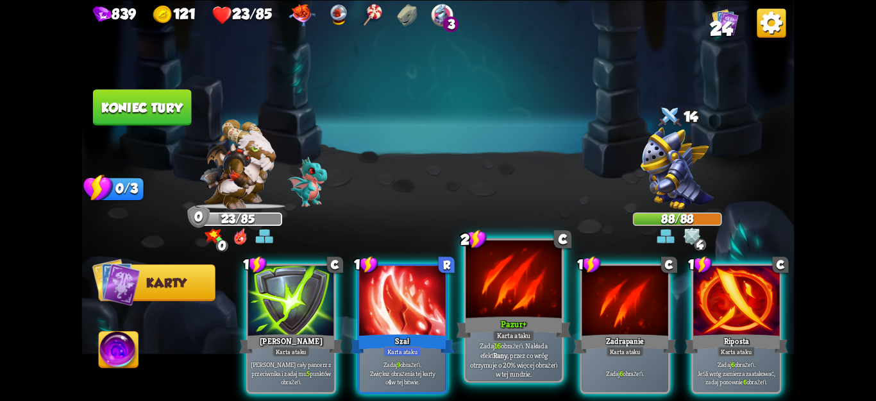
click at [487, 371] on p "Zadaj 16 obrażeń. Nakłada efekt Rany , przez co wróg otrzymuje o 20% więcej obr…" at bounding box center [513, 360] width 91 height 38
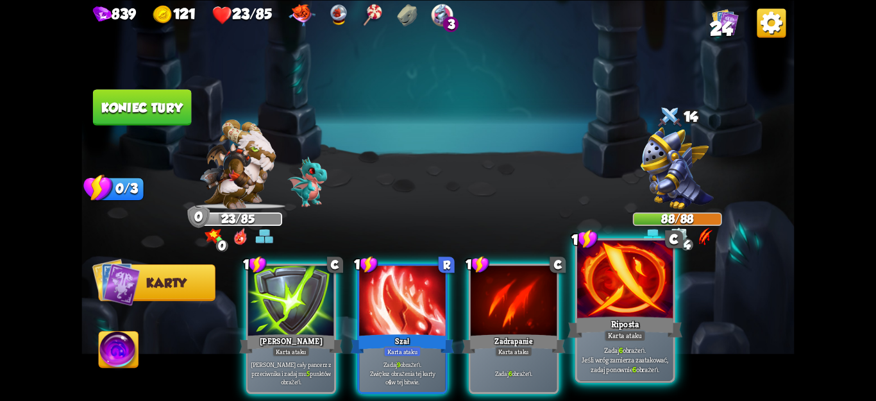
click at [598, 375] on div "Zadaj 6 obrażeń. Jeśli wróg zamierza zaatakować, zadaj ponownie 6 obrażeń." at bounding box center [625, 360] width 96 height 42
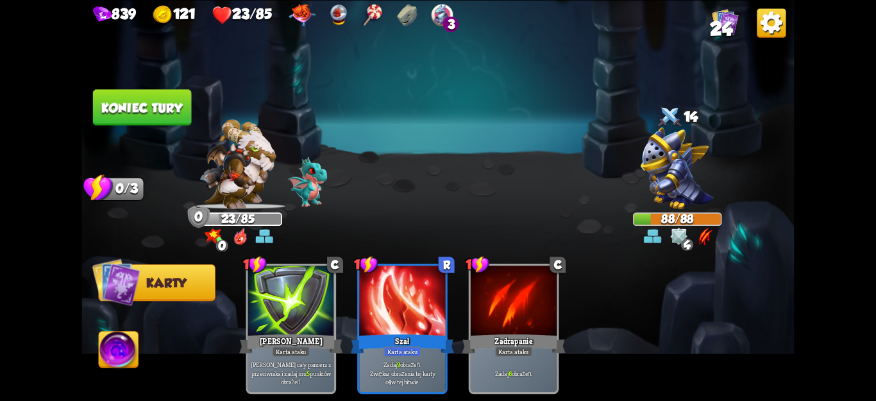
click at [124, 112] on font "Koniec tury" at bounding box center [141, 107] width 81 height 15
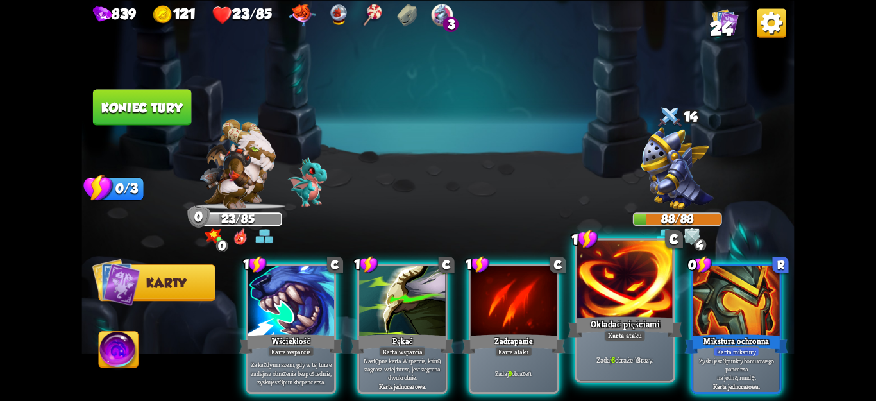
click at [617, 371] on div "Zadaj 6 obrażeń 3 razy." at bounding box center [625, 360] width 96 height 42
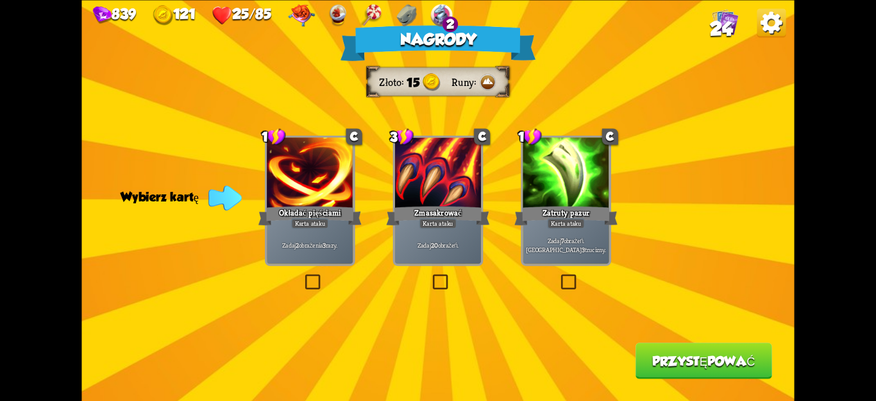
click at [303, 276] on label at bounding box center [303, 276] width 0 height 0
click at [0, 0] on input "checkbox" at bounding box center [0, 0] width 0 height 0
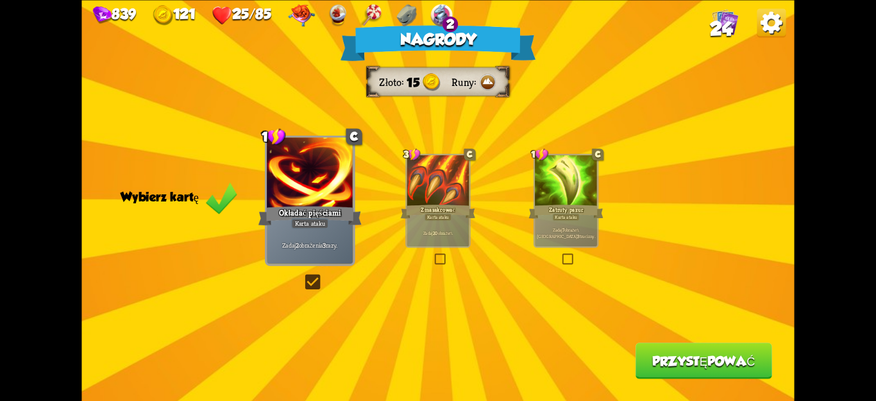
click at [652, 360] on font "Przystępować" at bounding box center [703, 360] width 103 height 15
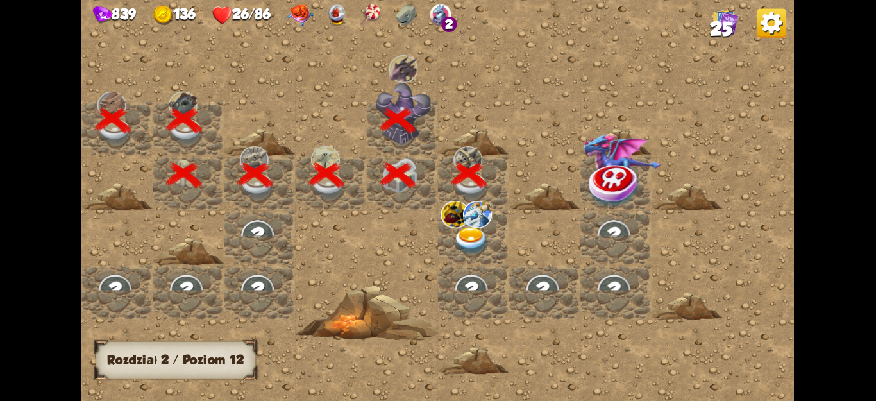
click at [458, 234] on img at bounding box center [471, 241] width 36 height 28
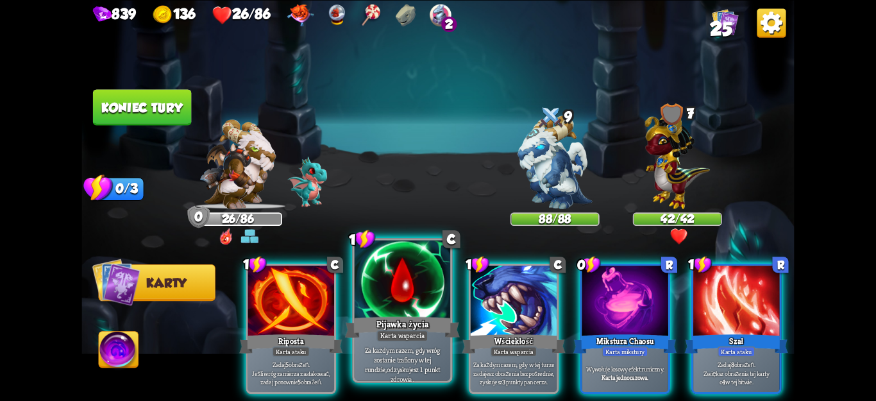
click at [398, 333] on font "Karta wsparcia" at bounding box center [402, 336] width 44 height 10
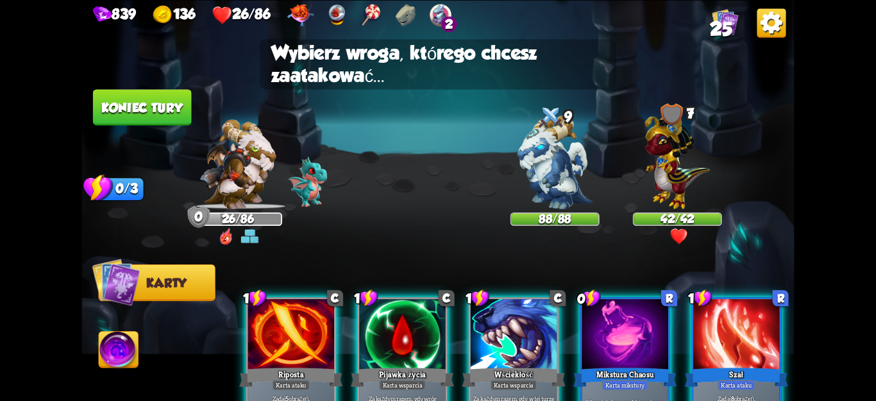
click at [249, 175] on img at bounding box center [237, 164] width 76 height 90
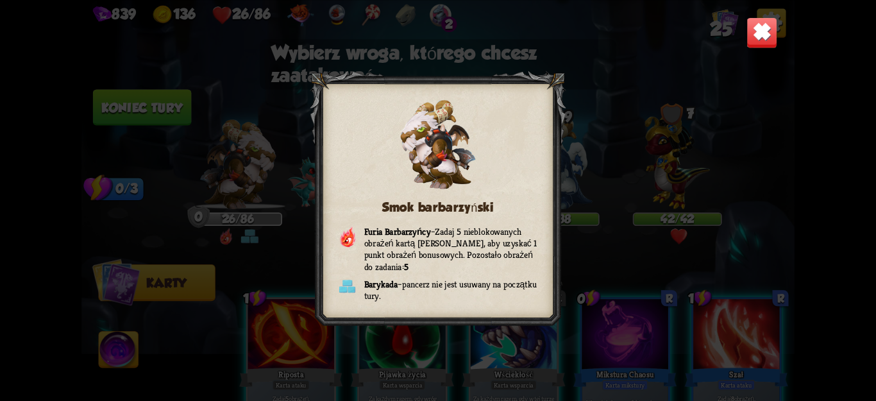
click at [722, 239] on div "Smok barbarzyński [PERSON_NAME] – Zadaj 5 nieblokowanych obrażeń kartą [PERSON_…" at bounding box center [437, 200] width 713 height 401
drag, startPoint x: 867, startPoint y: 236, endPoint x: 600, endPoint y: 198, distance: 269.6
click at [858, 231] on div "839 136 26/86 2 25 Smok barbarzyński [PERSON_NAME] – Zadaj 5 nieblokowanych obr…" at bounding box center [438, 200] width 876 height 401
drag, startPoint x: 550, startPoint y: 129, endPoint x: 557, endPoint y: 97, distance: 32.2
click at [552, 121] on div at bounding box center [438, 201] width 256 height 260
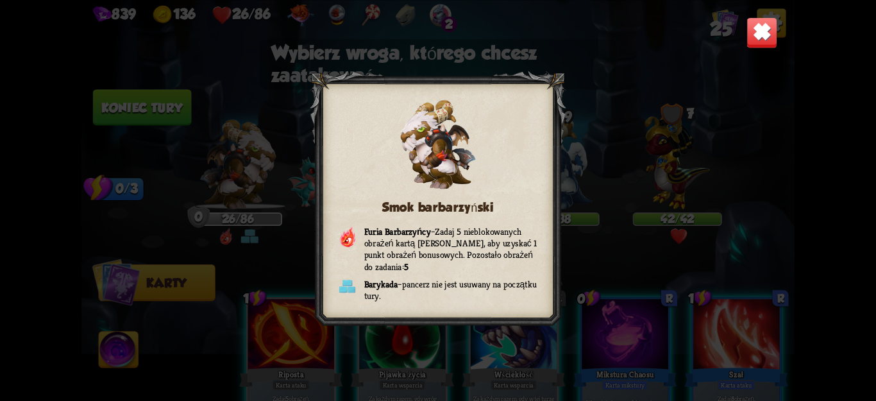
click at [766, 20] on img at bounding box center [762, 32] width 31 height 31
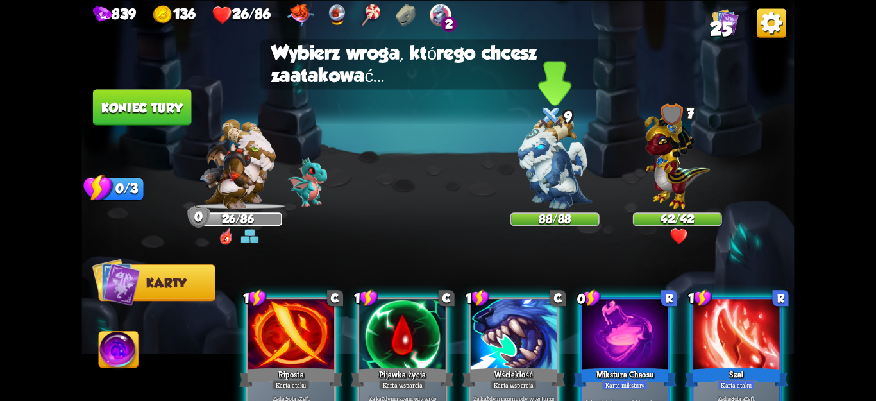
click at [562, 173] on img at bounding box center [555, 162] width 74 height 94
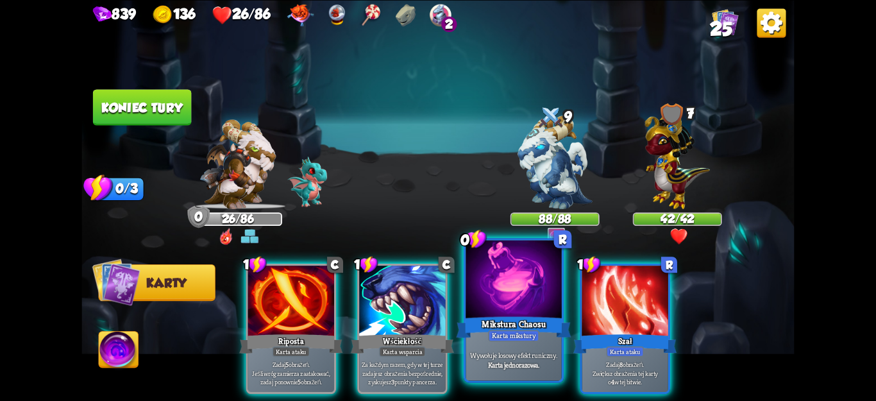
click at [527, 363] on font "Karta jednorazowa." at bounding box center [514, 364] width 52 height 10
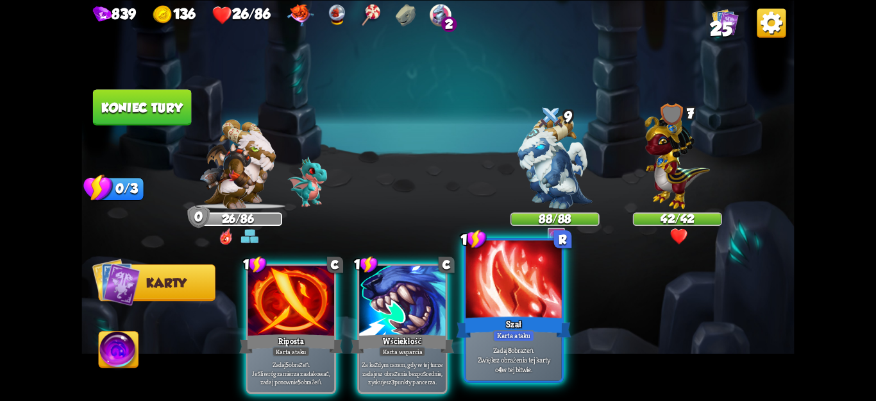
click at [517, 378] on div "Zadaj 8 obrażeń. Zwiększ obrażenia tej karty o 4 w tej bitwie." at bounding box center [514, 360] width 96 height 42
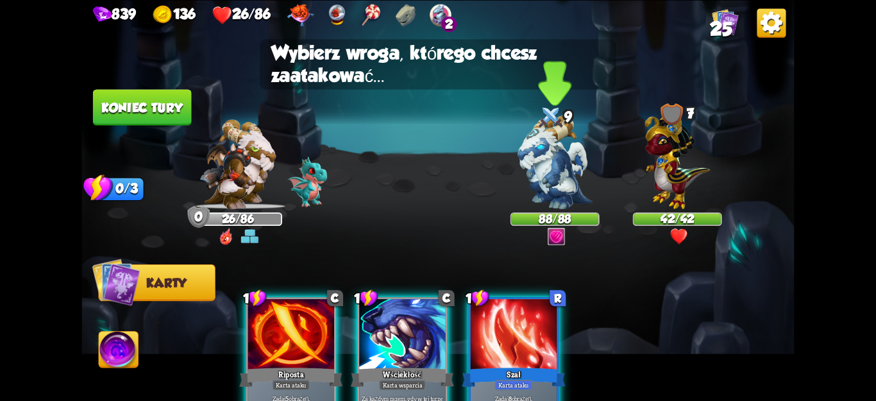
click at [570, 208] on img at bounding box center [555, 162] width 74 height 94
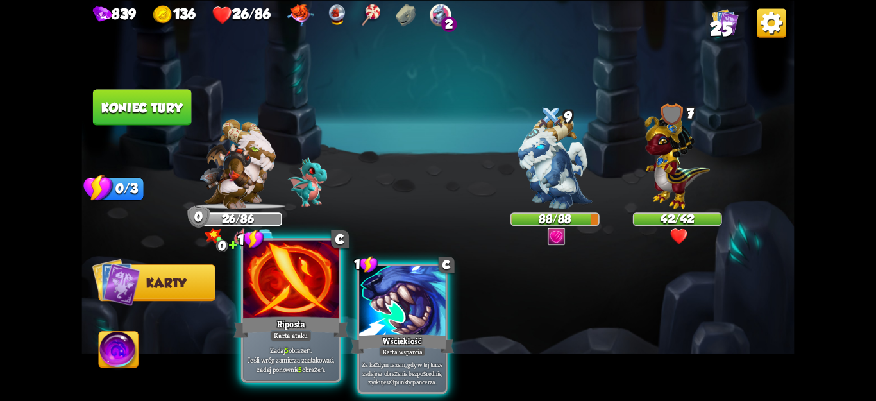
click at [305, 320] on font "Riposta" at bounding box center [291, 324] width 28 height 12
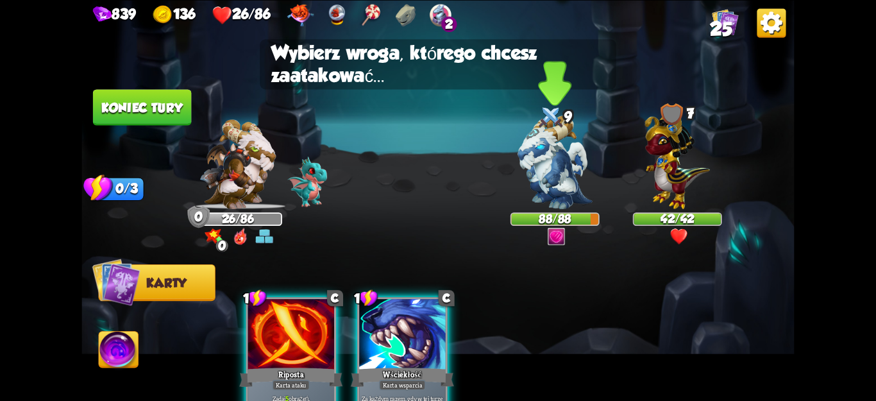
click at [528, 184] on img at bounding box center [555, 162] width 74 height 94
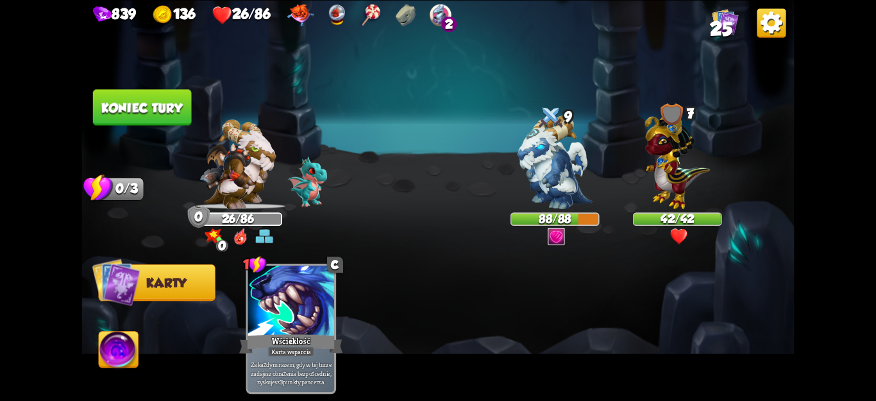
click at [133, 108] on font "Koniec tury" at bounding box center [141, 107] width 81 height 15
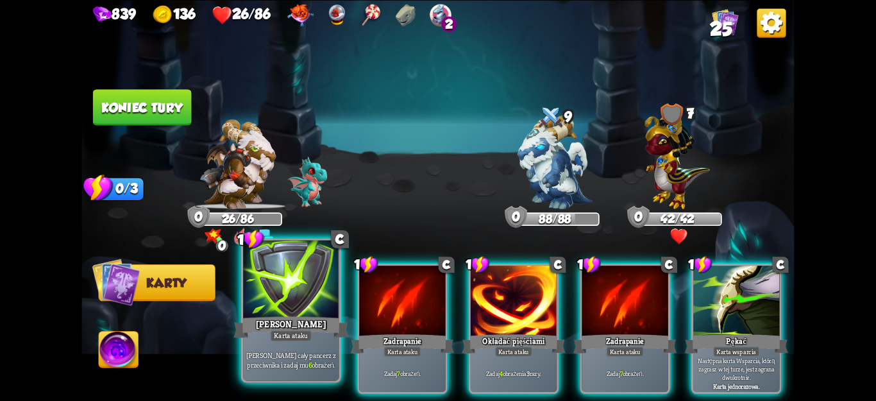
click at [325, 328] on div "[PERSON_NAME]" at bounding box center [290, 327] width 115 height 26
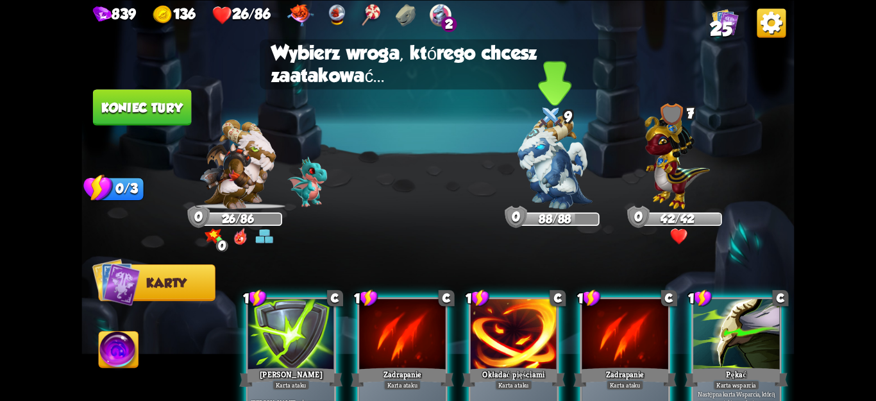
click at [514, 203] on div at bounding box center [555, 170] width 89 height 78
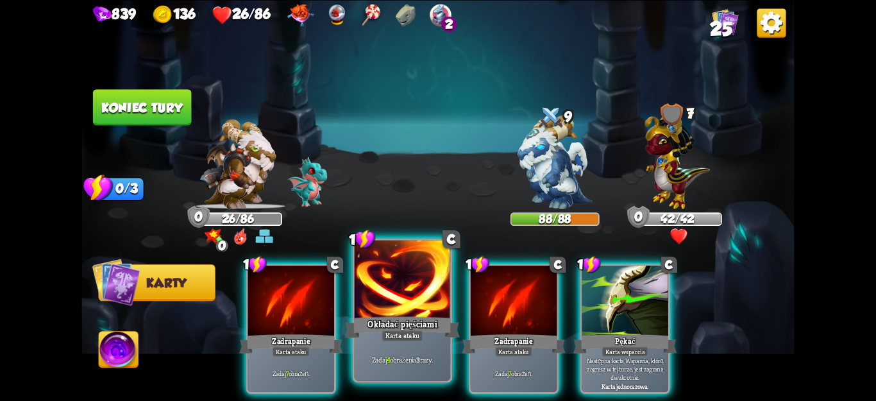
click at [395, 371] on div "Zadaj 4 obrażenia 3 razy." at bounding box center [403, 360] width 96 height 42
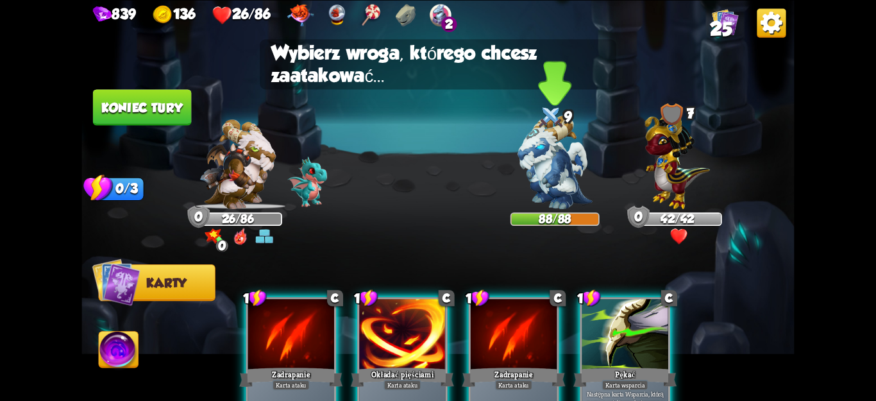
click at [579, 201] on img at bounding box center [555, 162] width 74 height 94
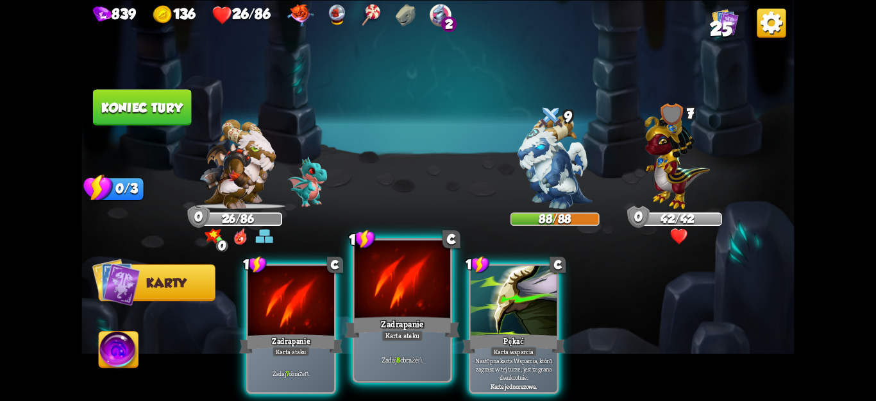
click at [423, 368] on div "Zadaj 8 obrażeń." at bounding box center [403, 360] width 96 height 42
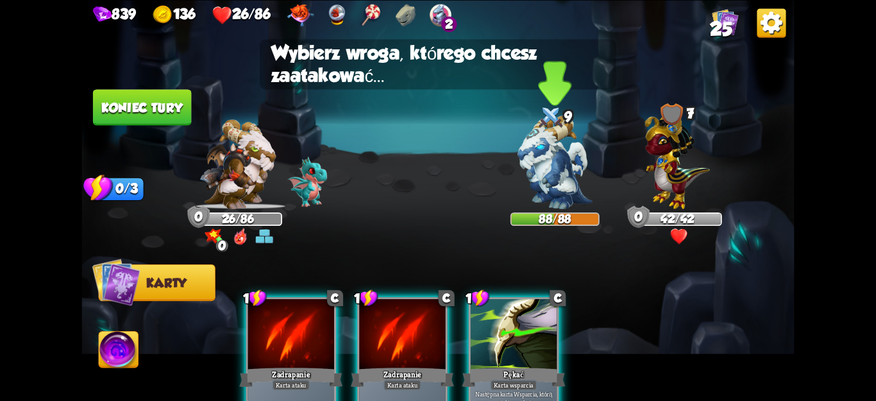
click at [551, 180] on img at bounding box center [555, 162] width 74 height 94
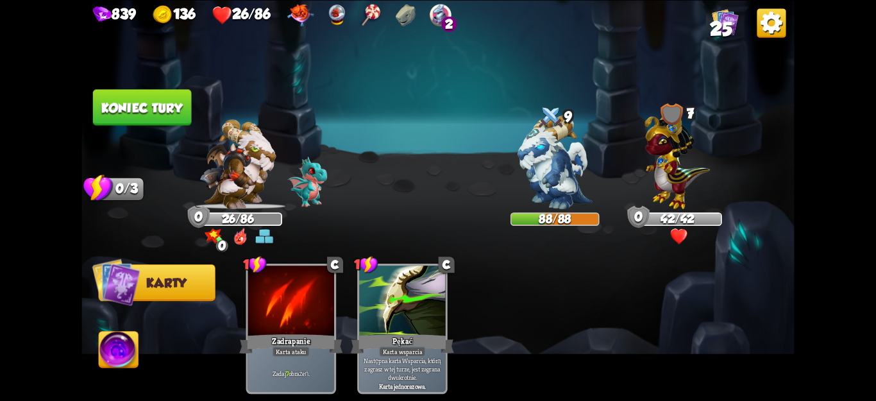
click at [169, 108] on font "Koniec tury" at bounding box center [141, 107] width 81 height 15
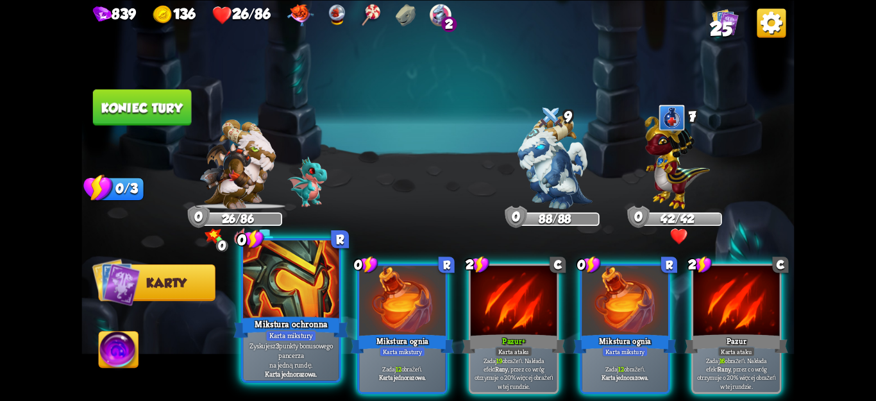
click at [330, 341] on font "punkty bonusowego pancerza" at bounding box center [305, 350] width 54 height 19
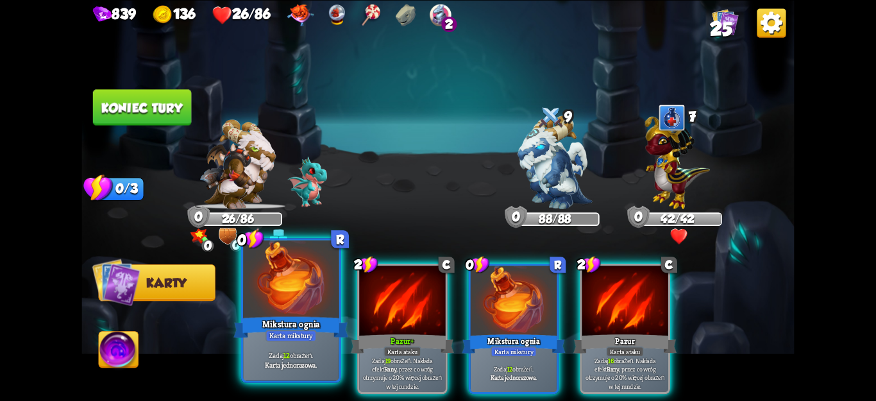
click at [300, 329] on font "Mikstura ognia" at bounding box center [291, 324] width 58 height 12
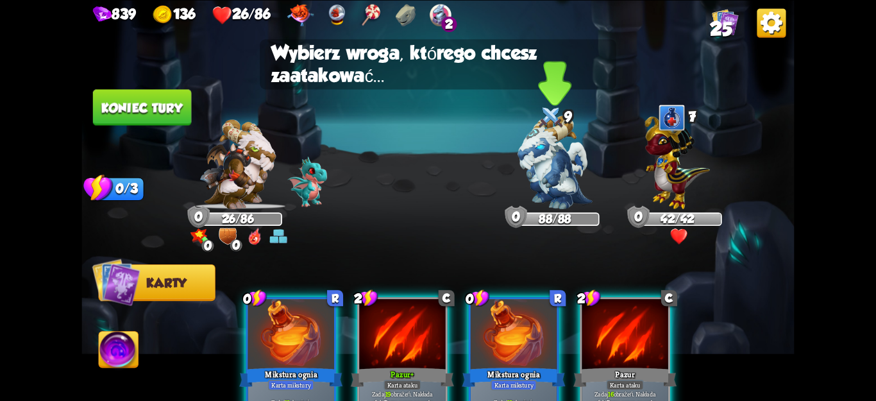
click at [553, 189] on img at bounding box center [555, 162] width 74 height 94
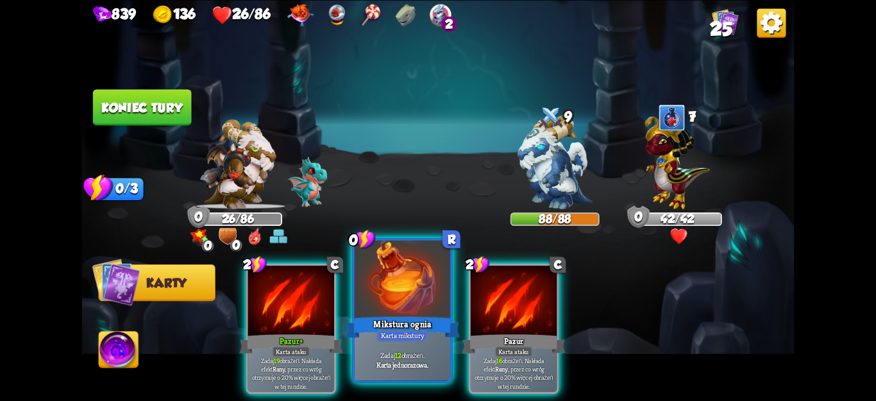
click at [437, 298] on div at bounding box center [403, 280] width 96 height 81
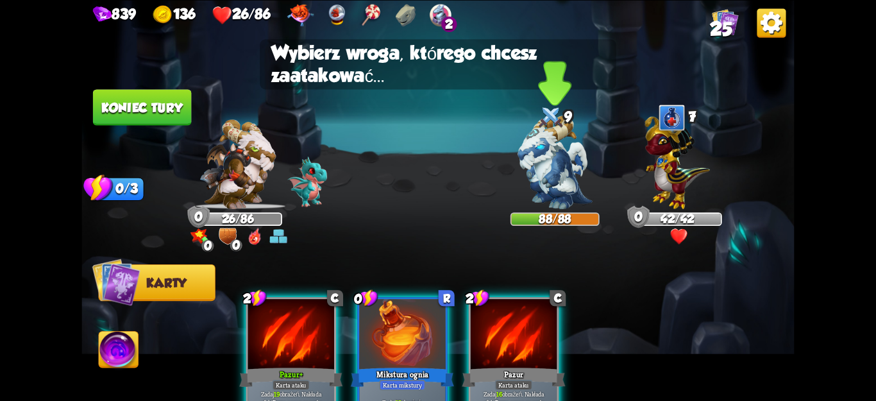
click at [548, 214] on font "88/88" at bounding box center [555, 219] width 32 height 14
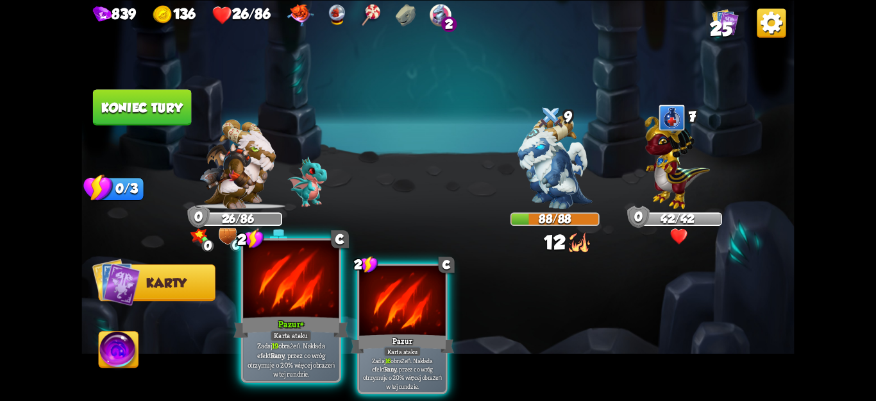
click at [284, 345] on font "obrażeń. Nakłada efekt" at bounding box center [290, 350] width 67 height 19
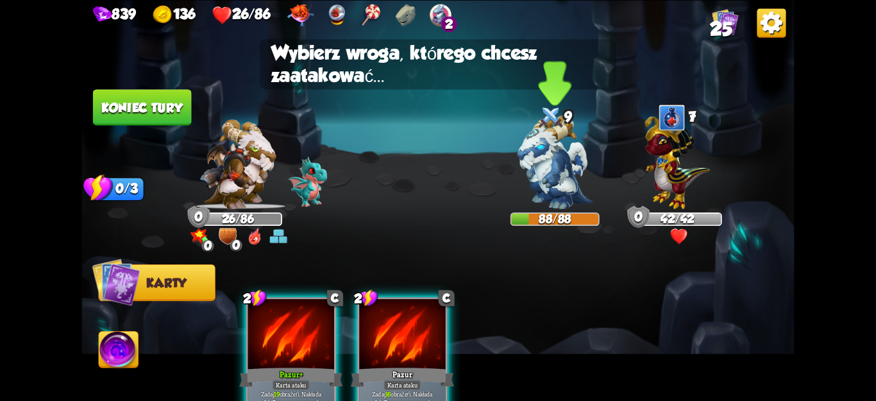
click at [532, 201] on img at bounding box center [555, 162] width 74 height 94
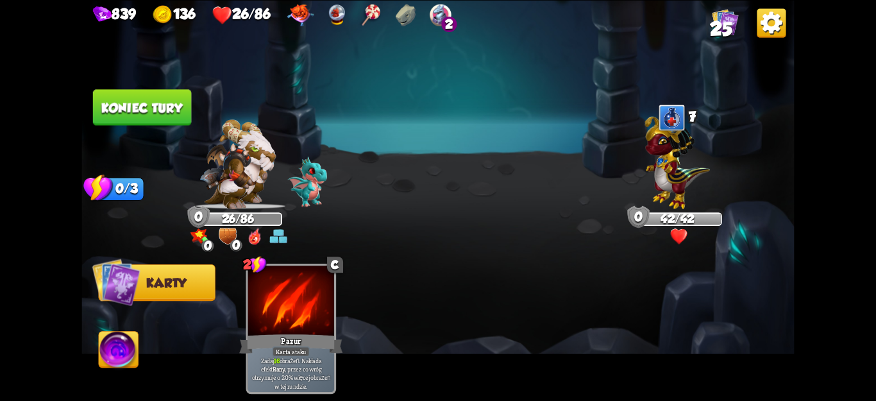
click at [155, 116] on button "Koniec tury" at bounding box center [142, 107] width 98 height 36
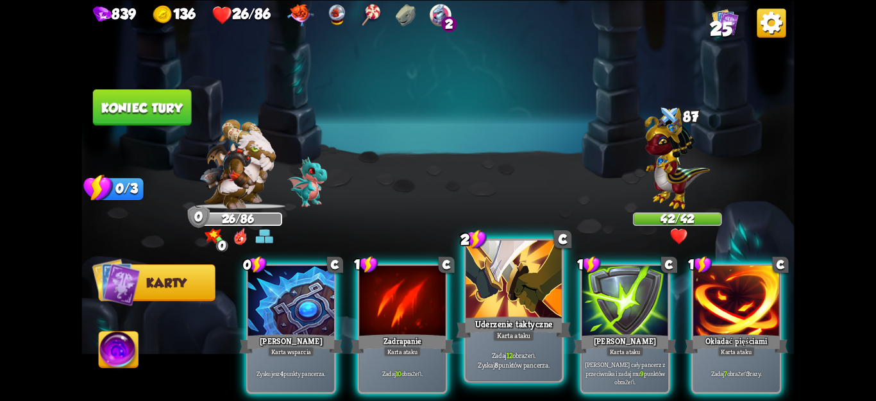
click at [511, 333] on font "Karta ataku" at bounding box center [514, 336] width 34 height 10
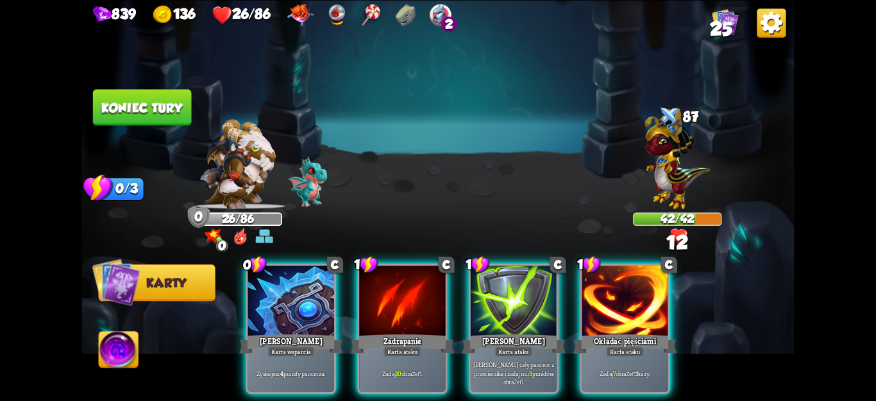
click at [686, 181] on img at bounding box center [677, 158] width 65 height 101
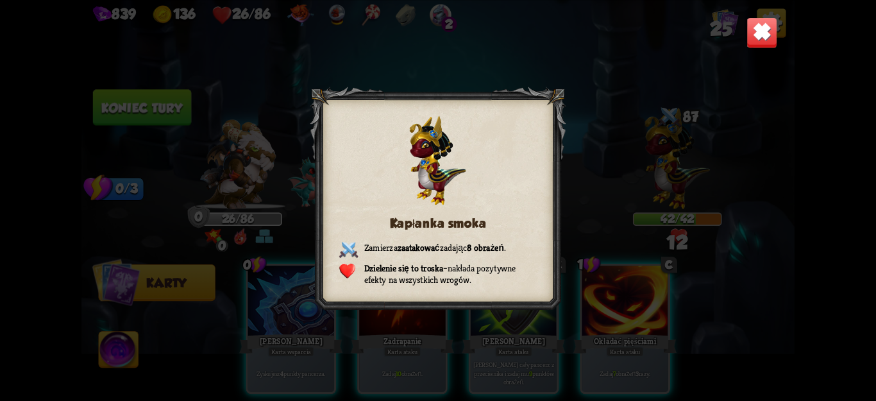
click at [764, 30] on img at bounding box center [762, 32] width 31 height 31
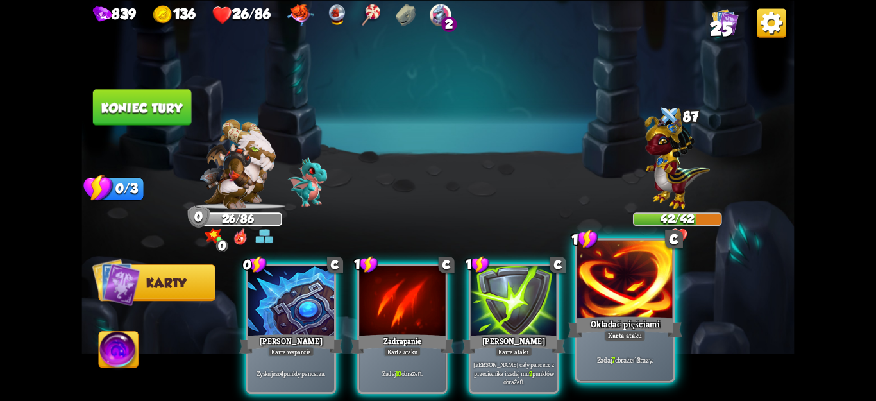
click at [606, 309] on div at bounding box center [625, 280] width 96 height 81
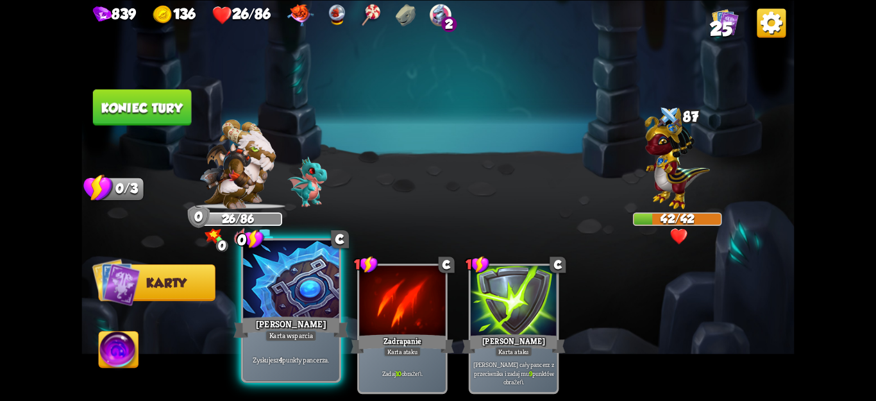
click at [285, 275] on div at bounding box center [291, 280] width 96 height 81
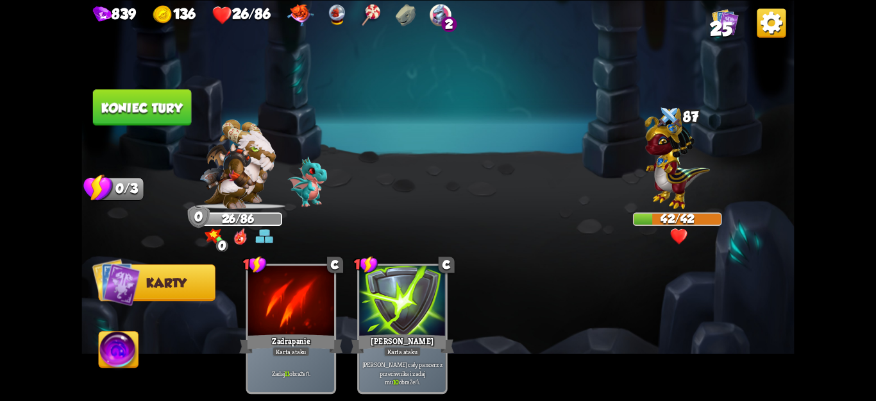
click at [142, 105] on font "Koniec tury" at bounding box center [141, 107] width 81 height 15
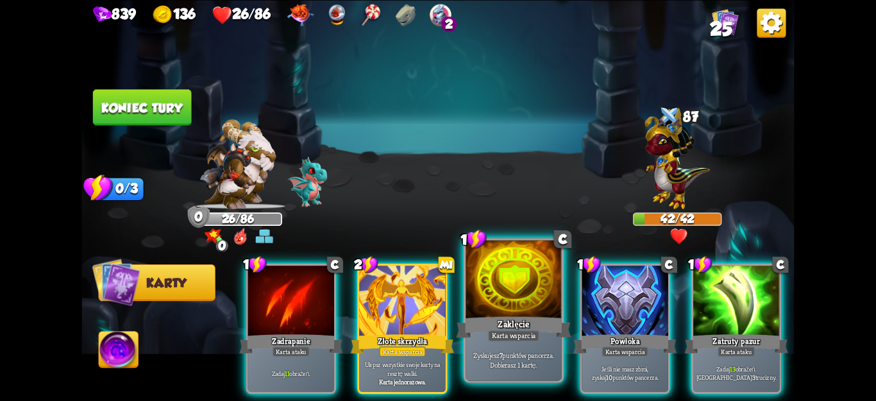
click at [502, 379] on div "Zyskujesz 7 punktów pancerza. Dobierasz 1 kartę." at bounding box center [514, 360] width 96 height 42
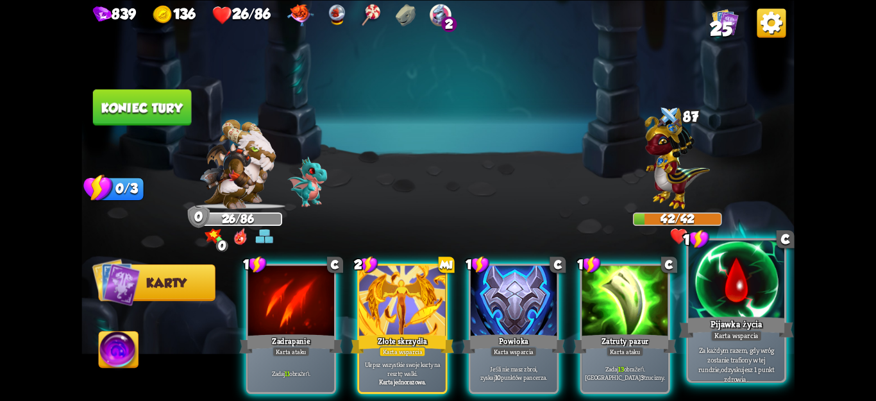
click at [714, 351] on font "Za każdym razem, gdy wróg zostanie trafiony w tej rundzie," at bounding box center [735, 359] width 75 height 28
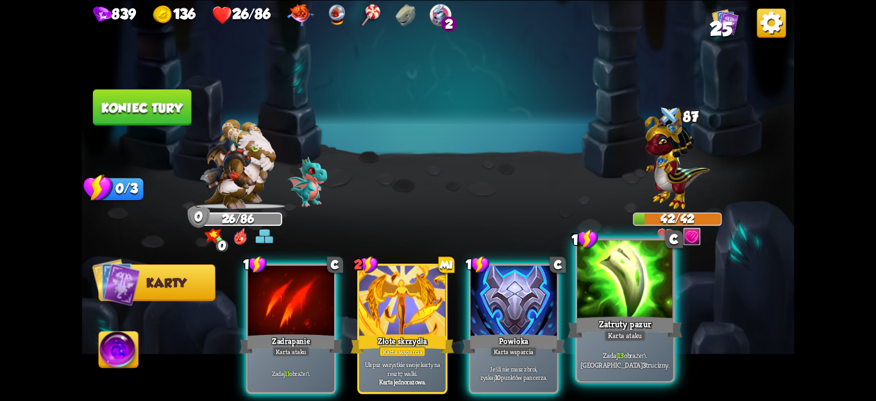
click at [644, 339] on div "Karta ataku" at bounding box center [625, 336] width 42 height 12
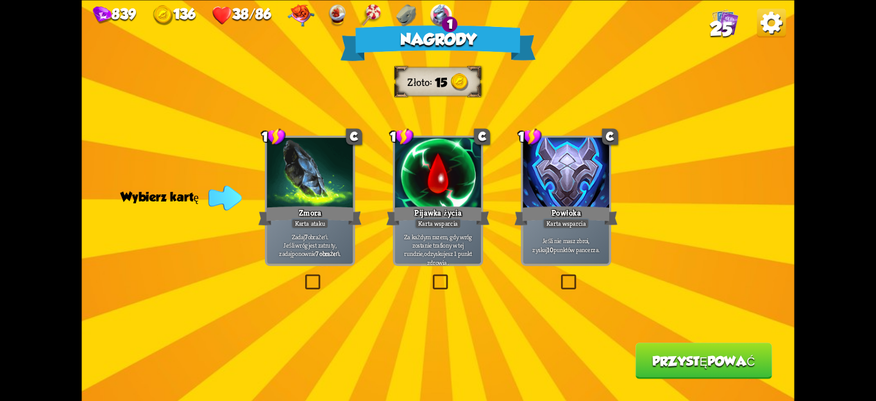
click at [430, 276] on label at bounding box center [430, 276] width 0 height 0
click at [0, 0] on input "checkbox" at bounding box center [0, 0] width 0 height 0
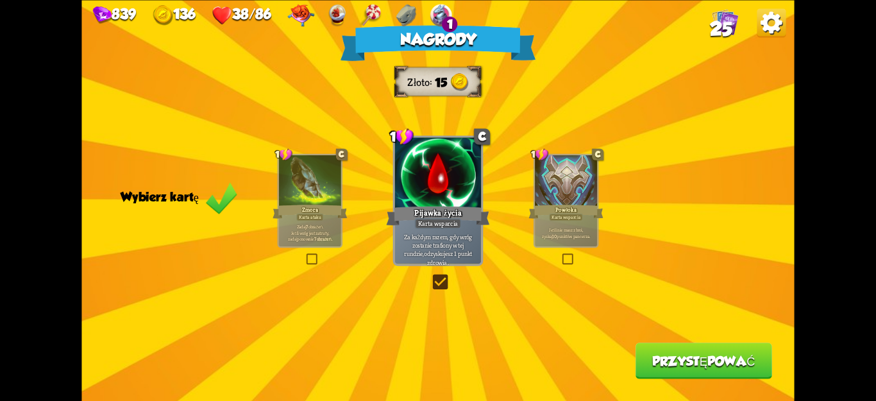
drag, startPoint x: 637, startPoint y: 355, endPoint x: 643, endPoint y: 367, distance: 12.9
click at [643, 367] on button "Przystępować" at bounding box center [704, 360] width 137 height 36
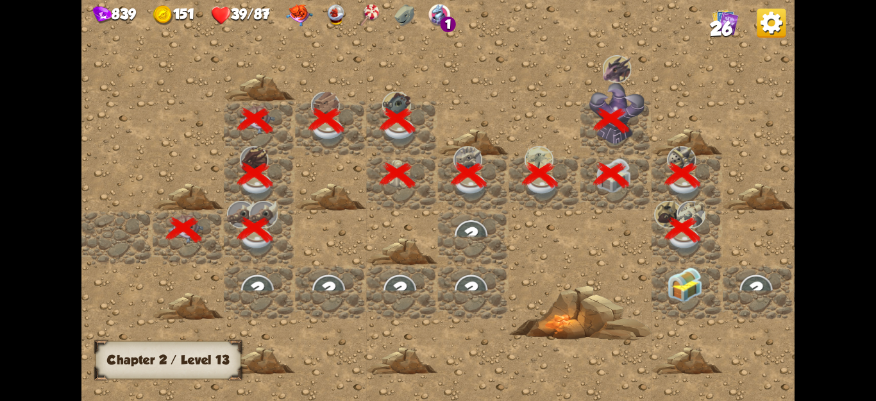
click at [651, 362] on div at bounding box center [544, 200] width 926 height 416
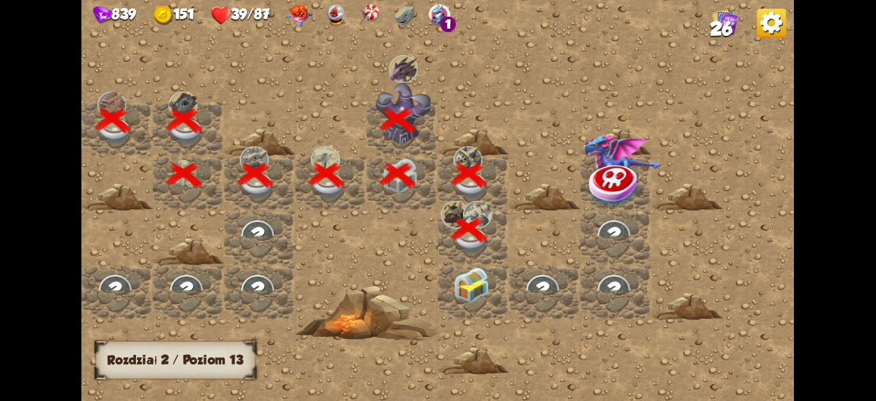
click at [471, 300] on div at bounding box center [473, 291] width 71 height 55
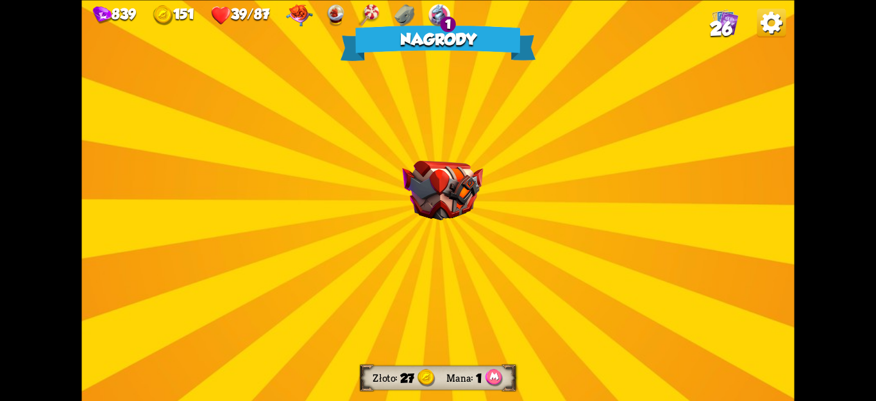
click at [468, 271] on div "Nagrody Złoto 27 Mana 1 Wybierz kartę 3 R [PERSON_NAME] się Karta ataku Zadaj 2…" at bounding box center [437, 200] width 713 height 401
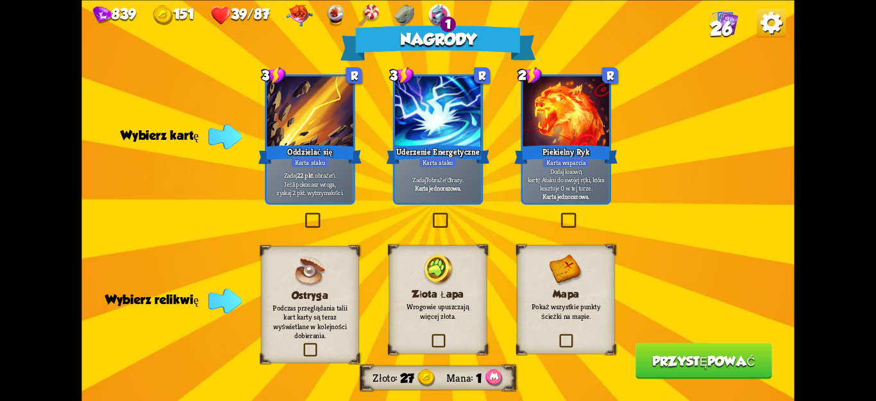
click at [425, 220] on div "Nagrody Złoto 27 Mana 1 Wybierz kartę 3 R [PERSON_NAME] się Karta ataku Zadaj 2…" at bounding box center [437, 200] width 713 height 401
click at [559, 214] on label at bounding box center [559, 214] width 0 height 0
click at [0, 0] on input "checkbox" at bounding box center [0, 0] width 0 height 0
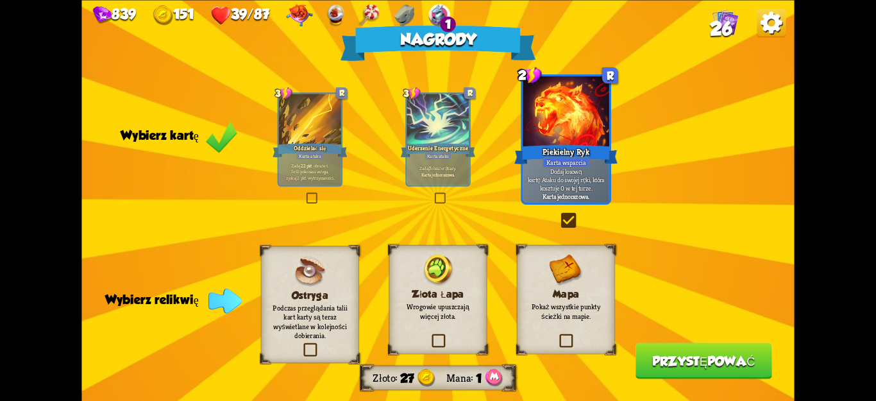
click at [557, 335] on label at bounding box center [557, 335] width 0 height 0
click at [0, 0] on input "checkbox" at bounding box center [0, 0] width 0 height 0
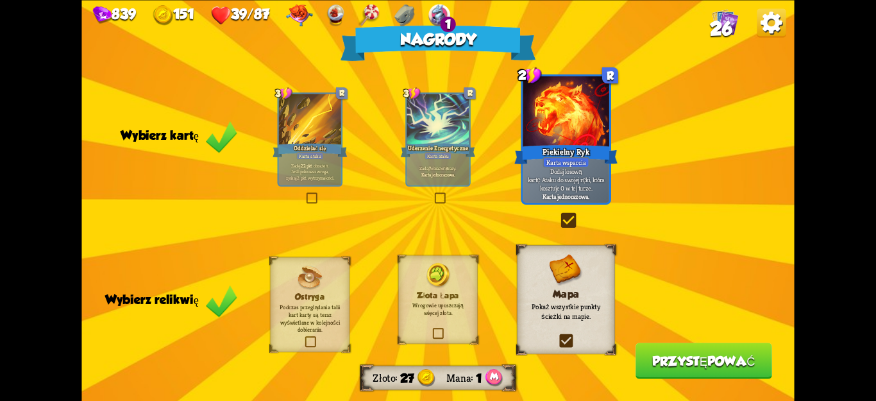
click at [676, 356] on font "Przystępować" at bounding box center [703, 360] width 103 height 15
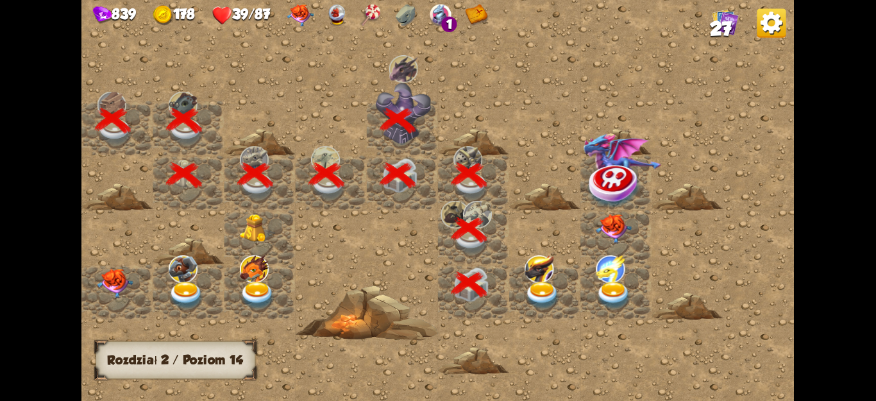
click at [525, 296] on img at bounding box center [543, 296] width 36 height 28
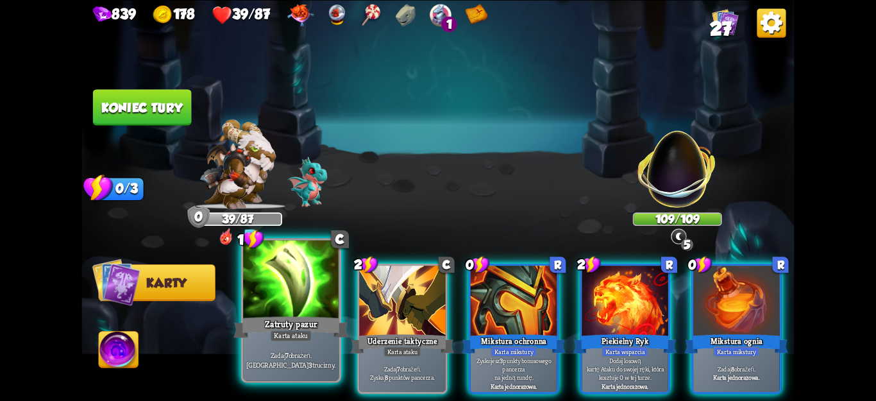
click at [294, 347] on div "Zadaj 7 obrażeń. Zaaplikuj 3 trucizny." at bounding box center [291, 360] width 96 height 42
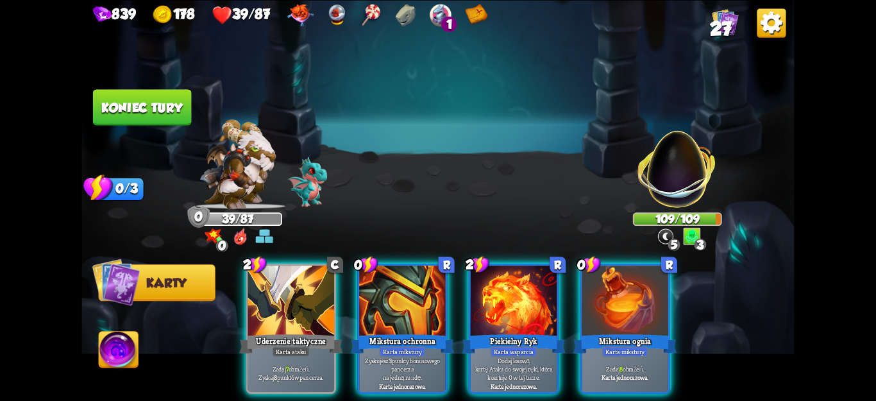
click at [635, 373] on font "Karta jednorazowa." at bounding box center [625, 377] width 47 height 8
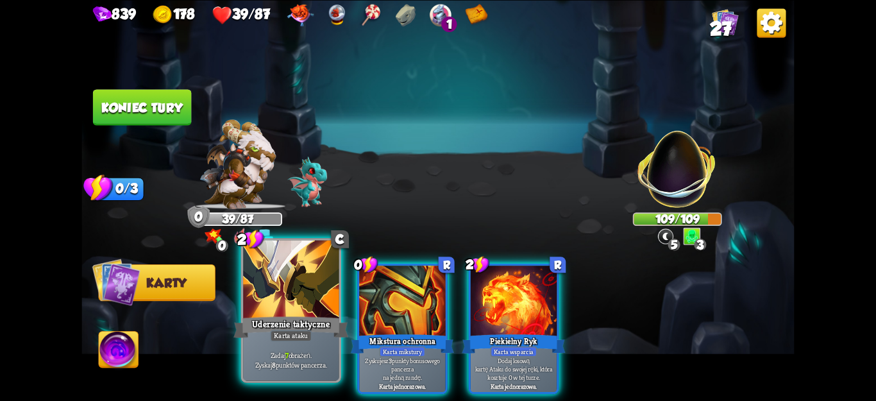
click at [301, 369] on font "punktów pancerza." at bounding box center [301, 364] width 51 height 10
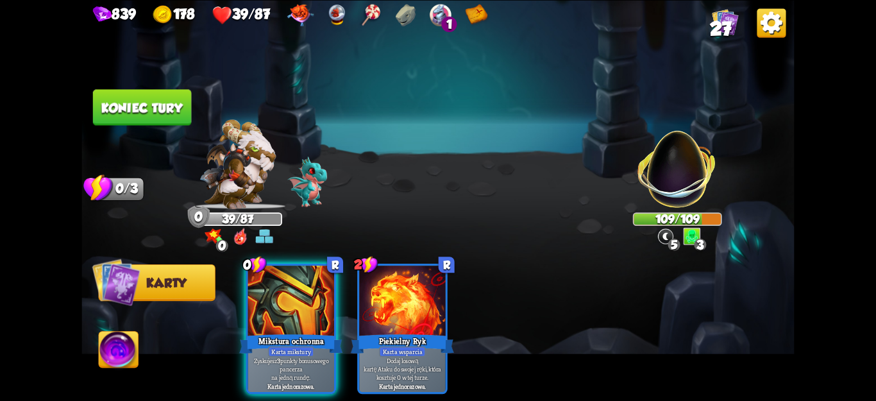
click at [156, 89] on button "Koniec tury" at bounding box center [142, 107] width 98 height 36
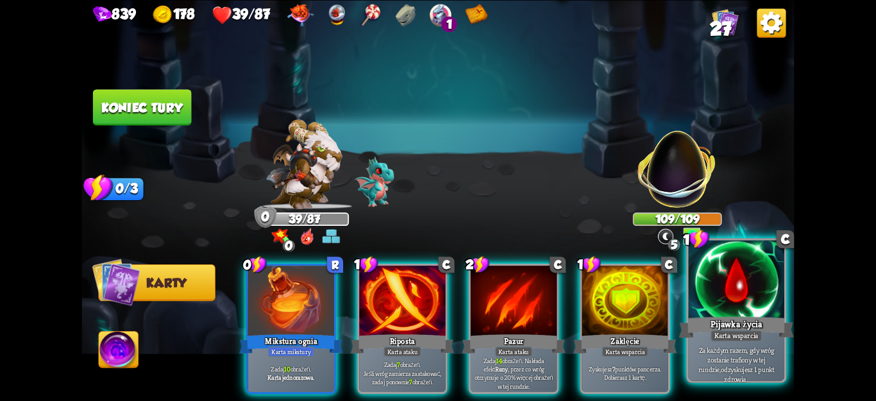
click at [763, 368] on font "Za każdym razem, gdy wróg zostanie trafiony w tej rundzie," at bounding box center [735, 359] width 75 height 28
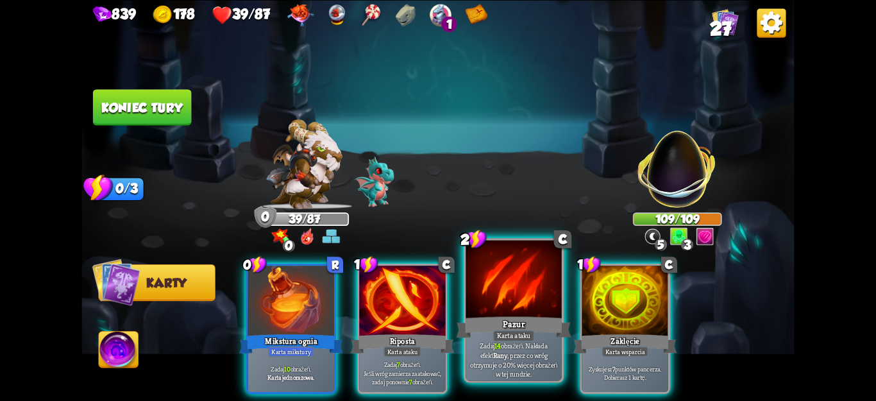
click at [522, 351] on font ", przez co wróg otrzymuje o 20% więcej obrażeń w tej rundzie." at bounding box center [513, 364] width 87 height 28
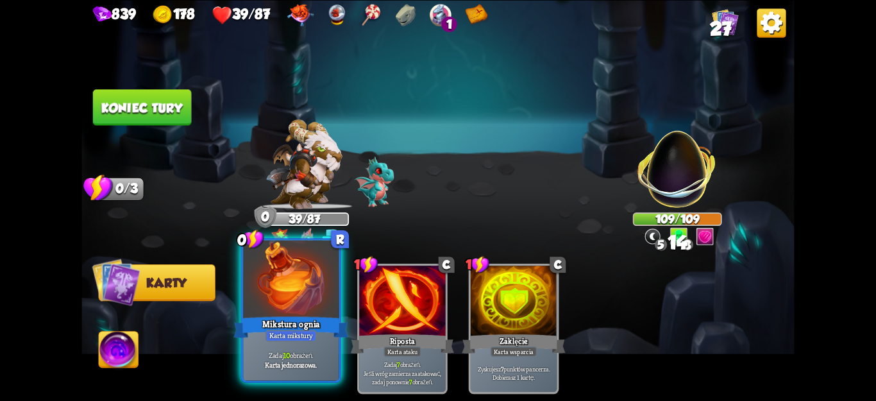
click at [312, 330] on div "Karta mikstury" at bounding box center [291, 336] width 51 height 12
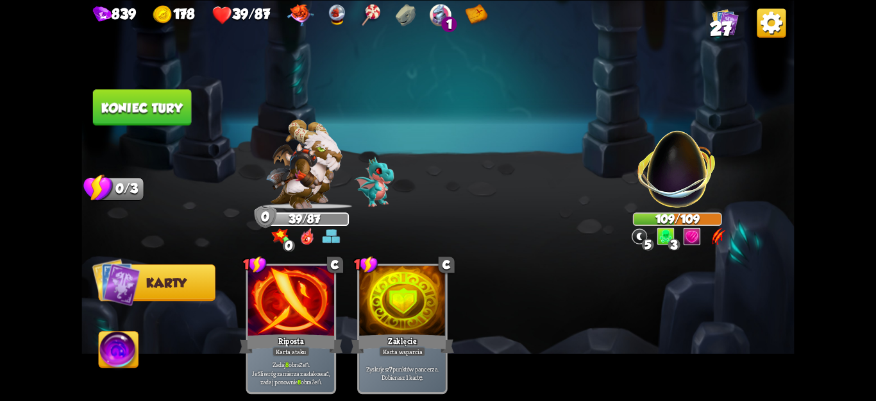
click at [167, 105] on font "Koniec tury" at bounding box center [141, 107] width 81 height 15
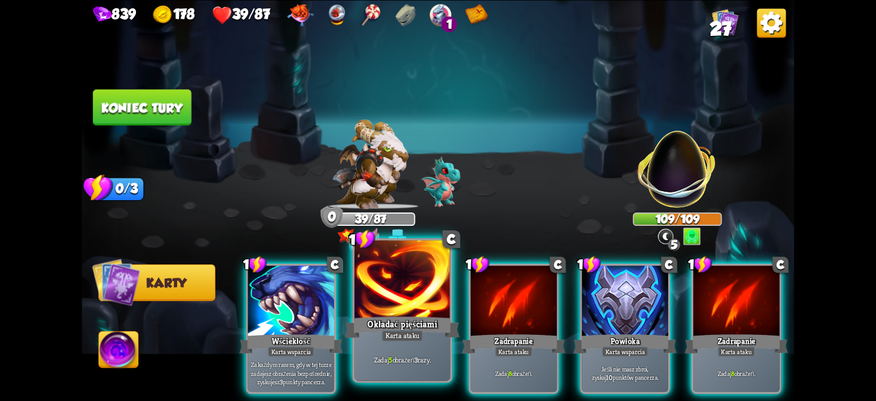
click at [389, 309] on div at bounding box center [403, 280] width 96 height 81
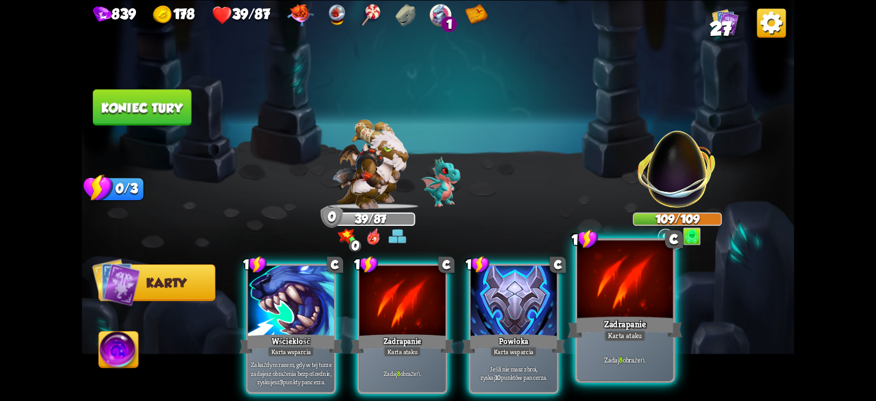
click at [604, 381] on div "1 C Zadrapanie [PERSON_NAME] ataku Zadaj 8 obrażeń." at bounding box center [625, 310] width 100 height 145
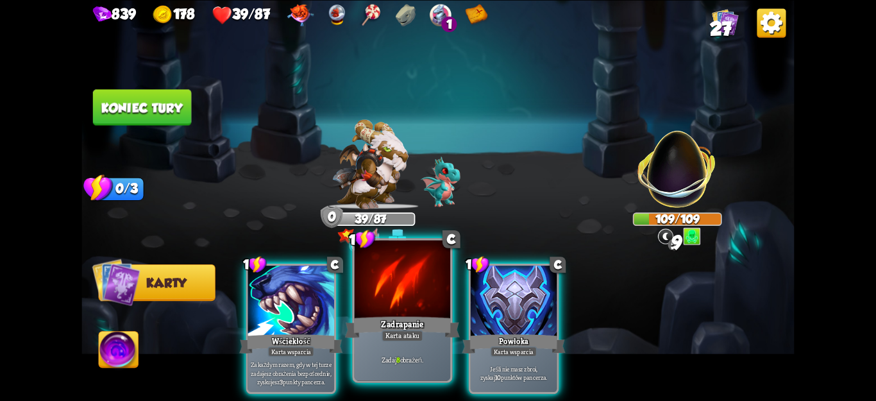
click at [413, 364] on font "obrażeń." at bounding box center [411, 360] width 23 height 10
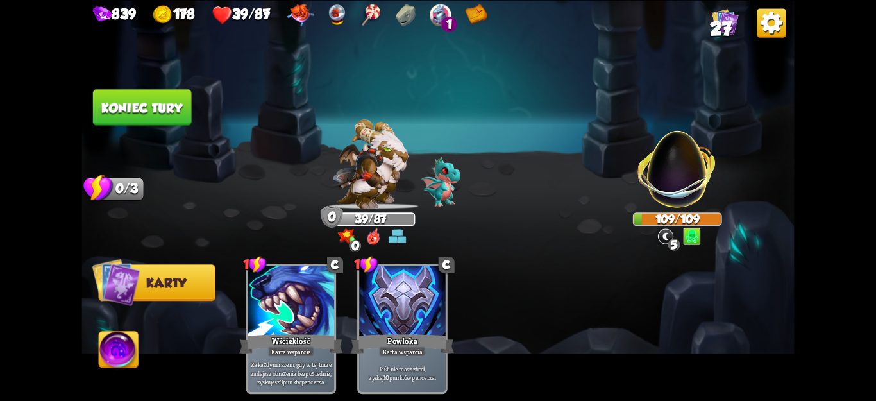
click at [141, 106] on font "Koniec tury" at bounding box center [141, 107] width 81 height 15
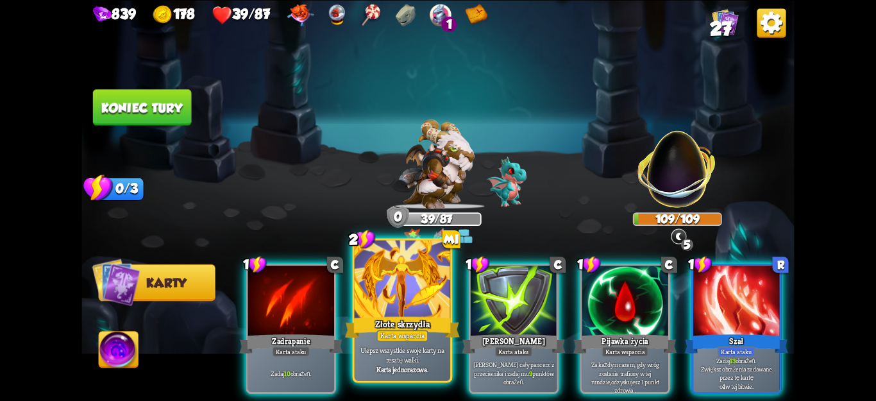
click at [425, 325] on font "Złote skrzydła" at bounding box center [402, 324] width 55 height 12
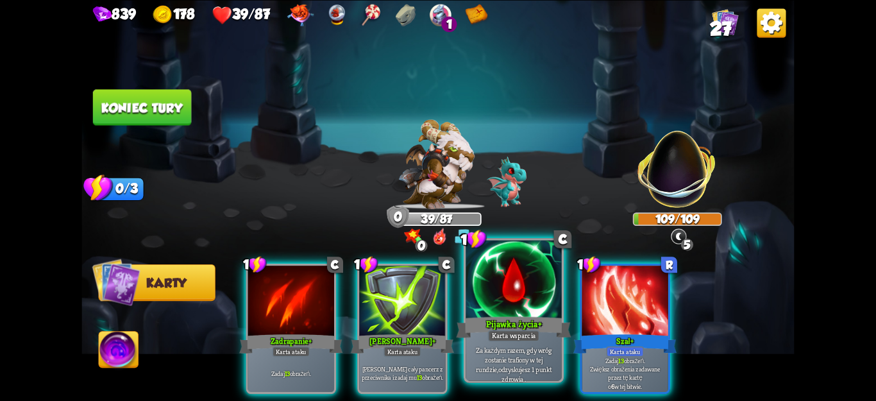
click at [523, 372] on font "odzyskujesz 1 punkt zdrowia ." at bounding box center [524, 373] width 53 height 19
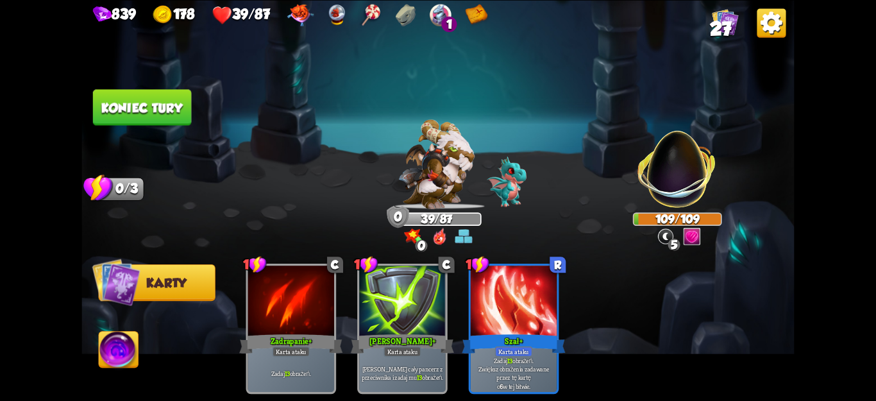
click at [90, 114] on img at bounding box center [437, 200] width 713 height 401
click at [110, 105] on font "Koniec tury" at bounding box center [141, 107] width 81 height 15
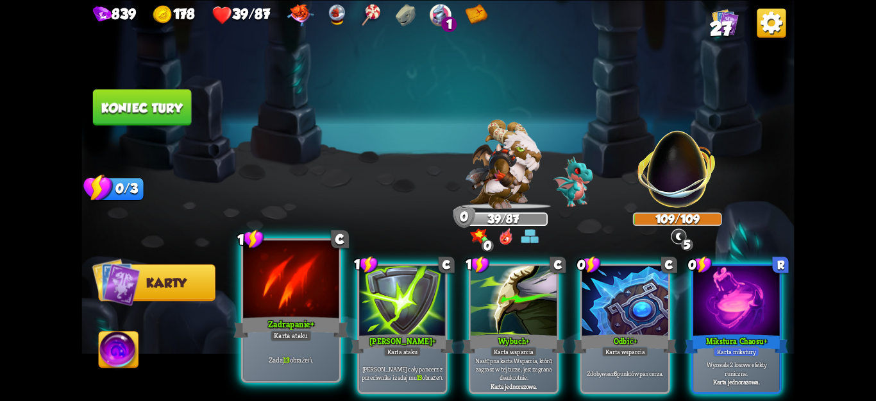
click at [269, 305] on div at bounding box center [291, 280] width 96 height 81
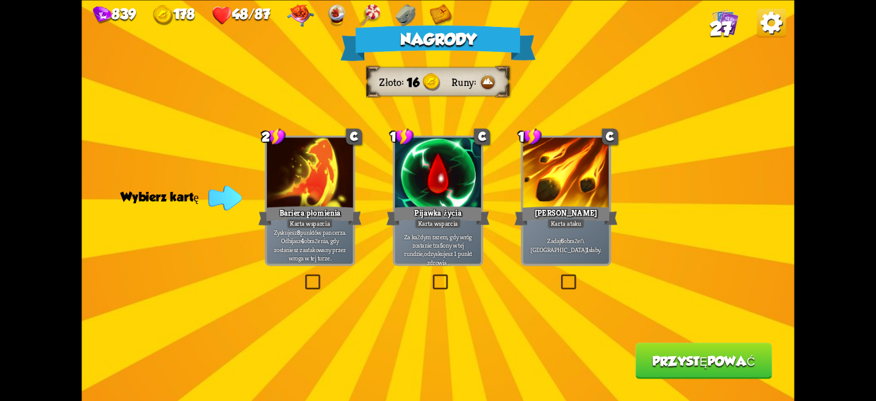
click at [430, 276] on label at bounding box center [430, 276] width 0 height 0
click at [0, 0] on input "checkbox" at bounding box center [0, 0] width 0 height 0
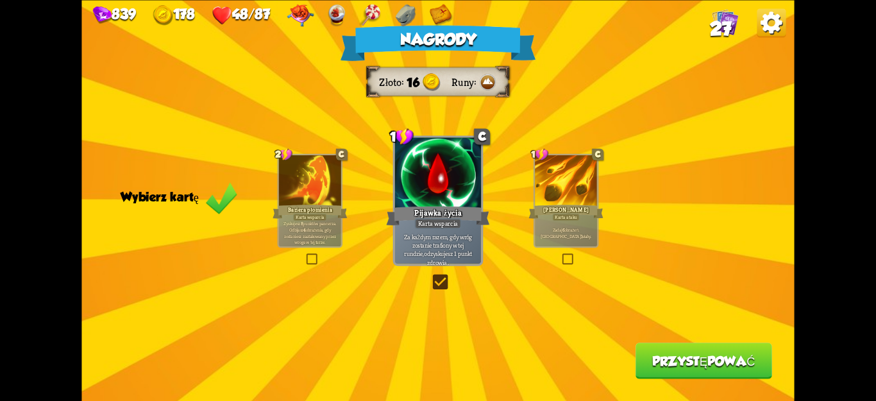
click at [430, 276] on label at bounding box center [430, 276] width 0 height 0
click at [0, 0] on input "checkbox" at bounding box center [0, 0] width 0 height 0
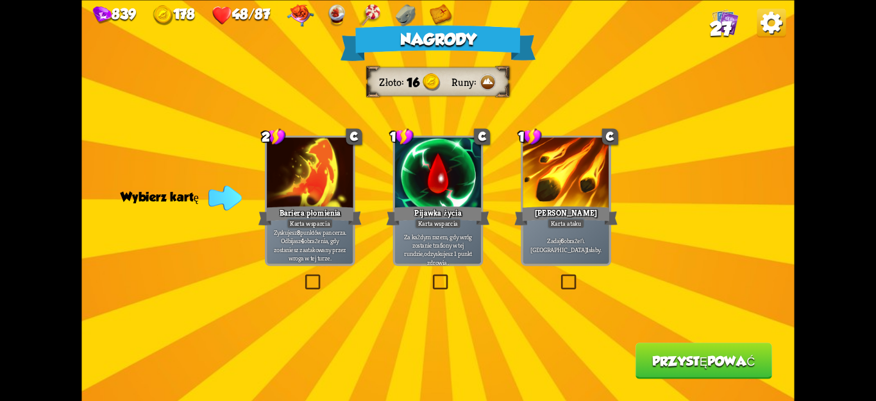
click at [430, 276] on label at bounding box center [430, 276] width 0 height 0
click at [0, 0] on input "checkbox" at bounding box center [0, 0] width 0 height 0
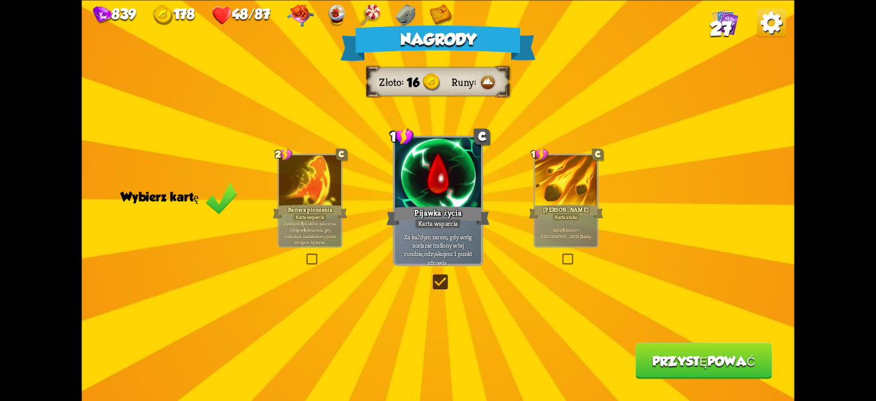
click at [710, 367] on font "Przystępować" at bounding box center [703, 360] width 103 height 15
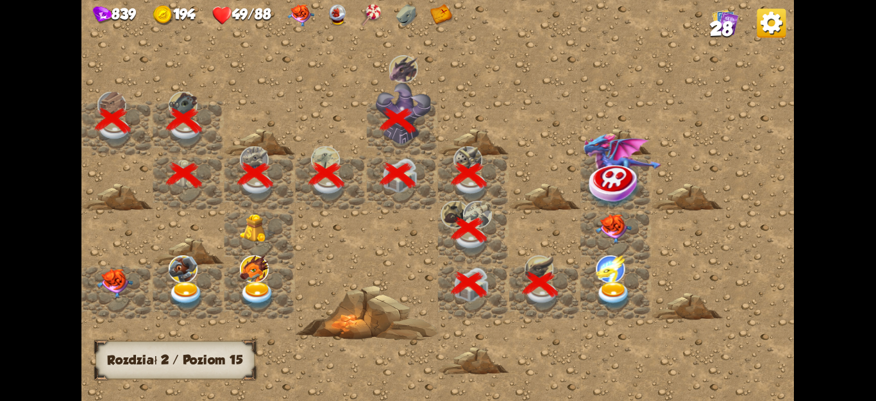
click at [609, 300] on img at bounding box center [614, 296] width 36 height 28
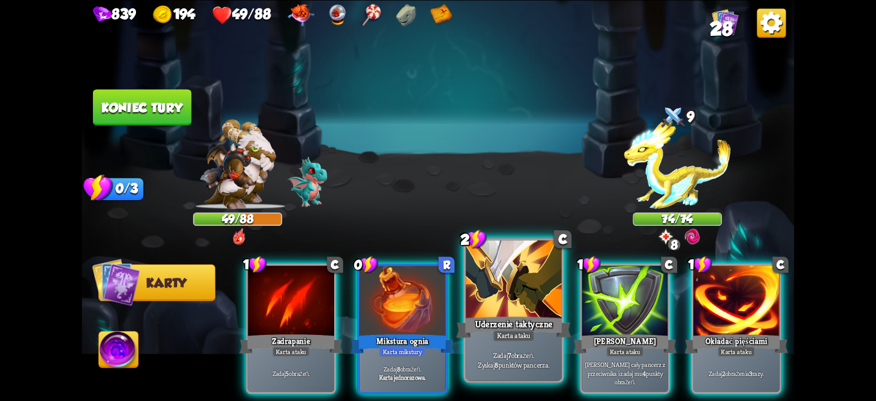
click at [495, 342] on div "Zadaj 7 obrażeń. Zyskaj 8 punktów pancerza." at bounding box center [514, 360] width 96 height 42
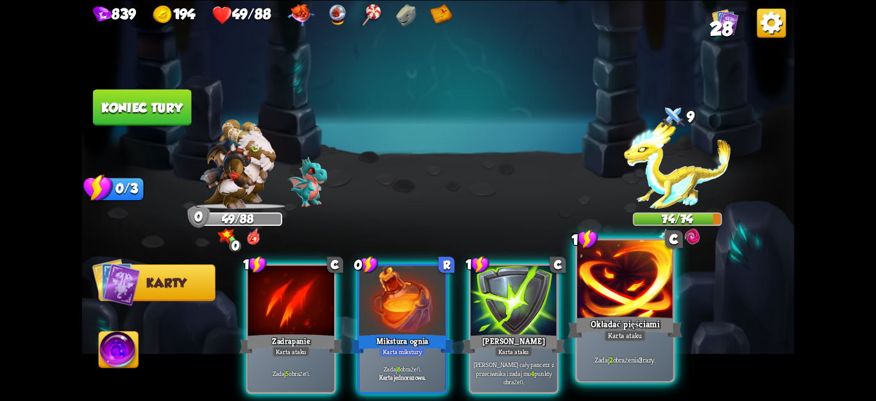
click at [645, 348] on div "Zadaj 2 obrażenia 3 razy." at bounding box center [625, 360] width 96 height 42
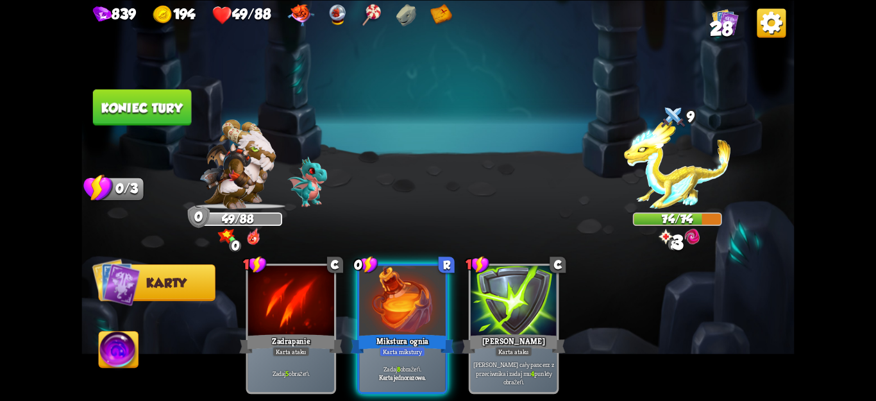
click at [140, 102] on font "Koniec tury" at bounding box center [141, 107] width 81 height 15
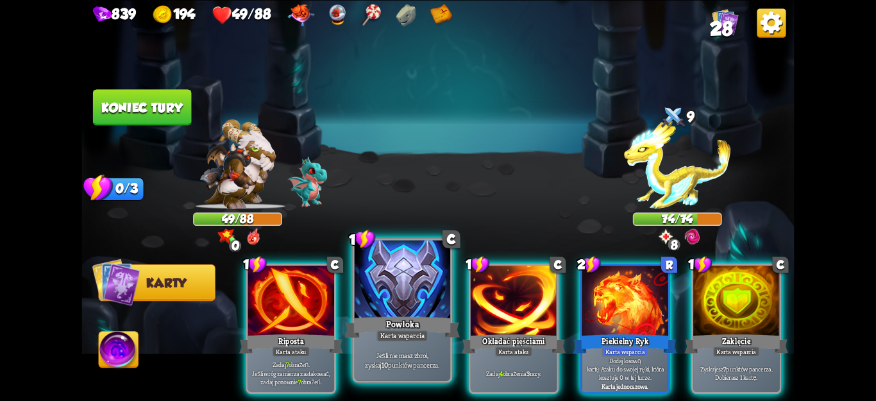
click at [423, 344] on div "Jeśli nie masz zbroi, zyskaj 10 punktów pancerza." at bounding box center [403, 360] width 96 height 42
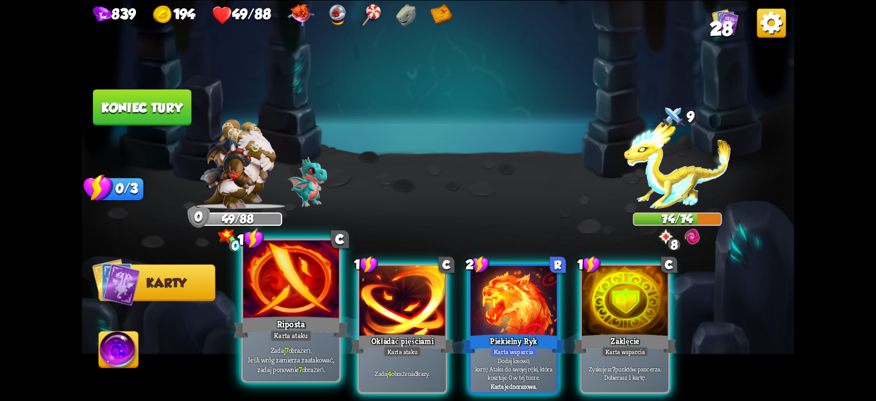
click at [280, 337] on font "Karta ataku" at bounding box center [291, 336] width 34 height 10
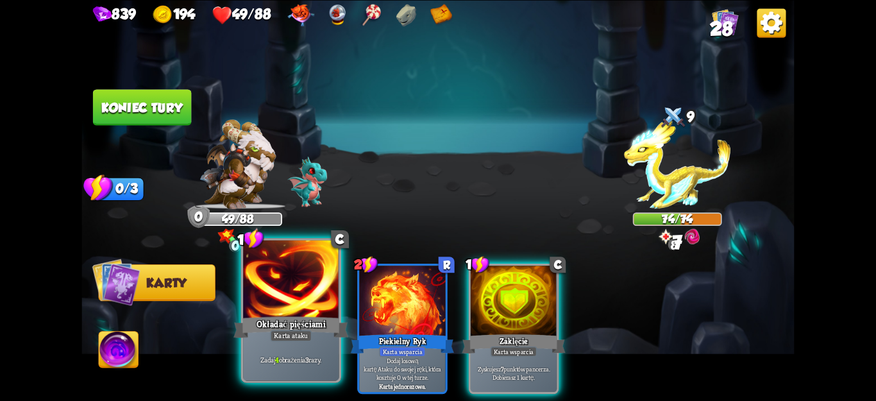
click at [291, 311] on div at bounding box center [291, 280] width 96 height 81
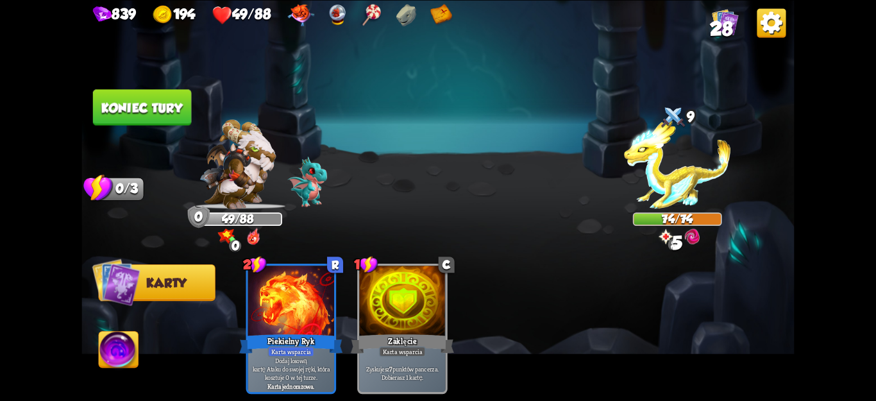
click at [155, 108] on font "Koniec tury" at bounding box center [141, 107] width 81 height 15
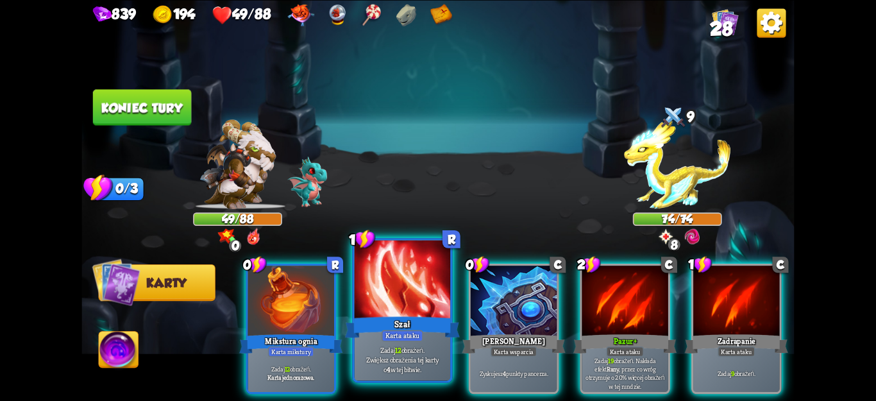
click at [418, 329] on div "Szał" at bounding box center [402, 327] width 115 height 26
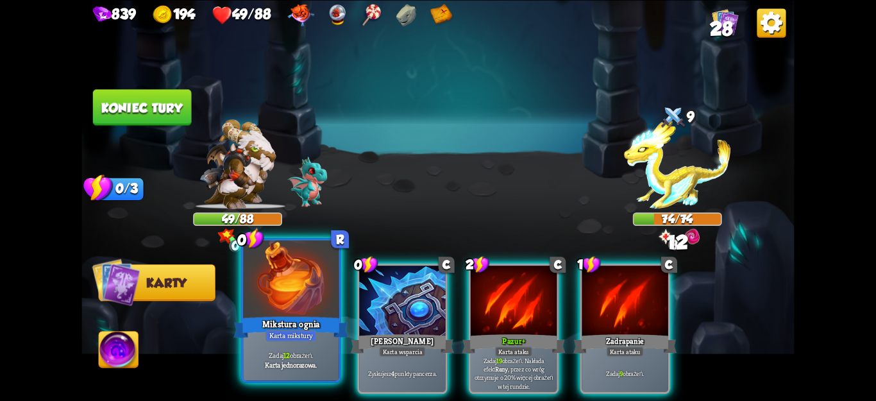
click at [294, 344] on div "Zadaj 12 obrażeń. Karta jednorazowa." at bounding box center [291, 360] width 96 height 42
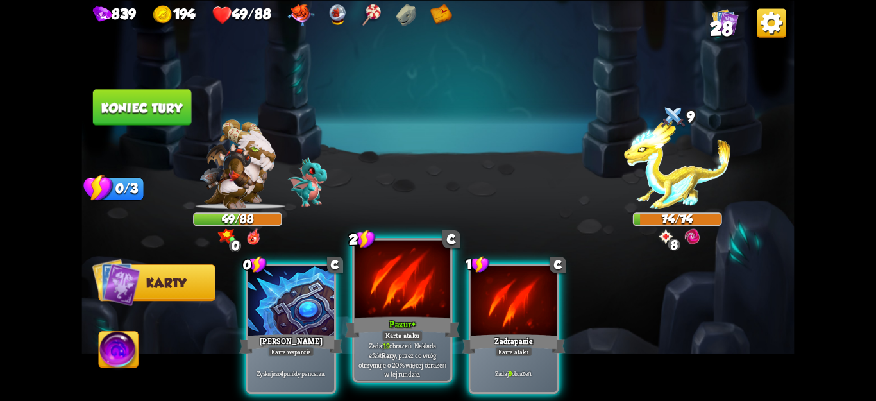
click at [427, 370] on p "Zadaj 19 obrażeń. Nakłada efekt Rany , przez co wróg otrzymuje o 20% więcej obr…" at bounding box center [402, 360] width 91 height 38
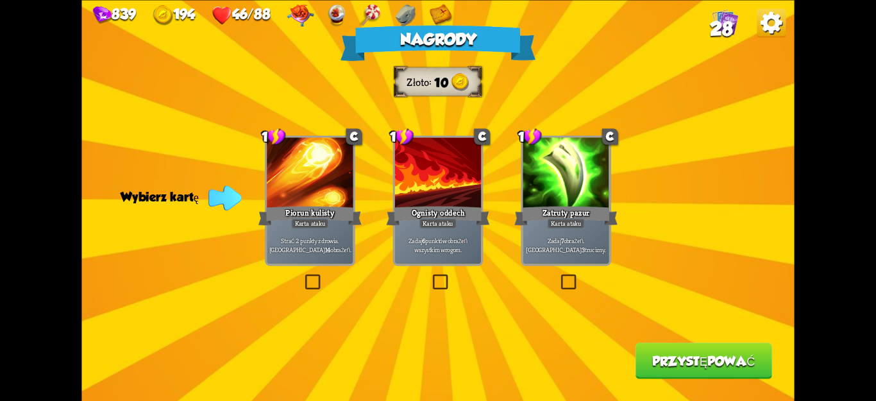
click at [559, 276] on label at bounding box center [559, 276] width 0 height 0
click at [0, 0] on input "checkbox" at bounding box center [0, 0] width 0 height 0
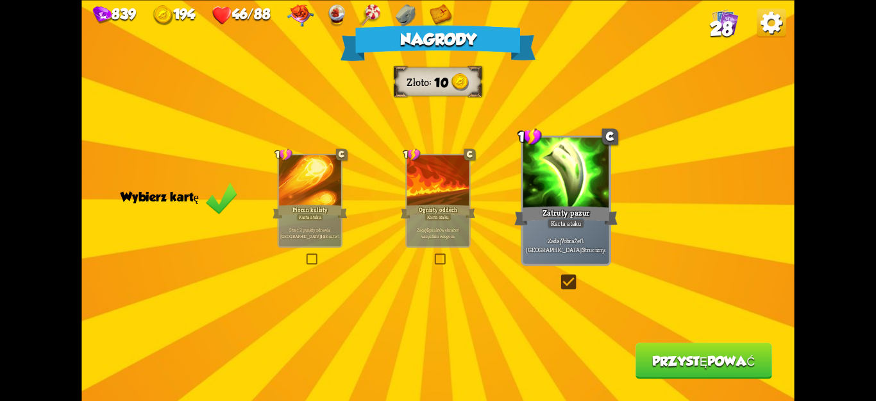
click at [714, 357] on font "Przystępować" at bounding box center [703, 360] width 103 height 15
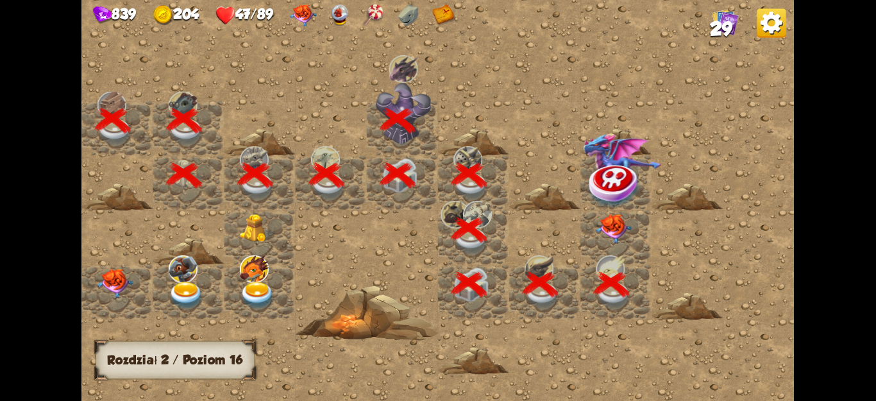
click at [613, 219] on img at bounding box center [614, 229] width 36 height 30
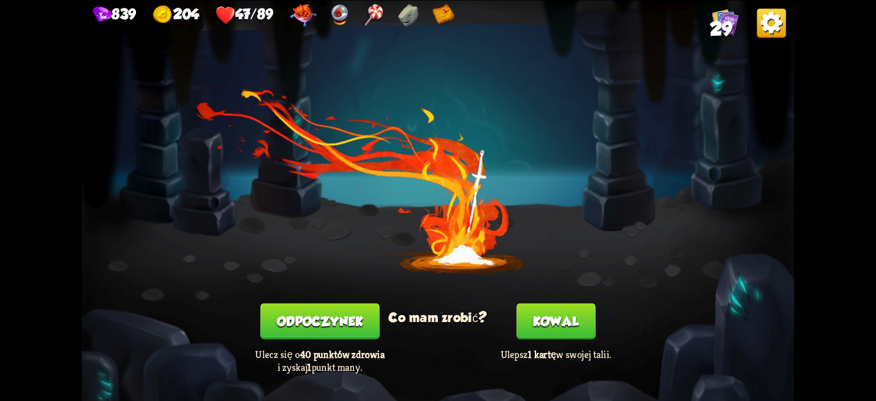
click at [307, 321] on font "Odpoczynek" at bounding box center [320, 321] width 86 height 15
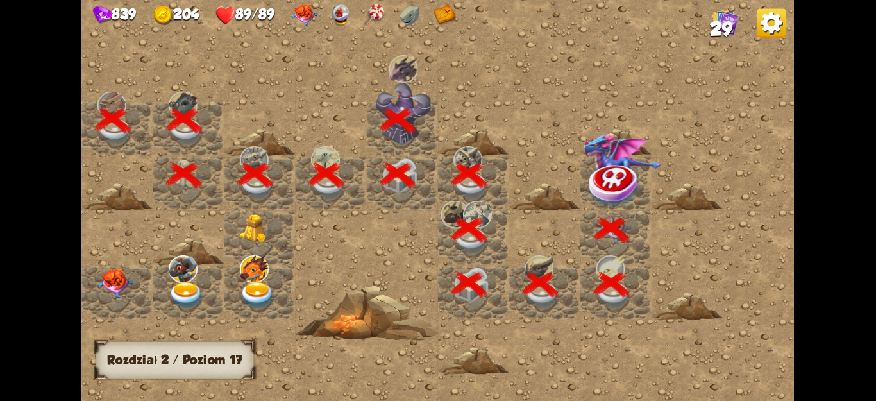
click at [605, 182] on img at bounding box center [614, 185] width 53 height 46
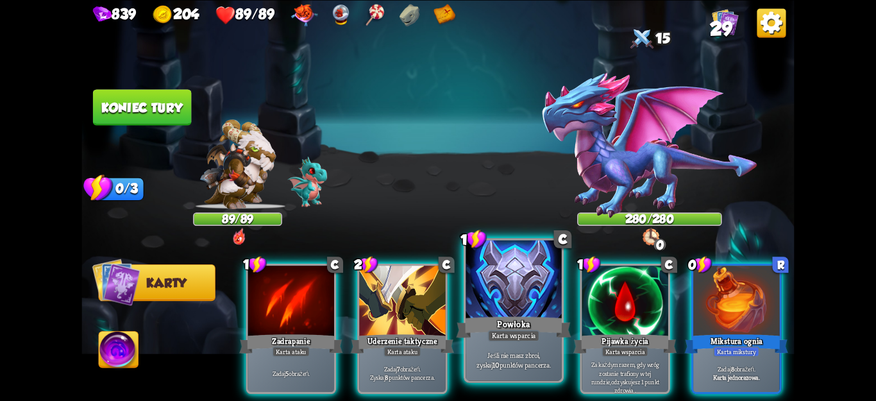
click at [509, 366] on font "punktów pancerza." at bounding box center [525, 364] width 51 height 10
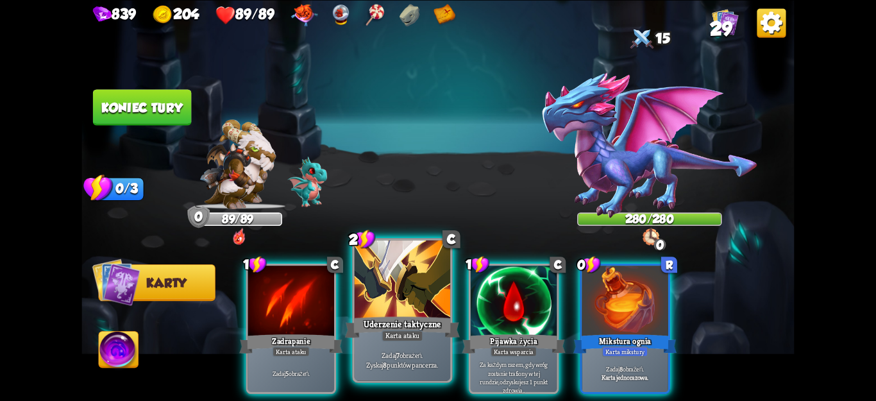
click at [405, 361] on font "punktów pancerza." at bounding box center [412, 364] width 51 height 10
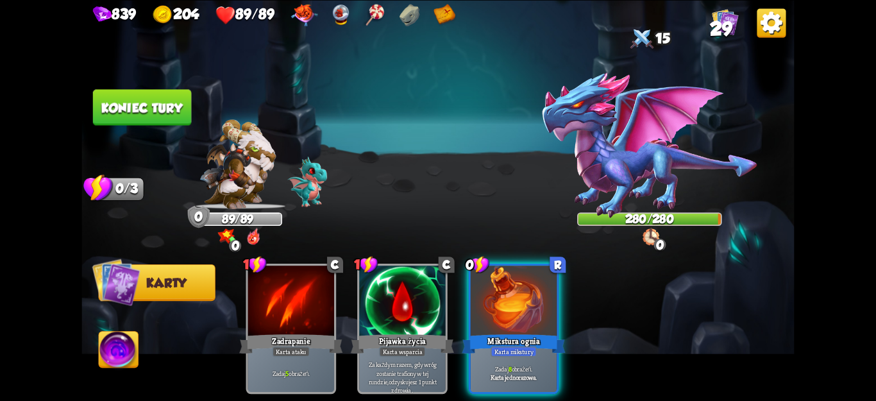
click at [165, 95] on button "Koniec tury" at bounding box center [142, 107] width 98 height 36
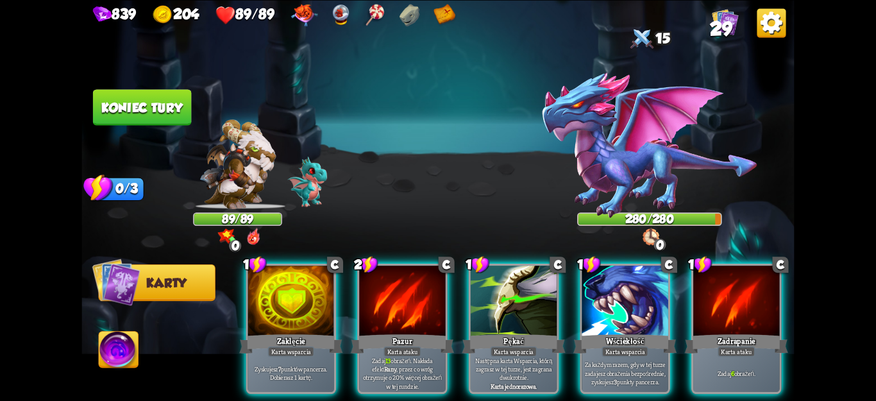
click at [557, 390] on div "1 C Zaklęcie Karta wsparcia Zyskujesz 7 punktów pancerza. Dobierasz 1 kartę. 2 …" at bounding box center [509, 312] width 570 height 178
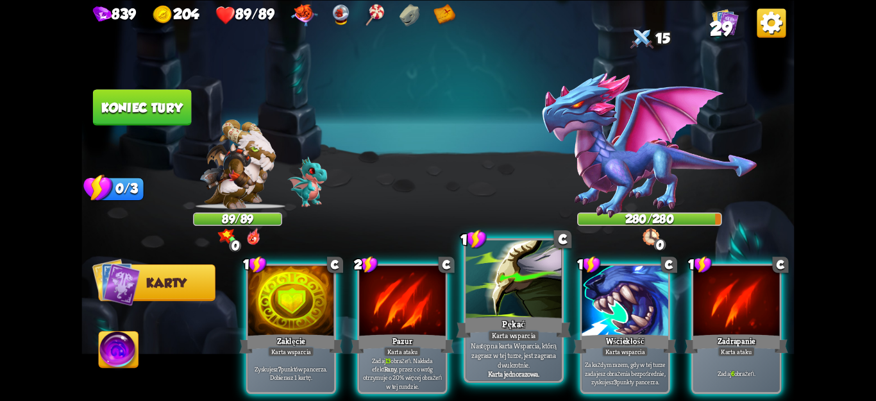
click at [518, 362] on font "Następna karta Wsparcia, którą zagrasz w tej turze, jest zagrana dwukrotnie." at bounding box center [513, 355] width 85 height 28
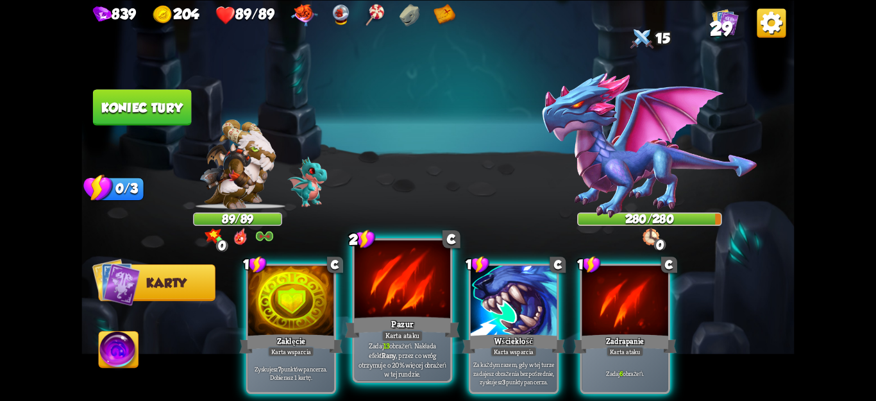
click at [400, 353] on font ", przez co wróg otrzymuje o 20% więcej obrażeń w tej rundzie." at bounding box center [402, 364] width 87 height 28
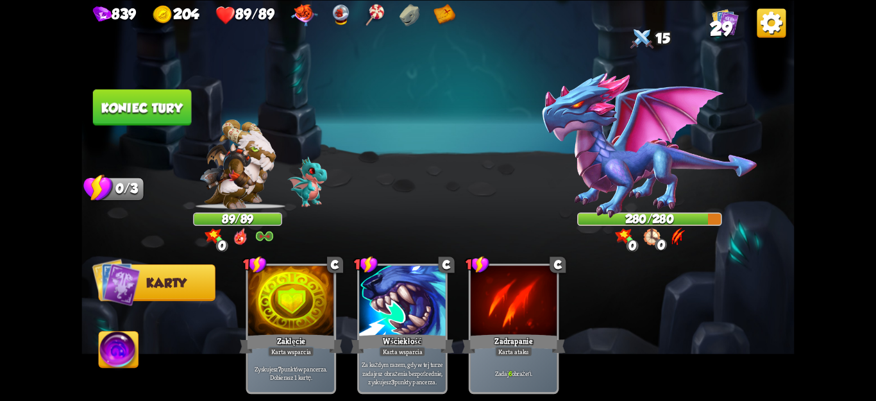
click at [146, 109] on font "Koniec tury" at bounding box center [141, 107] width 81 height 15
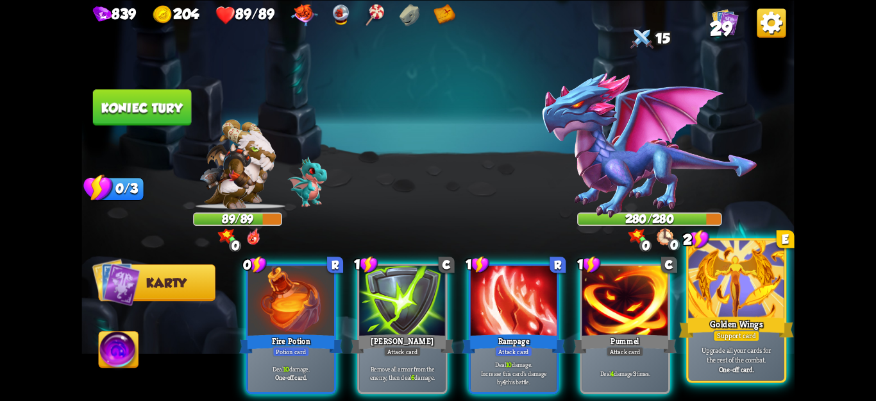
click at [743, 344] on div "Upgrade all your cards for the rest of the combat. One-off card." at bounding box center [737, 360] width 96 height 42
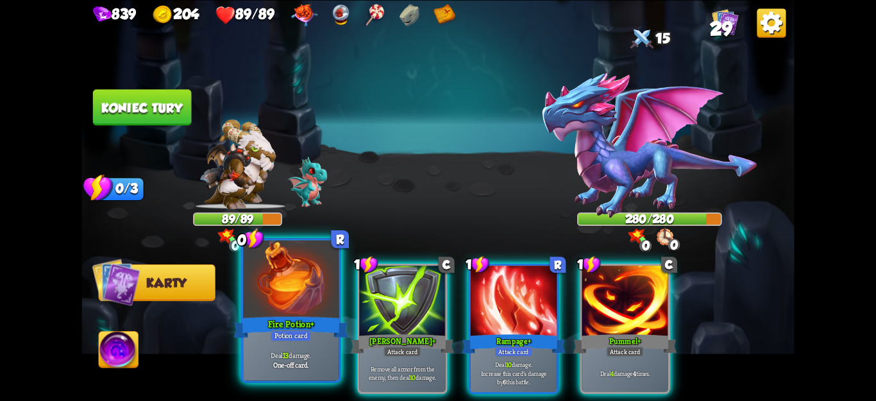
click at [292, 369] on b "One-off card." at bounding box center [290, 364] width 35 height 10
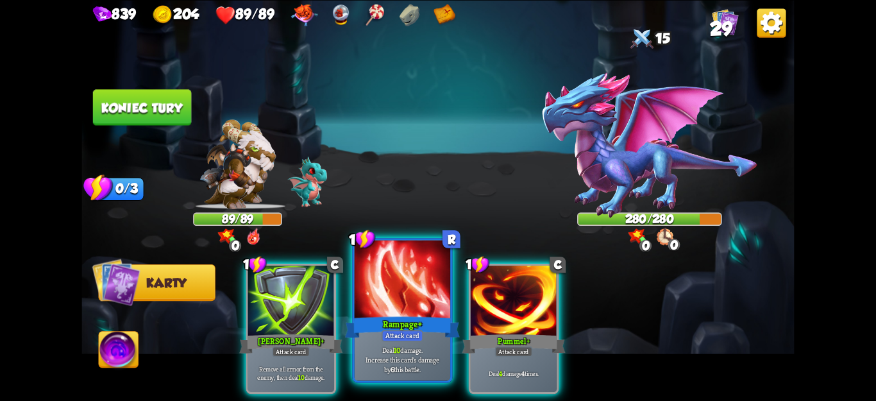
click at [396, 391] on div "1 [PERSON_NAME] + Attack card Remove all armor from the enemy, then deal 10 dam…" at bounding box center [509, 312] width 570 height 178
click at [388, 360] on p "Deal 10 damage. Increase this card's damage by 6 this battle." at bounding box center [402, 359] width 91 height 28
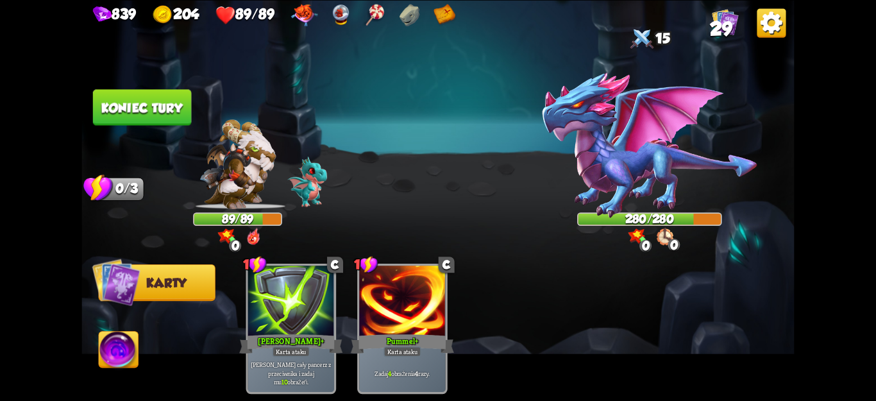
click at [114, 108] on font "Koniec tury" at bounding box center [141, 107] width 81 height 15
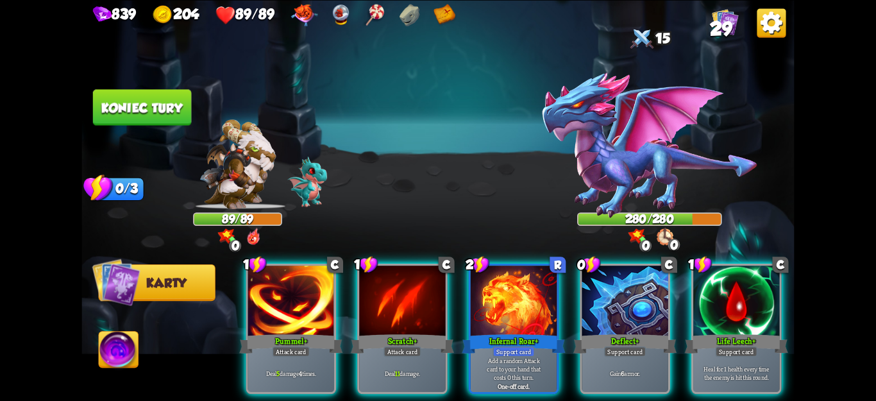
click at [767, 369] on div "Heal for 1 health every time the enemy is hit this round." at bounding box center [736, 373] width 86 height 38
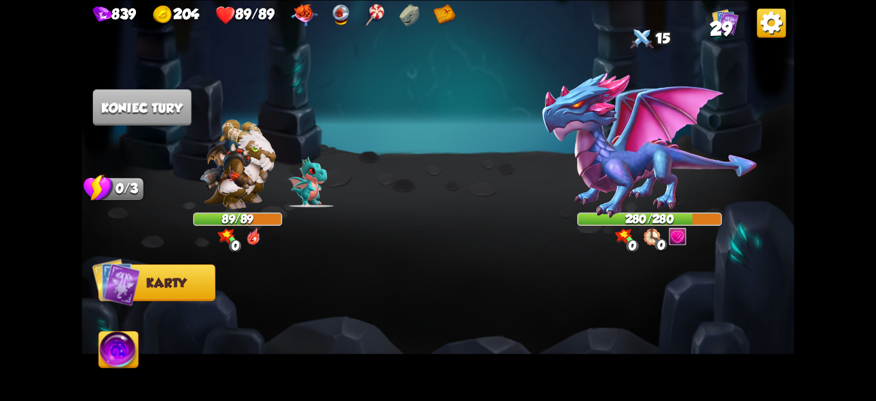
click at [392, 341] on div at bounding box center [509, 312] width 570 height 178
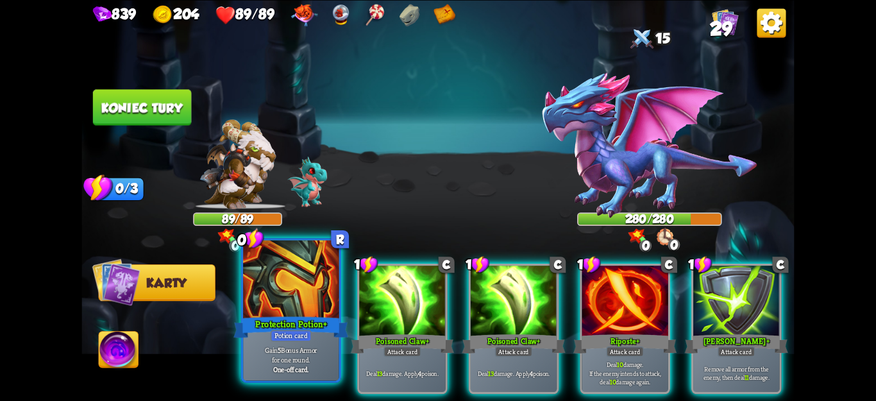
click at [287, 366] on b "One-off card." at bounding box center [290, 369] width 35 height 10
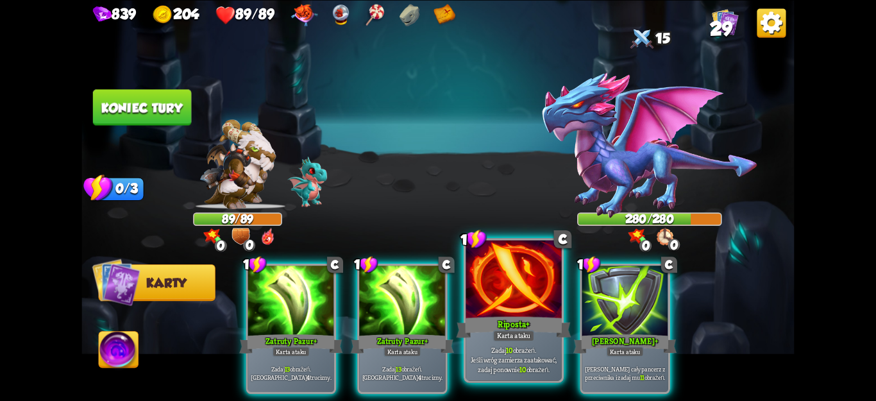
click at [519, 369] on font "Jeśli wróg zamierza zaatakować, zadaj ponownie" at bounding box center [514, 364] width 87 height 19
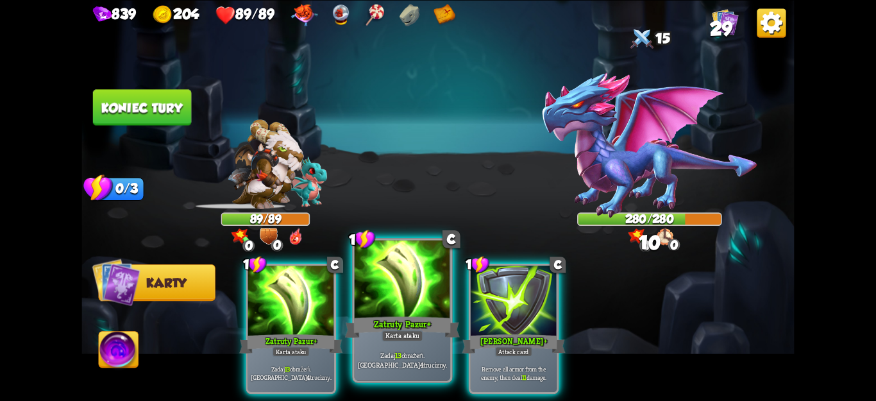
click at [398, 335] on font "Karta ataku" at bounding box center [402, 336] width 34 height 10
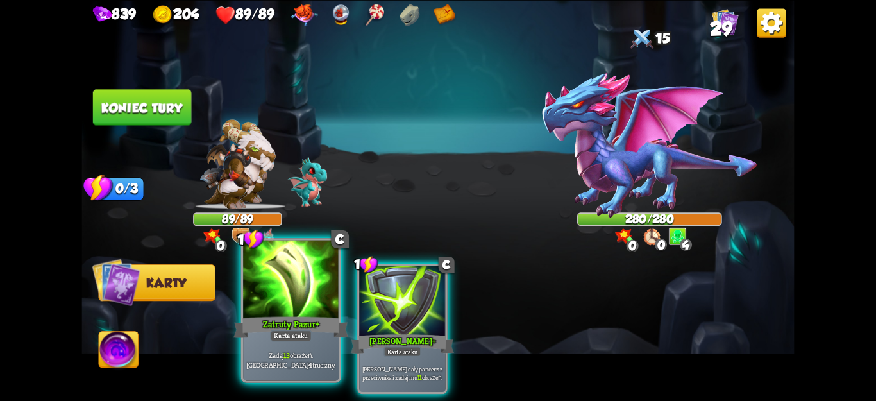
click at [266, 330] on div "Zatruty Pazur +" at bounding box center [290, 327] width 115 height 26
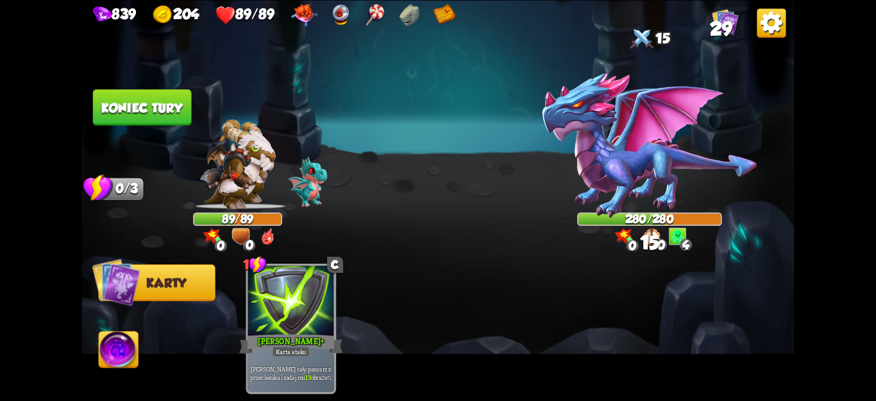
click at [113, 125] on button "Koniec tury" at bounding box center [142, 107] width 98 height 36
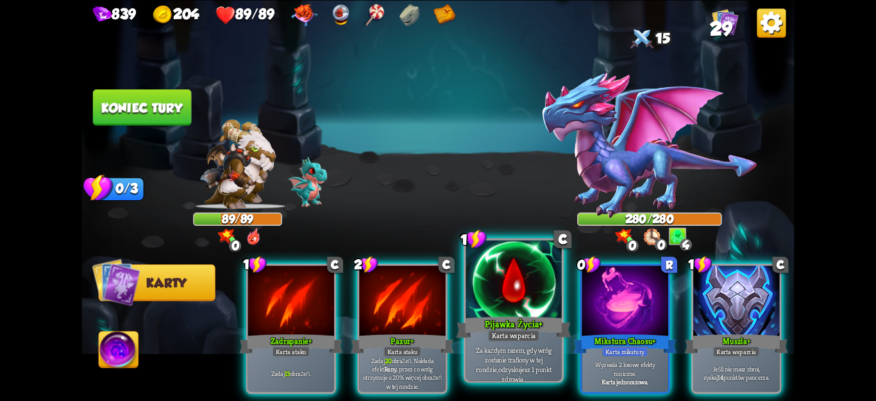
click at [491, 359] on font "Za każdym razem, gdy wróg zostanie trafiony w tej rundzie," at bounding box center [513, 359] width 75 height 28
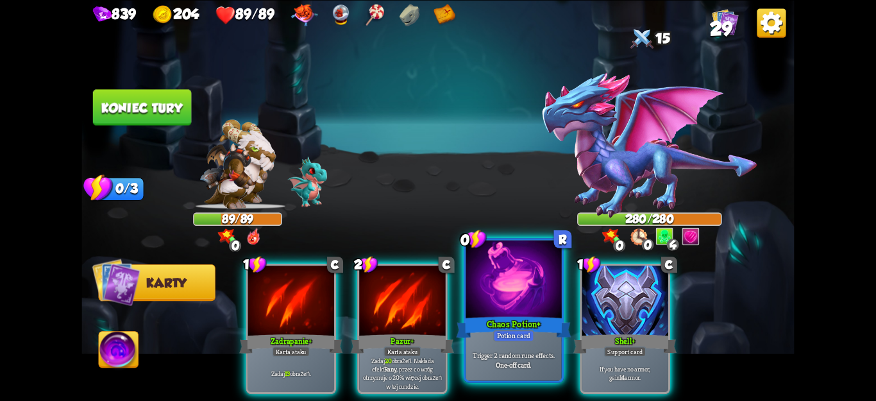
click at [510, 375] on div "Trigger 2 random rune effects. One-off card." at bounding box center [514, 360] width 96 height 42
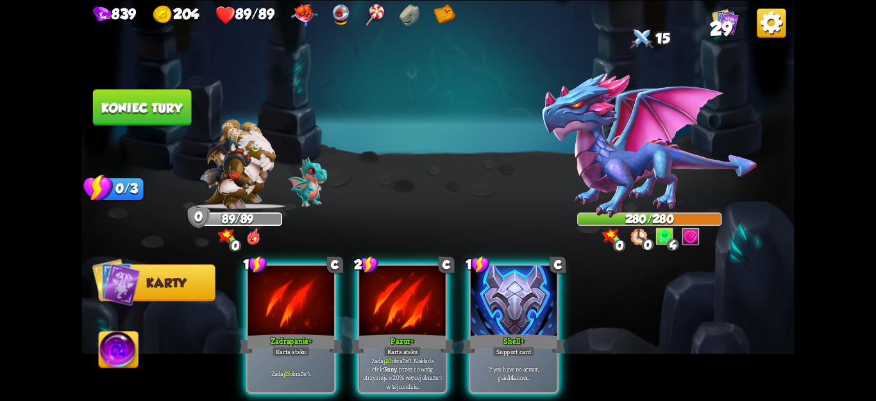
click at [509, 377] on div "If you have no armor, gain 14 armor." at bounding box center [514, 373] width 86 height 38
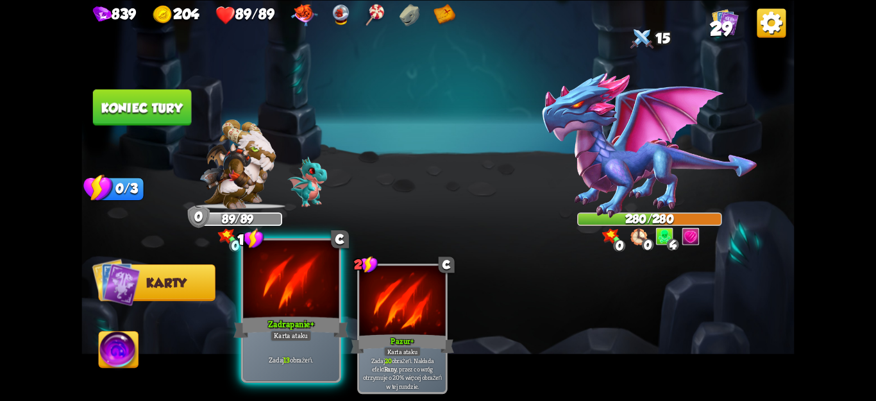
click at [283, 346] on div "Zadaj 13 obrażeń." at bounding box center [291, 360] width 96 height 42
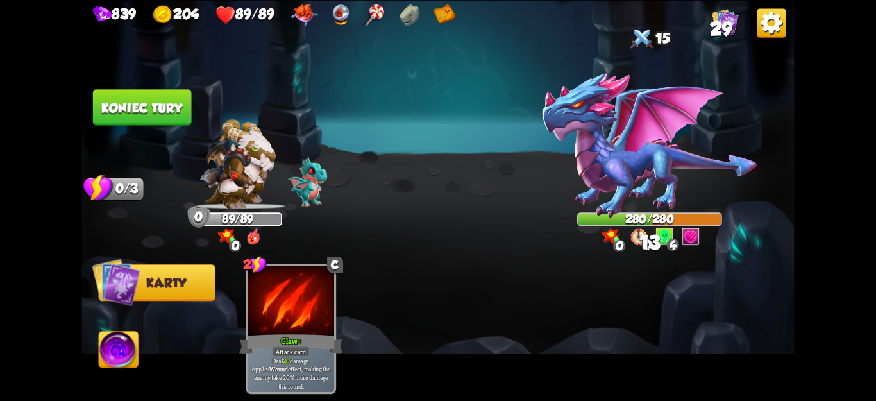
click at [117, 110] on font "Koniec tury" at bounding box center [141, 107] width 81 height 15
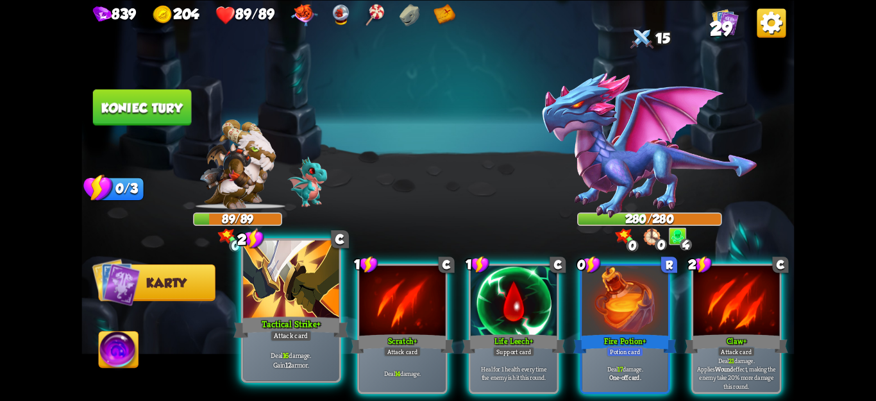
click at [292, 343] on div "Deal 16 damage. Gain 12 armor." at bounding box center [291, 360] width 96 height 42
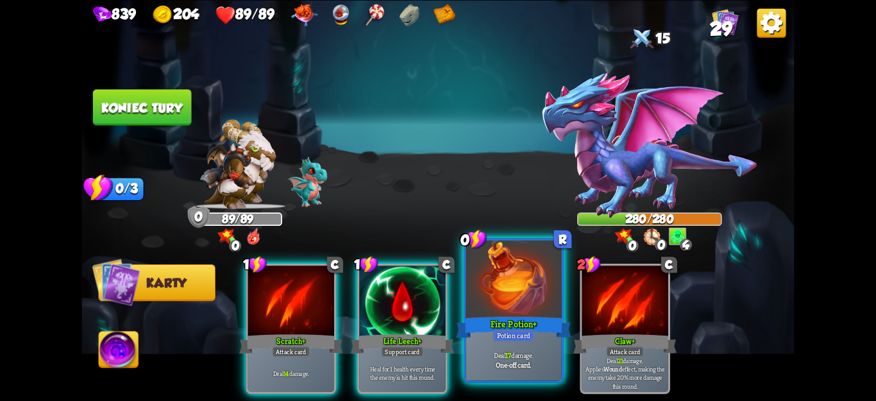
click at [505, 378] on div "Deal 17 damage. One-off card." at bounding box center [514, 360] width 96 height 42
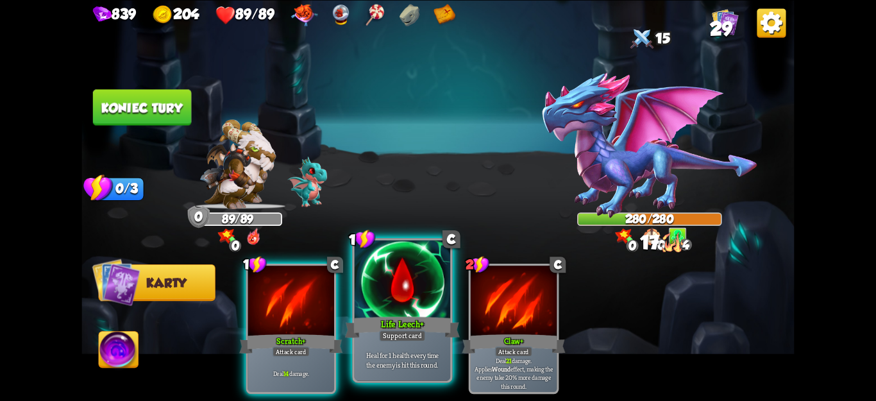
click at [400, 353] on p "Heal for 1 health every time the enemy is hit this round." at bounding box center [402, 359] width 91 height 19
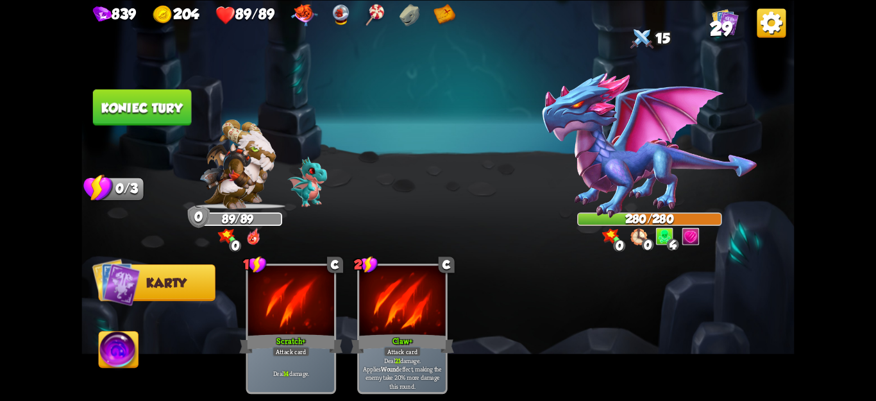
click at [144, 119] on button "Koniec tury" at bounding box center [142, 107] width 98 height 36
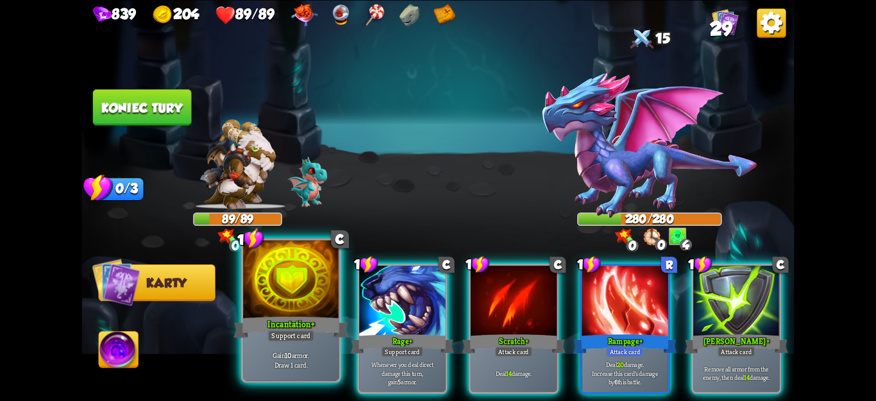
click at [325, 303] on div at bounding box center [291, 280] width 96 height 81
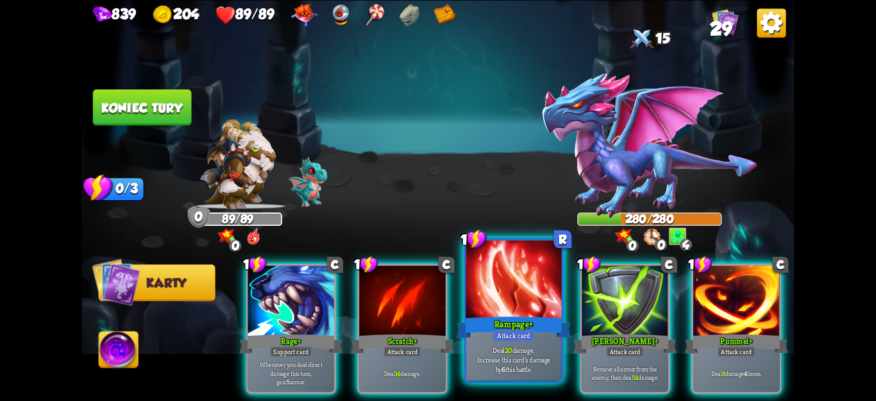
click at [524, 368] on p "Deal 20 damage. Increase this card's damage by 6 this battle." at bounding box center [513, 359] width 91 height 28
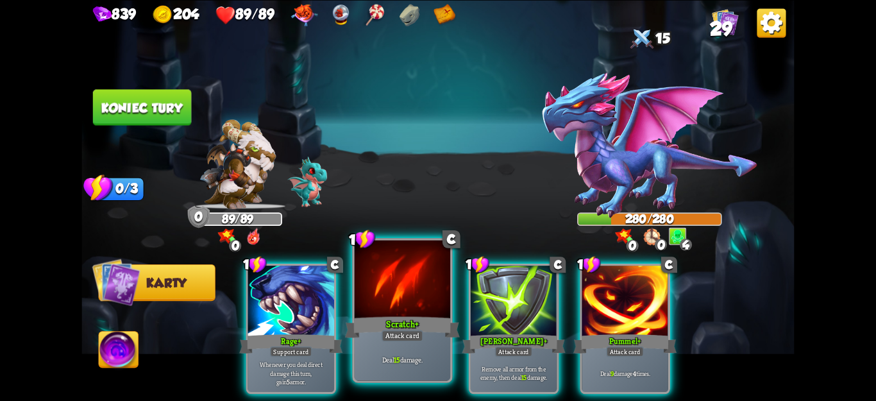
click at [382, 328] on div "Scratch +" at bounding box center [402, 327] width 115 height 26
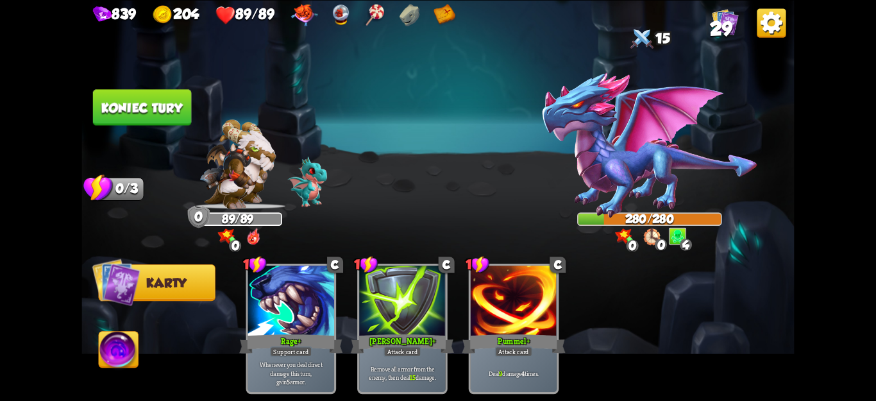
click at [178, 105] on font "Koniec tury" at bounding box center [141, 107] width 81 height 15
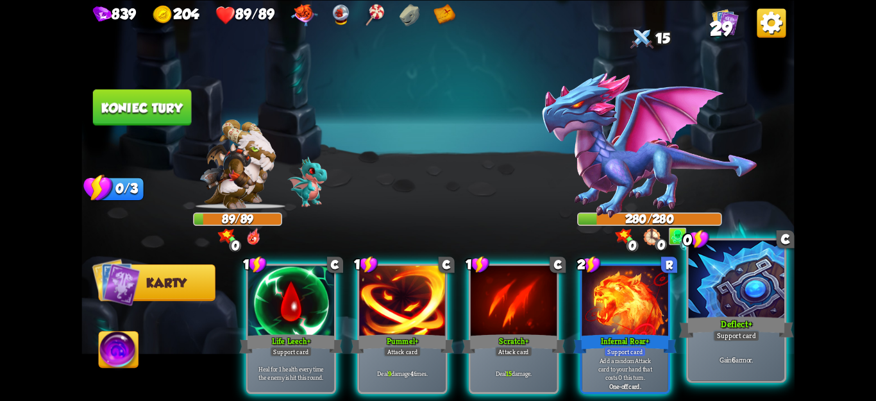
click at [725, 334] on div "Support card" at bounding box center [736, 336] width 47 height 12
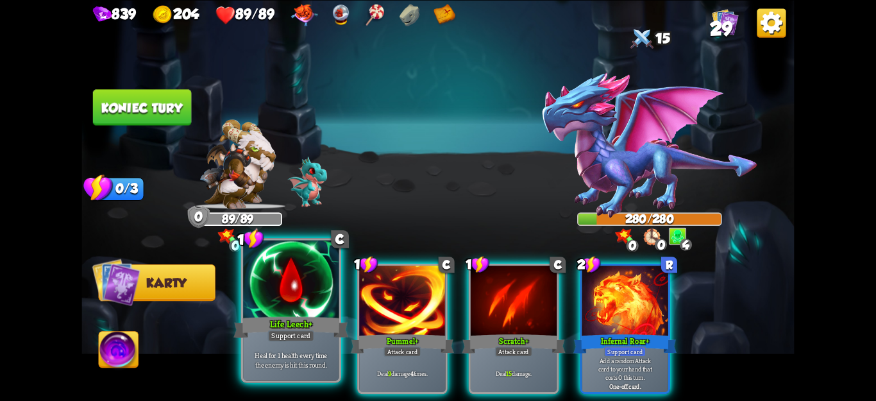
click at [244, 344] on div "Heal for 1 health every time the enemy is hit this round." at bounding box center [291, 360] width 96 height 42
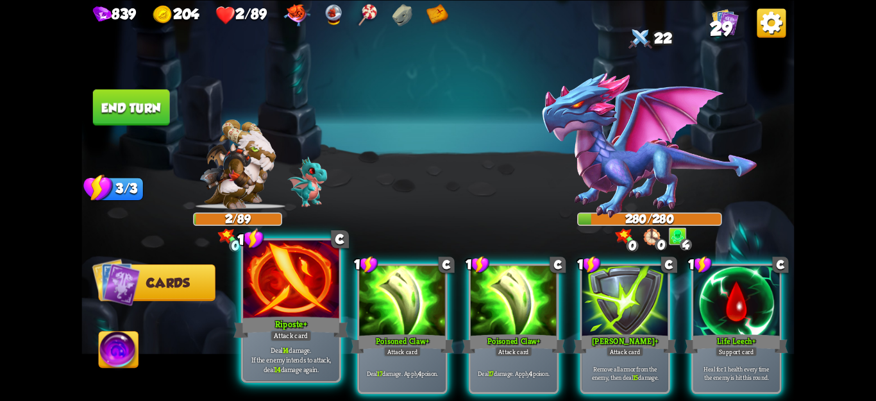
click at [267, 308] on div at bounding box center [291, 280] width 96 height 81
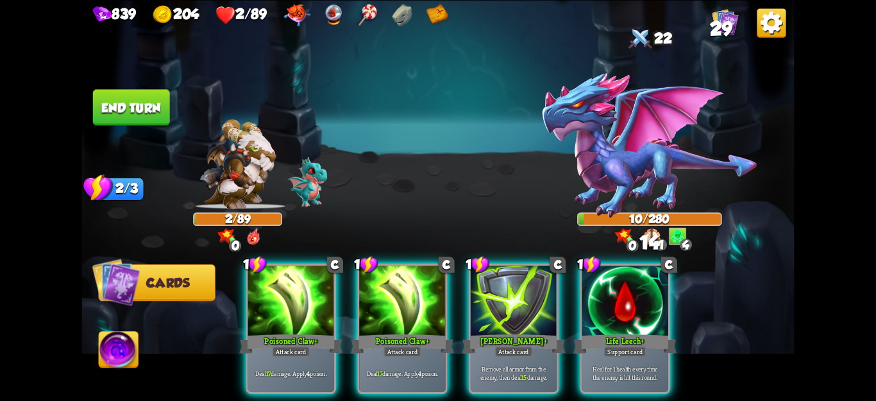
click at [267, 308] on div at bounding box center [291, 302] width 86 height 72
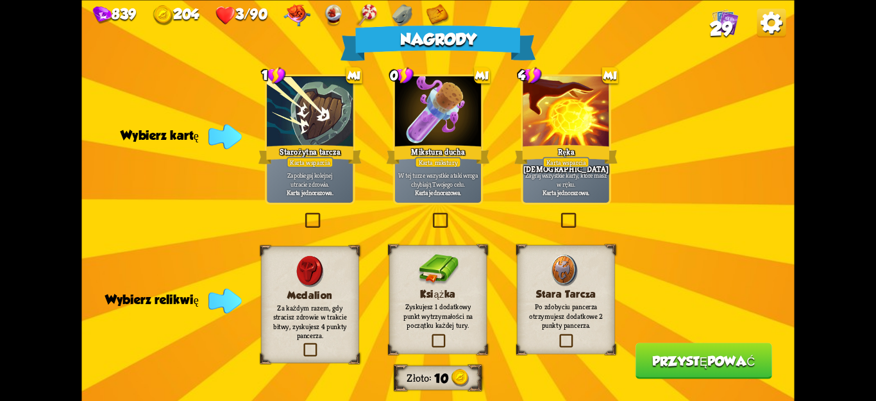
click at [657, 171] on div "Nagrody Złoto 10 Wybierz kartę 1 mi Starożytna tarcza Karta wsparcia Zapobiegaj…" at bounding box center [437, 200] width 713 height 401
click at [303, 214] on label at bounding box center [303, 214] width 0 height 0
click at [0, 0] on input "checkbox" at bounding box center [0, 0] width 0 height 0
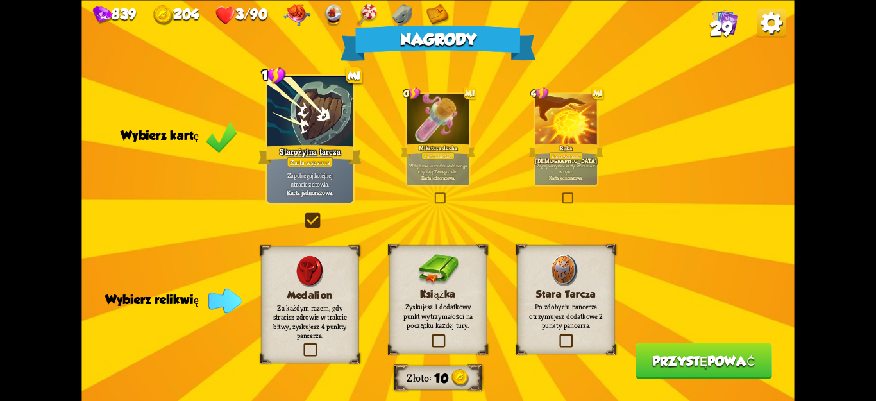
click at [557, 335] on label at bounding box center [557, 335] width 0 height 0
click at [0, 0] on input "checkbox" at bounding box center [0, 0] width 0 height 0
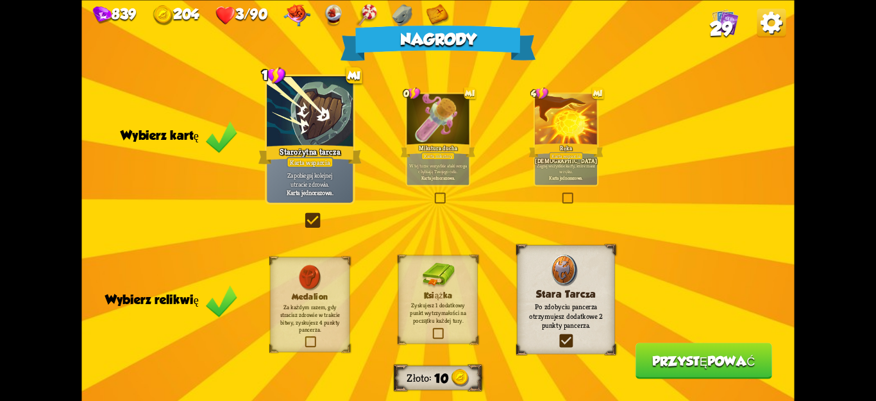
click at [666, 362] on font "Przystępować" at bounding box center [703, 360] width 103 height 15
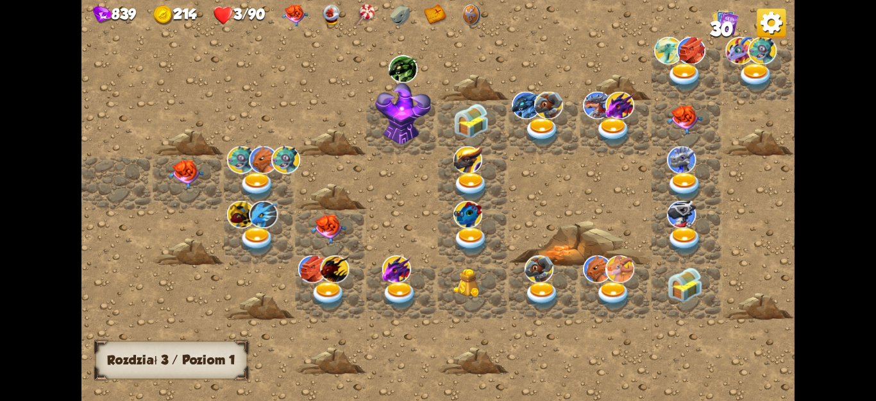
click at [192, 178] on img at bounding box center [187, 175] width 36 height 30
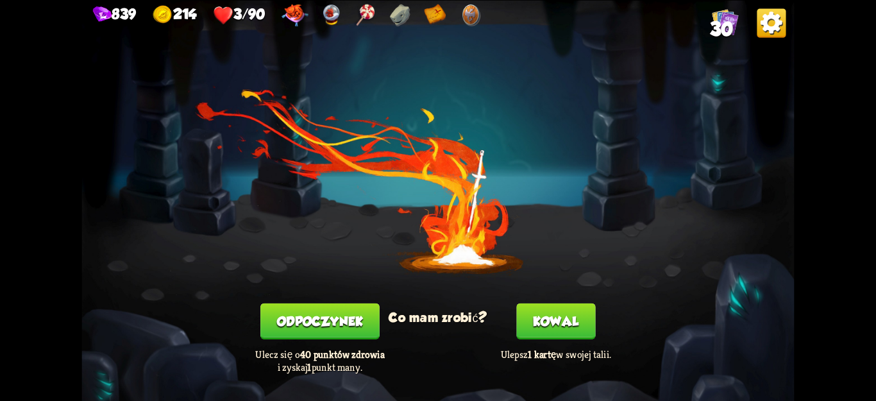
click at [313, 313] on button "Odpoczynek" at bounding box center [319, 321] width 119 height 36
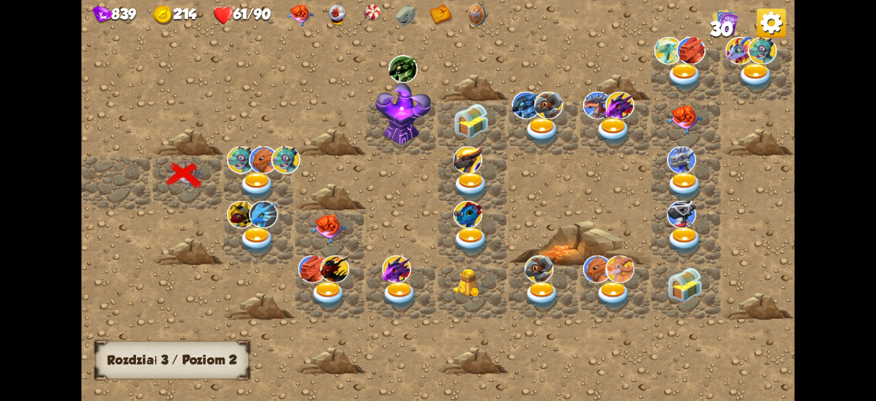
click at [270, 176] on img at bounding box center [258, 187] width 36 height 28
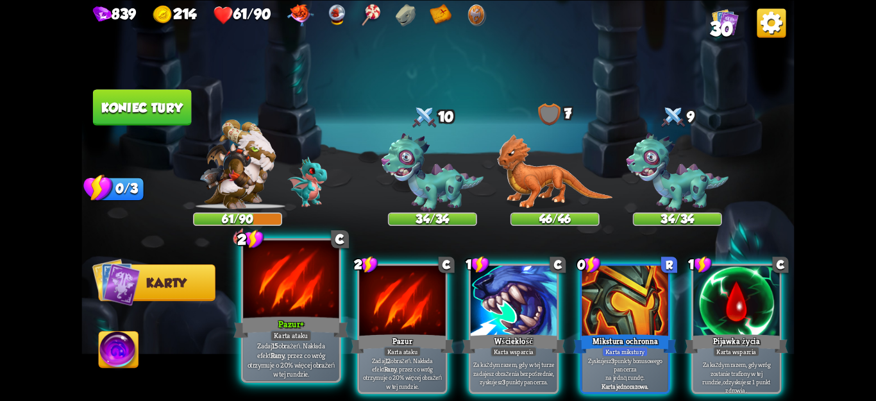
click at [293, 352] on font ", przez co wróg otrzymuje o 20% więcej obrażeń w tej rundzie." at bounding box center [291, 364] width 87 height 28
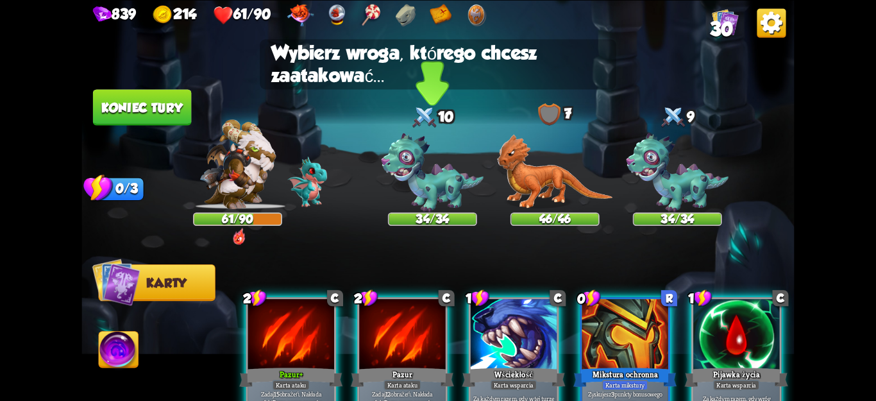
click at [443, 193] on img at bounding box center [432, 172] width 103 height 79
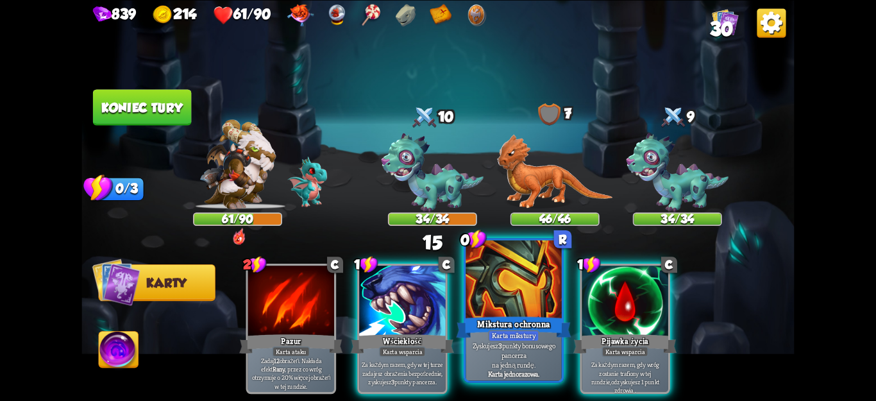
click at [523, 380] on div "Zyskujesz 3 punkty bonusowego pancerza na jedną rundę. Karta jednorazowa." at bounding box center [514, 360] width 96 height 42
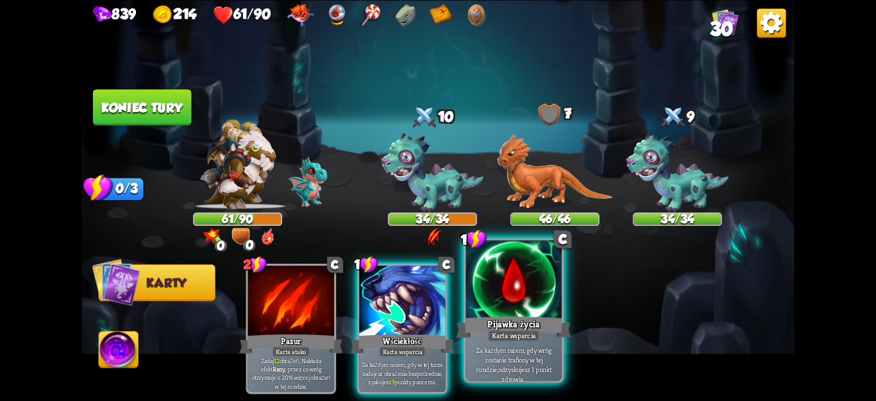
click at [532, 366] on font "Za każdym razem, gdy wróg zostanie trafiony w tej rundzie," at bounding box center [513, 359] width 75 height 28
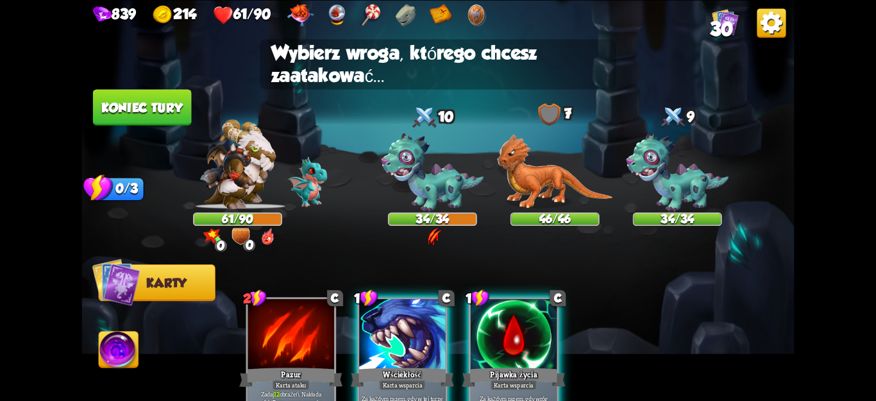
click at [532, 366] on div "Pijawka życia" at bounding box center [513, 377] width 103 height 23
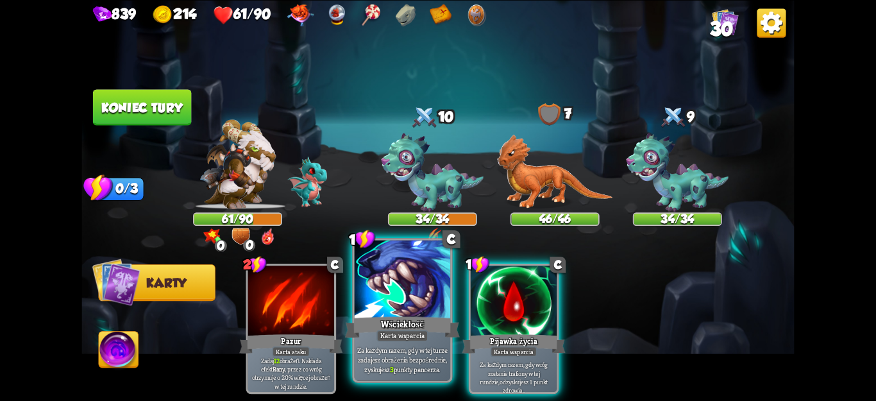
click at [434, 372] on div "Za każdym razem, gdy w tej turze zadajesz obrażenia bezpośrednie, zyskujesz 3 p…" at bounding box center [403, 360] width 96 height 42
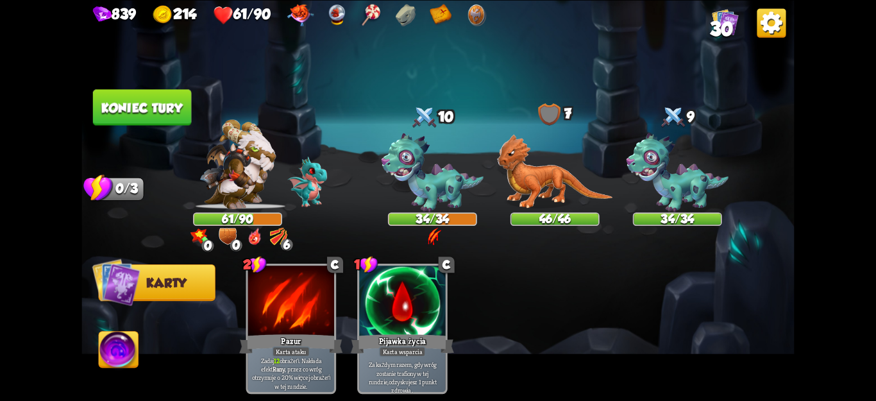
click at [151, 101] on font "Koniec tury" at bounding box center [141, 107] width 81 height 15
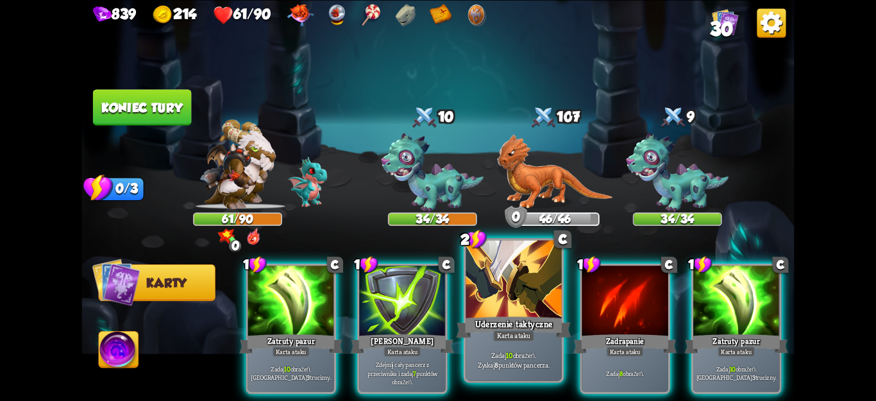
click at [525, 371] on div "Zadaj 10 obrażeń. Zyskaj 8 punktów pancerza." at bounding box center [514, 360] width 96 height 42
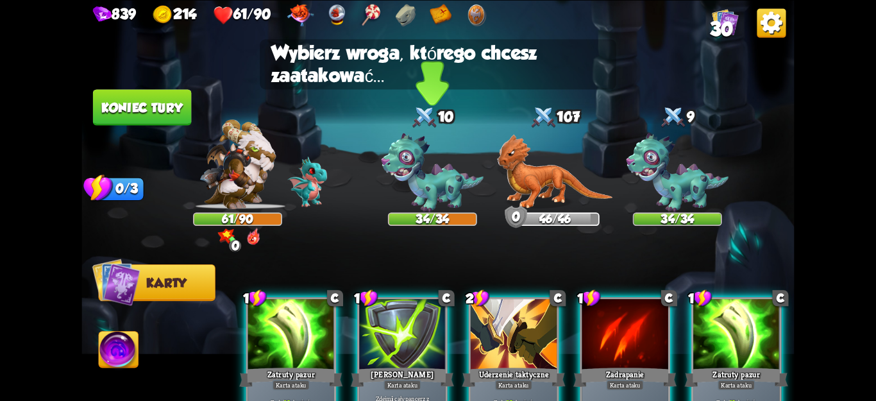
click at [437, 201] on img at bounding box center [432, 172] width 103 height 79
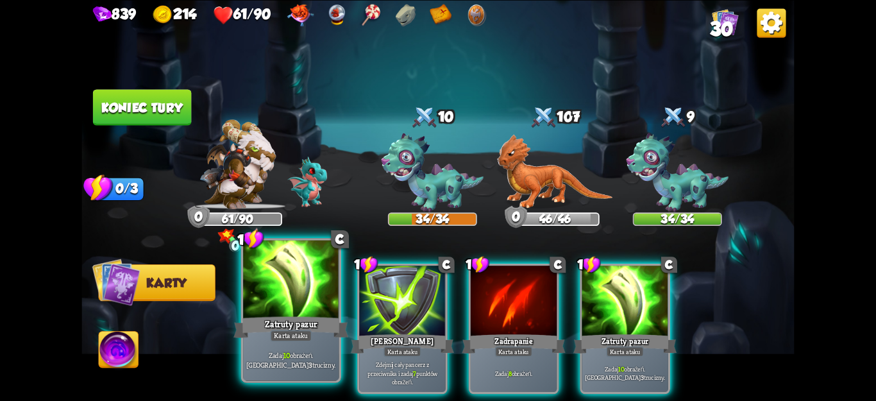
click at [309, 343] on div "Zadaj 10 obrażeń. Zastosuj 3 trucizny." at bounding box center [291, 360] width 96 height 42
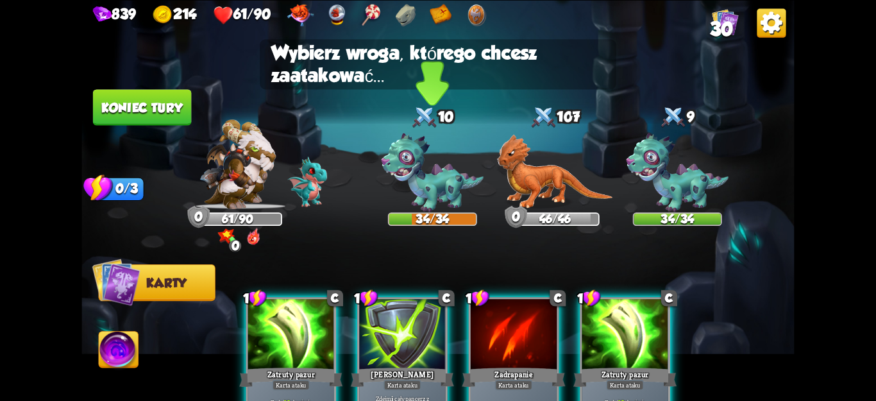
click at [457, 155] on img at bounding box center [432, 172] width 103 height 79
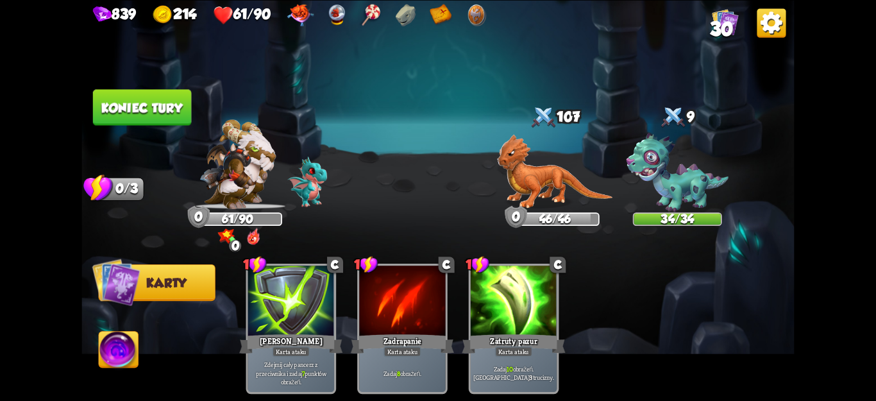
click at [178, 121] on button "Koniec tury" at bounding box center [142, 107] width 98 height 36
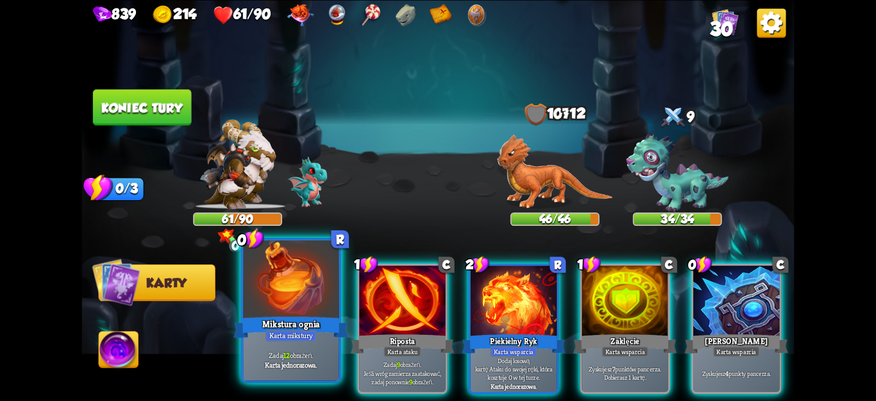
click at [317, 344] on div "Zadaj 12 obrażeń. Karta jednorazowa." at bounding box center [291, 360] width 96 height 42
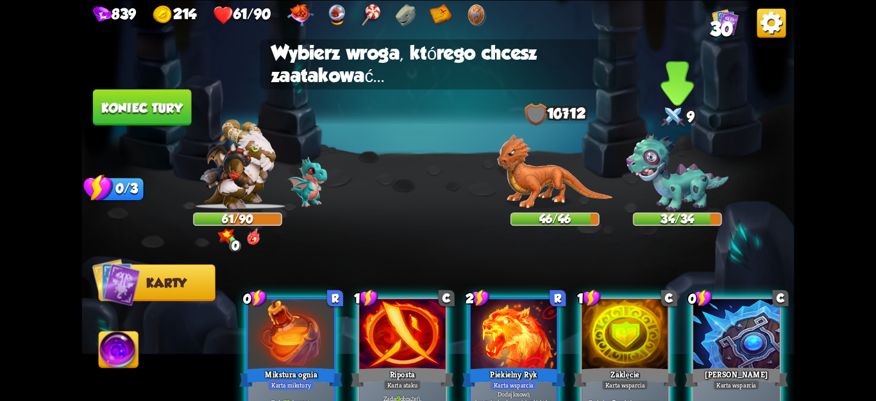
click at [682, 180] on img at bounding box center [677, 172] width 103 height 79
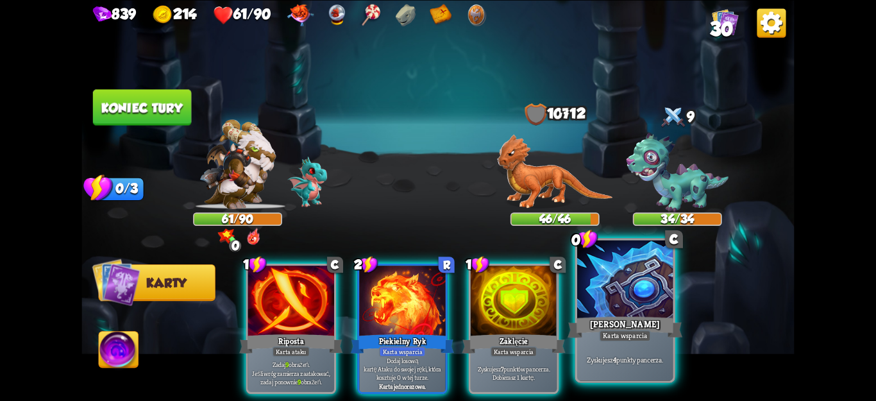
click at [664, 308] on div at bounding box center [625, 280] width 96 height 81
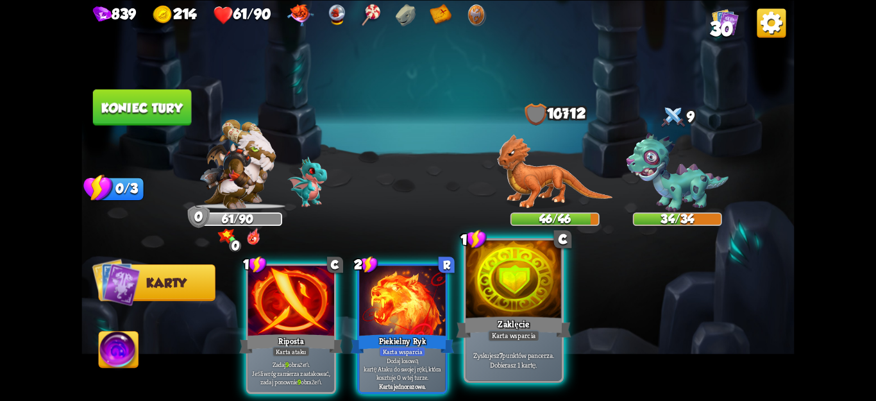
click at [546, 344] on div "Zyskujesz 7 punktów pancerza. Dobierasz 1 kartę." at bounding box center [514, 360] width 96 height 42
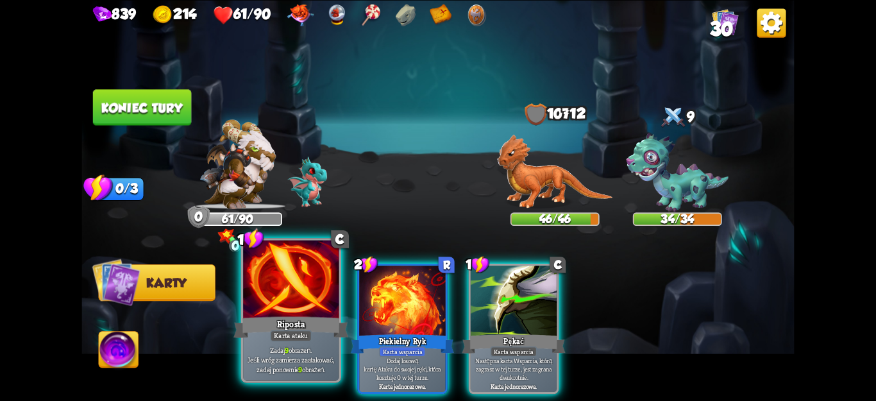
click at [282, 337] on font "Karta ataku" at bounding box center [291, 336] width 34 height 10
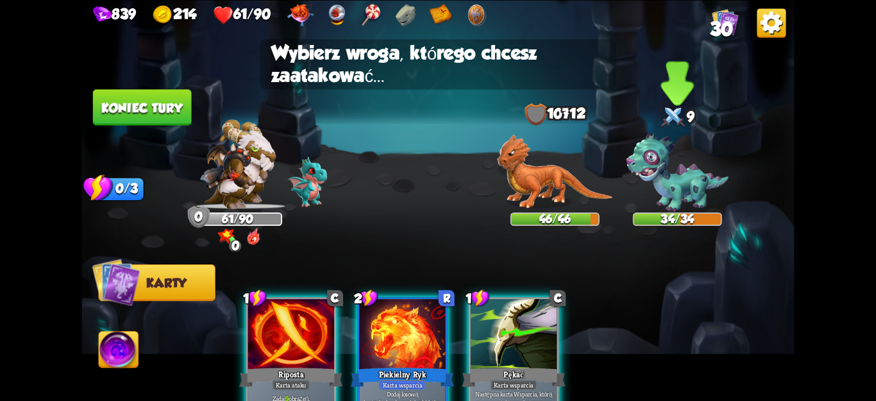
click at [655, 217] on div "34/34" at bounding box center [677, 218] width 87 height 11
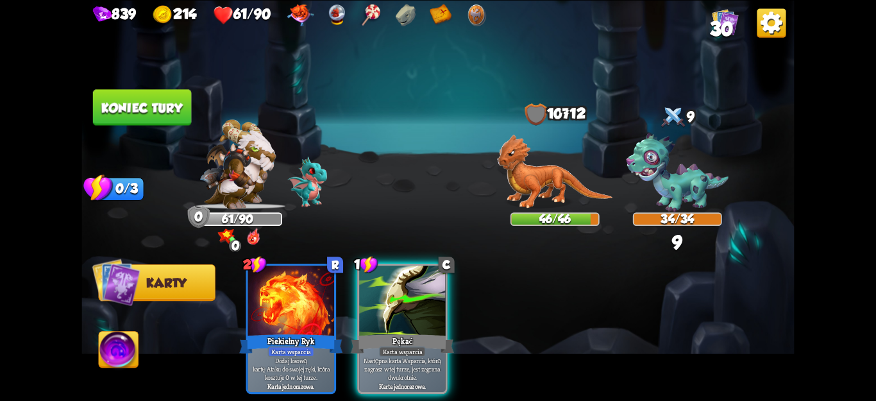
click at [401, 332] on div "Pękać" at bounding box center [402, 343] width 103 height 23
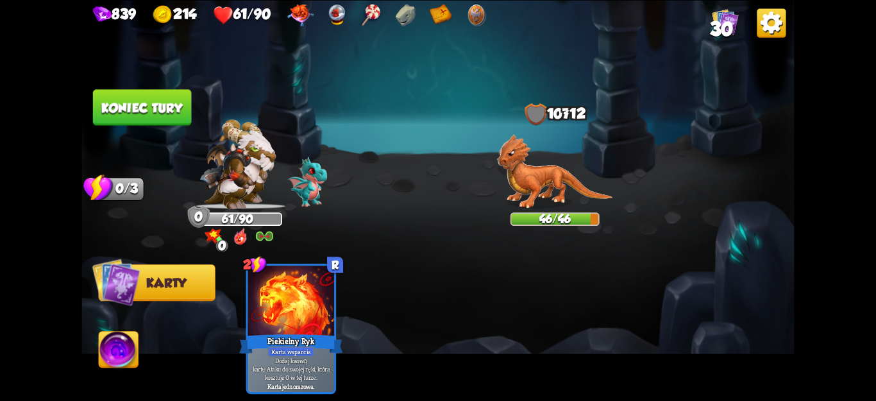
click at [117, 107] on font "Koniec tury" at bounding box center [141, 107] width 81 height 15
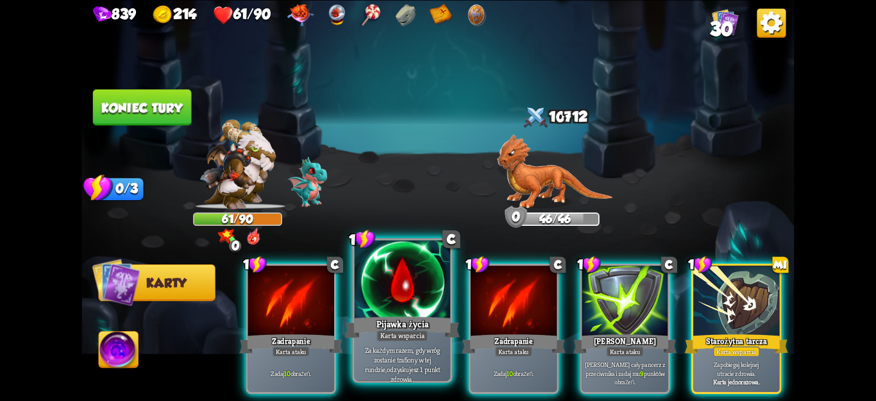
click at [387, 307] on div at bounding box center [403, 280] width 96 height 81
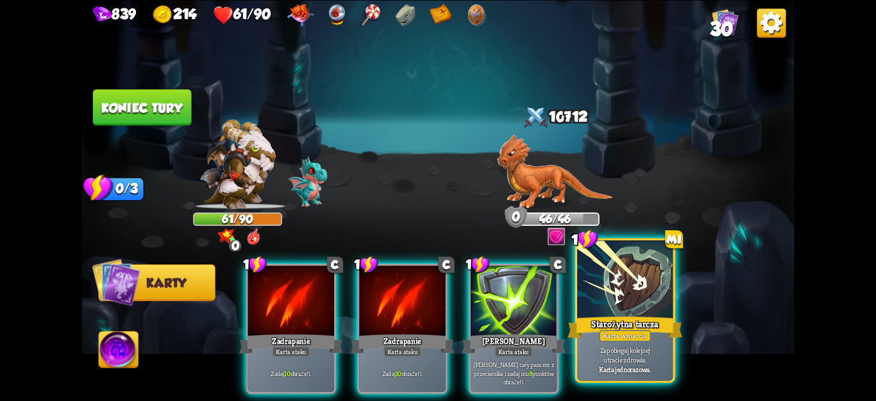
click at [624, 373] on font "Karta jednorazowa." at bounding box center [625, 369] width 52 height 10
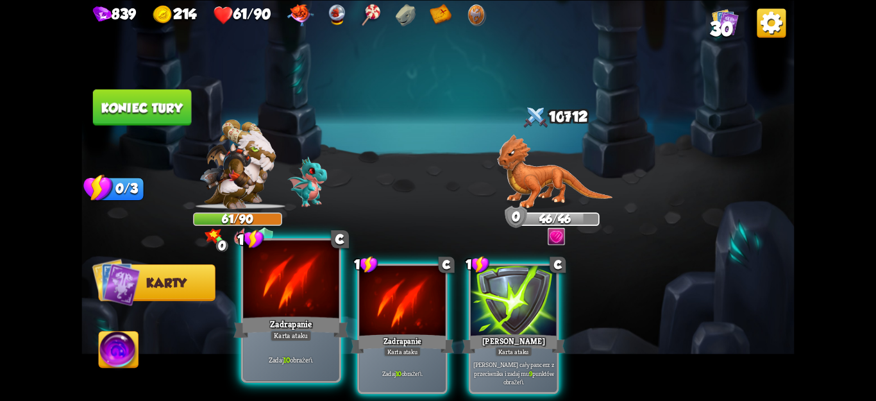
click at [312, 337] on div "Karta ataku" at bounding box center [291, 336] width 42 height 12
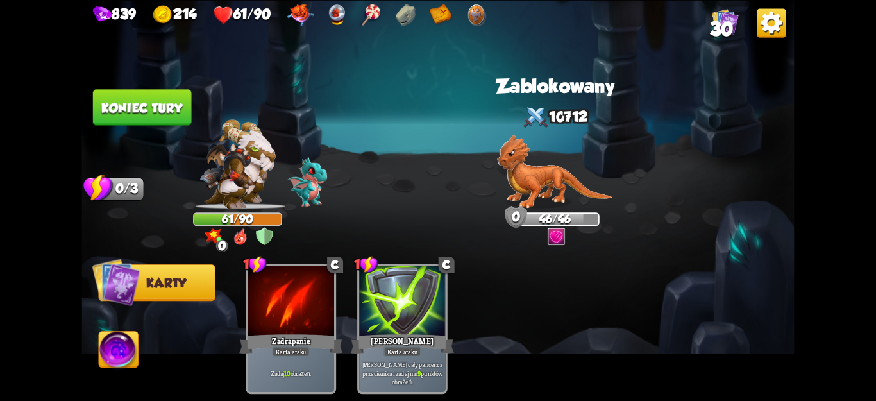
click at [162, 103] on font "Koniec tury" at bounding box center [141, 107] width 81 height 15
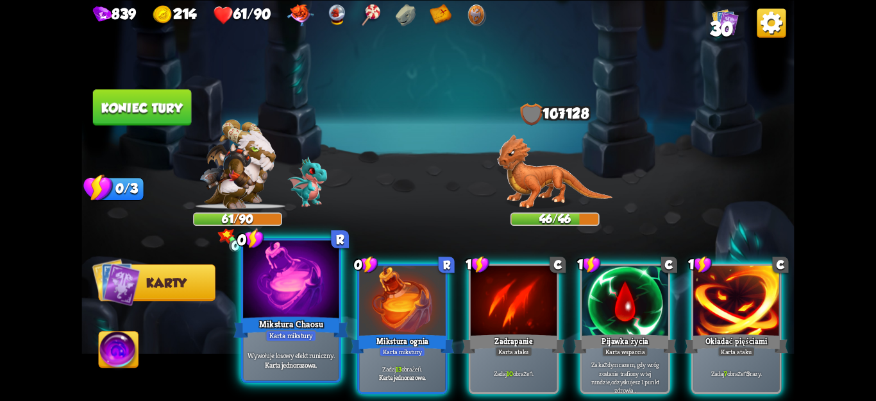
click at [282, 360] on font "Karta jednorazowa." at bounding box center [291, 364] width 52 height 10
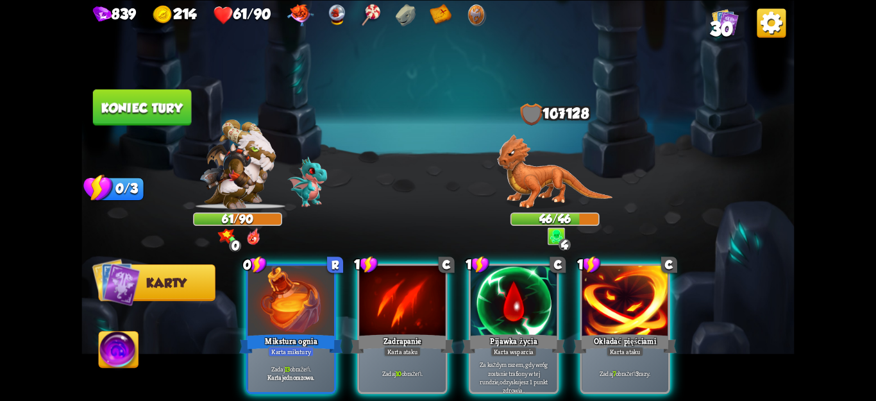
click at [282, 373] on font "Karta jednorazowa." at bounding box center [290, 377] width 47 height 8
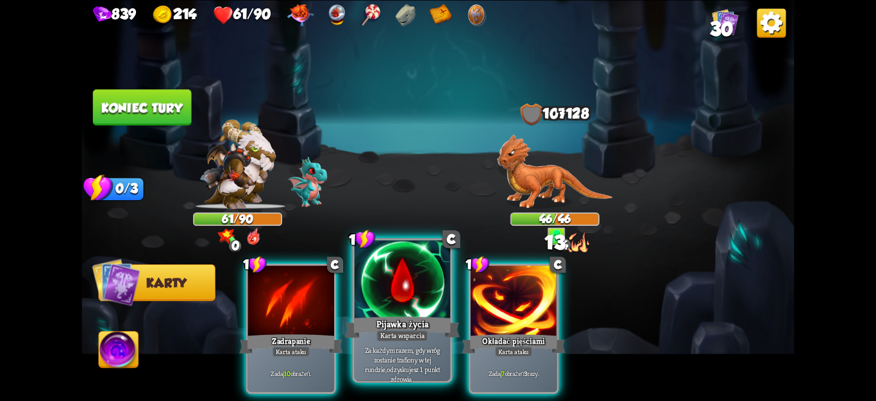
click at [415, 360] on font "Za każdym razem, gdy wróg zostanie trafiony w tej rundzie," at bounding box center [402, 359] width 75 height 28
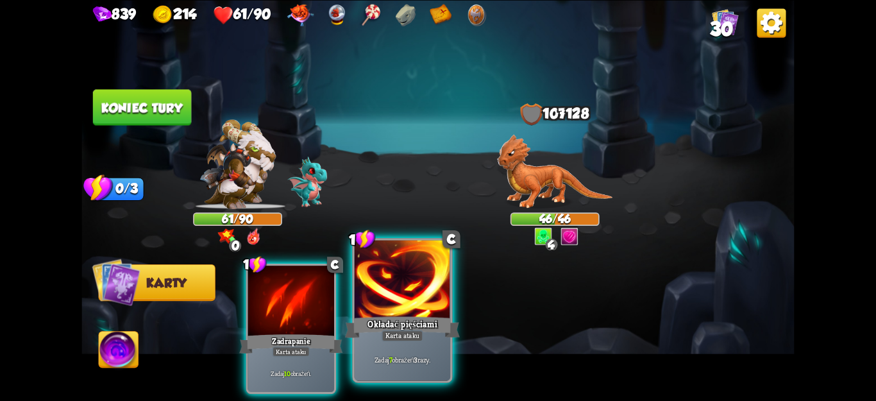
click at [418, 379] on div "Zadaj 7 obrażeń 3 razy." at bounding box center [403, 360] width 96 height 42
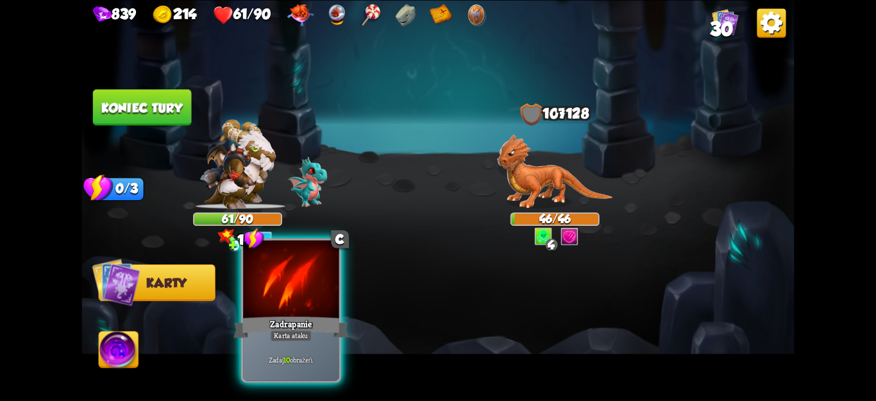
click at [283, 352] on div "Zadaj 10 obrażeń." at bounding box center [291, 360] width 96 height 42
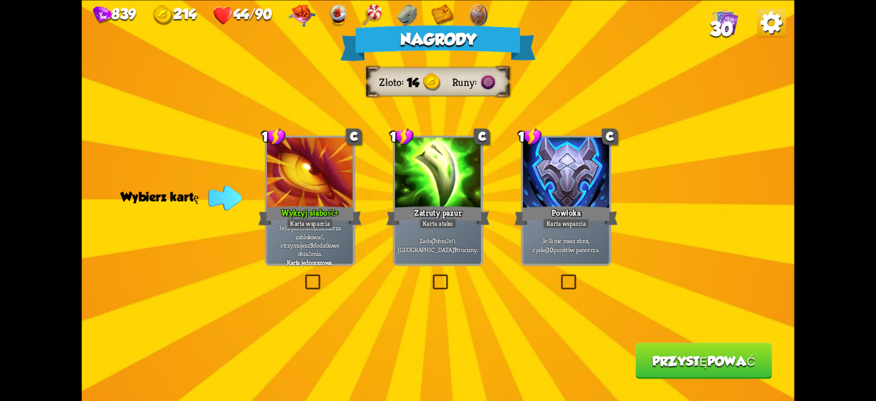
click at [559, 276] on label at bounding box center [559, 276] width 0 height 0
click at [0, 0] on input "checkbox" at bounding box center [0, 0] width 0 height 0
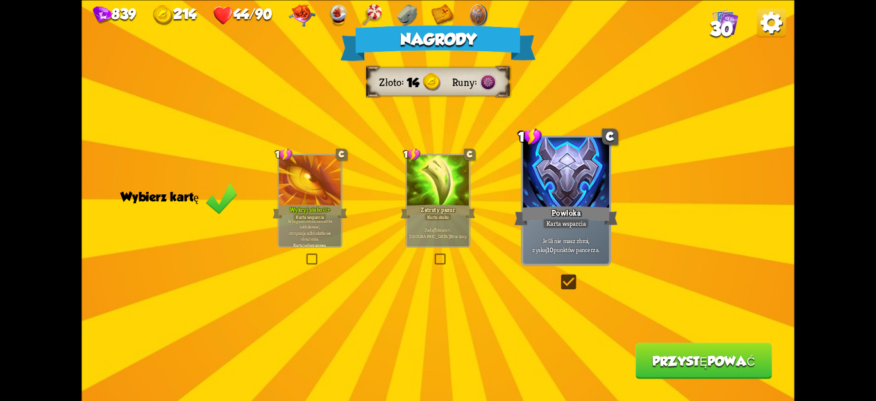
click at [664, 348] on button "Przystępować" at bounding box center [704, 360] width 137 height 36
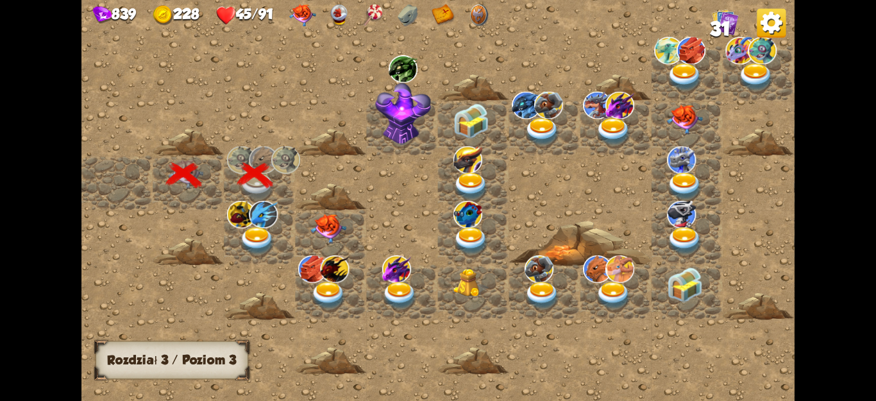
click at [250, 242] on img at bounding box center [258, 241] width 36 height 28
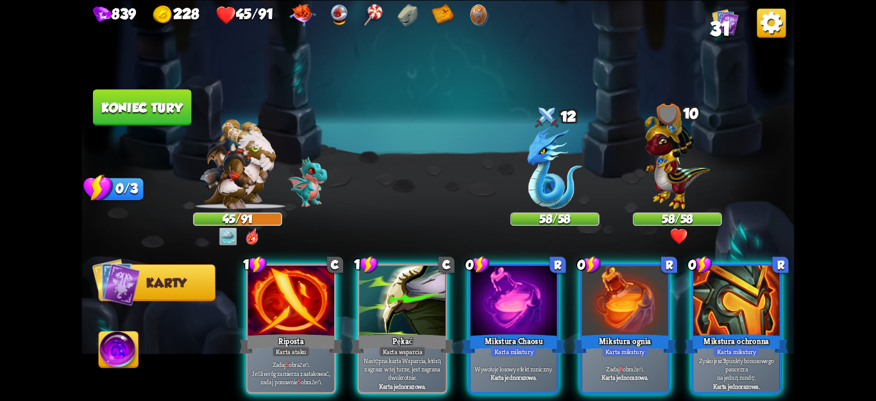
click at [752, 335] on font "Mikstura ochronna" at bounding box center [736, 340] width 65 height 10
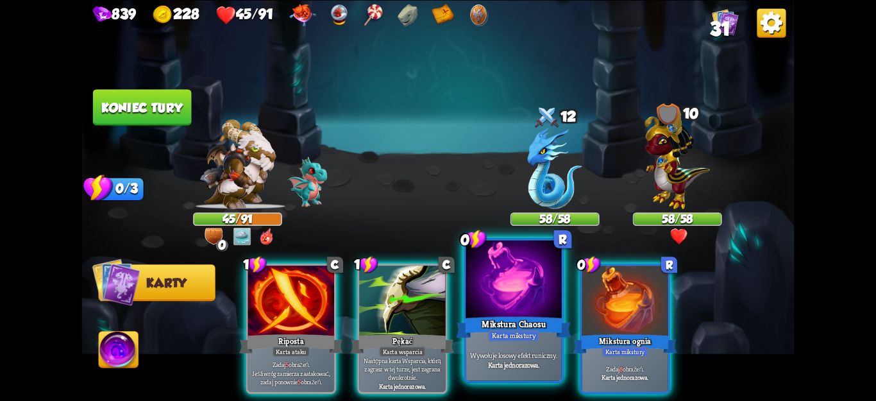
click at [516, 357] on font "Wywołuje losowy efekt runiczny." at bounding box center [513, 355] width 87 height 10
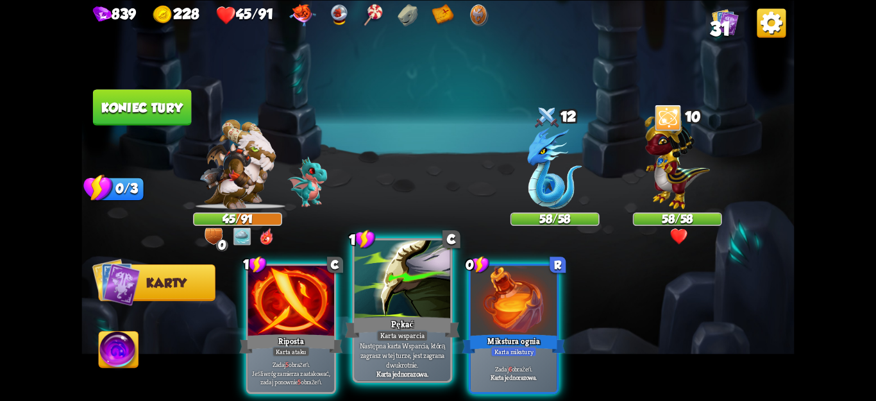
click at [422, 332] on font "Karta wsparcia" at bounding box center [402, 336] width 44 height 10
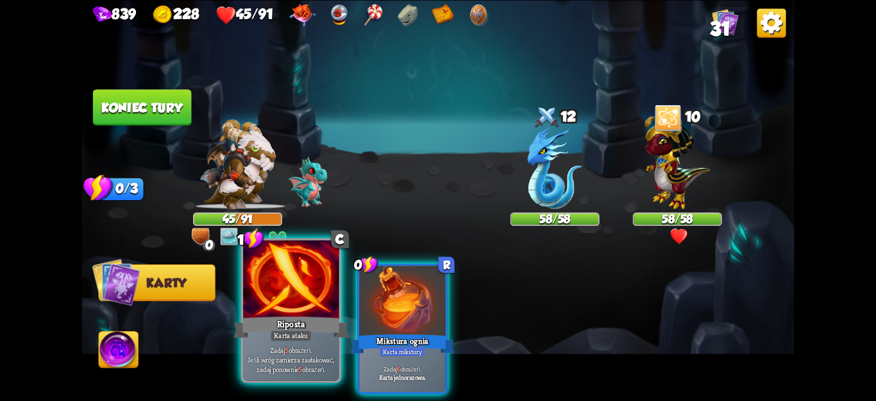
click at [300, 374] on div "Zadaj 5 obrażeń. Jeśli wróg zamierza zaatakować, zadaj ponownie 5 obrażeń." at bounding box center [291, 360] width 96 height 42
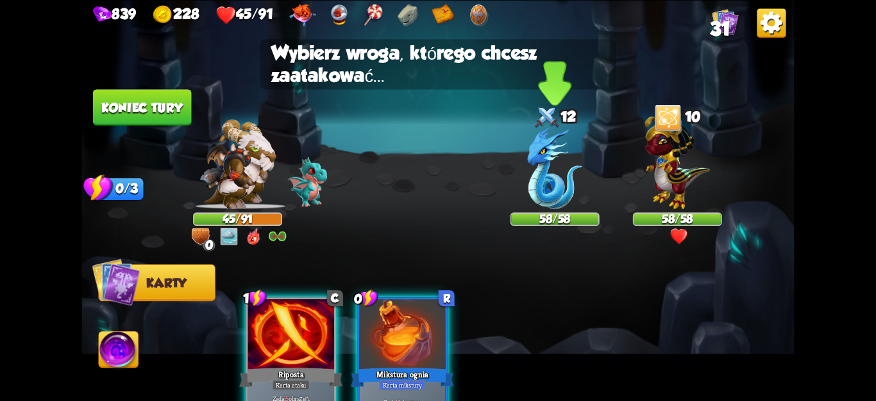
click at [562, 216] on font "58/58" at bounding box center [554, 219] width 31 height 14
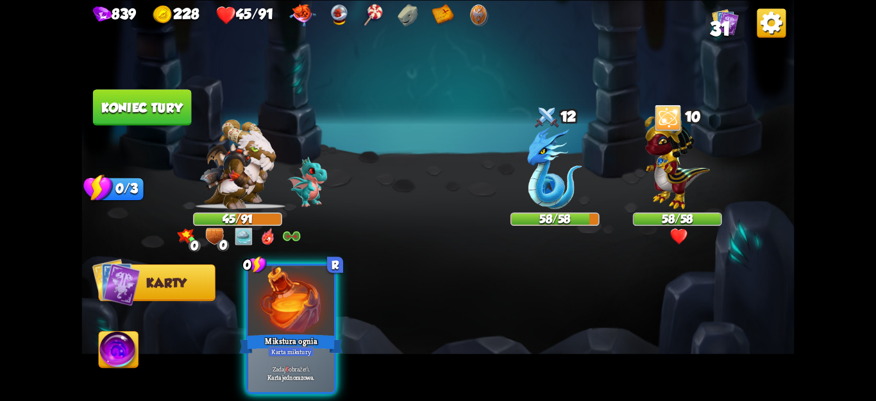
click at [163, 99] on button "Koniec tury" at bounding box center [142, 107] width 98 height 36
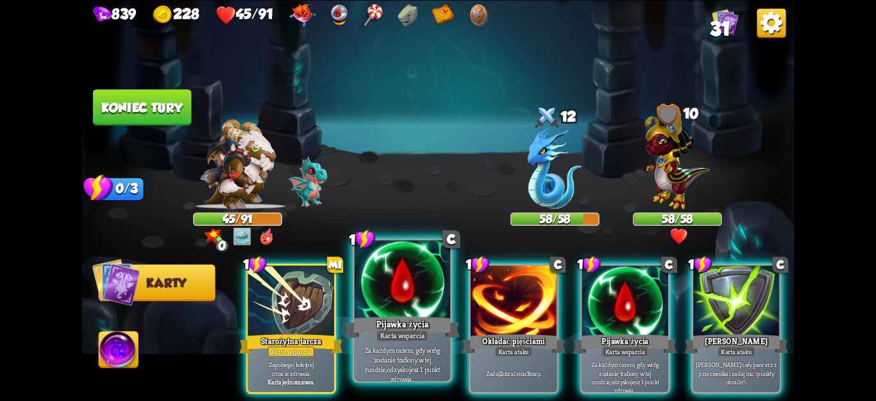
click at [373, 329] on div "Pijawka życia" at bounding box center [402, 327] width 115 height 26
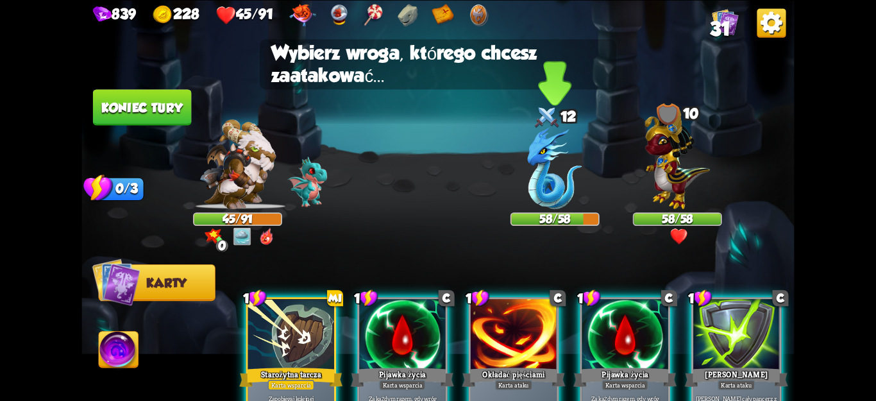
click at [560, 176] on img at bounding box center [555, 168] width 55 height 82
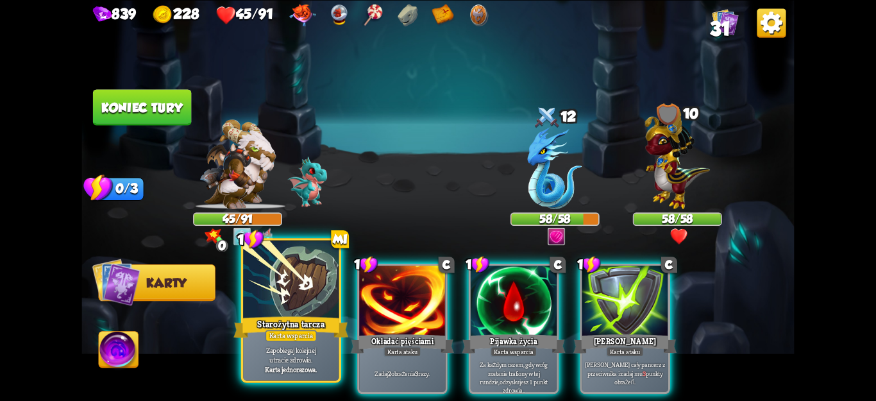
click at [264, 332] on div "Starożytna tarcza" at bounding box center [290, 327] width 115 height 26
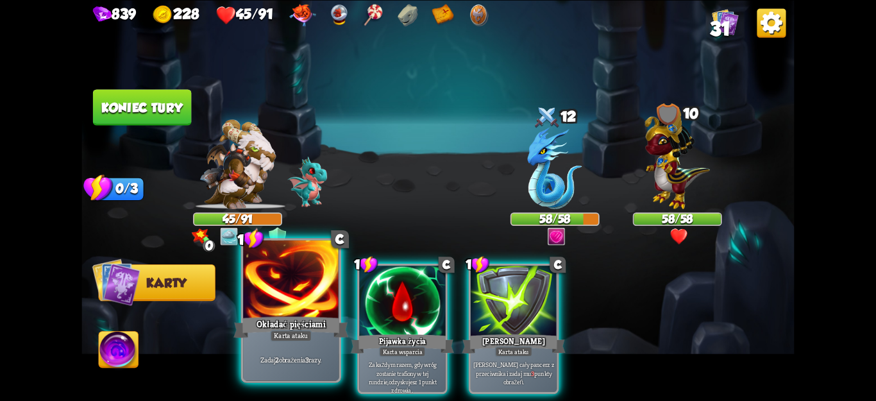
click at [265, 354] on div "Zadaj 2 obrażenia 3 razy." at bounding box center [291, 360] width 96 height 42
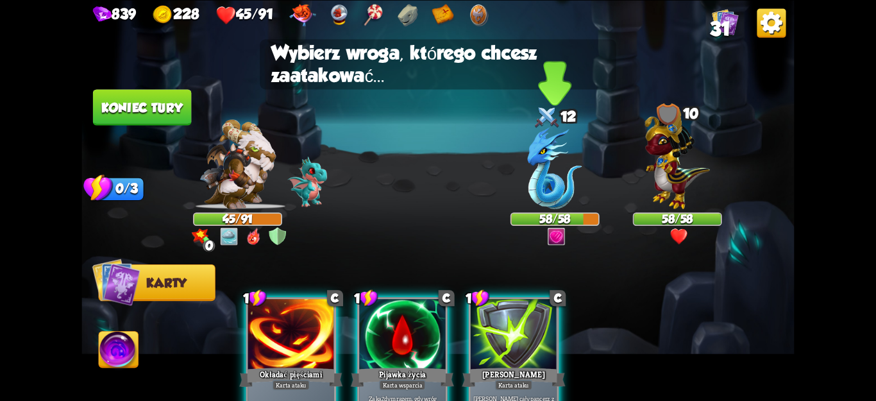
click at [570, 178] on img at bounding box center [555, 168] width 55 height 82
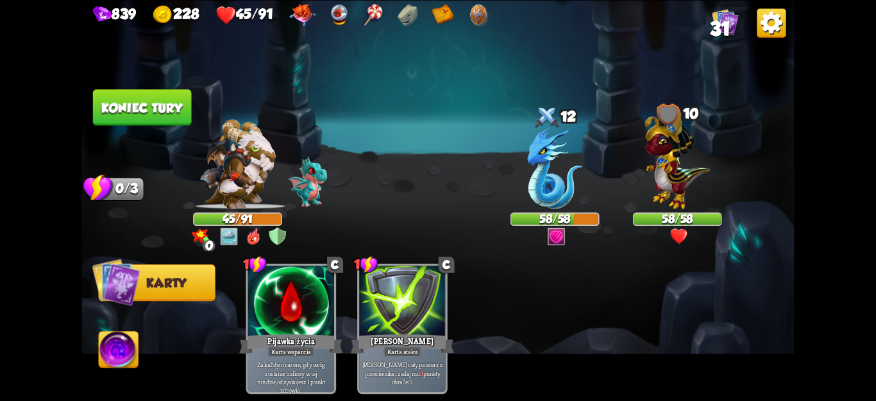
click at [162, 108] on font "Koniec tury" at bounding box center [141, 107] width 81 height 15
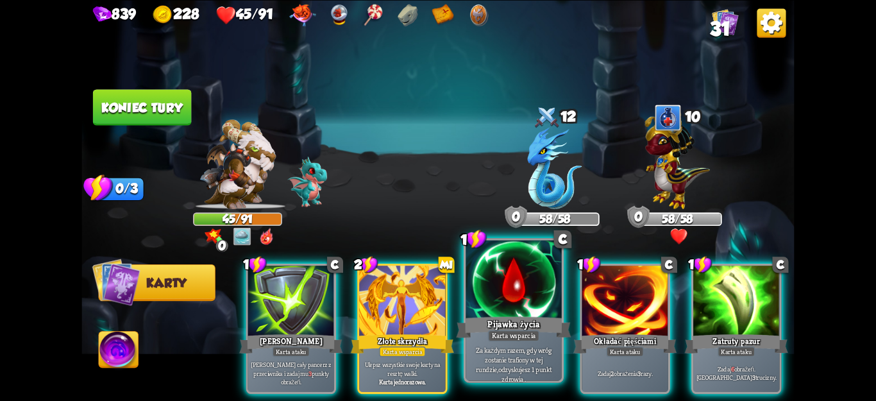
click at [518, 355] on font "Za każdym razem, gdy wróg zostanie trafiony w tej rundzie," at bounding box center [513, 359] width 75 height 28
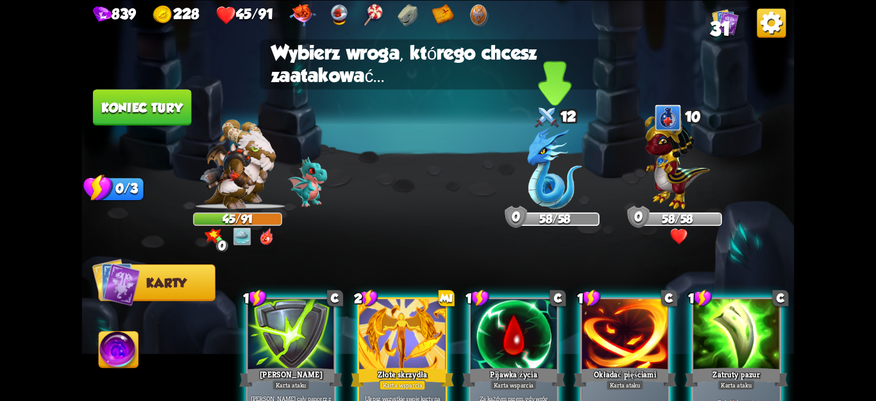
click at [586, 186] on div at bounding box center [555, 170] width 89 height 78
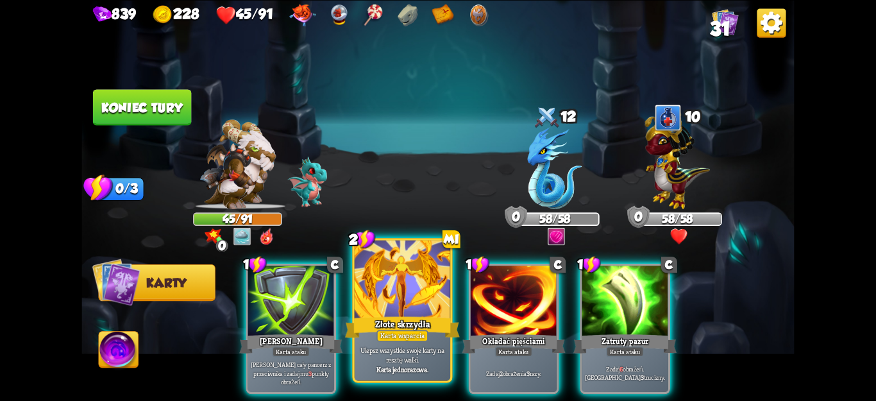
click at [373, 342] on div "Ulepsz wszystkie swoje karty na resztę walki. Karta jednorazowa." at bounding box center [403, 360] width 96 height 42
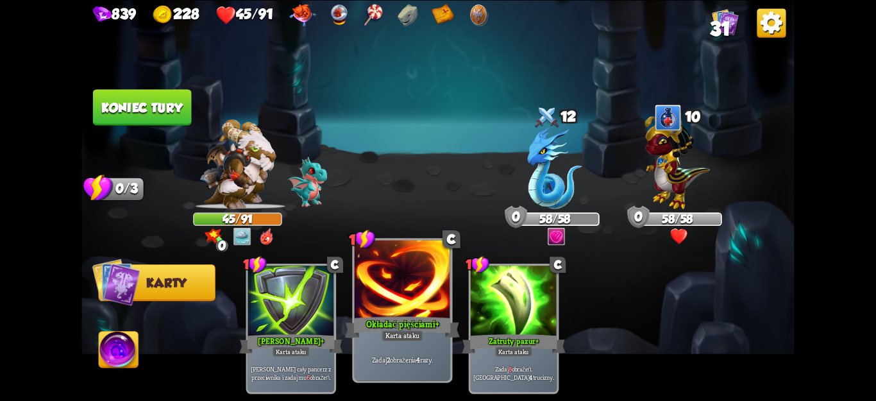
click at [416, 354] on div "Zadaj 2 obrażenia 4 razy." at bounding box center [403, 360] width 96 height 42
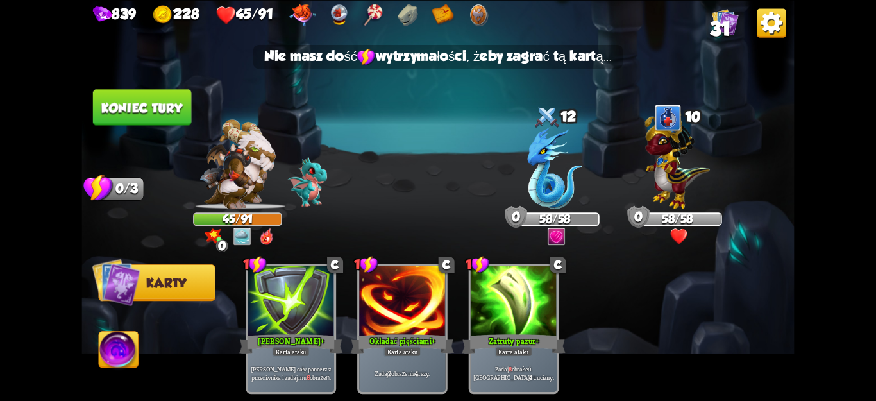
click at [165, 106] on font "Koniec tury" at bounding box center [141, 107] width 81 height 15
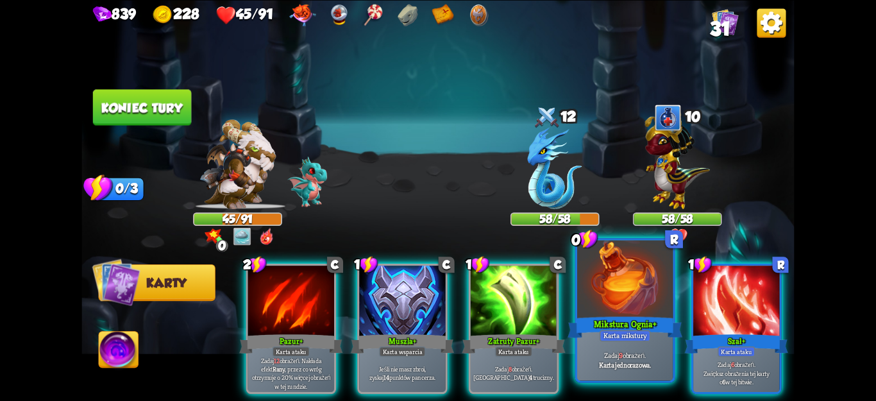
click at [621, 372] on div "Zadaj 9 obrażeń. Karta jednorazowa." at bounding box center [625, 360] width 96 height 42
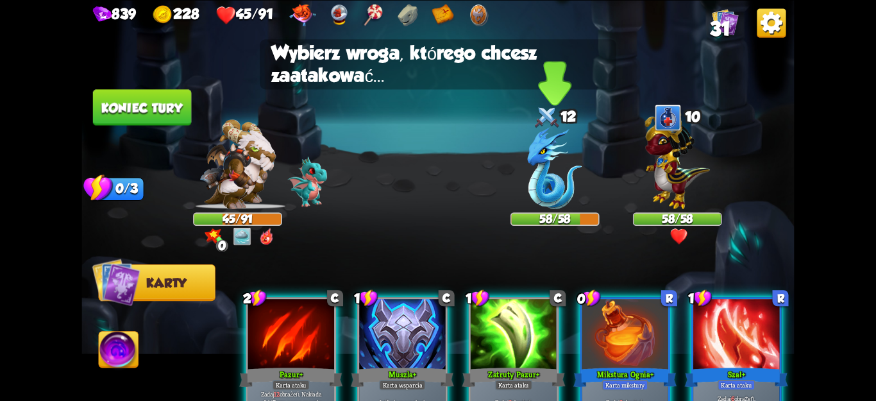
click at [549, 216] on font "58/58" at bounding box center [554, 219] width 31 height 14
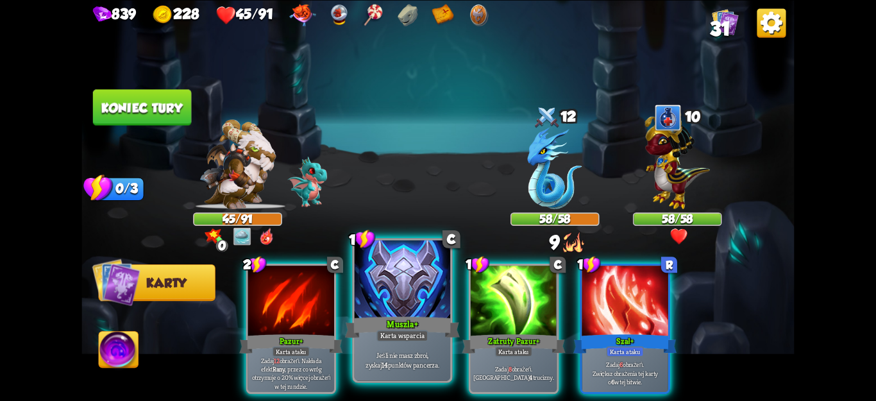
click at [412, 368] on font "punktów pancerza." at bounding box center [413, 364] width 51 height 10
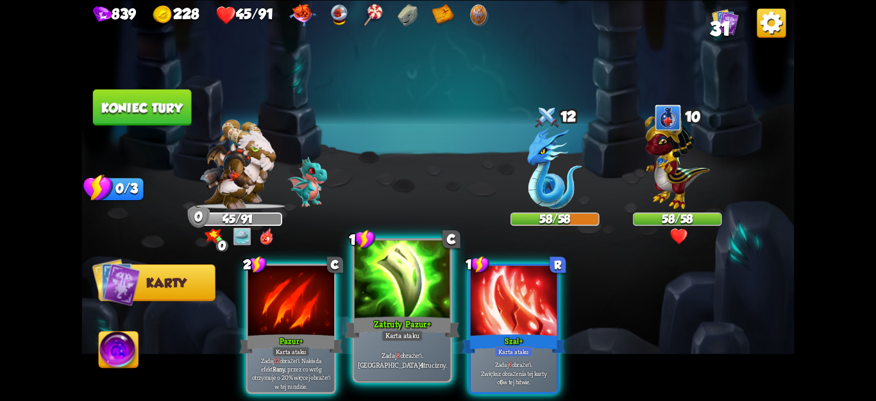
click at [403, 346] on div "Zadaj 8 obrażeń. Zaaplikuj 4 trucizny." at bounding box center [403, 360] width 96 height 42
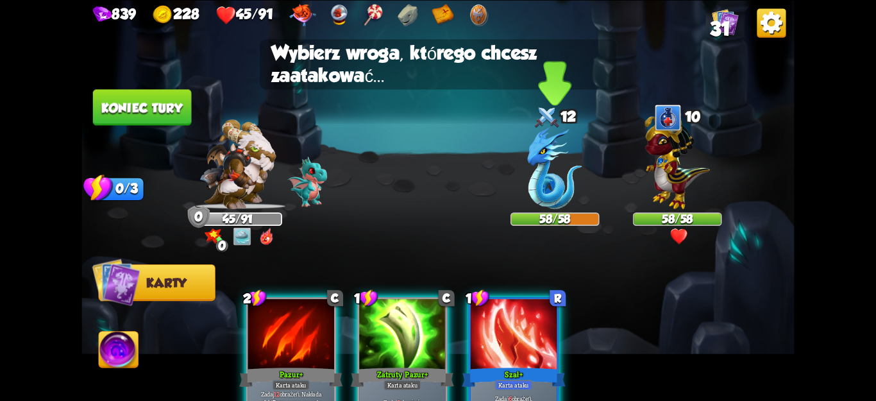
click at [570, 188] on img at bounding box center [555, 168] width 55 height 82
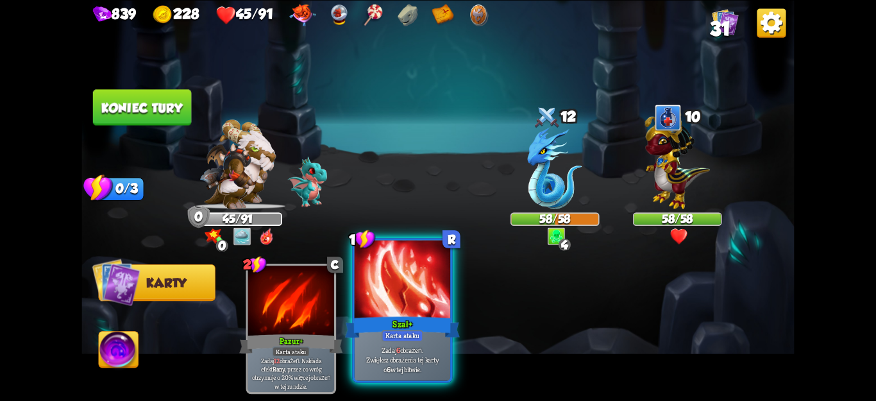
click at [416, 338] on font "Karta ataku" at bounding box center [402, 336] width 34 height 10
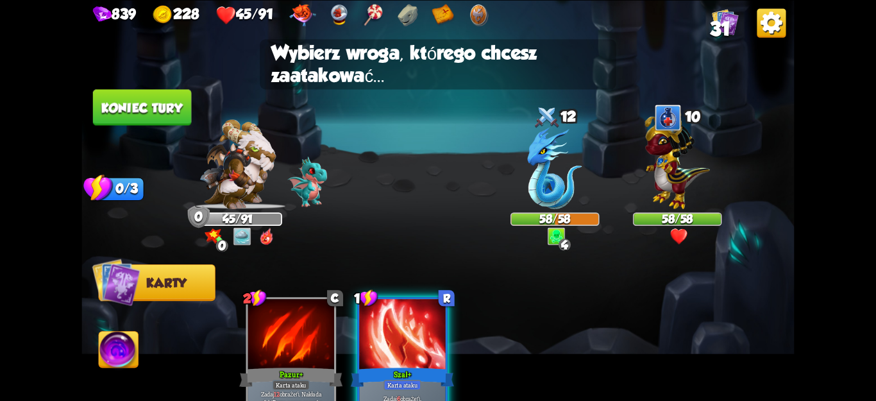
click at [603, 174] on img at bounding box center [437, 200] width 713 height 401
click at [575, 182] on img at bounding box center [555, 168] width 55 height 82
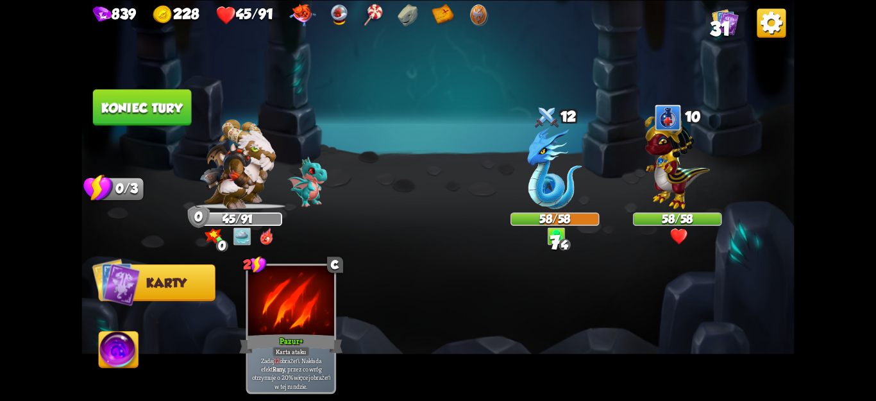
click at [156, 109] on font "Koniec tury" at bounding box center [141, 107] width 81 height 15
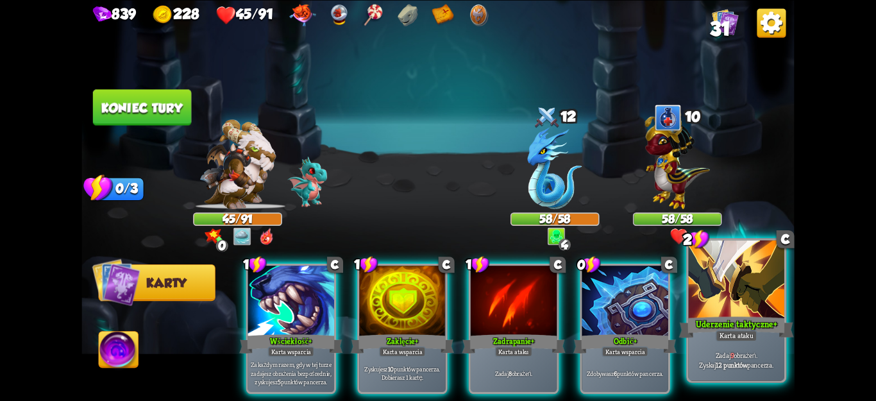
click at [752, 332] on font "Karta ataku" at bounding box center [737, 336] width 34 height 10
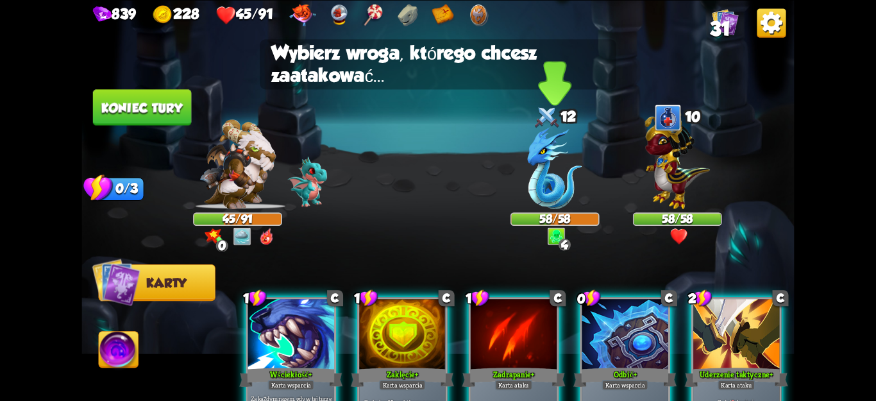
click at [564, 185] on img at bounding box center [555, 168] width 55 height 82
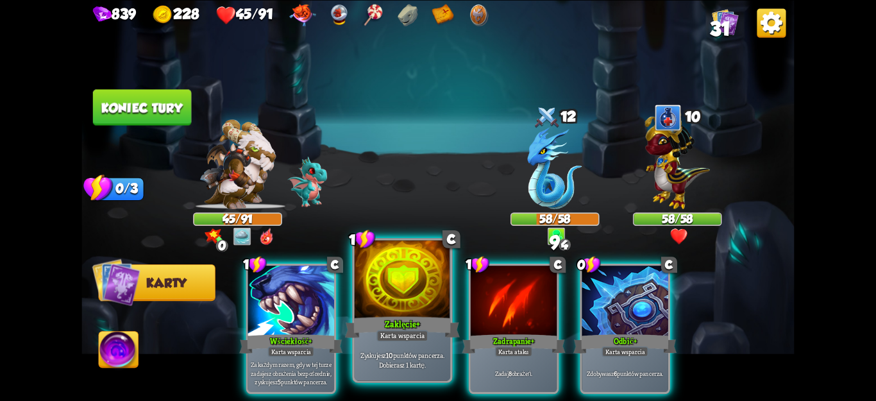
click at [409, 302] on div at bounding box center [403, 280] width 96 height 81
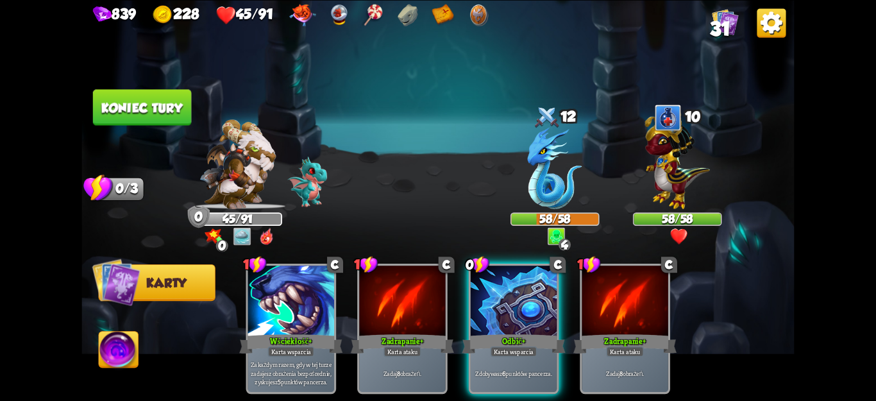
click at [528, 385] on div "1 C Wściekłość + Karta wsparcia Za każdym razem, gdy w tej turze zadajesz obraż…" at bounding box center [509, 312] width 570 height 178
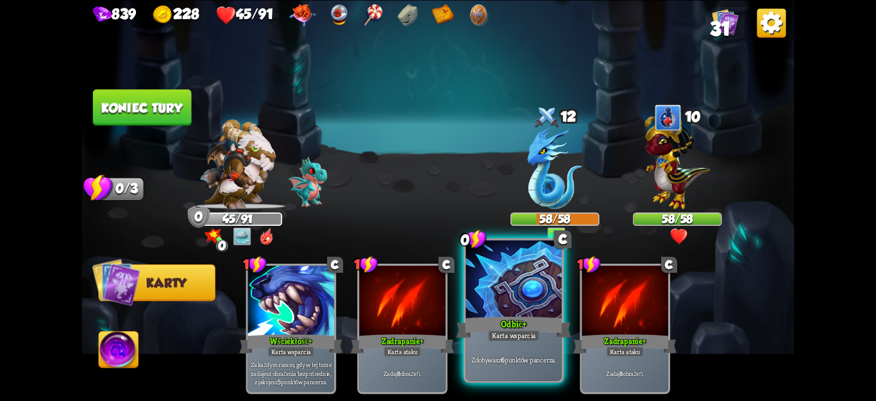
click at [546, 328] on div "Odbić +" at bounding box center [513, 327] width 115 height 26
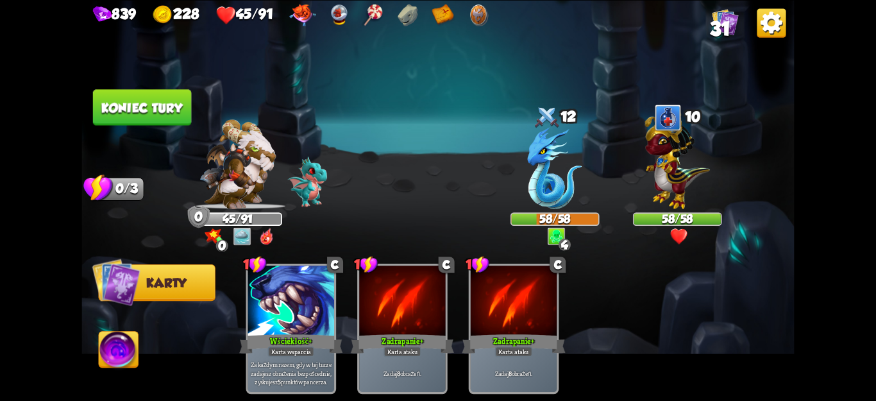
click at [140, 106] on font "Koniec tury" at bounding box center [141, 107] width 81 height 15
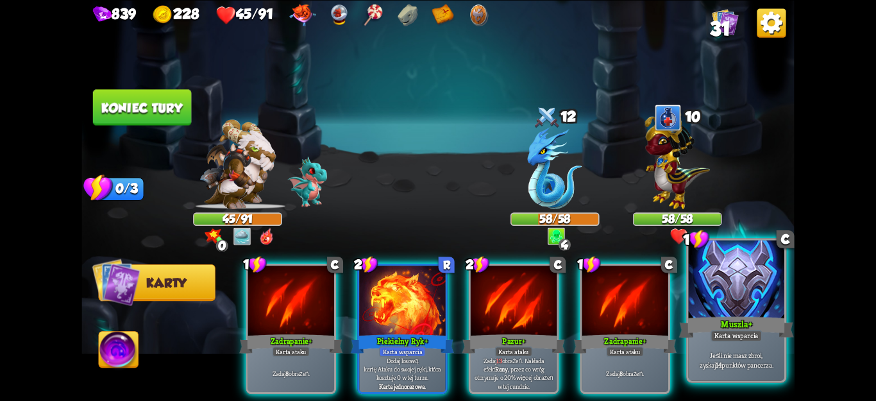
click at [714, 371] on div "Jeśli nie masz zbroi, zyskaj 14 punktów pancerza." at bounding box center [737, 360] width 96 height 42
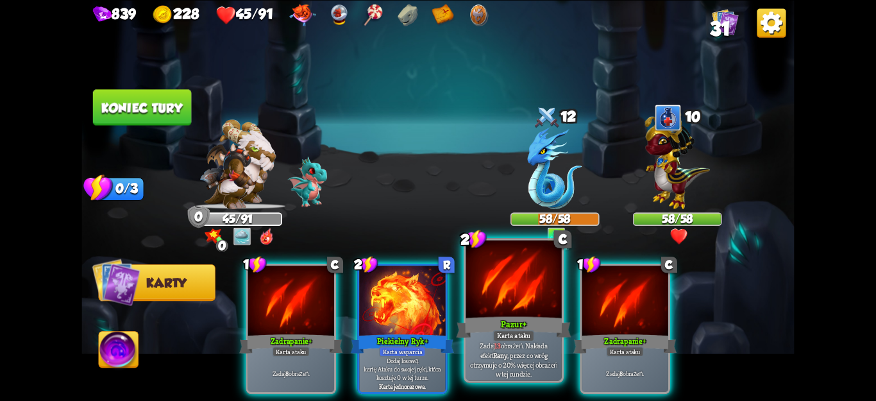
click at [526, 373] on p "Zadaj 13 obrażeń. Nakłada efekt Rany , przez co wróg otrzymuje o 20% więcej obr…" at bounding box center [513, 360] width 91 height 38
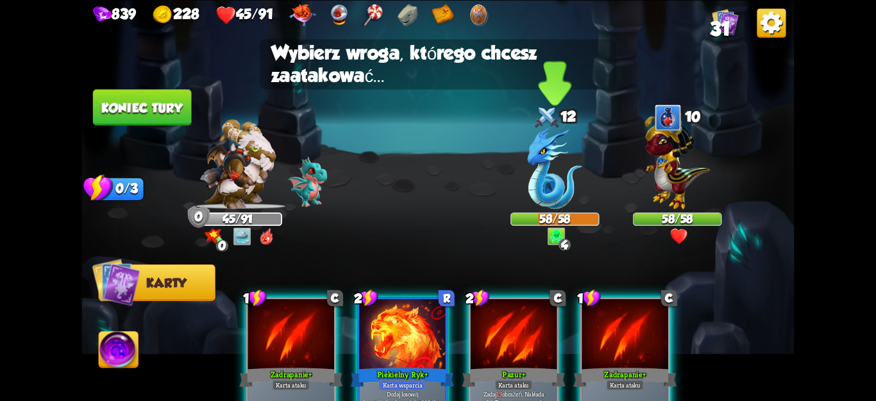
click at [578, 190] on img at bounding box center [555, 168] width 55 height 82
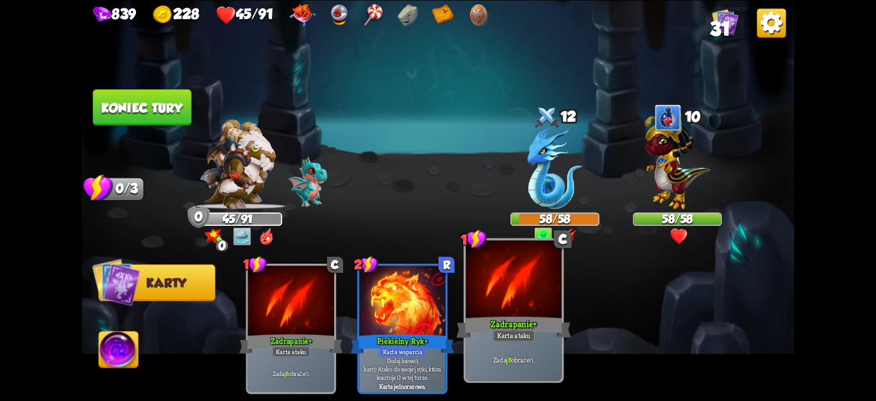
click at [509, 367] on div "Zadaj 8 obrażeń." at bounding box center [514, 360] width 96 height 42
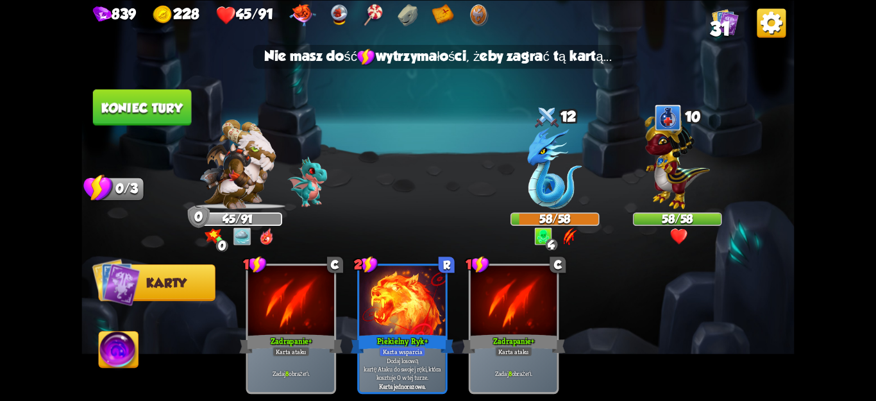
click at [107, 112] on font "Koniec tury" at bounding box center [141, 107] width 81 height 15
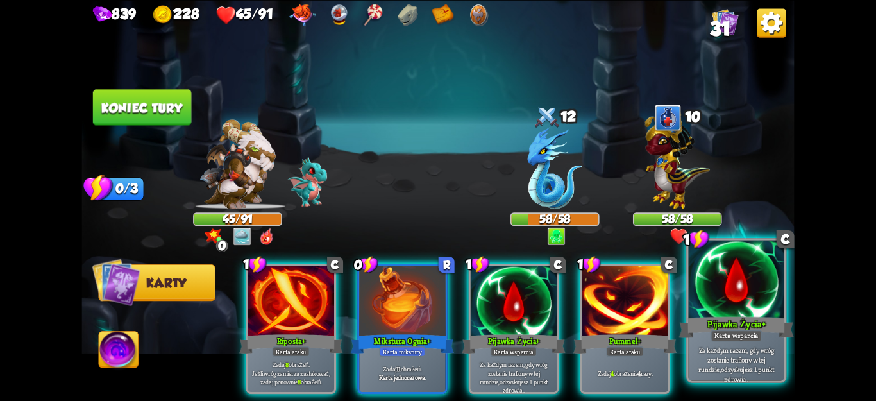
click at [702, 353] on font "Za każdym razem, gdy wróg zostanie trafiony w tej rundzie," at bounding box center [735, 359] width 75 height 28
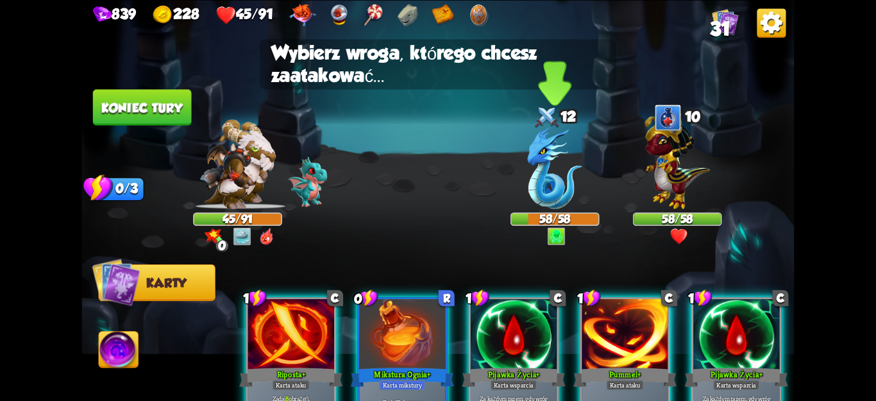
click at [552, 219] on font "58/58" at bounding box center [554, 219] width 31 height 14
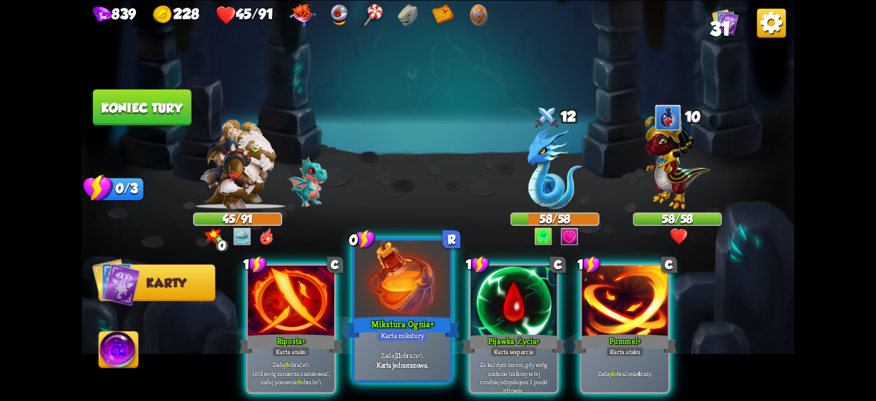
drag, startPoint x: 388, startPoint y: 307, endPoint x: 399, endPoint y: 305, distance: 11.1
click at [389, 307] on div at bounding box center [403, 280] width 96 height 81
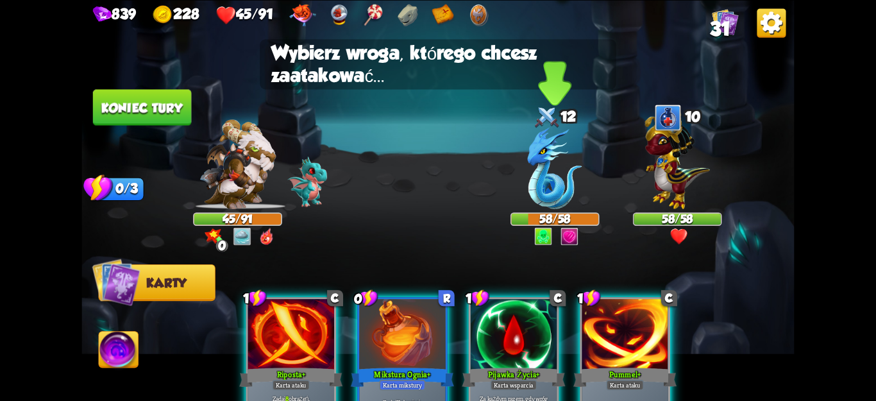
click at [559, 195] on img at bounding box center [555, 168] width 55 height 82
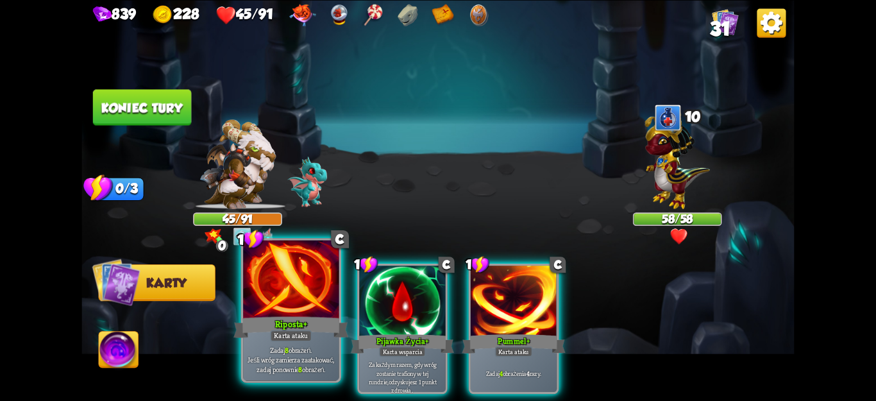
click at [273, 353] on font "Zadaj" at bounding box center [277, 350] width 15 height 10
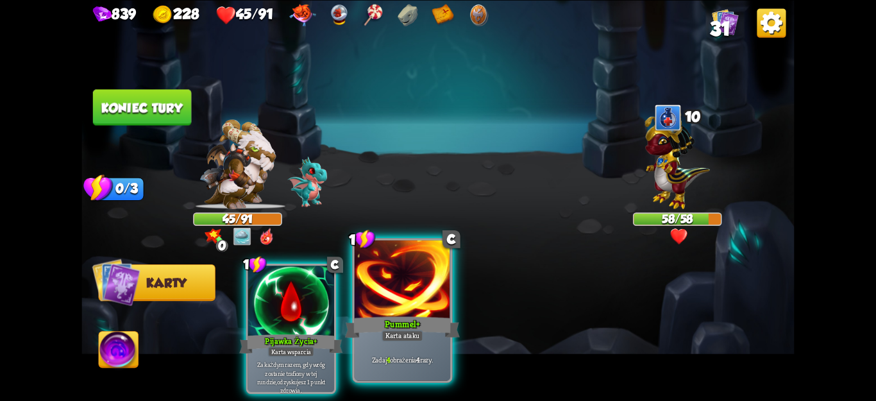
click at [393, 323] on font "Pummel" at bounding box center [400, 324] width 31 height 12
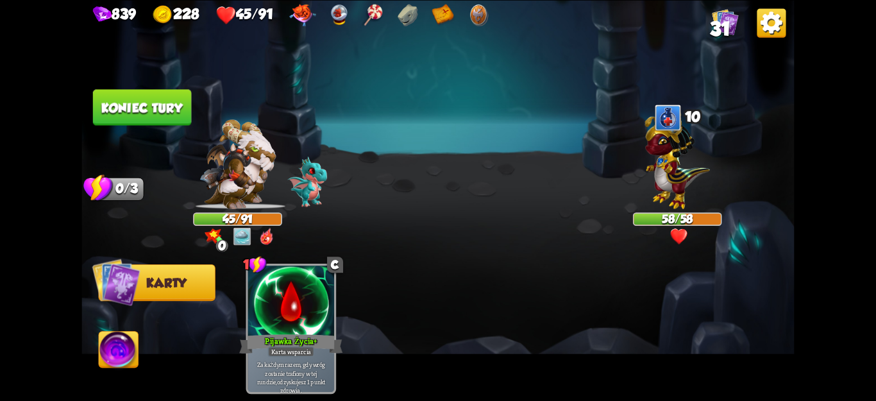
click at [151, 114] on font "Koniec tury" at bounding box center [141, 107] width 81 height 15
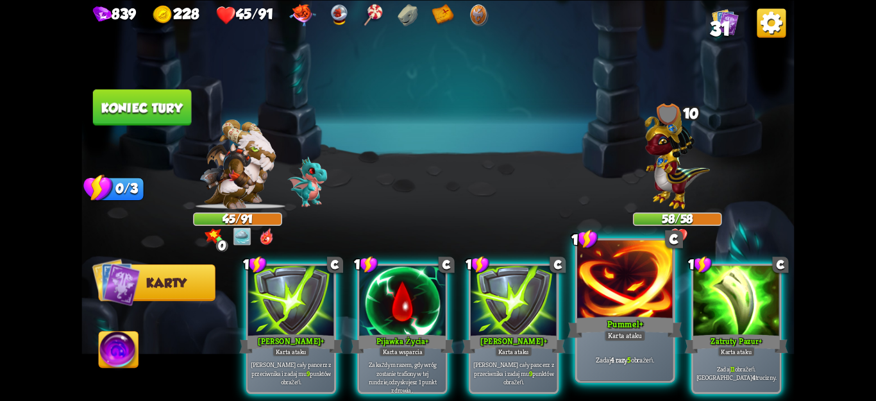
click at [639, 375] on div "Zadaj 4 razy 5 obrażeń ." at bounding box center [625, 360] width 96 height 42
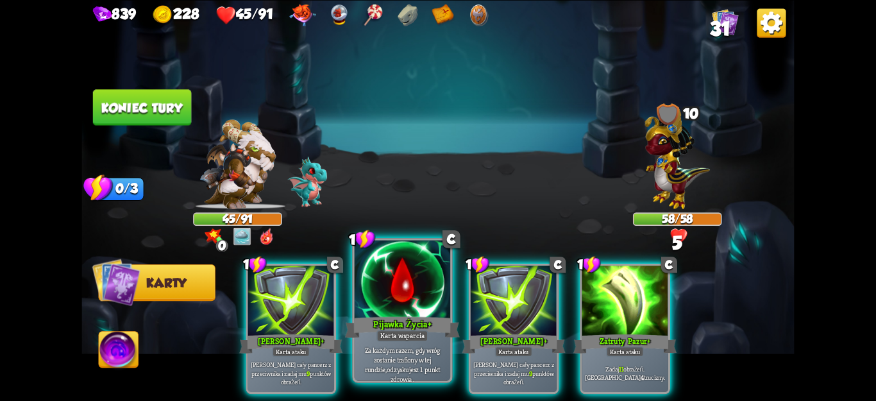
click at [414, 333] on font "Karta wsparcia" at bounding box center [402, 336] width 44 height 10
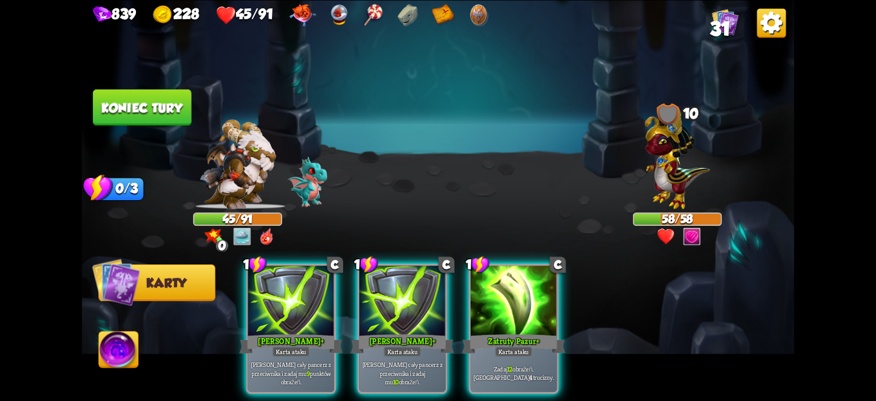
click at [568, 350] on div "1 [PERSON_NAME] + Karta ataku [PERSON_NAME] cały pancerz z przeciwnika i zadaj …" at bounding box center [509, 312] width 570 height 178
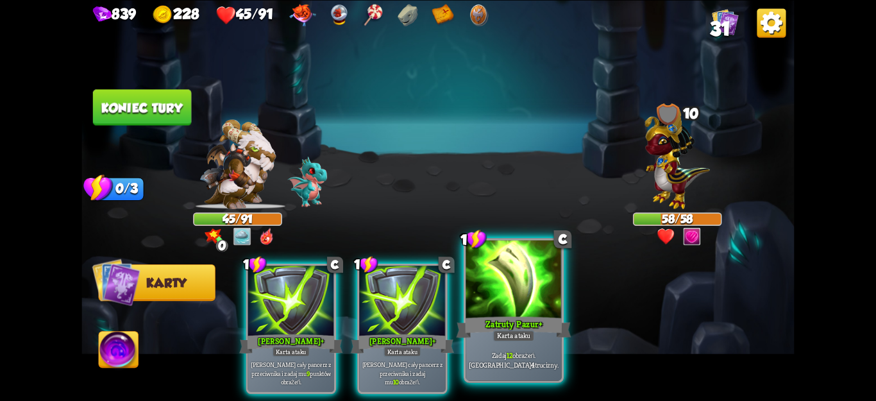
click at [530, 300] on div at bounding box center [514, 280] width 96 height 81
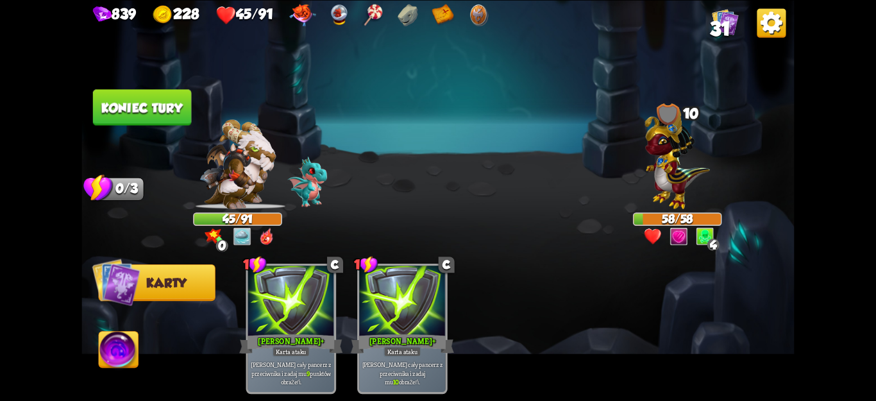
click at [131, 97] on button "Koniec tury" at bounding box center [142, 107] width 98 height 36
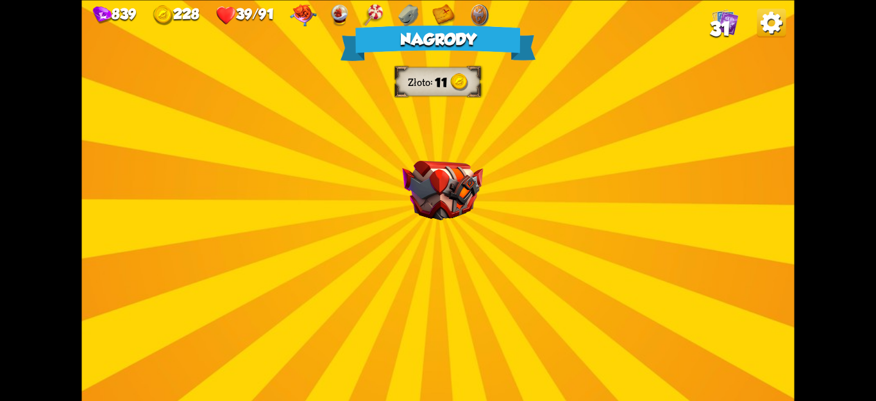
click at [453, 291] on div "Nagrody Złoto 11 Wybierz kartę 1 C Odskok Karta ataku Zadaj 8 punktów obrażeń. …" at bounding box center [437, 200] width 713 height 401
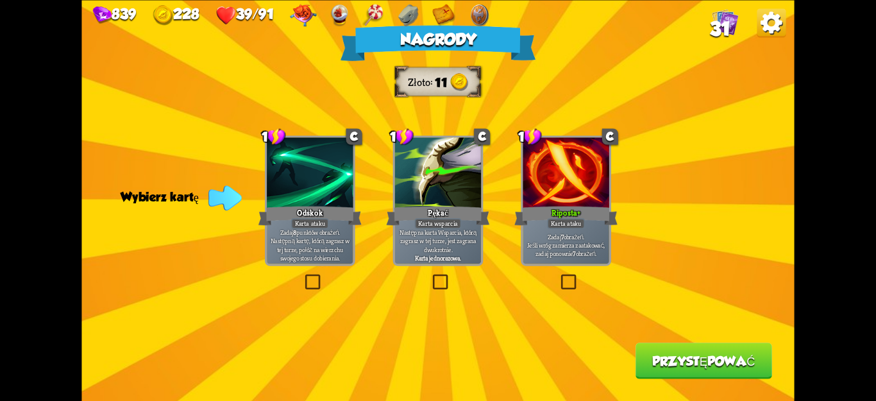
drag, startPoint x: 562, startPoint y: 282, endPoint x: 570, endPoint y: 276, distance: 9.6
click at [559, 276] on label at bounding box center [559, 276] width 0 height 0
click at [0, 0] on input "checkbox" at bounding box center [0, 0] width 0 height 0
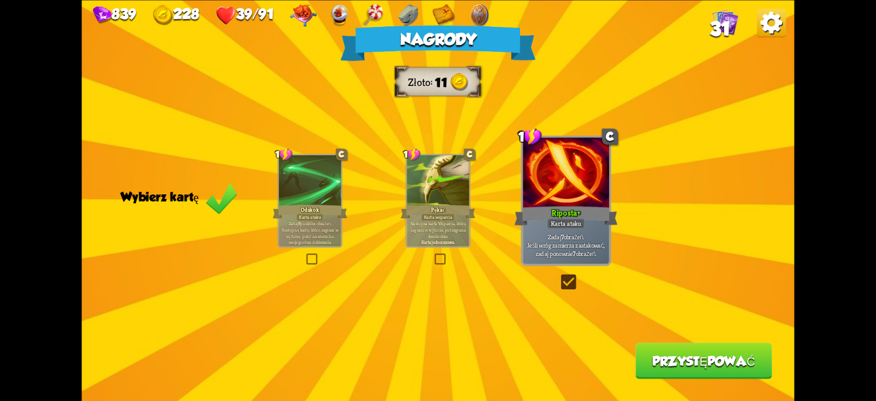
click at [627, 334] on div "Nagrody Złoto 11 Wybierz kartę 1 C Odskok Karta ataku Zadaj 8 punktów obrażeń. …" at bounding box center [437, 200] width 713 height 401
click at [651, 355] on button "Przystępować" at bounding box center [704, 360] width 137 height 36
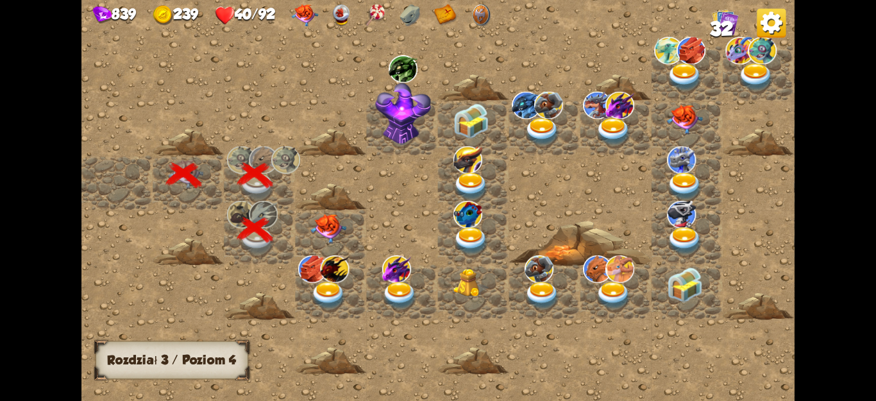
click at [327, 226] on img at bounding box center [329, 229] width 36 height 30
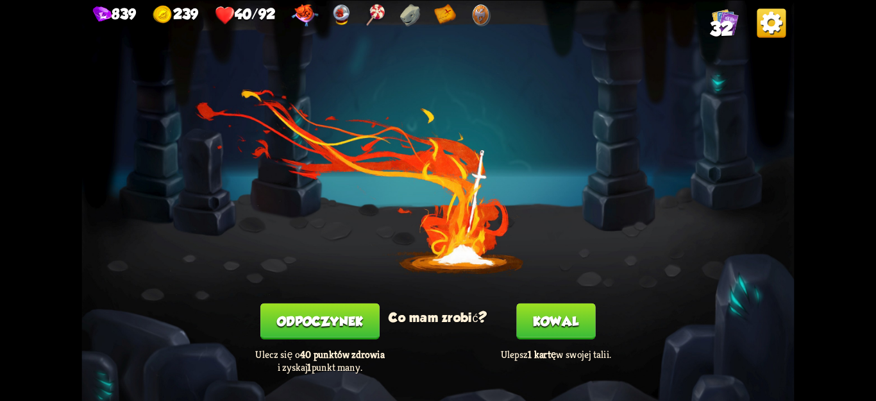
click at [352, 314] on button "Odpoczynek" at bounding box center [319, 321] width 119 height 36
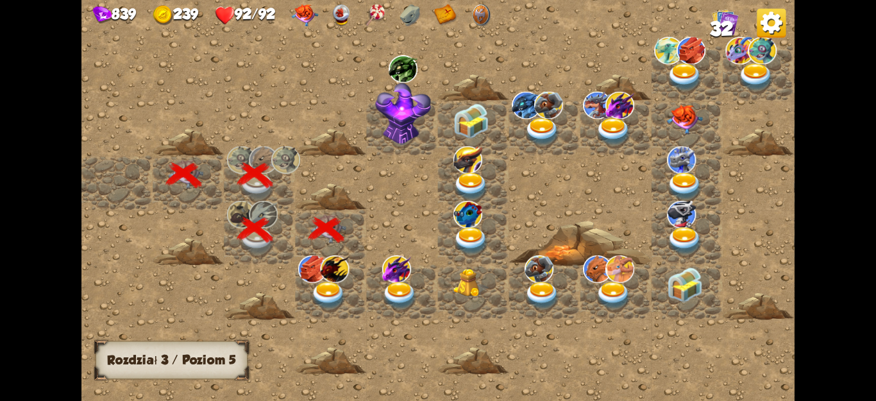
click at [335, 282] on img at bounding box center [329, 296] width 36 height 28
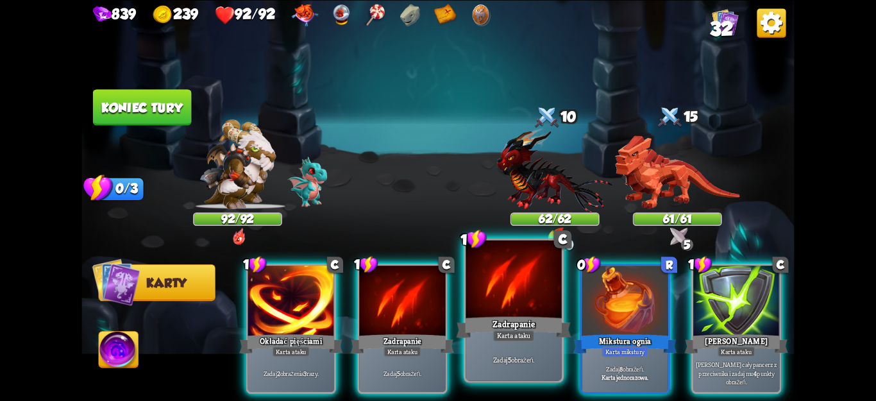
click at [516, 327] on font "Zadrapanie" at bounding box center [514, 324] width 42 height 12
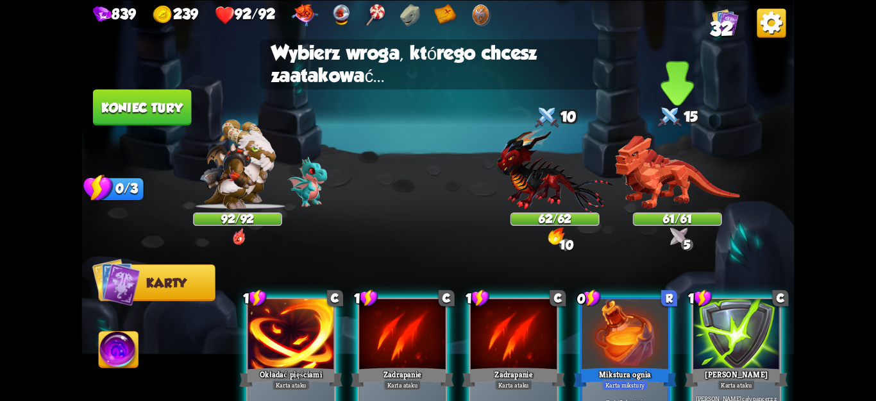
click at [661, 192] on img at bounding box center [677, 172] width 124 height 74
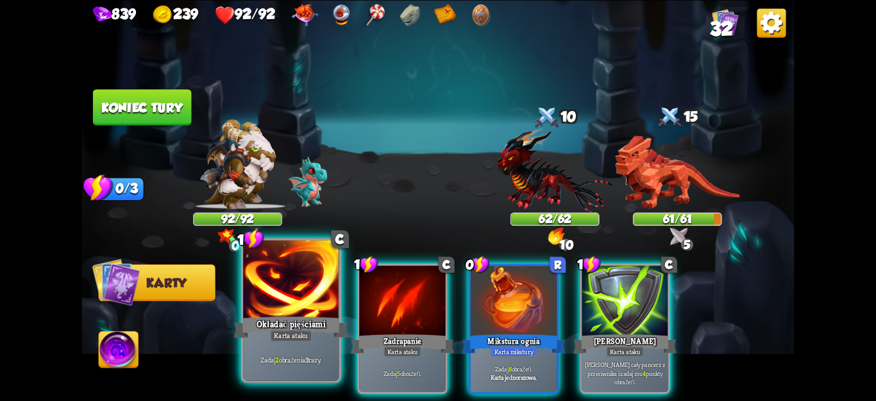
click at [307, 369] on div "Zadaj 2 obrażenia 3 razy." at bounding box center [291, 360] width 96 height 42
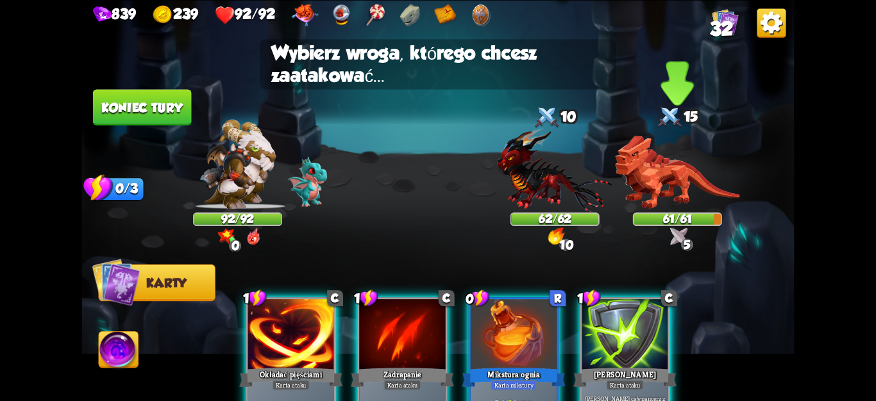
click at [641, 178] on img at bounding box center [677, 172] width 124 height 74
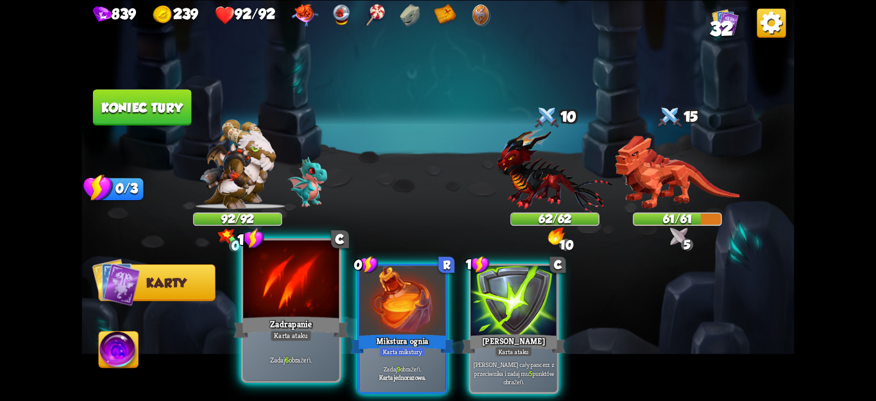
click at [287, 357] on font "6" at bounding box center [287, 360] width 4 height 10
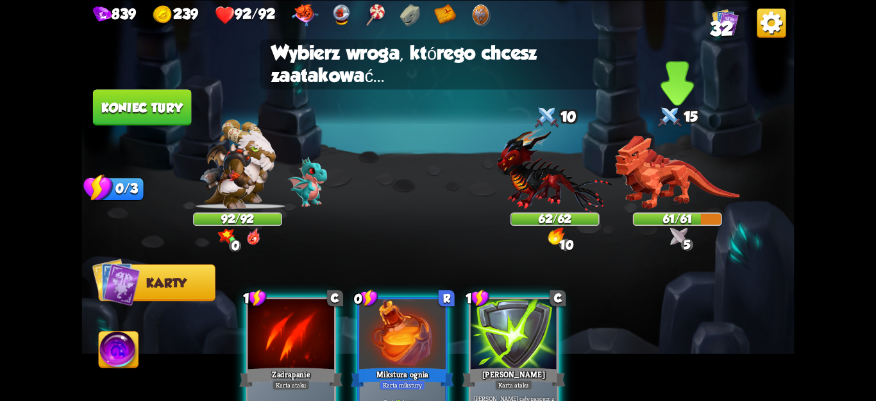
click at [672, 156] on img at bounding box center [677, 172] width 124 height 74
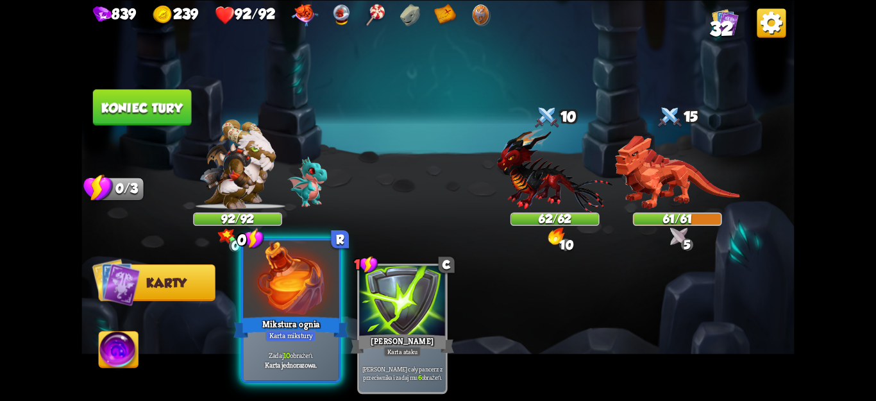
click at [321, 310] on div at bounding box center [291, 280] width 96 height 81
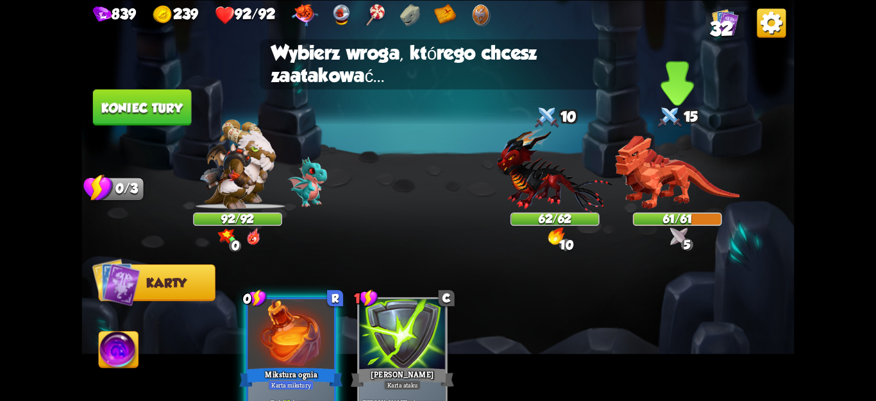
click at [645, 181] on img at bounding box center [677, 172] width 124 height 74
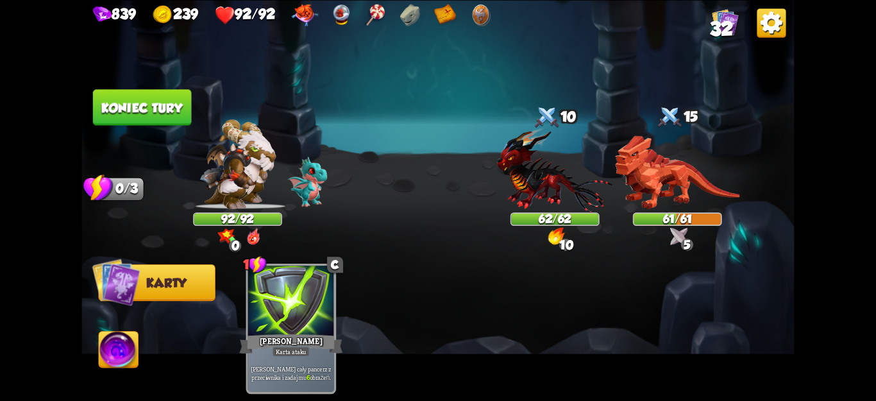
click at [165, 118] on button "Koniec tury" at bounding box center [142, 107] width 98 height 36
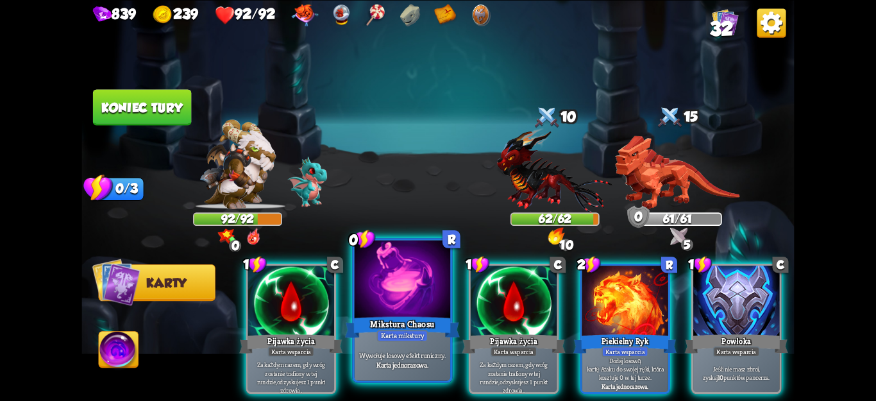
click at [428, 330] on font "Mikstura Chaosu" at bounding box center [402, 324] width 64 height 12
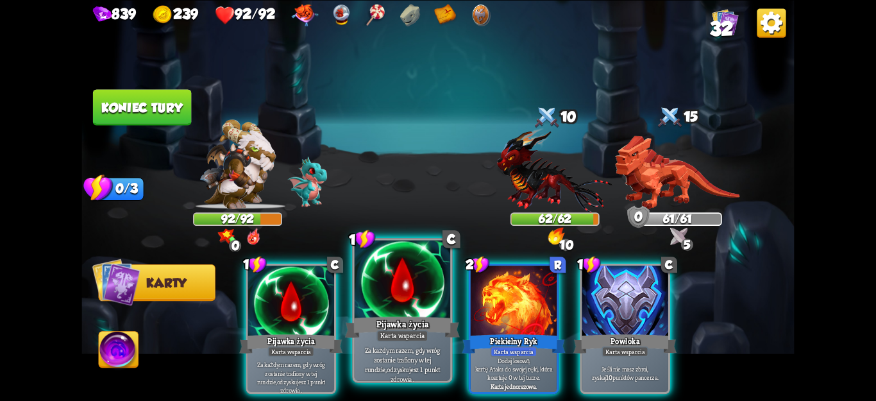
click at [430, 332] on div "Pijawka życia" at bounding box center [402, 327] width 115 height 26
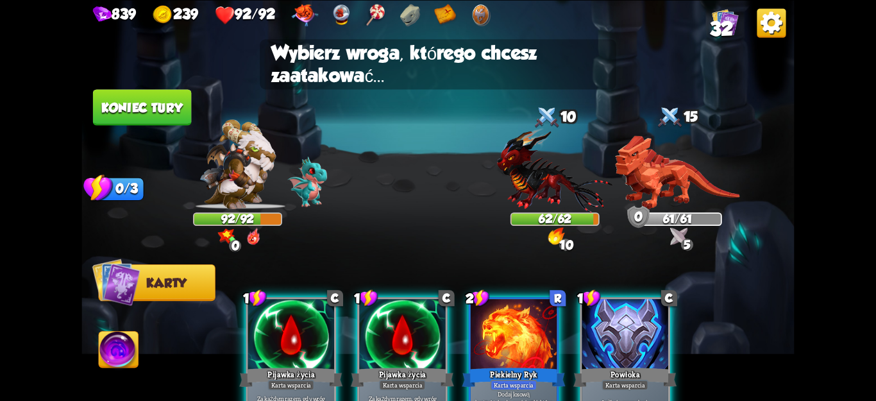
click at [630, 330] on div at bounding box center [625, 335] width 86 height 72
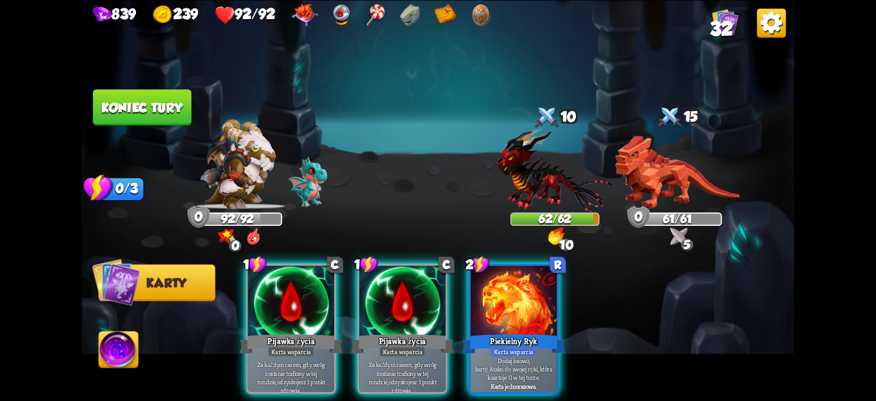
click at [494, 346] on div "Karta wsparcia" at bounding box center [514, 351] width 47 height 10
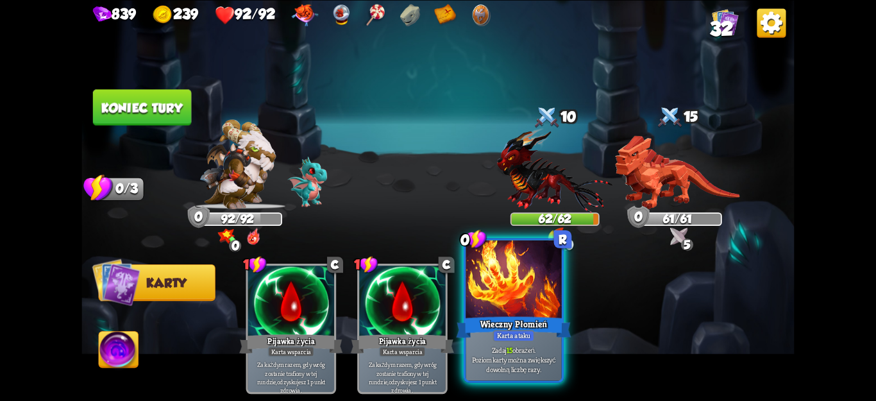
click at [484, 326] on font "Wieczny Płomień" at bounding box center [513, 324] width 67 height 12
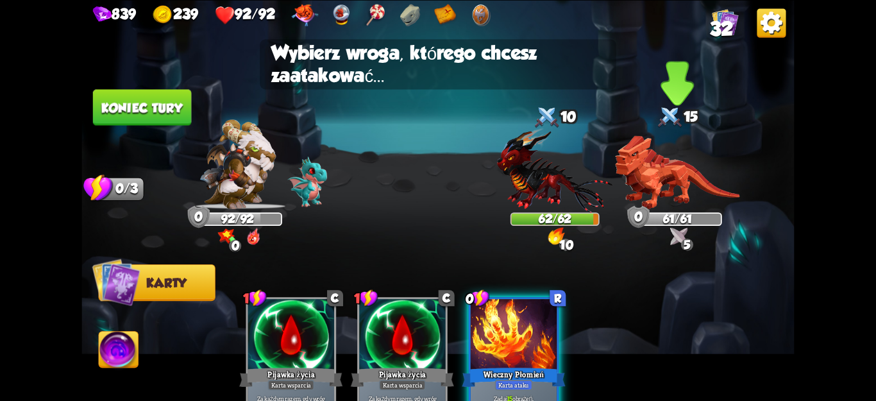
click at [651, 162] on img at bounding box center [677, 172] width 124 height 74
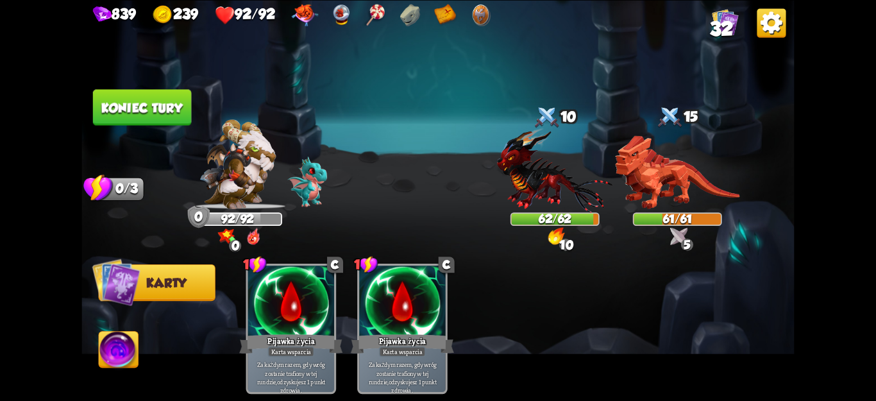
click at [174, 117] on button "Koniec tury" at bounding box center [142, 107] width 98 height 36
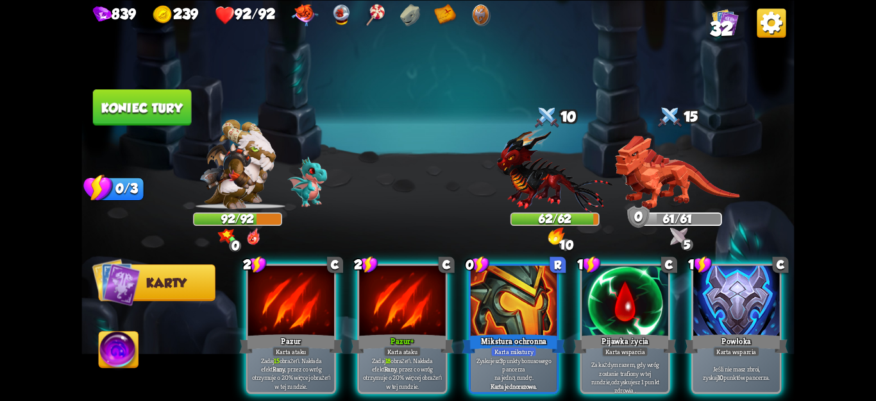
click at [724, 354] on div "Jeśli nie masz zbroi, zyskaj 10 punktów pancerza." at bounding box center [736, 373] width 86 height 38
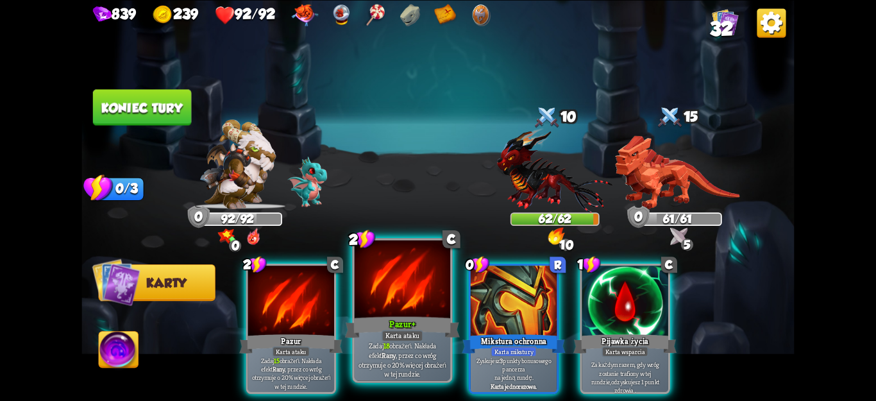
click at [426, 355] on font ", przez co wróg otrzymuje o 20% więcej obrażeń w tej rundzie." at bounding box center [402, 364] width 87 height 28
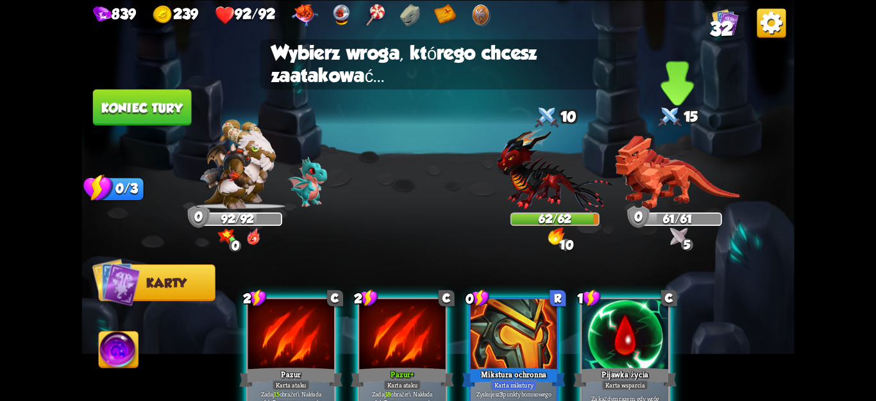
click at [672, 173] on img at bounding box center [677, 172] width 124 height 74
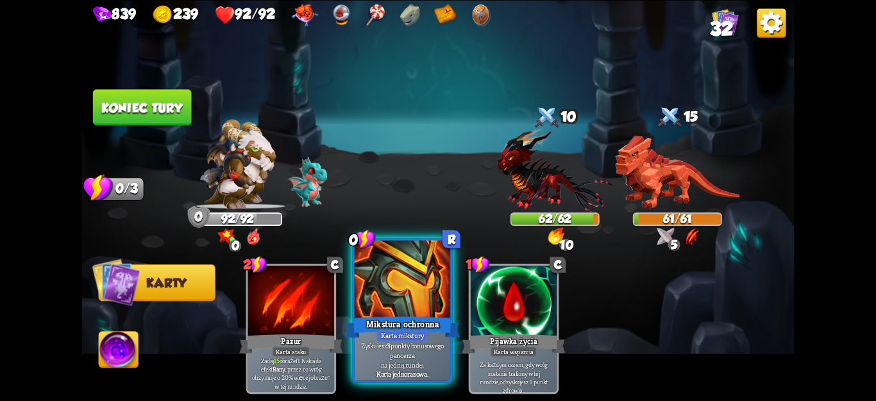
click at [421, 337] on font "Karta mikstury" at bounding box center [403, 336] width 44 height 10
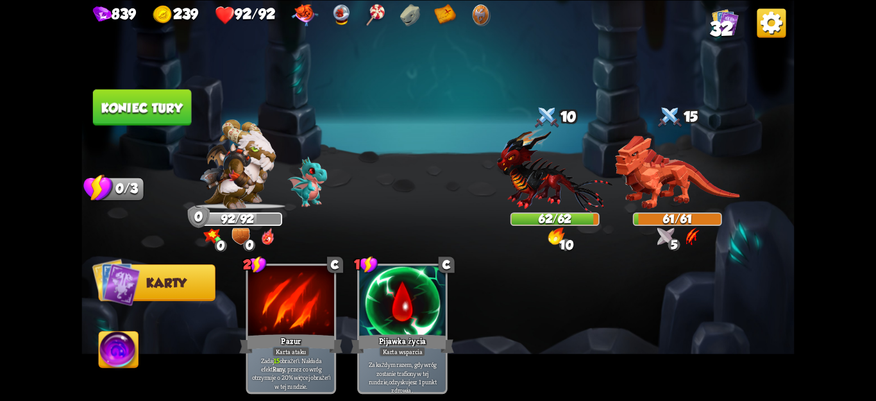
click at [170, 115] on button "Koniec tury" at bounding box center [142, 107] width 98 height 36
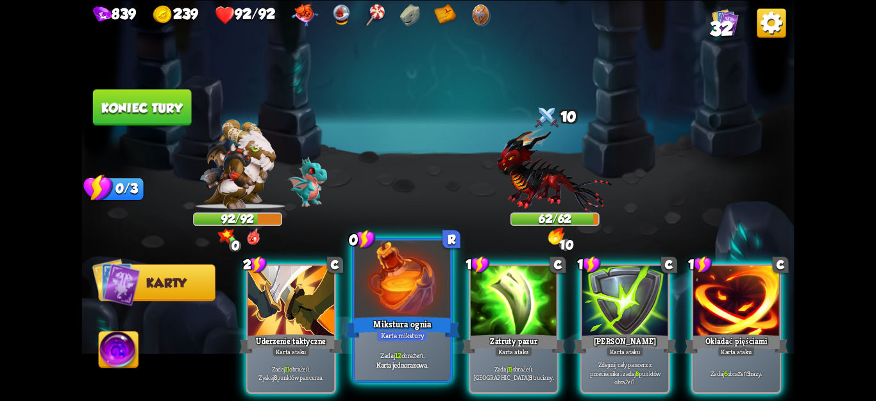
click at [392, 335] on font "Karta mikstury" at bounding box center [403, 336] width 44 height 10
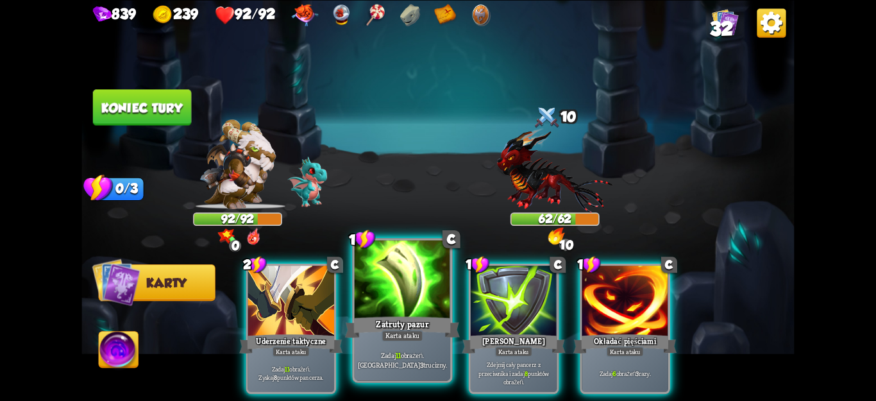
click at [414, 368] on div "Zadaj 11 obrażeń. Zaaplikuj 3 trucizny." at bounding box center [403, 360] width 96 height 42
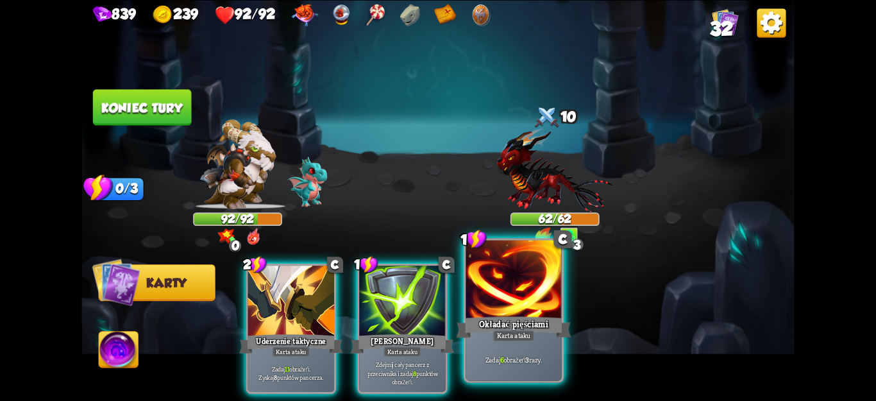
click at [506, 376] on div "Zadaj 6 obrażeń 3 razy." at bounding box center [514, 360] width 96 height 42
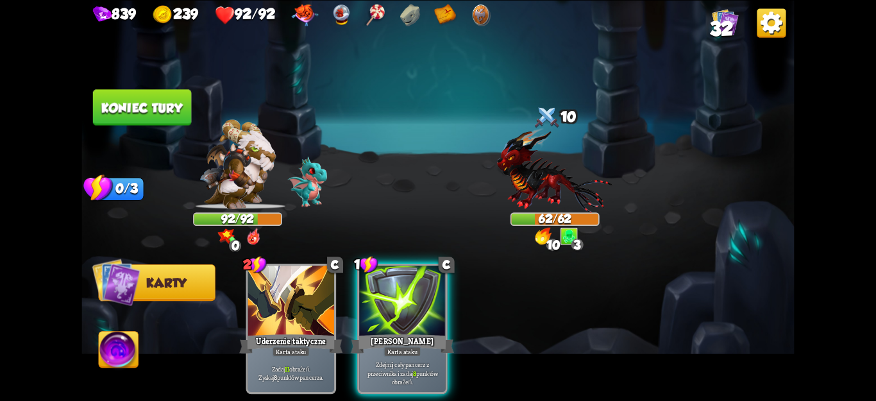
click at [151, 87] on img at bounding box center [437, 200] width 713 height 401
click at [148, 106] on font "Koniec tury" at bounding box center [141, 107] width 81 height 15
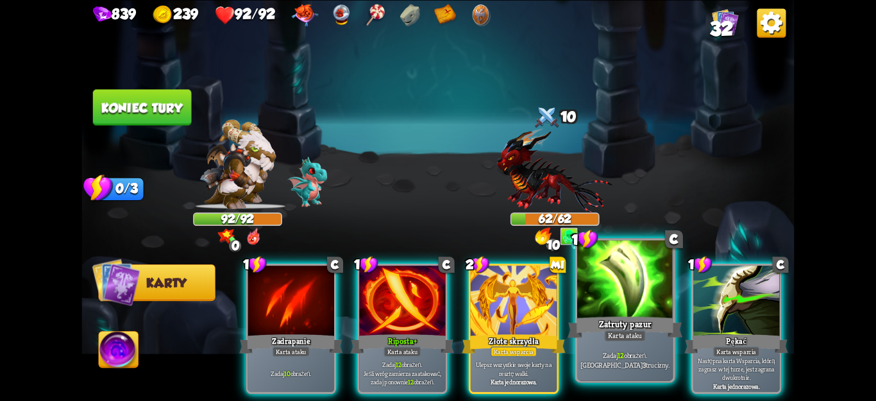
click at [596, 382] on div "1 C Zatruty pazur Karta ataku Zadaj 12 obrażeń. Zaaplikuj 3 trucizny." at bounding box center [625, 310] width 100 height 145
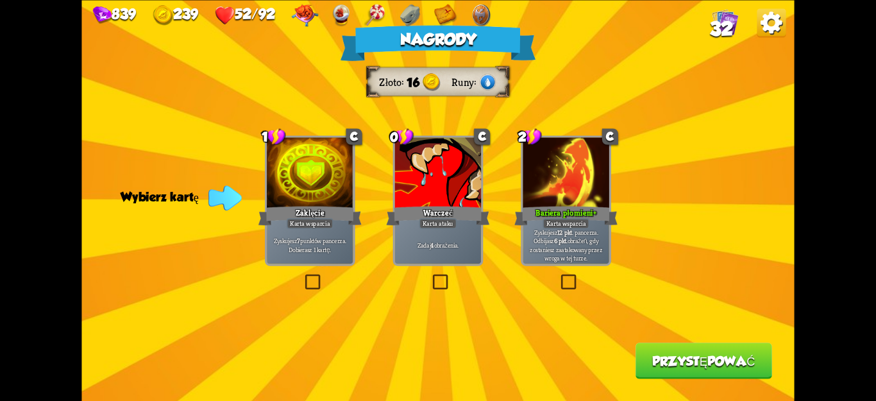
click at [303, 276] on label at bounding box center [303, 276] width 0 height 0
click at [0, 0] on input "checkbox" at bounding box center [0, 0] width 0 height 0
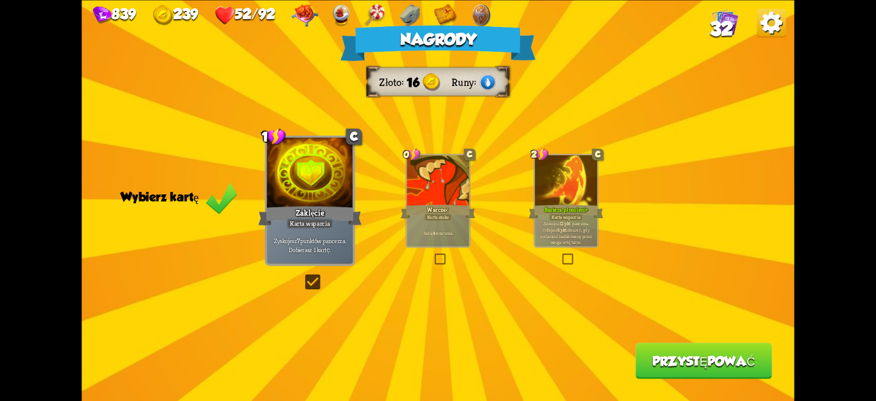
click at [664, 373] on button "Przystępować" at bounding box center [704, 360] width 137 height 36
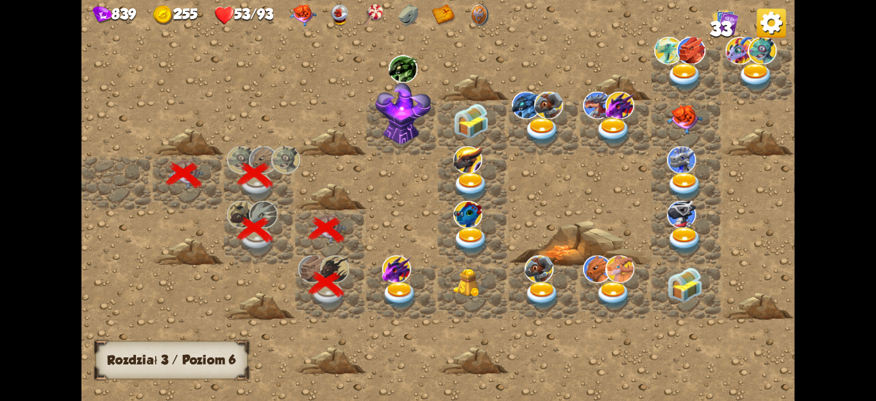
click at [394, 285] on img at bounding box center [400, 296] width 36 height 28
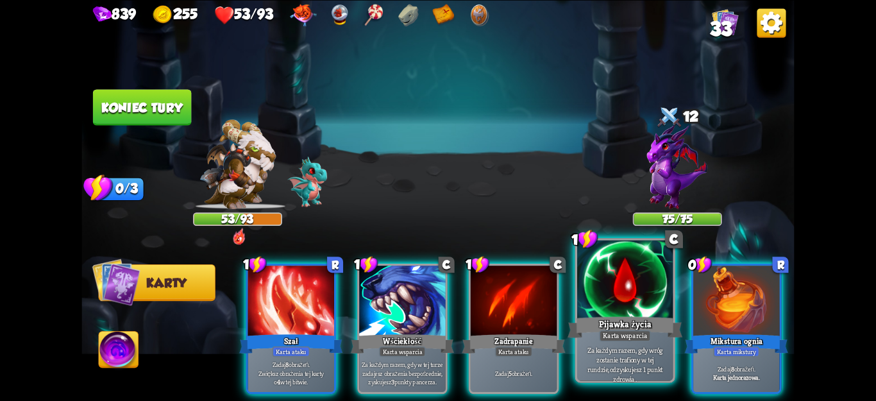
click at [647, 371] on font "odzyskujesz 1 punkt zdrowia ." at bounding box center [636, 373] width 53 height 19
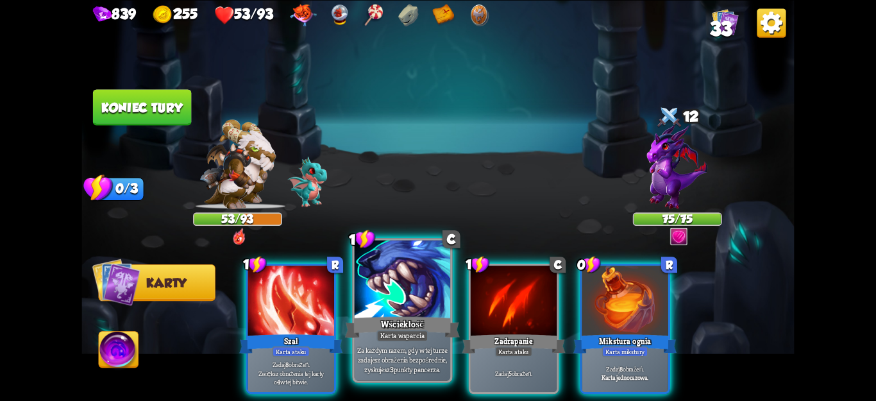
click at [404, 368] on font "punkty pancerza." at bounding box center [417, 369] width 47 height 10
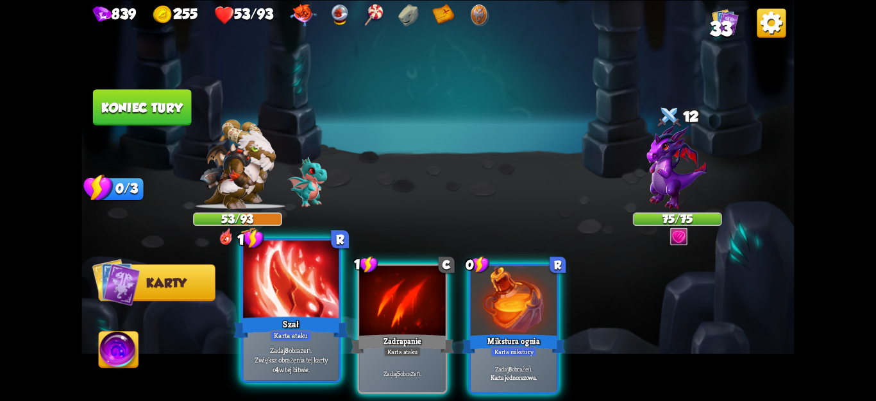
click at [276, 376] on div "Zadaj 8 obrażeń. Zwiększ obrażenia tej karty o 4 w tej bitwie." at bounding box center [291, 360] width 96 height 42
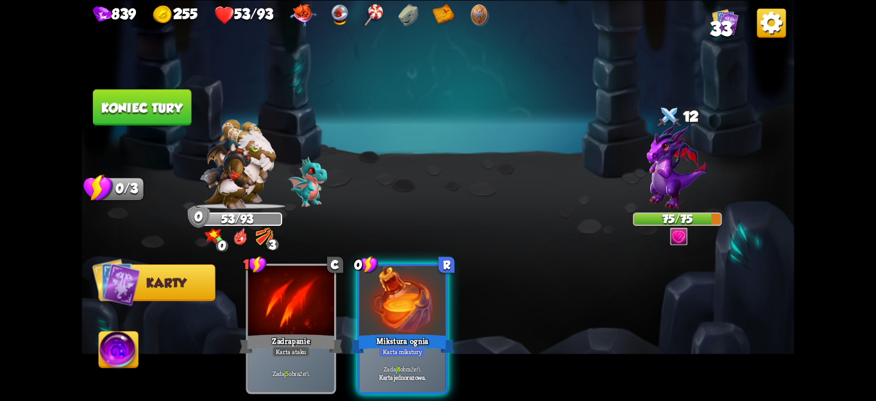
click at [167, 115] on button "Koniec tury" at bounding box center [142, 107] width 98 height 36
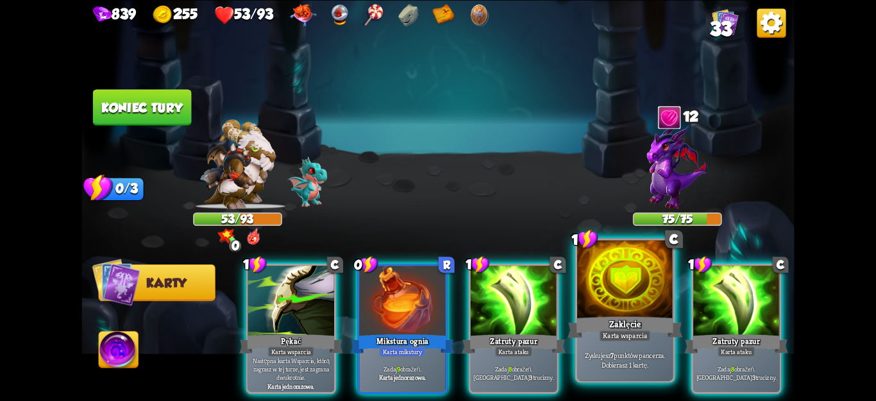
click at [623, 327] on font "Zaklęcie" at bounding box center [625, 324] width 32 height 12
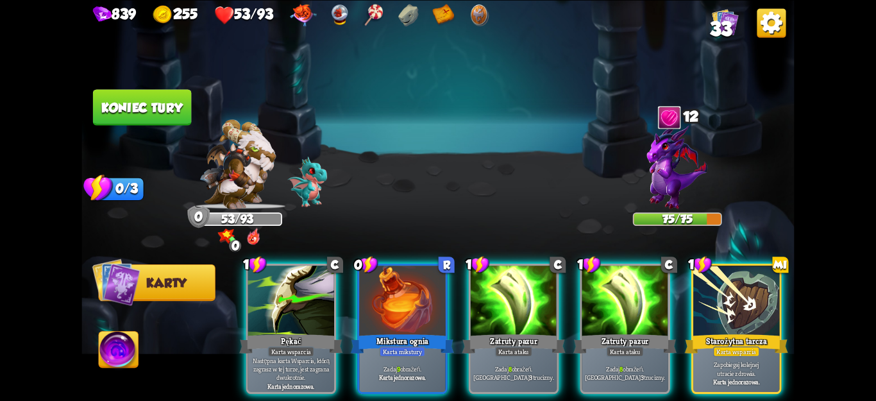
click at [779, 332] on div "Starożytna tarcza" at bounding box center [736, 343] width 103 height 23
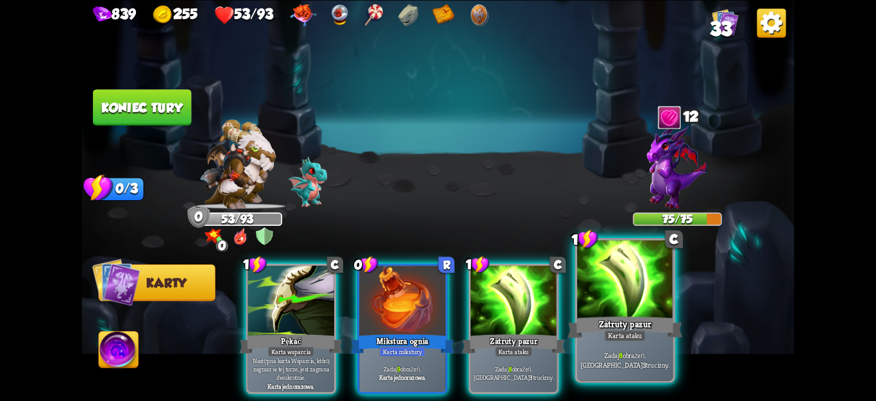
click at [638, 346] on div "Zadaj 8 obrażeń. Zaaplikuj 3 trucizny." at bounding box center [625, 360] width 96 height 42
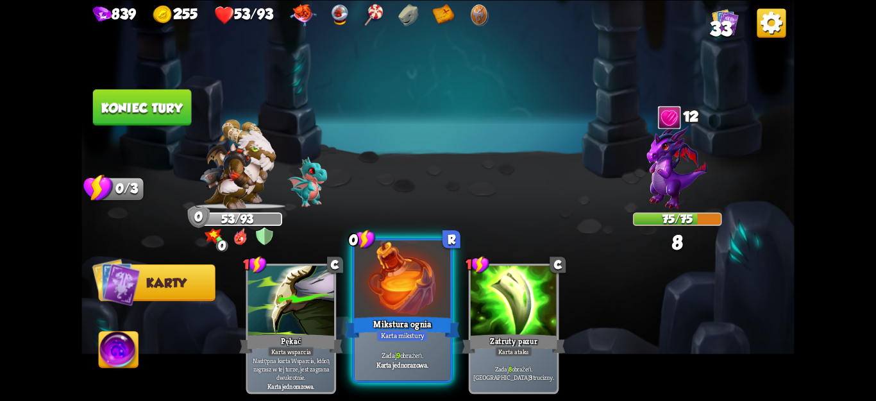
click at [391, 368] on font "Karta jednorazowa." at bounding box center [402, 364] width 52 height 10
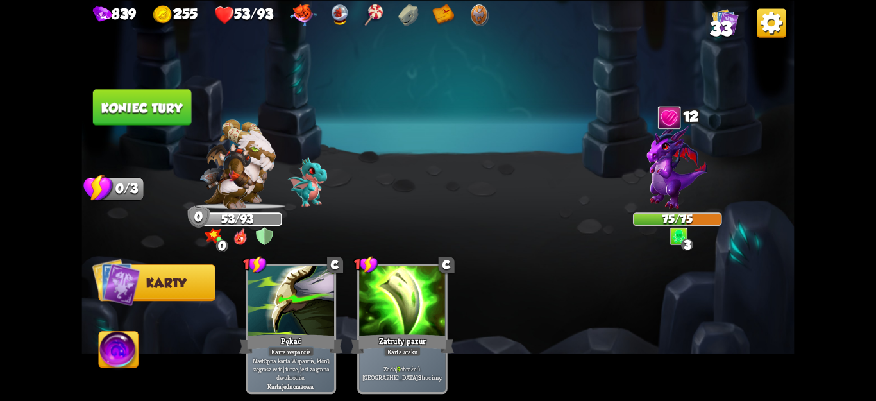
click at [182, 112] on font "Koniec tury" at bounding box center [141, 107] width 81 height 15
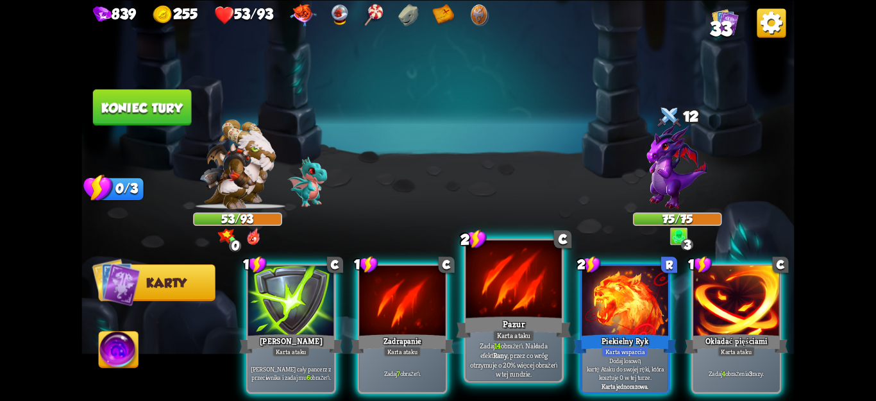
click at [528, 367] on font ", przez co wróg otrzymuje o 20% więcej obrażeń w tej rundzie." at bounding box center [513, 364] width 87 height 28
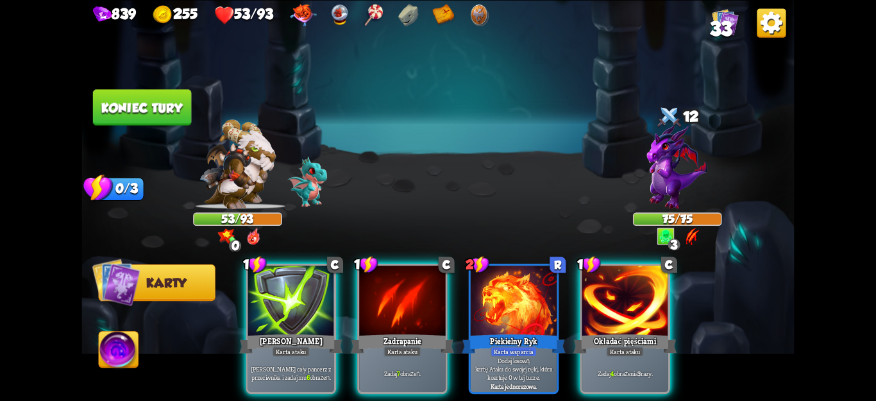
click at [647, 373] on div "Zadaj 4 obrażenia 3 razy." at bounding box center [625, 373] width 86 height 38
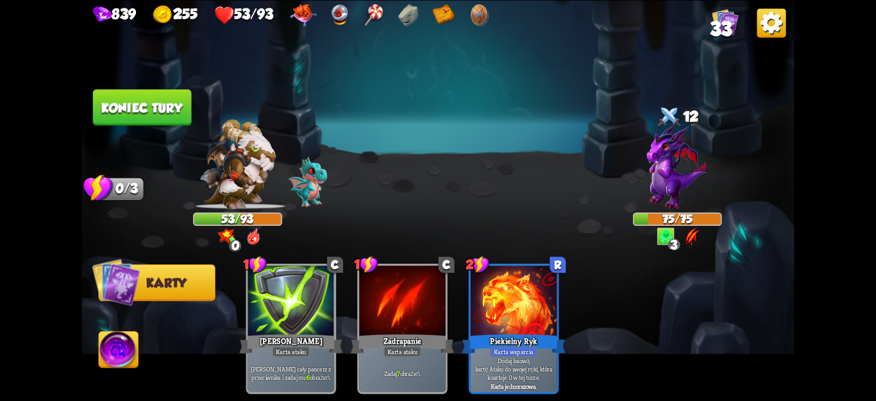
click at [116, 127] on img at bounding box center [437, 200] width 713 height 401
click at [128, 120] on button "Koniec tury" at bounding box center [142, 107] width 98 height 36
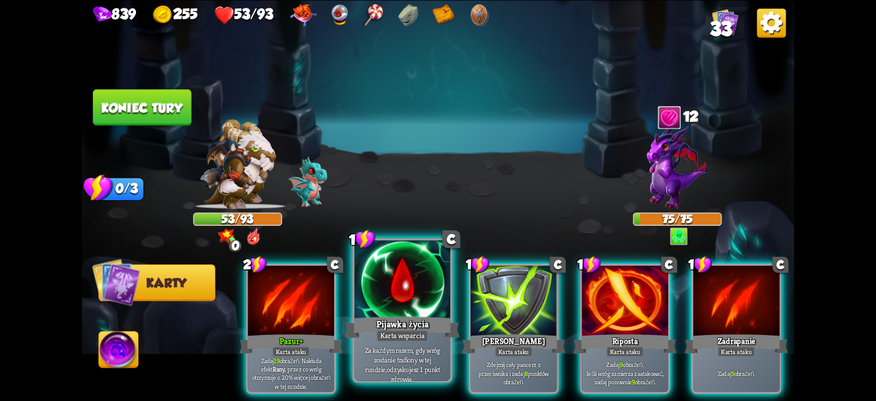
click at [389, 339] on font "Karta wsparcia" at bounding box center [402, 336] width 44 height 10
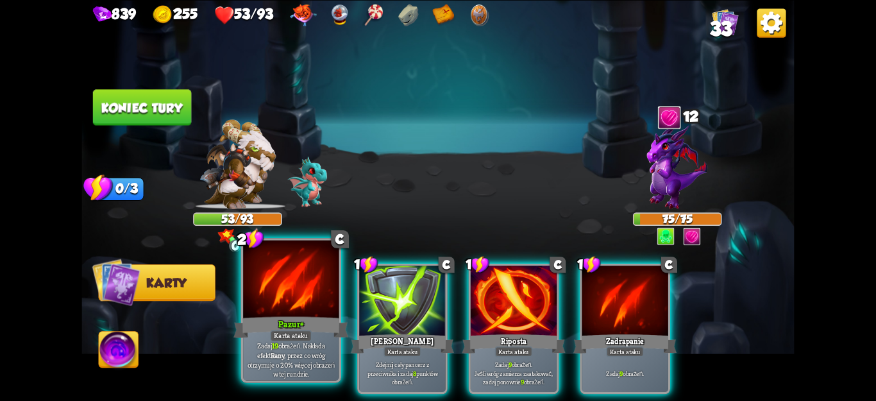
click at [298, 335] on font "Karta ataku" at bounding box center [291, 336] width 34 height 10
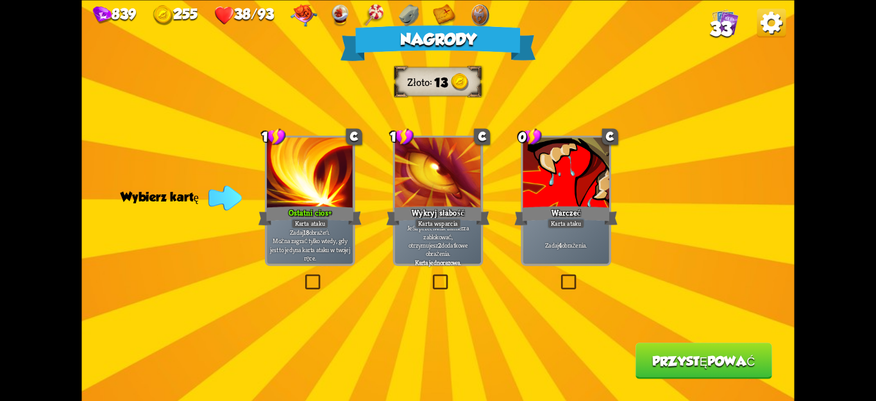
click at [577, 263] on div "Zadaj 4 obrażenia." at bounding box center [566, 245] width 86 height 38
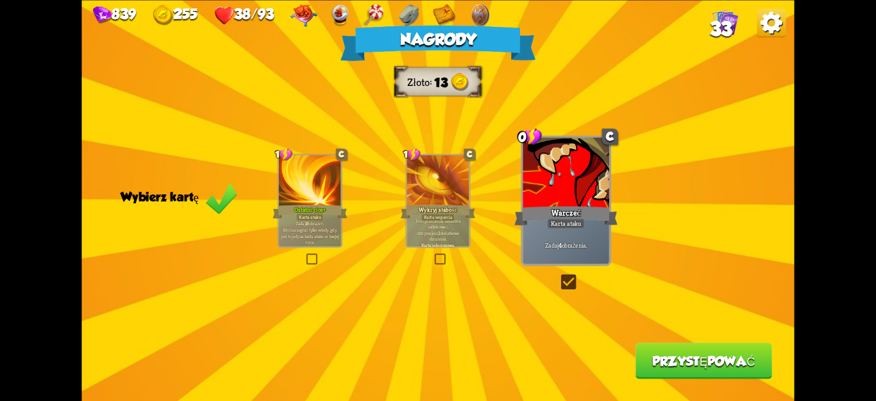
click at [681, 354] on font "Przystępować" at bounding box center [703, 360] width 103 height 15
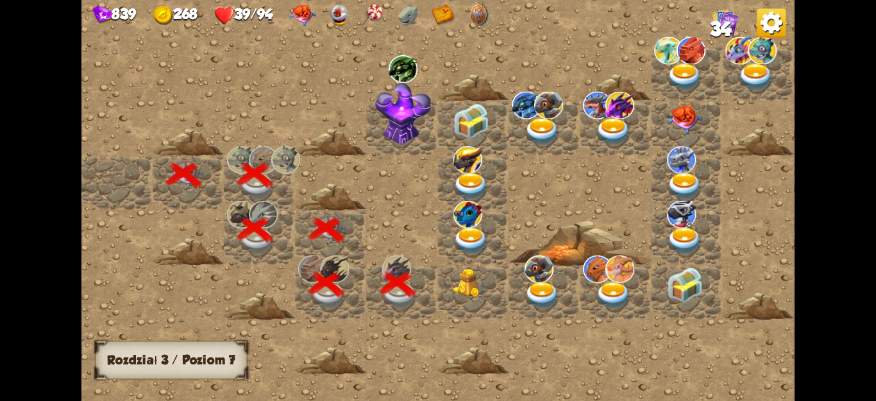
click at [471, 291] on img at bounding box center [471, 283] width 36 height 29
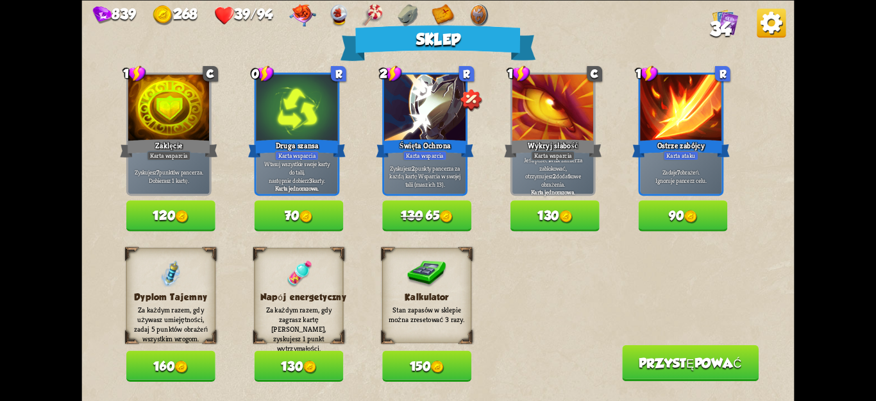
drag, startPoint x: 455, startPoint y: 353, endPoint x: 444, endPoint y: 362, distance: 13.7
click at [447, 360] on button "150" at bounding box center [426, 365] width 89 height 31
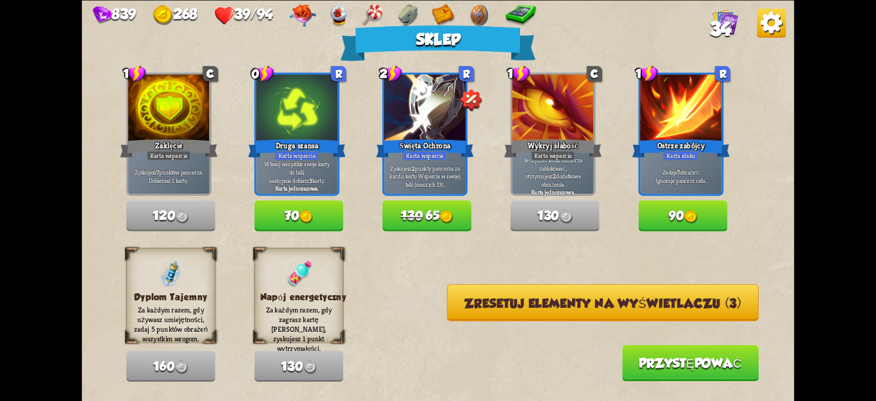
click at [525, 303] on font "Zresetuj elementy na wyświetlaczu (3)" at bounding box center [602, 303] width 277 height 15
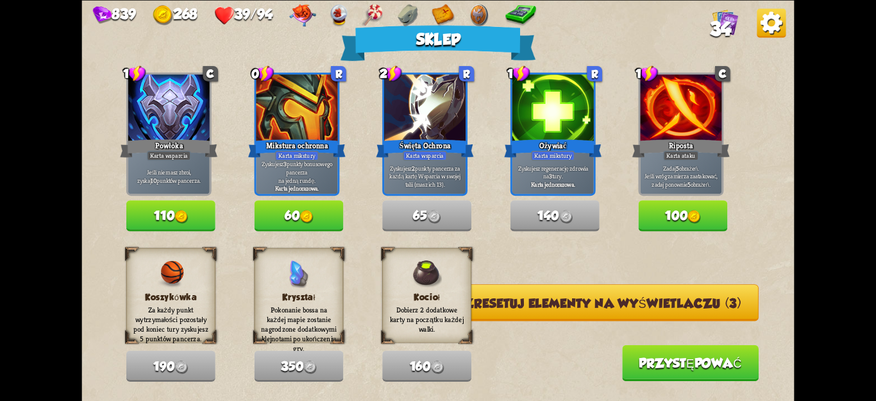
click at [670, 366] on font "Przystępować" at bounding box center [690, 363] width 103 height 15
